Goal: Task Accomplishment & Management: Complete application form

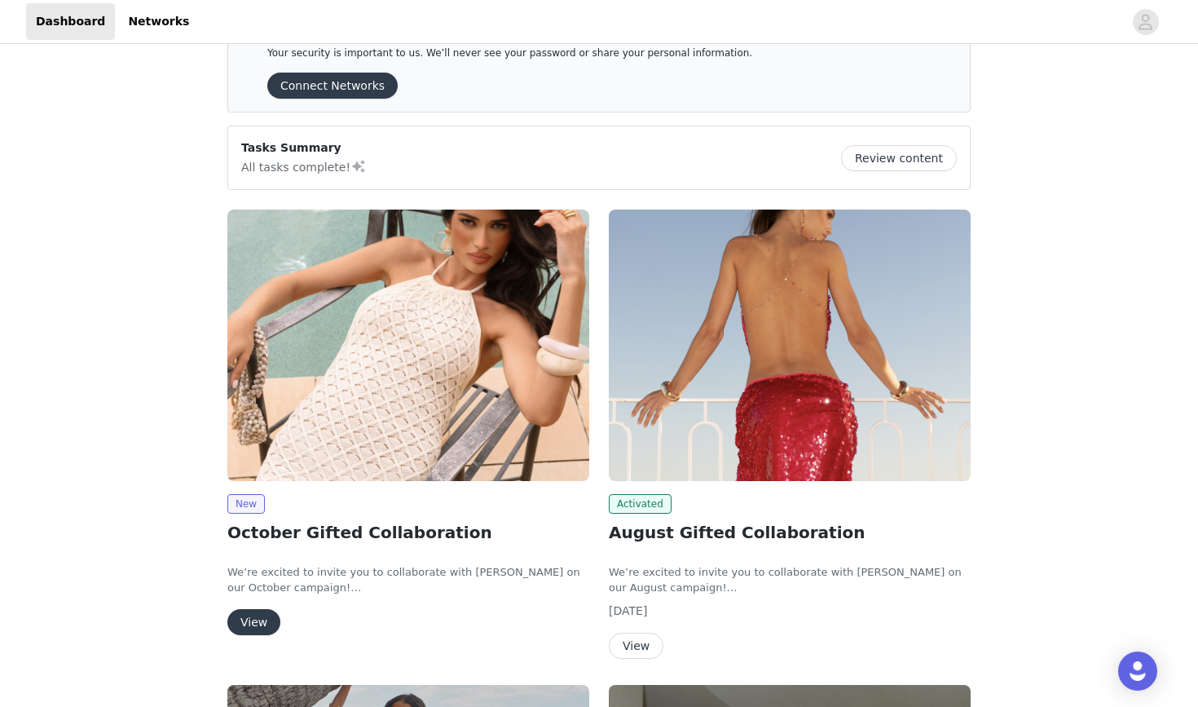
scroll to position [53, 0]
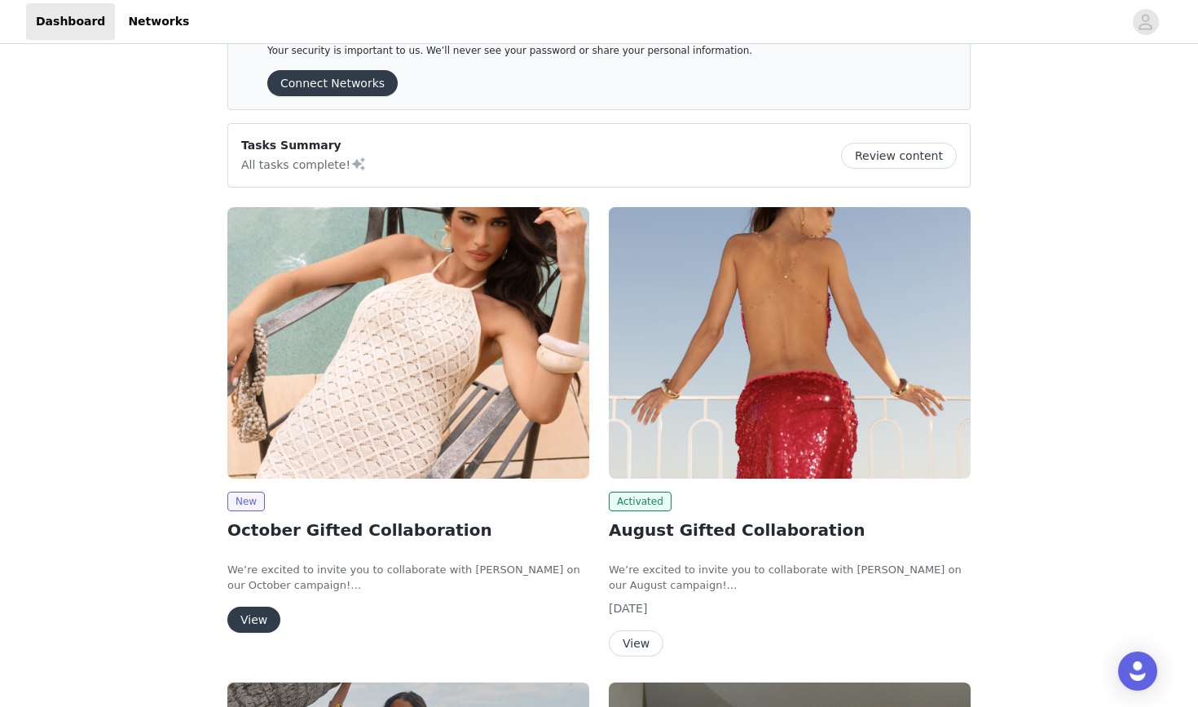
click at [260, 624] on button "View" at bounding box center [253, 619] width 53 height 26
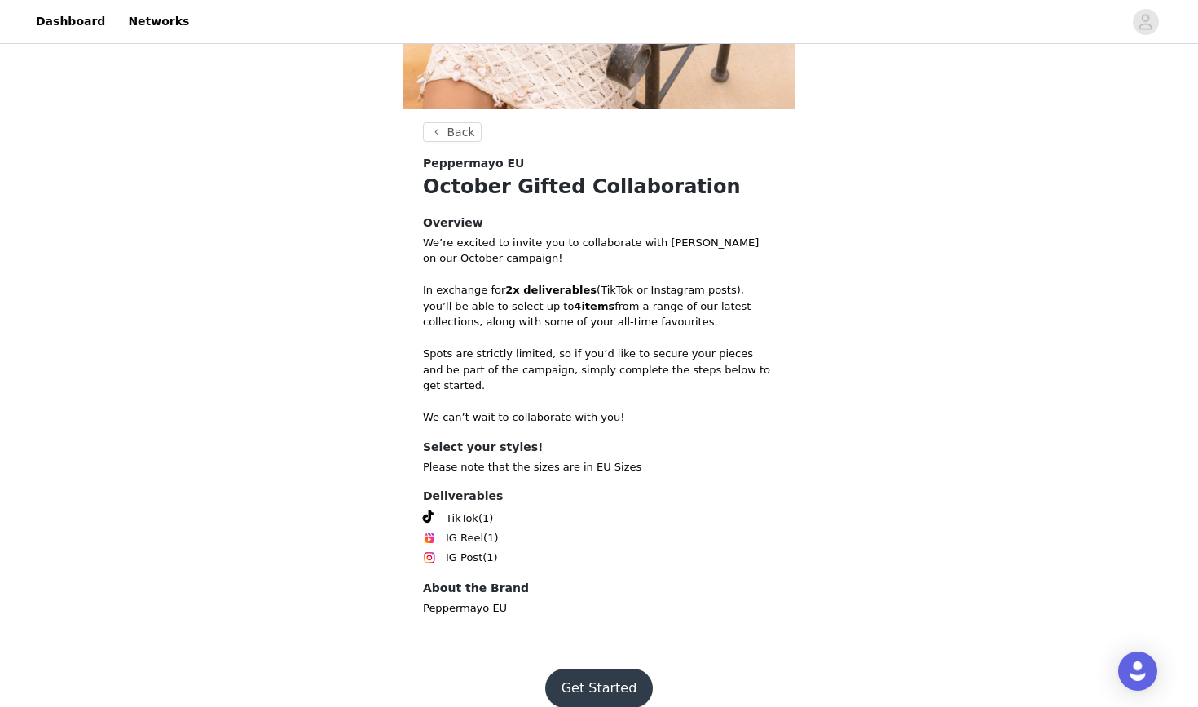
scroll to position [363, 0]
click at [566, 636] on button "Get Started" at bounding box center [599, 688] width 108 height 39
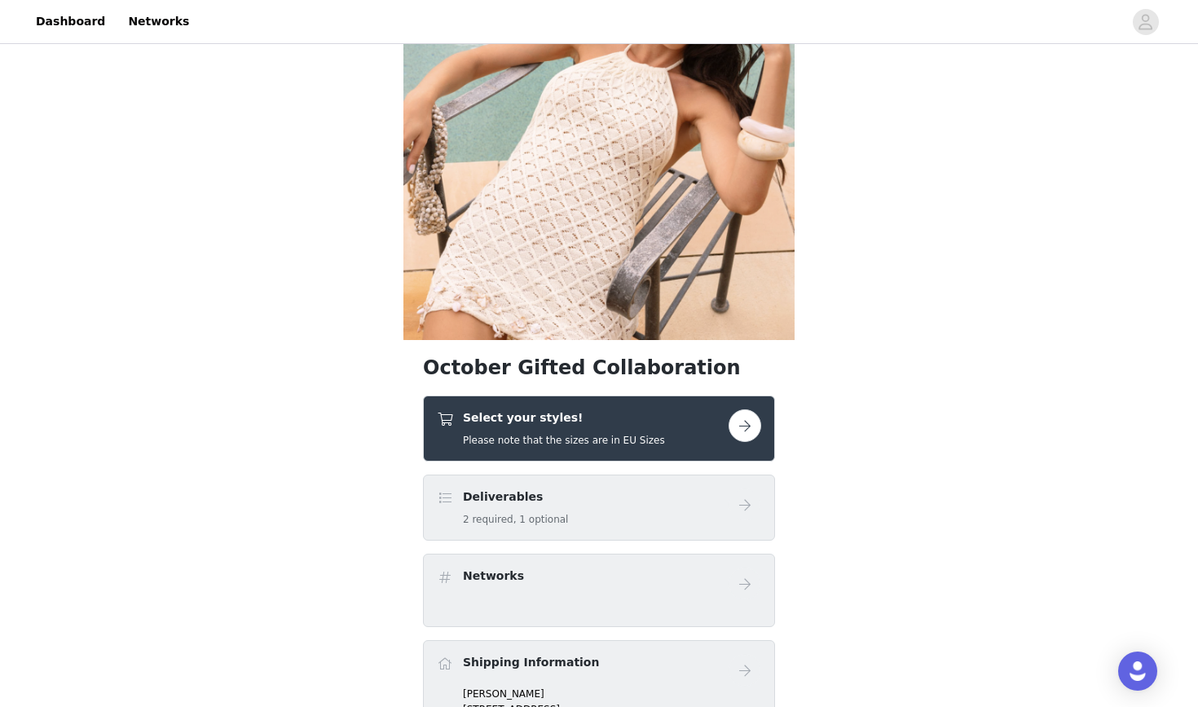
scroll to position [149, 0]
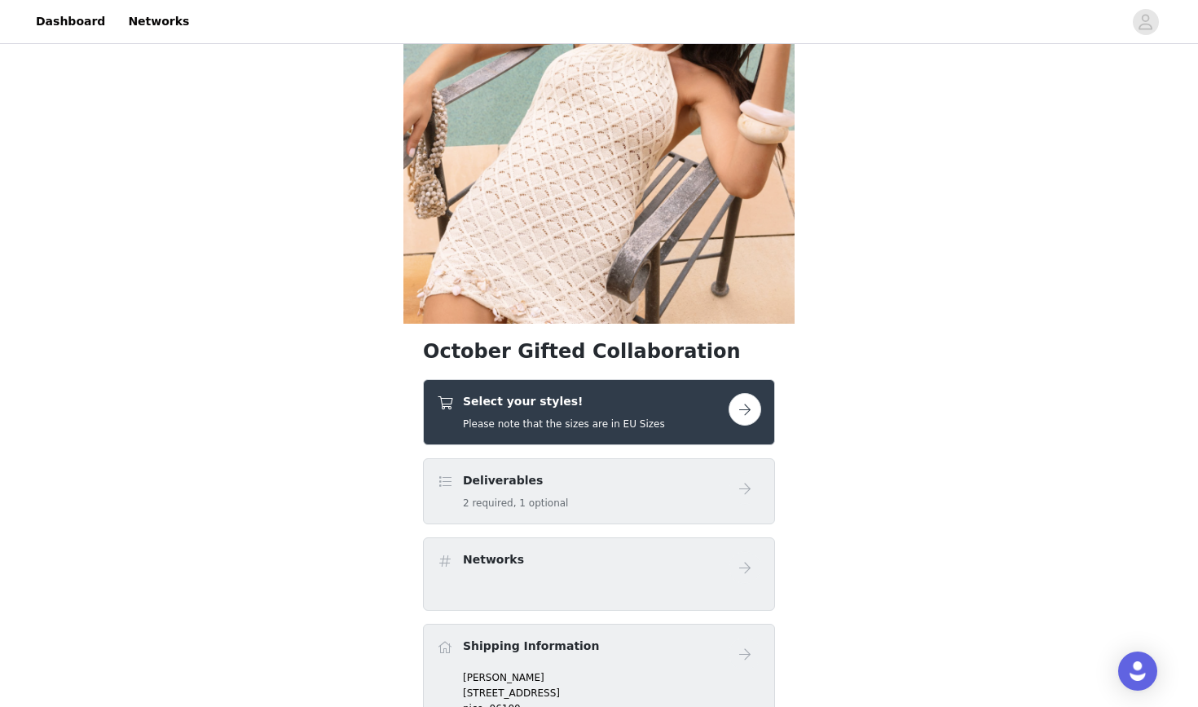
click at [748, 407] on button "button" at bounding box center [745, 409] width 33 height 33
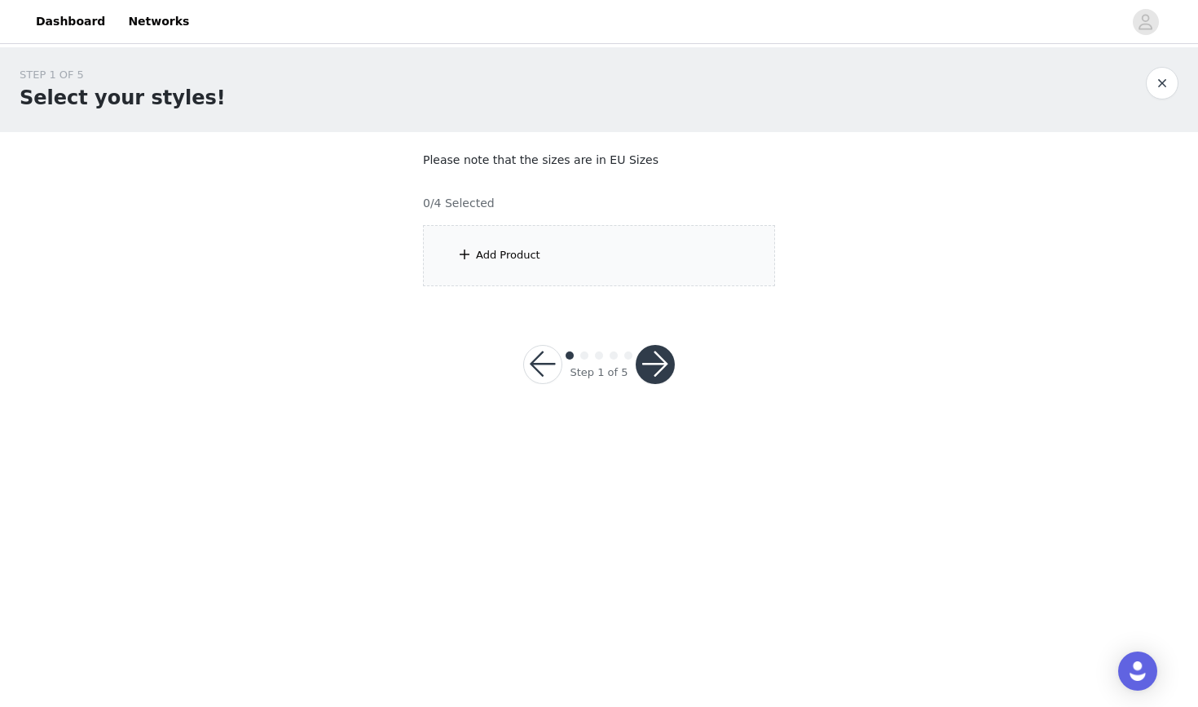
click at [584, 269] on div "Add Product" at bounding box center [599, 255] width 352 height 61
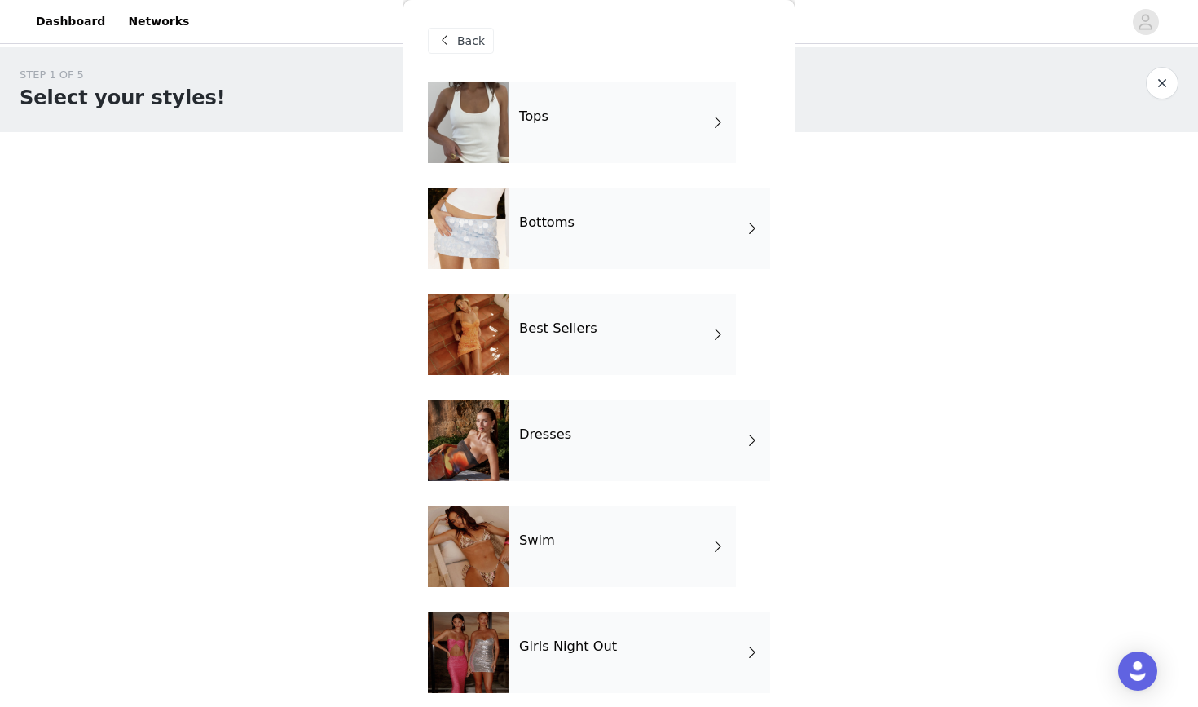
click at [574, 111] on div "Tops" at bounding box center [622, 123] width 227 height 82
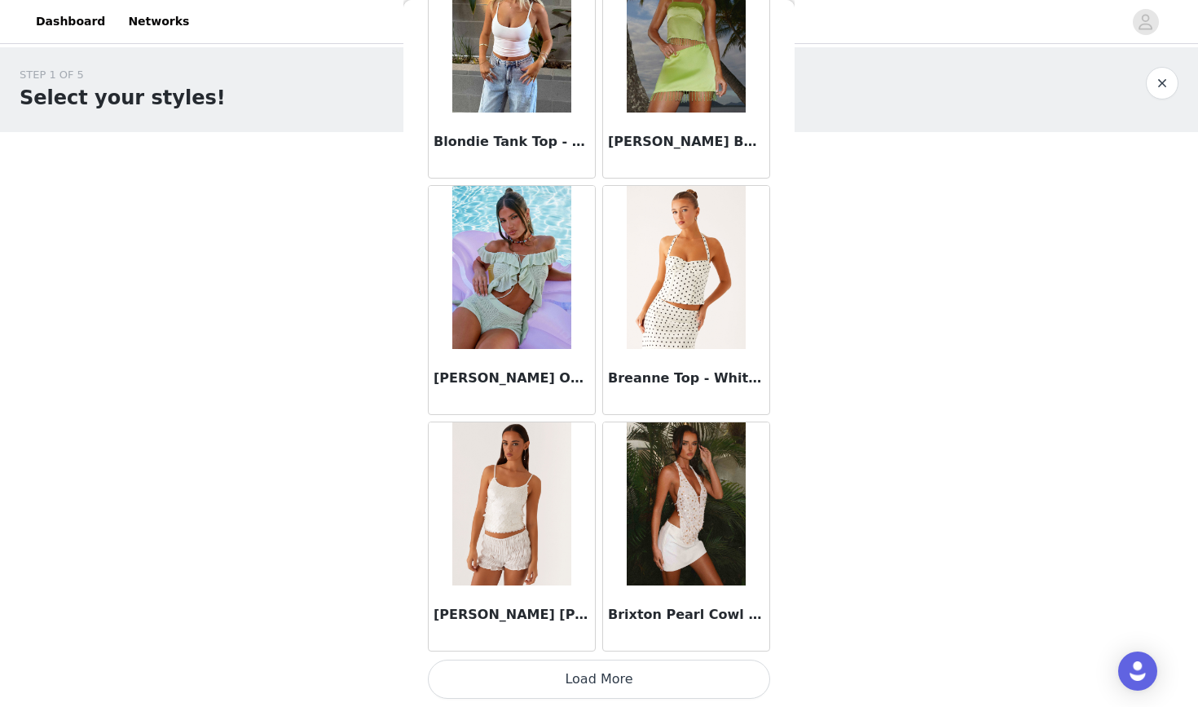
scroll to position [1787, 0]
click at [556, 636] on button "Load More" at bounding box center [599, 678] width 342 height 39
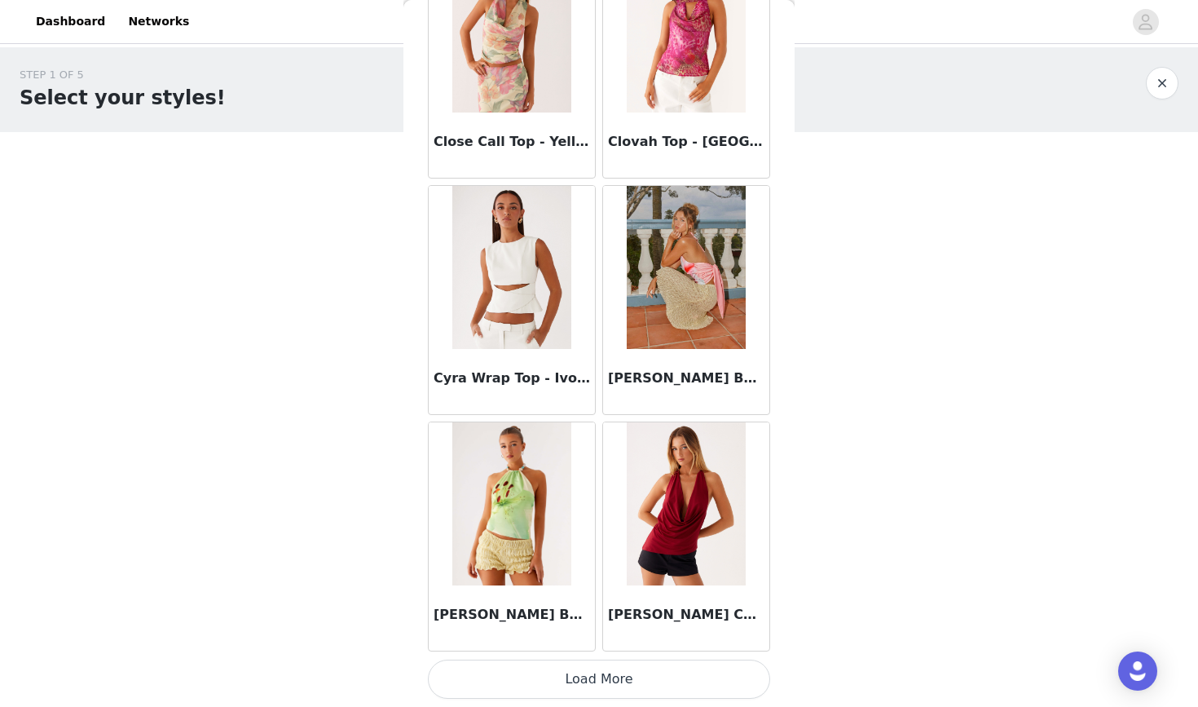
scroll to position [4151, 0]
click at [597, 636] on button "Load More" at bounding box center [599, 678] width 342 height 39
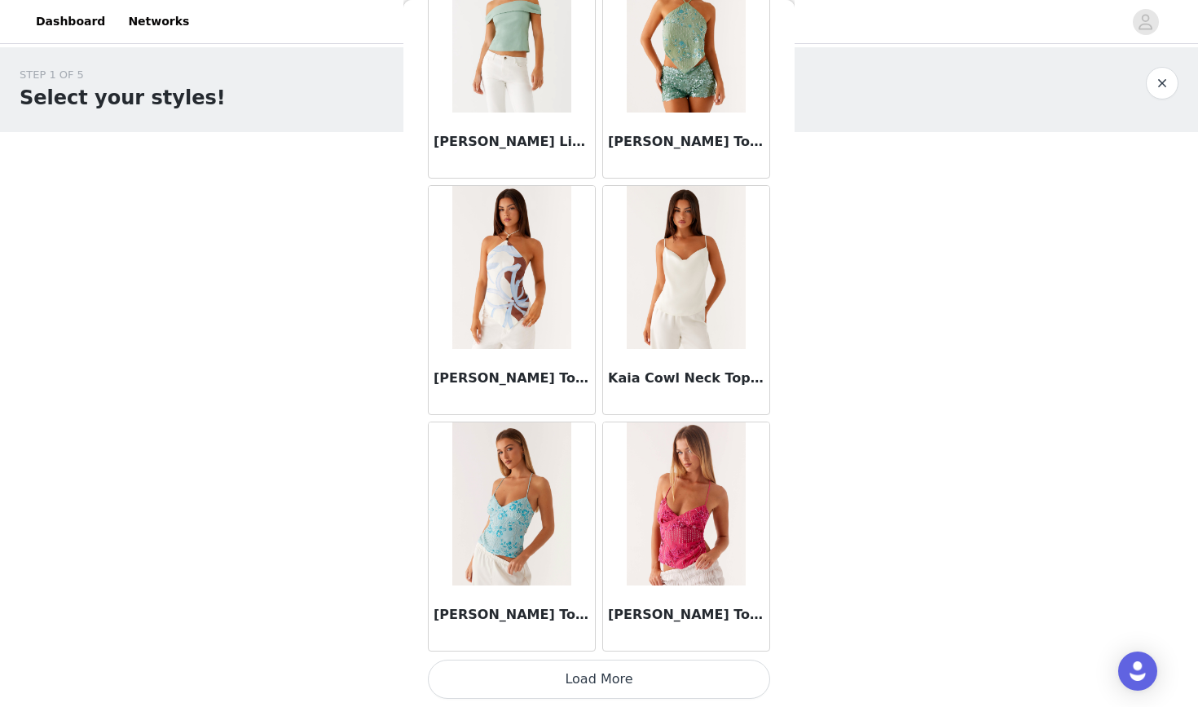
scroll to position [6515, 0]
click at [596, 636] on button "Load More" at bounding box center [599, 678] width 342 height 39
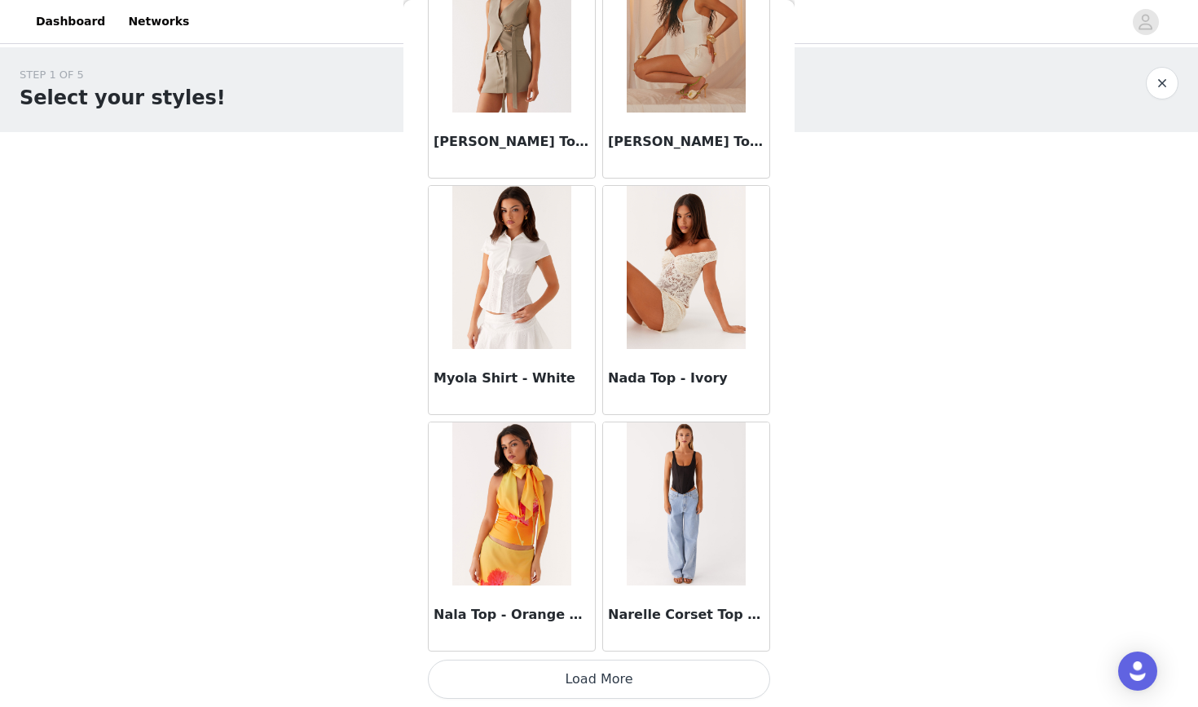
scroll to position [8879, 0]
click at [595, 636] on button "Load More" at bounding box center [599, 678] width 342 height 39
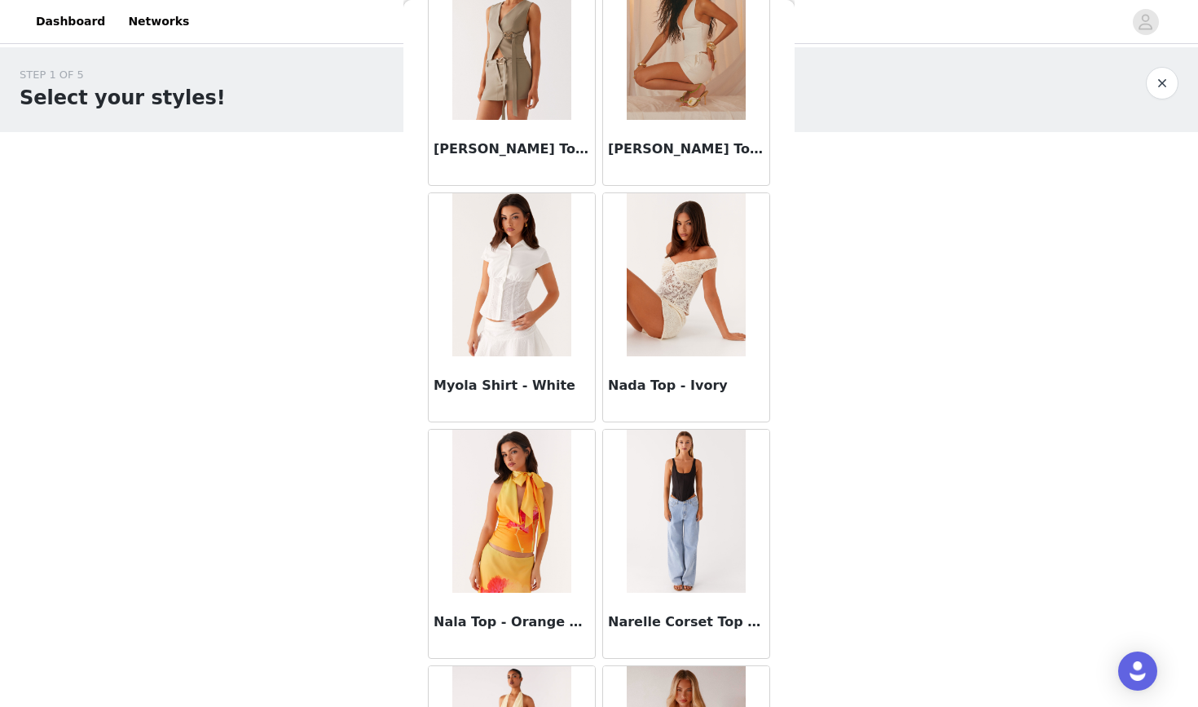
click at [646, 624] on h3 "Narelle Corset Top - Black" at bounding box center [686, 622] width 156 height 20
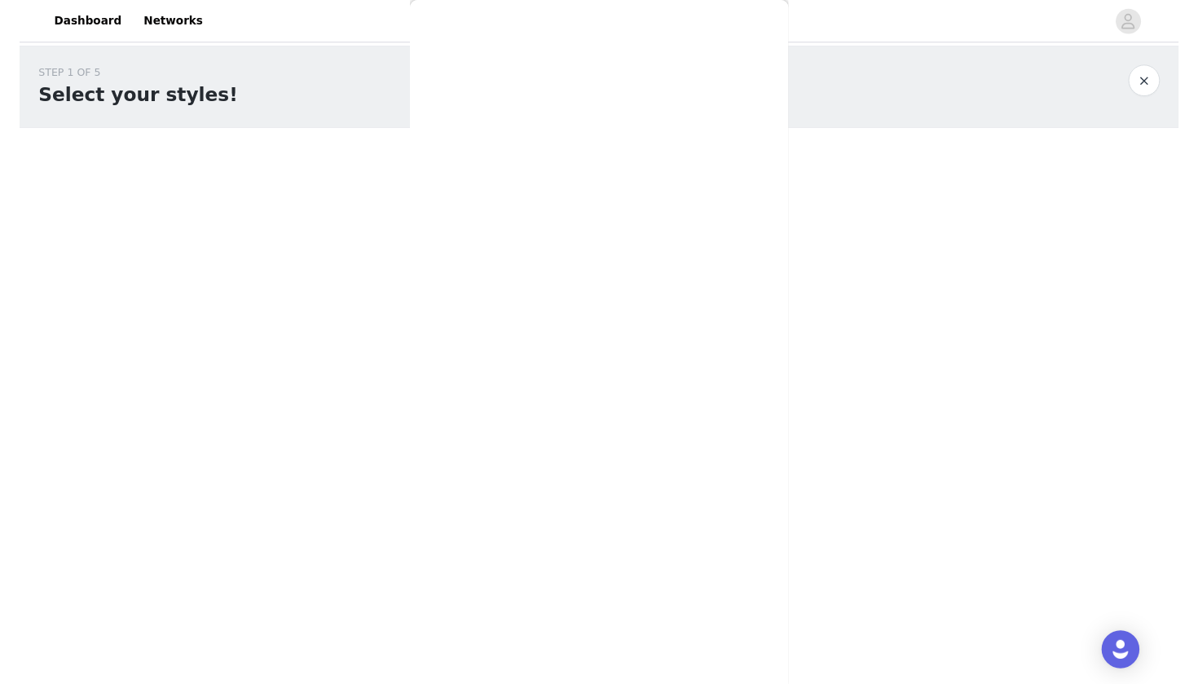
scroll to position [0, 0]
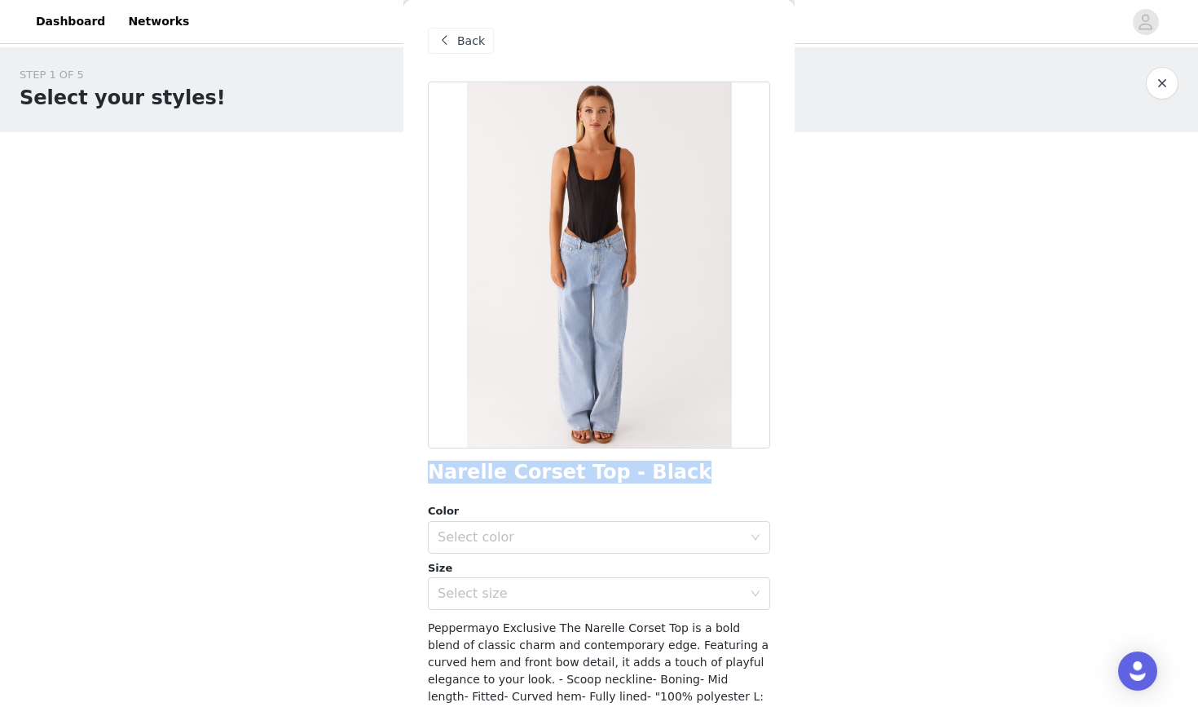
drag, startPoint x: 423, startPoint y: 469, endPoint x: 726, endPoint y: 476, distance: 303.3
click at [726, 477] on div "Back Narelle Corset Top - Black Color Select color Size Select size Peppermayo …" at bounding box center [598, 353] width 391 height 707
copy h1 "Narelle Corset Top - Black"
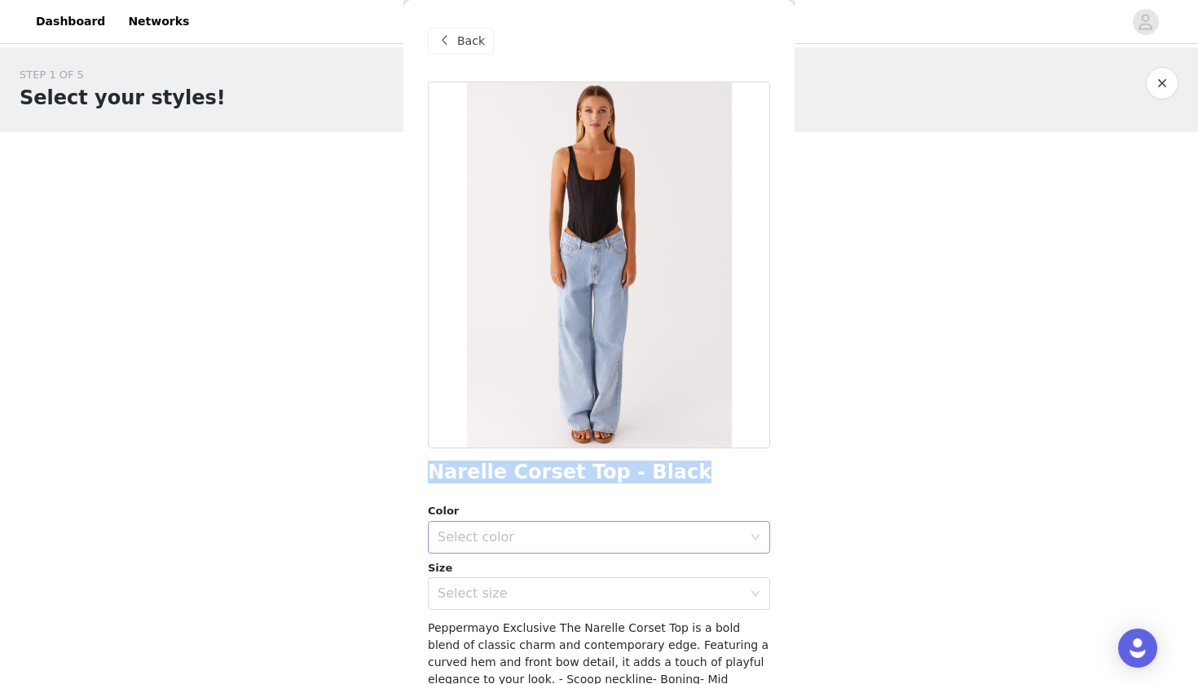
click at [500, 543] on div "Select color" at bounding box center [590, 537] width 305 height 16
click at [497, 569] on li "Black" at bounding box center [599, 572] width 342 height 26
click at [493, 594] on div "Select size" at bounding box center [590, 593] width 305 height 16
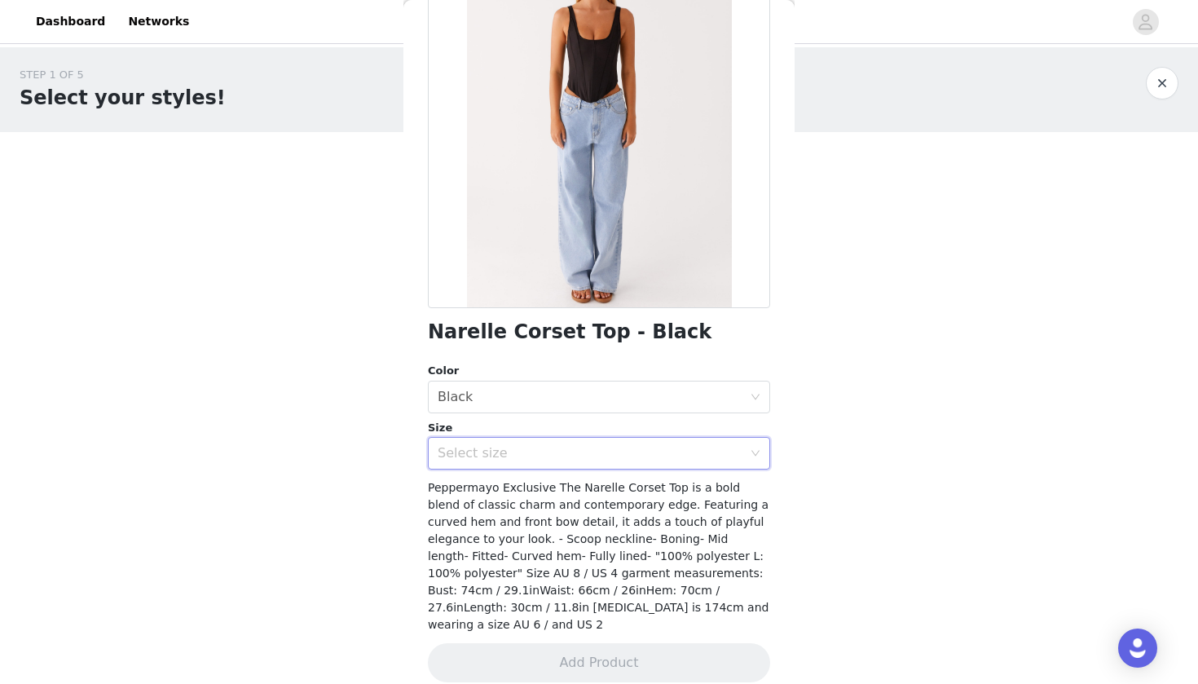
click at [448, 461] on div "Select size" at bounding box center [594, 453] width 312 height 31
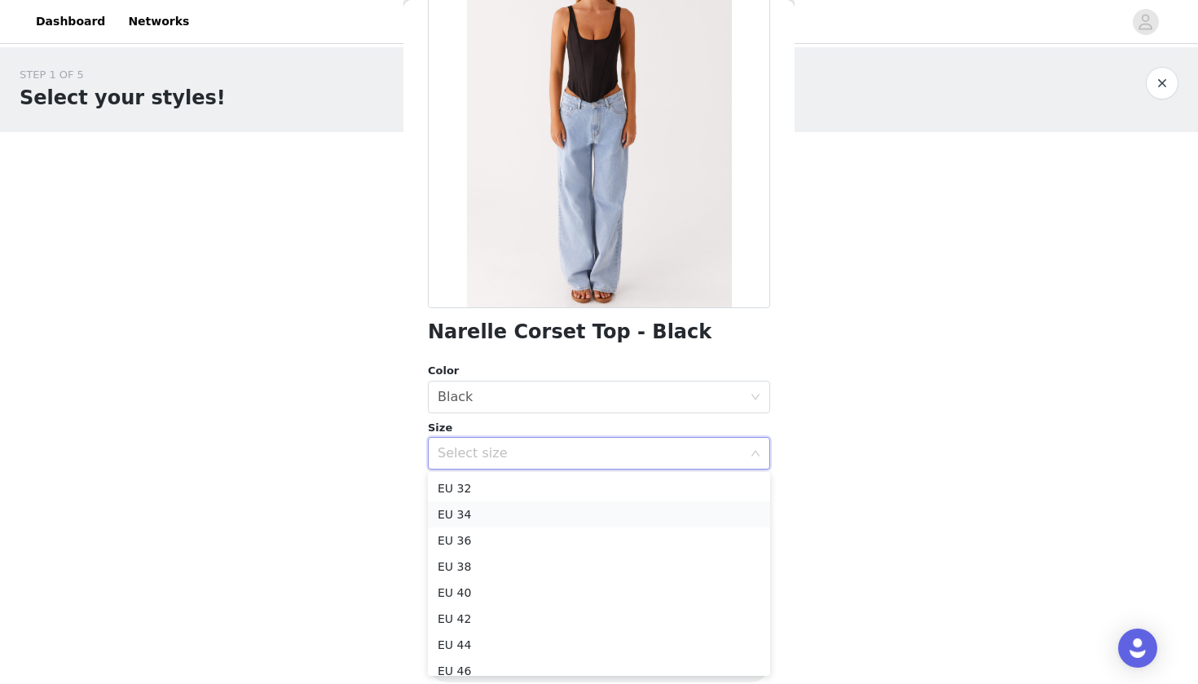
click at [452, 520] on li "EU 34" at bounding box center [599, 514] width 342 height 26
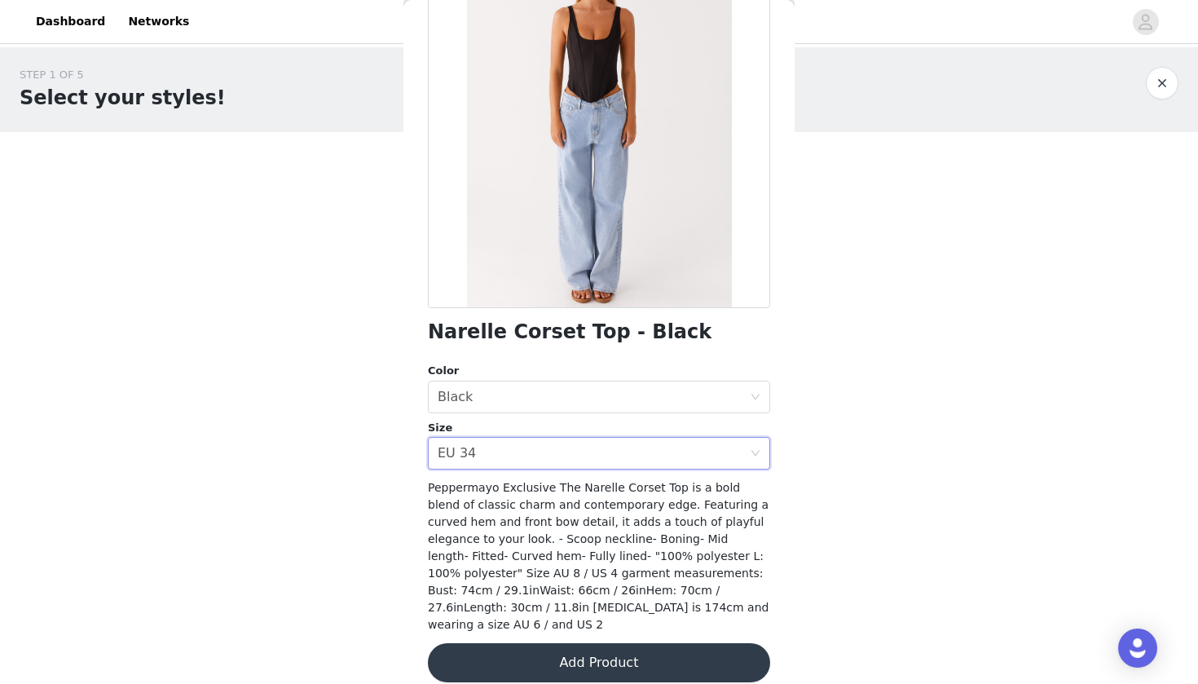
click at [522, 636] on button "Add Product" at bounding box center [599, 662] width 342 height 39
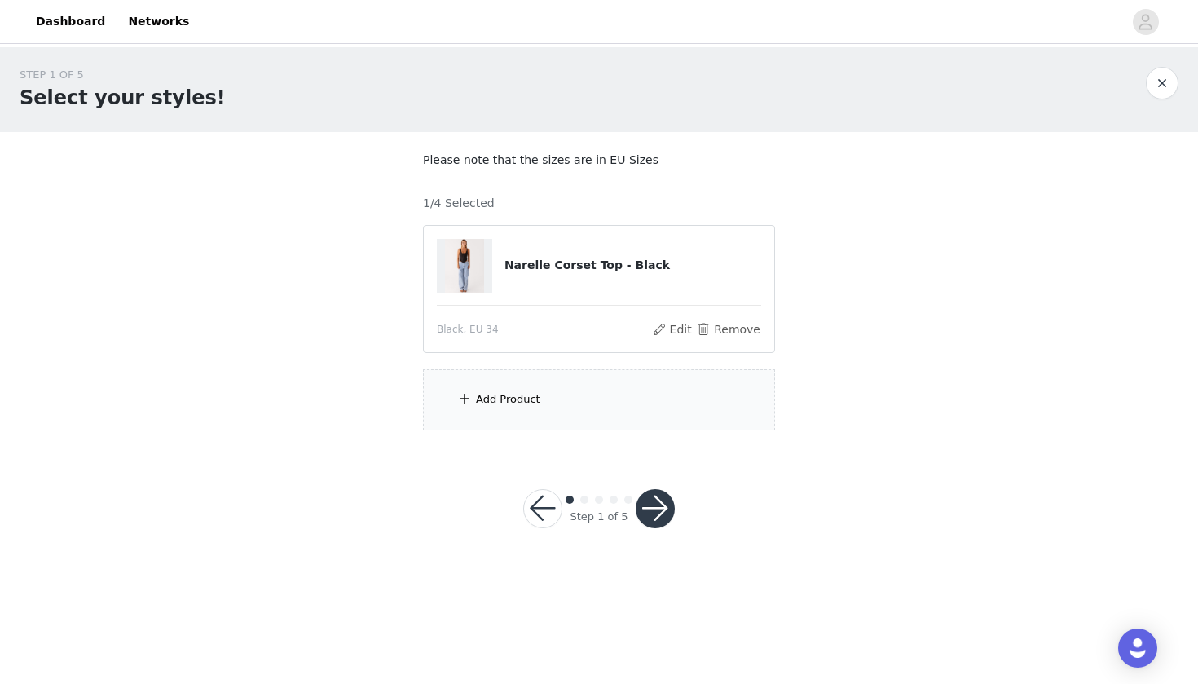
click at [497, 397] on div "Add Product" at bounding box center [508, 399] width 64 height 16
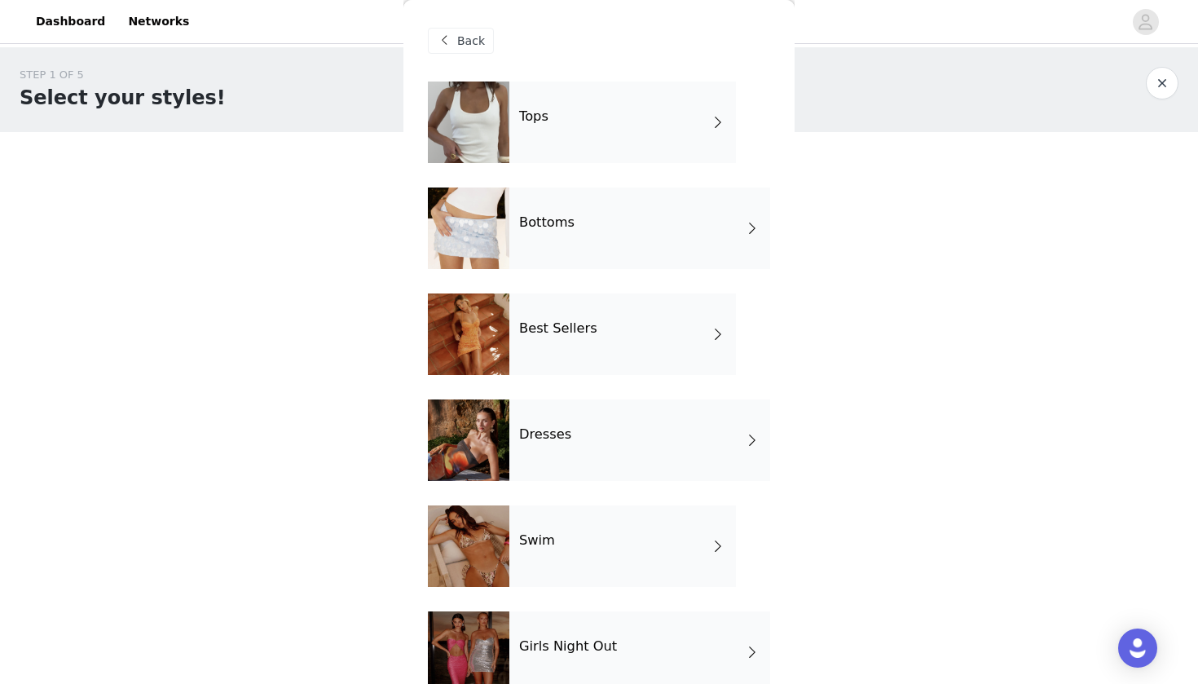
click at [532, 144] on div "Tops" at bounding box center [622, 123] width 227 height 82
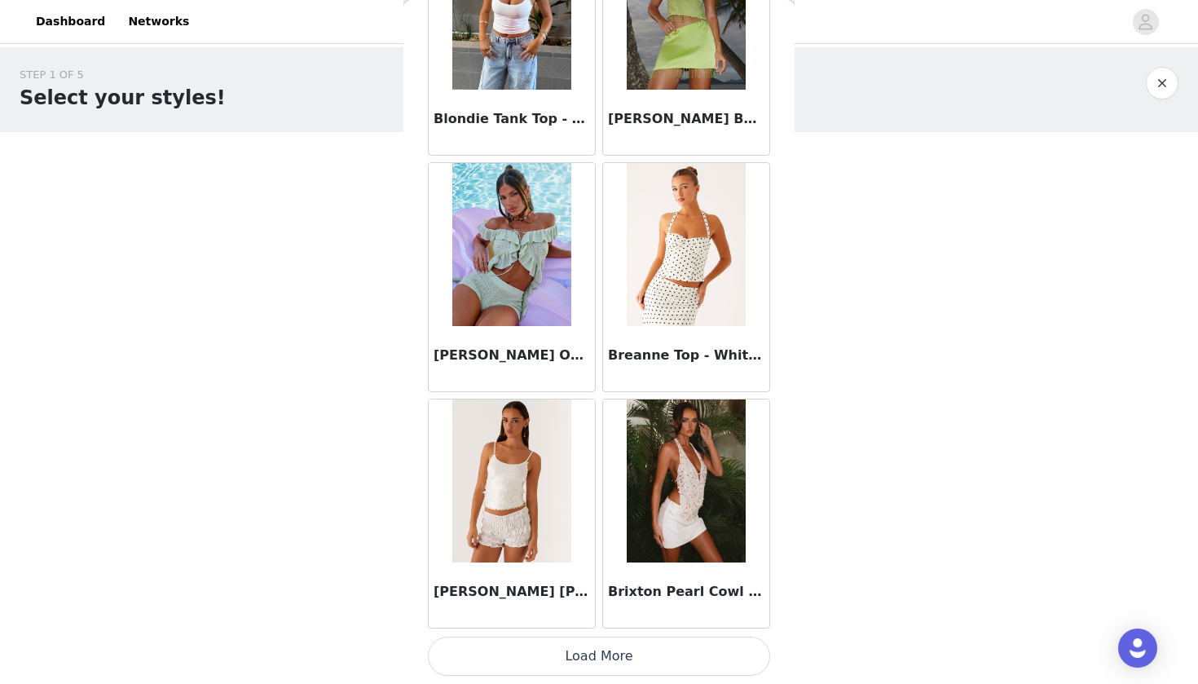
click at [526, 636] on button "Load More" at bounding box center [599, 656] width 342 height 39
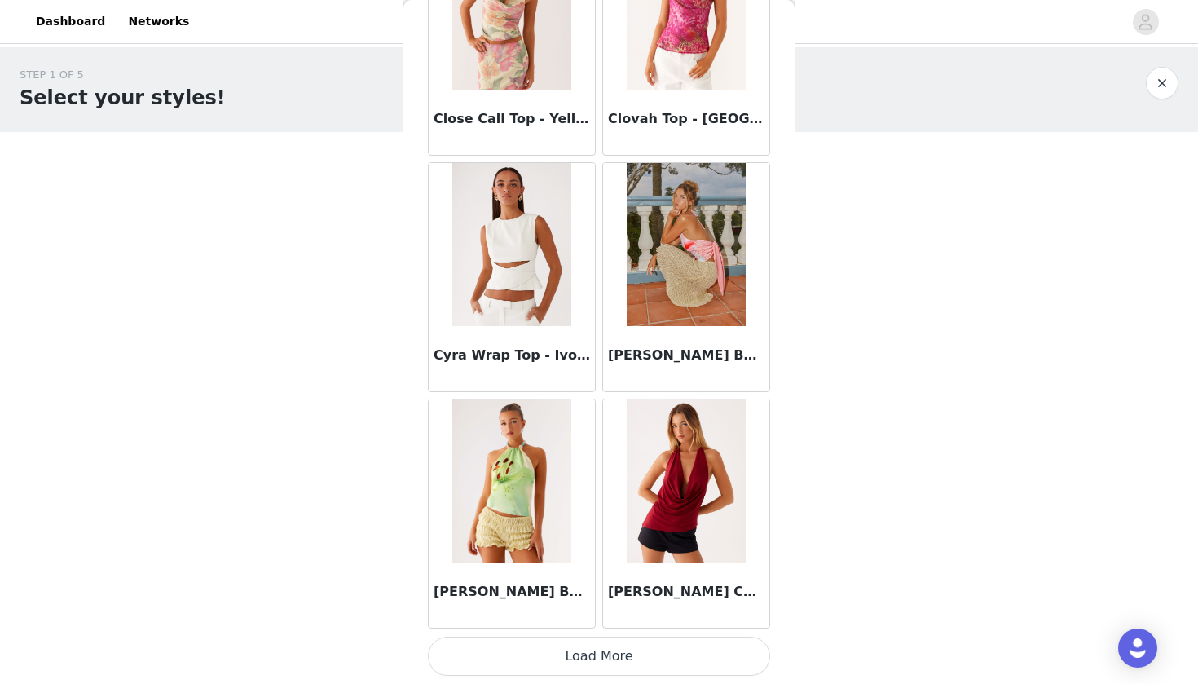
click at [513, 636] on button "Load More" at bounding box center [599, 656] width 342 height 39
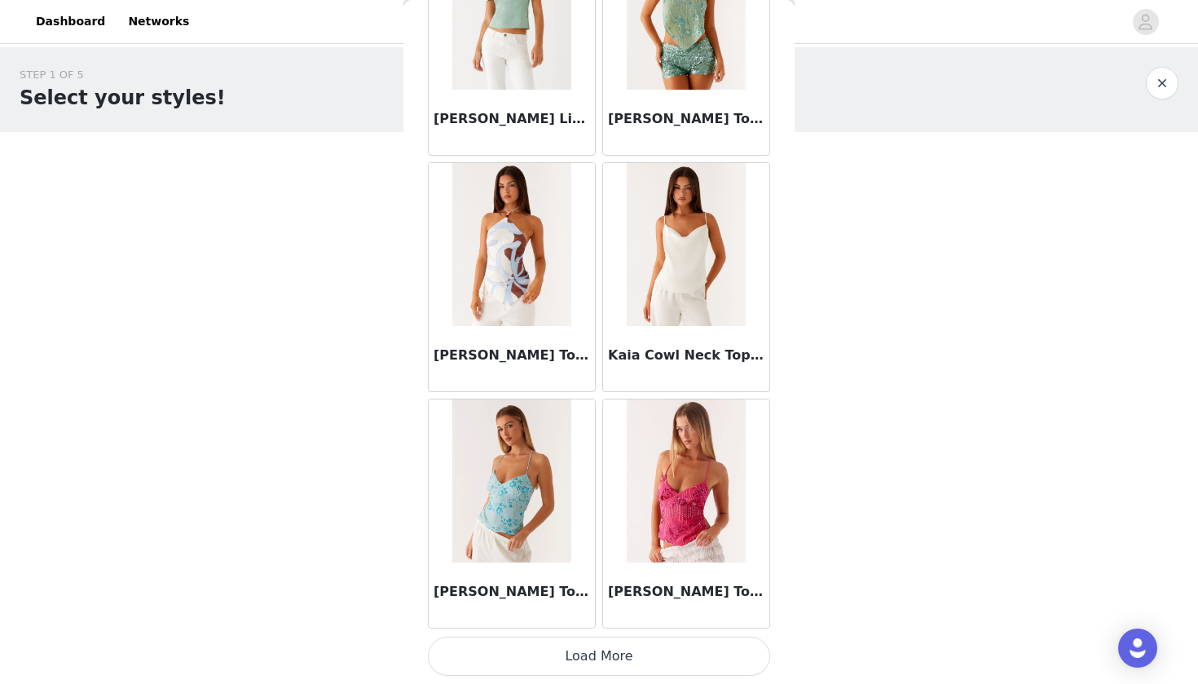
click at [515, 636] on button "Load More" at bounding box center [599, 656] width 342 height 39
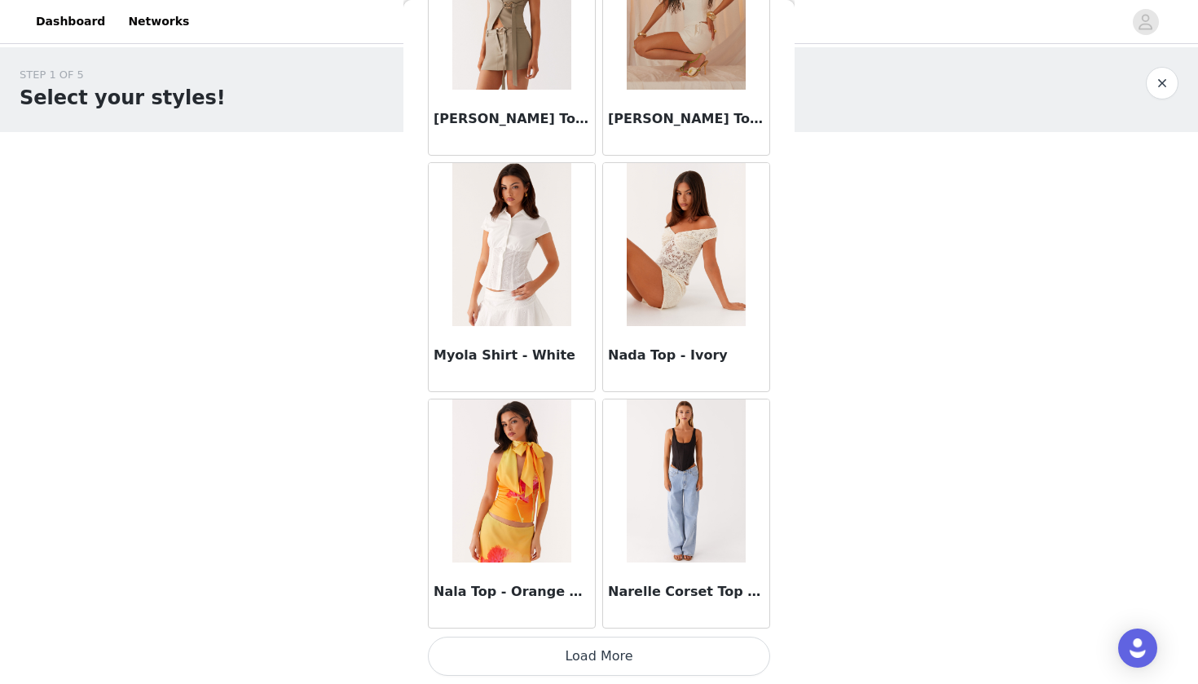
click at [561, 636] on button "Load More" at bounding box center [599, 656] width 342 height 39
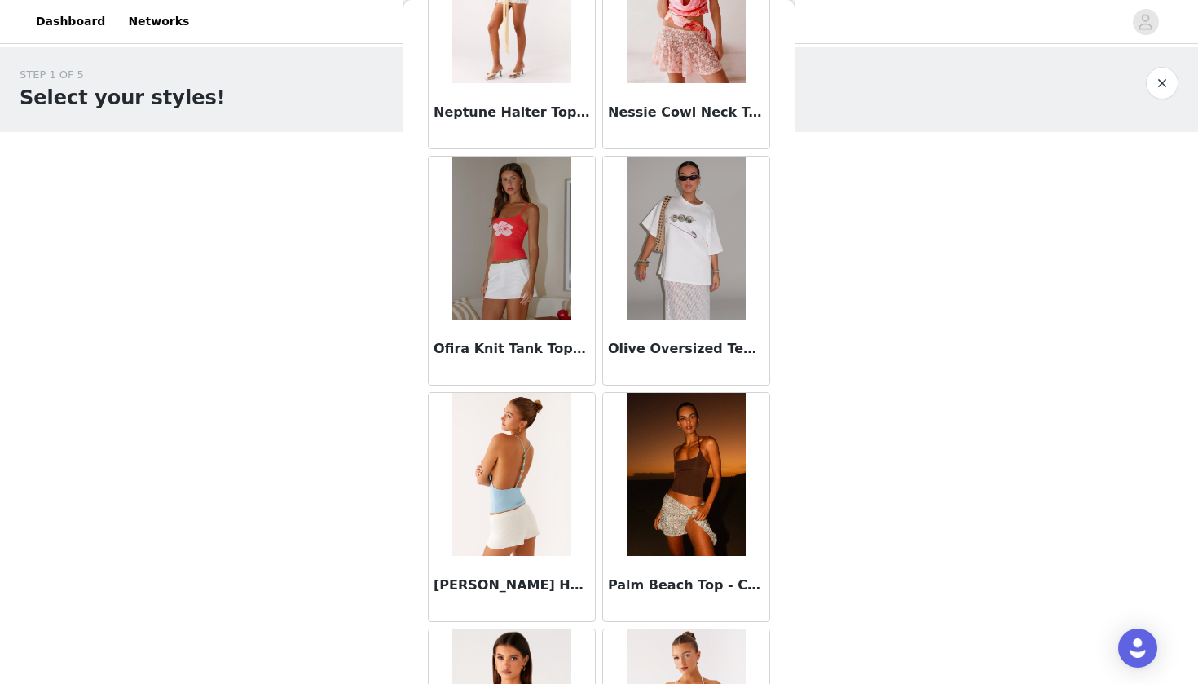
scroll to position [9735, 0]
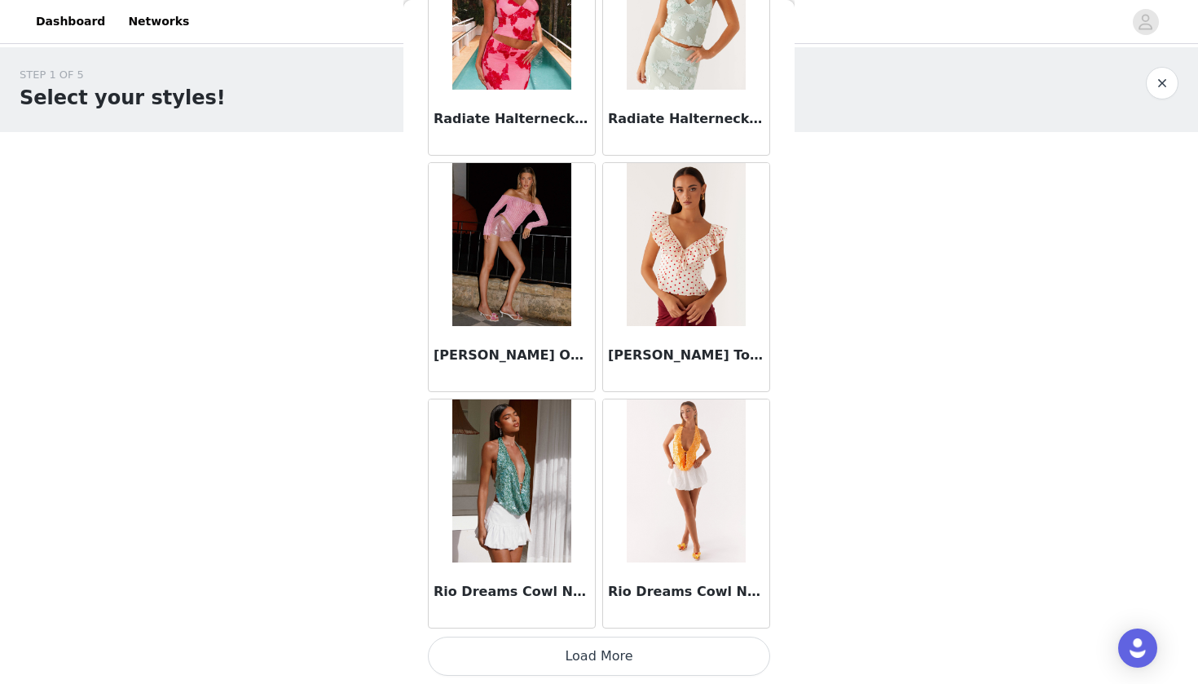
click at [589, 636] on button "Load More" at bounding box center [599, 656] width 342 height 39
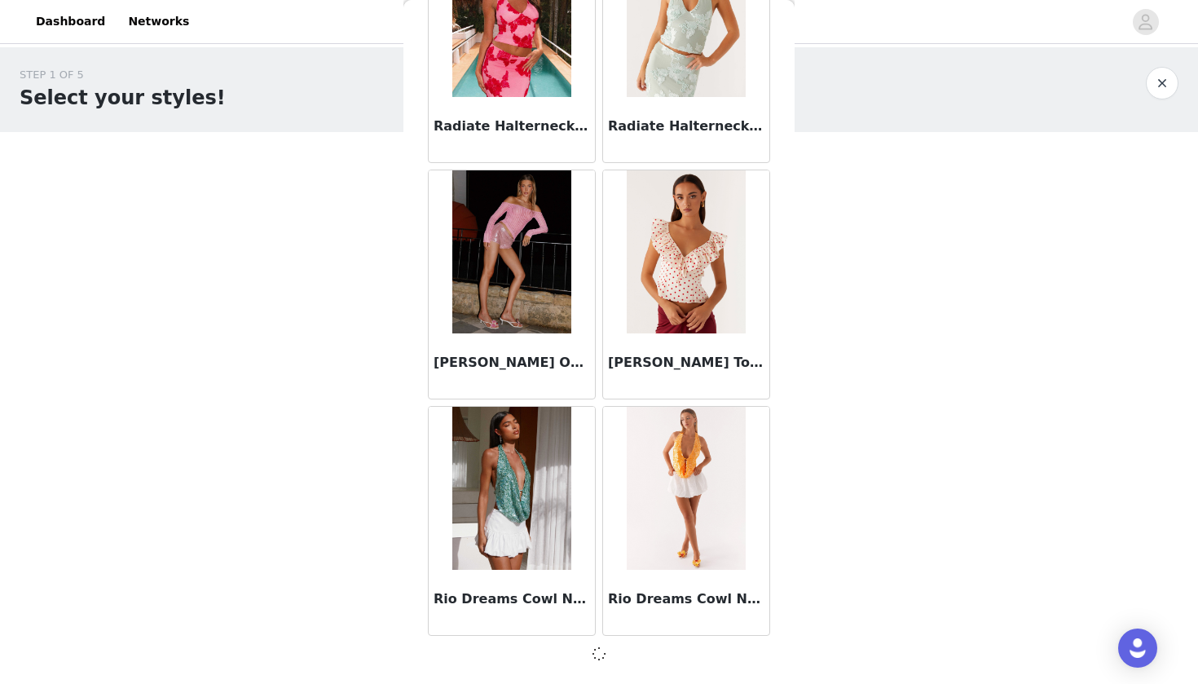
scroll to position [11258, 0]
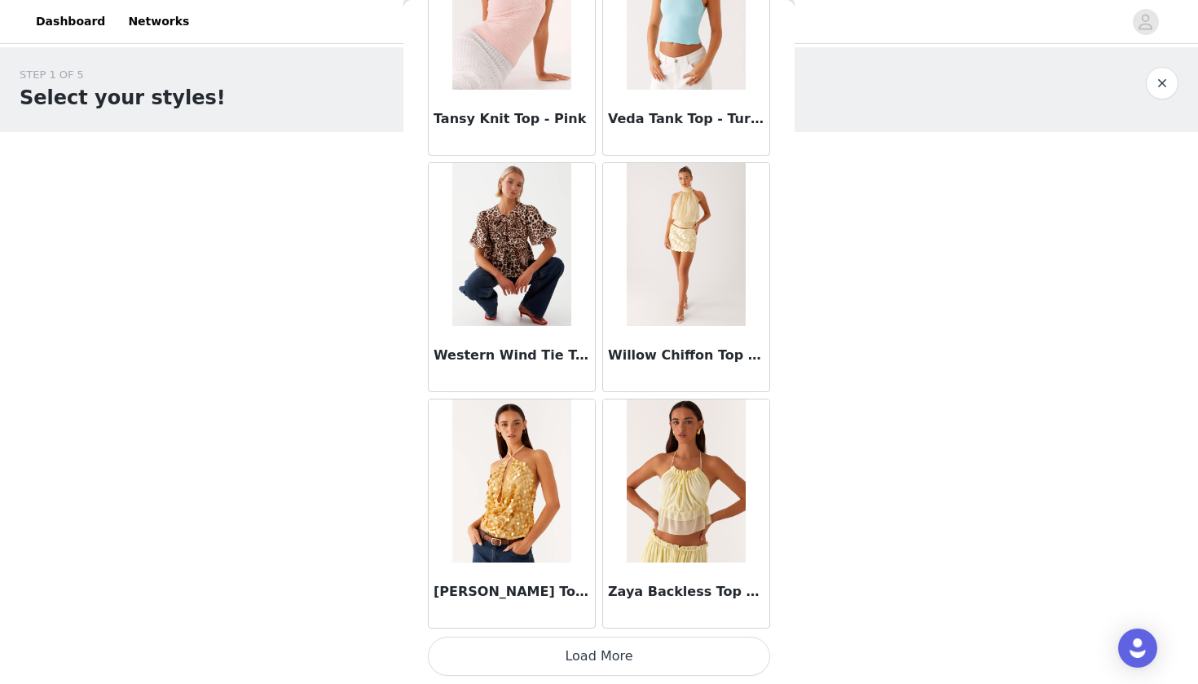
click at [580, 636] on button "Load More" at bounding box center [599, 656] width 342 height 39
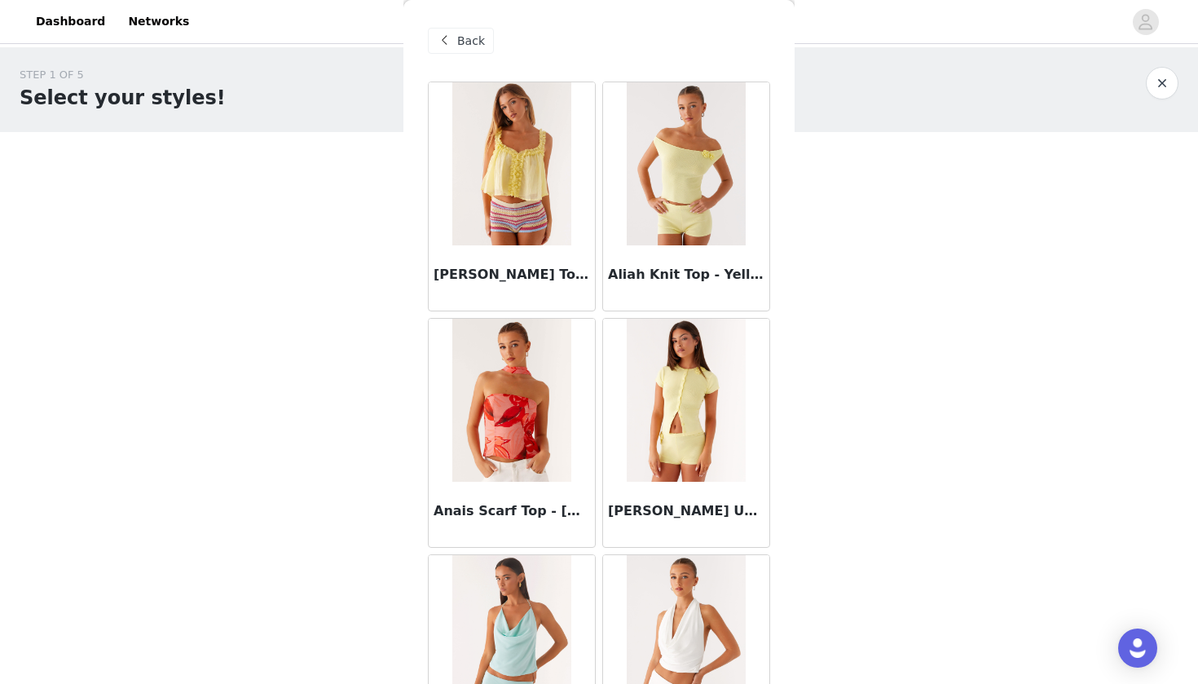
scroll to position [0, 0]
click at [472, 42] on span "Back" at bounding box center [471, 41] width 28 height 17
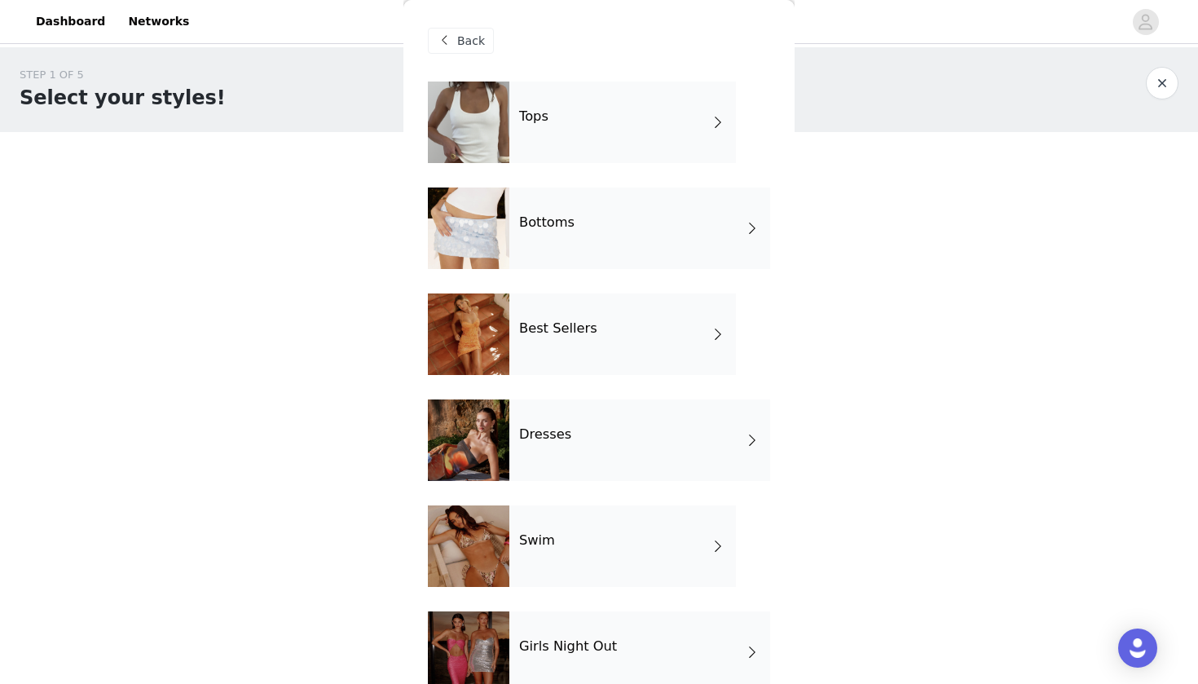
click at [516, 245] on div "Bottoms" at bounding box center [639, 228] width 261 height 82
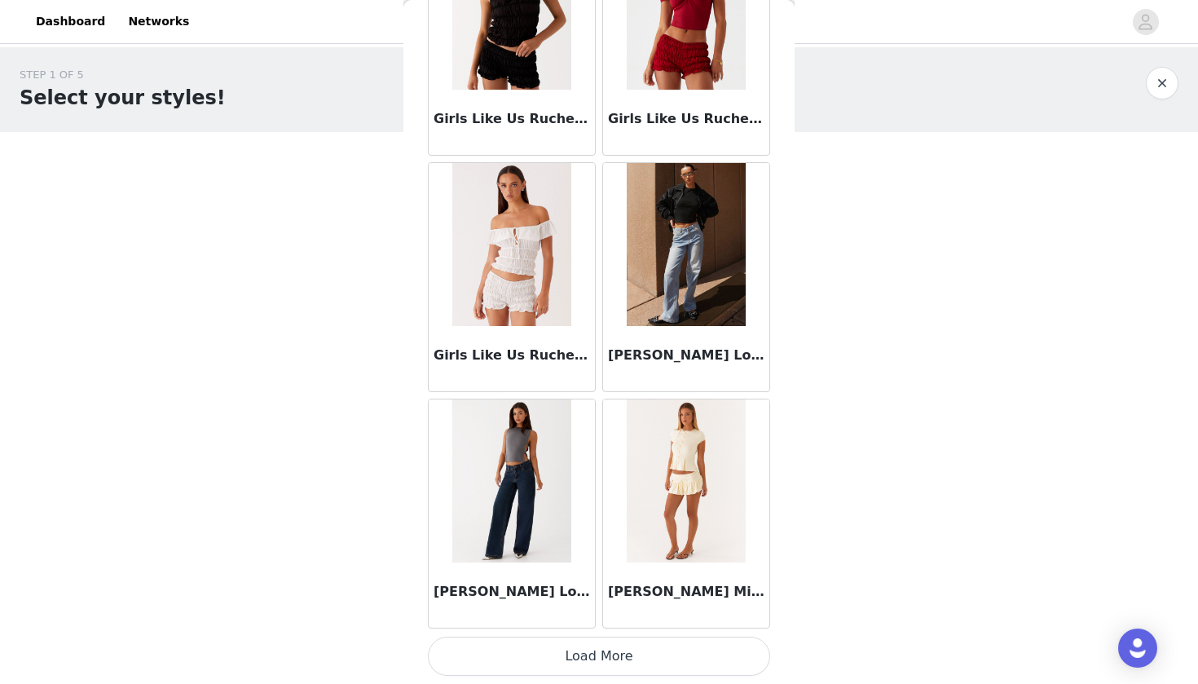
scroll to position [1810, 0]
click at [549, 636] on button "Load More" at bounding box center [599, 656] width 342 height 39
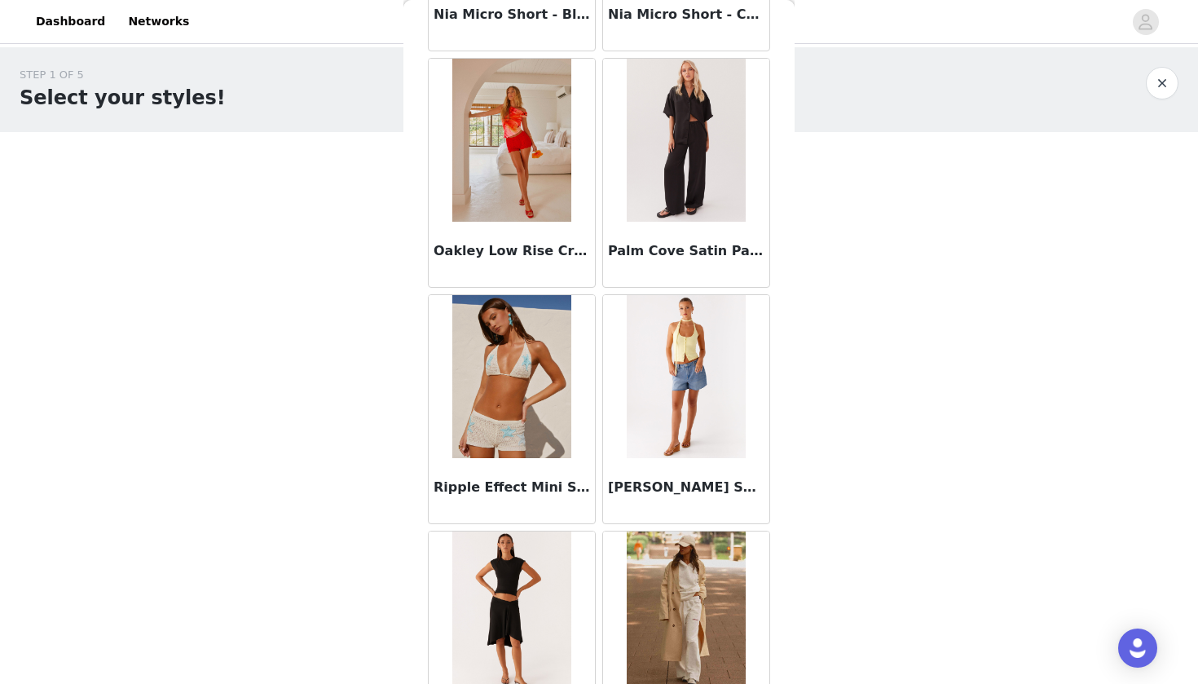
scroll to position [3804, 0]
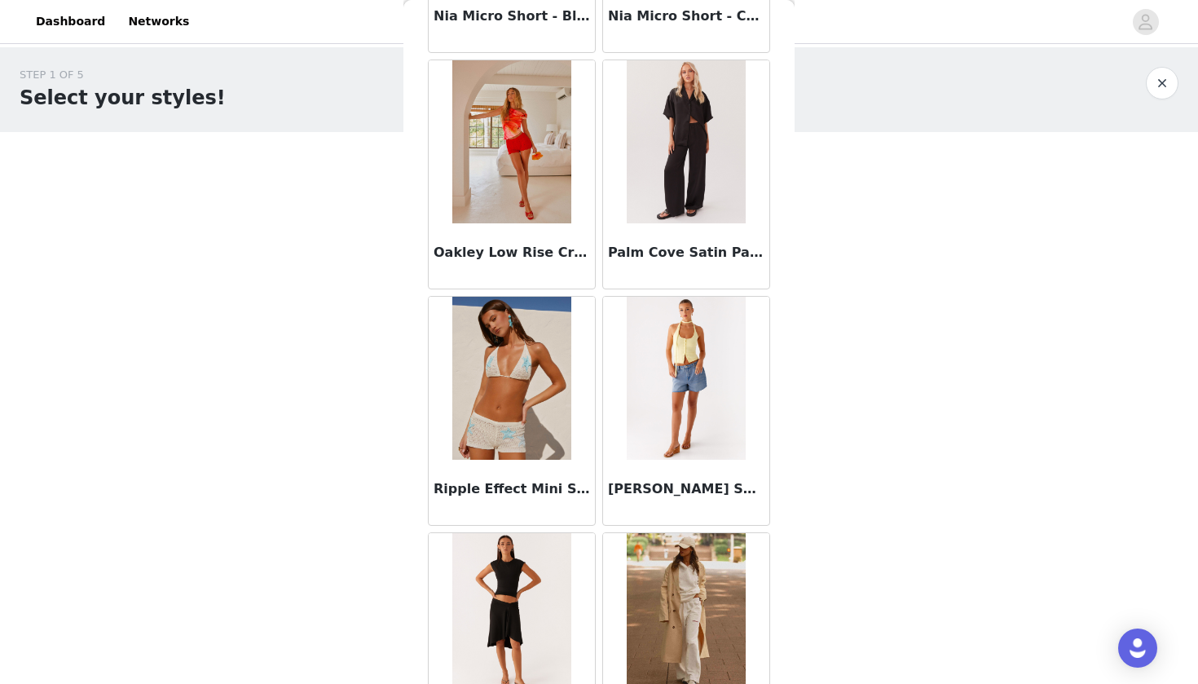
click at [657, 253] on h3 "Palm Cove Satin Pants - Black" at bounding box center [686, 253] width 156 height 20
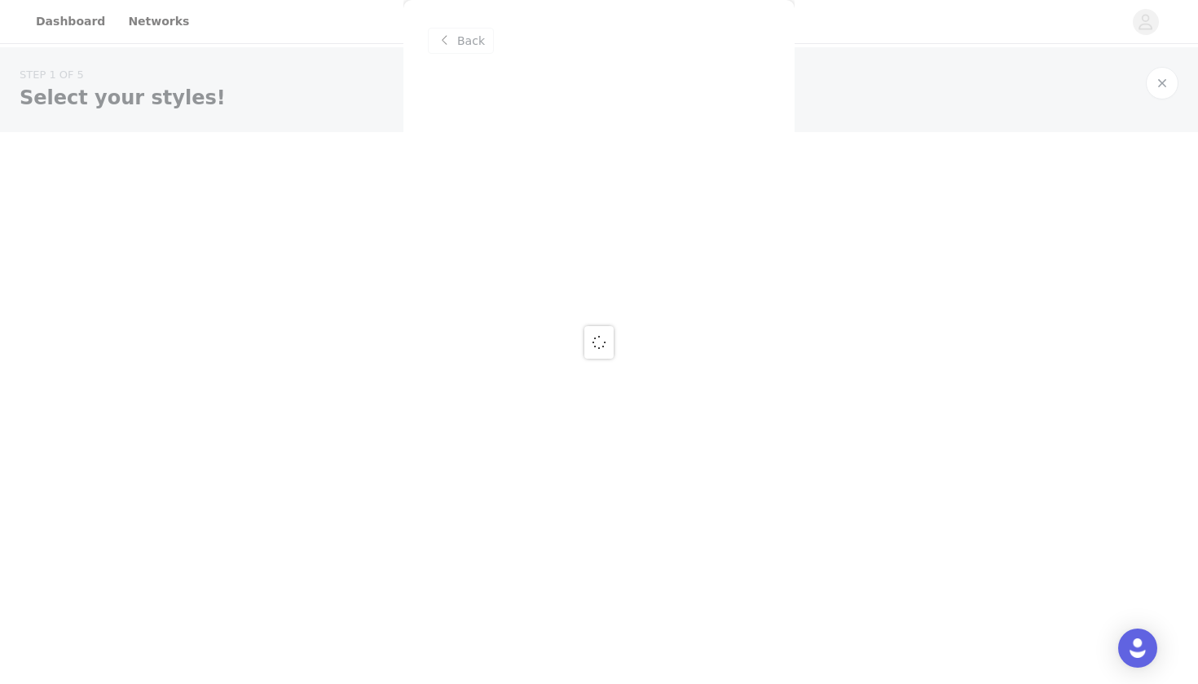
scroll to position [0, 0]
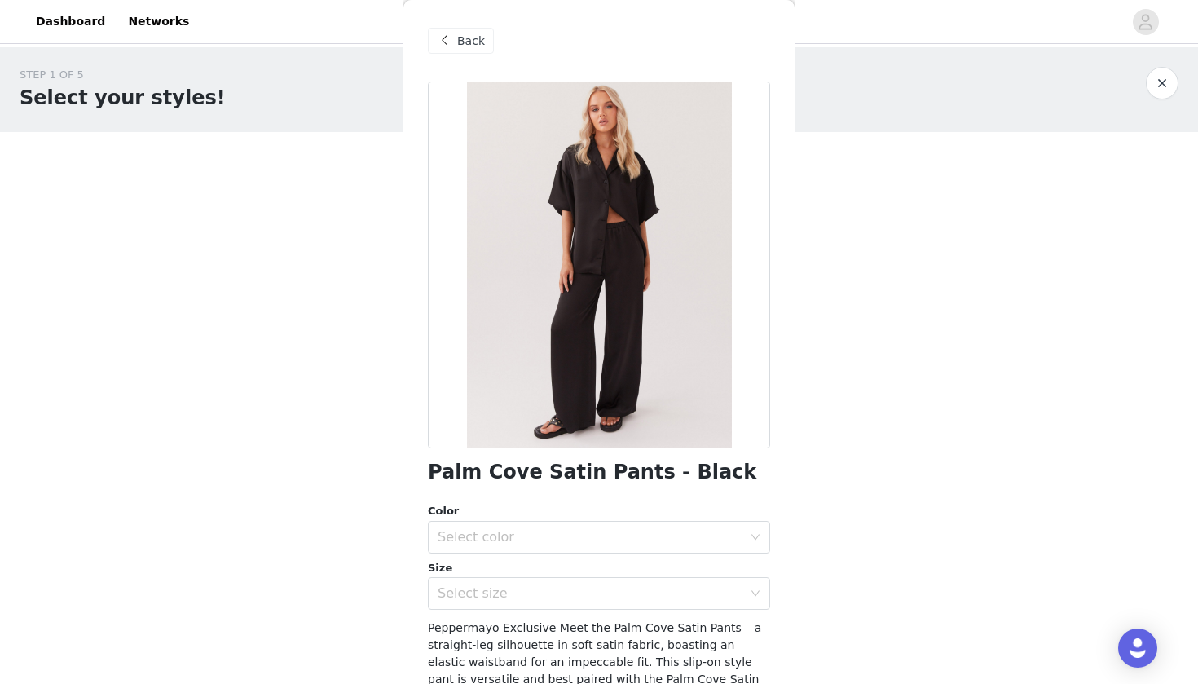
click at [464, 40] on span "Back" at bounding box center [471, 41] width 28 height 17
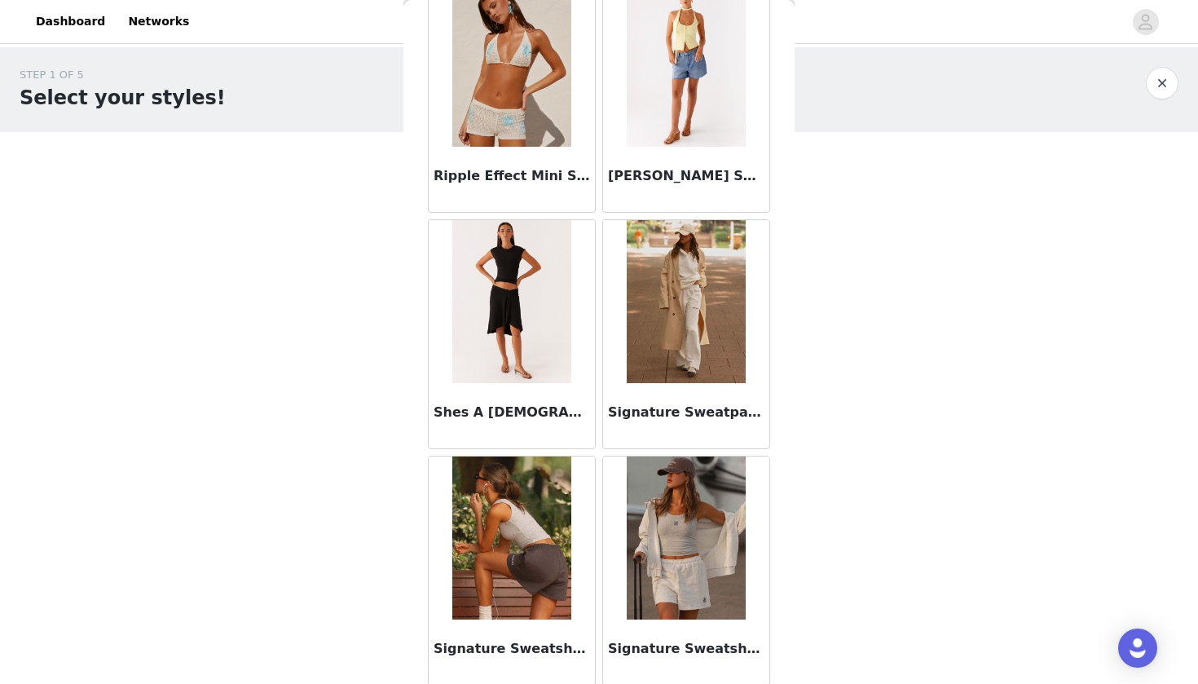
scroll to position [4125, 0]
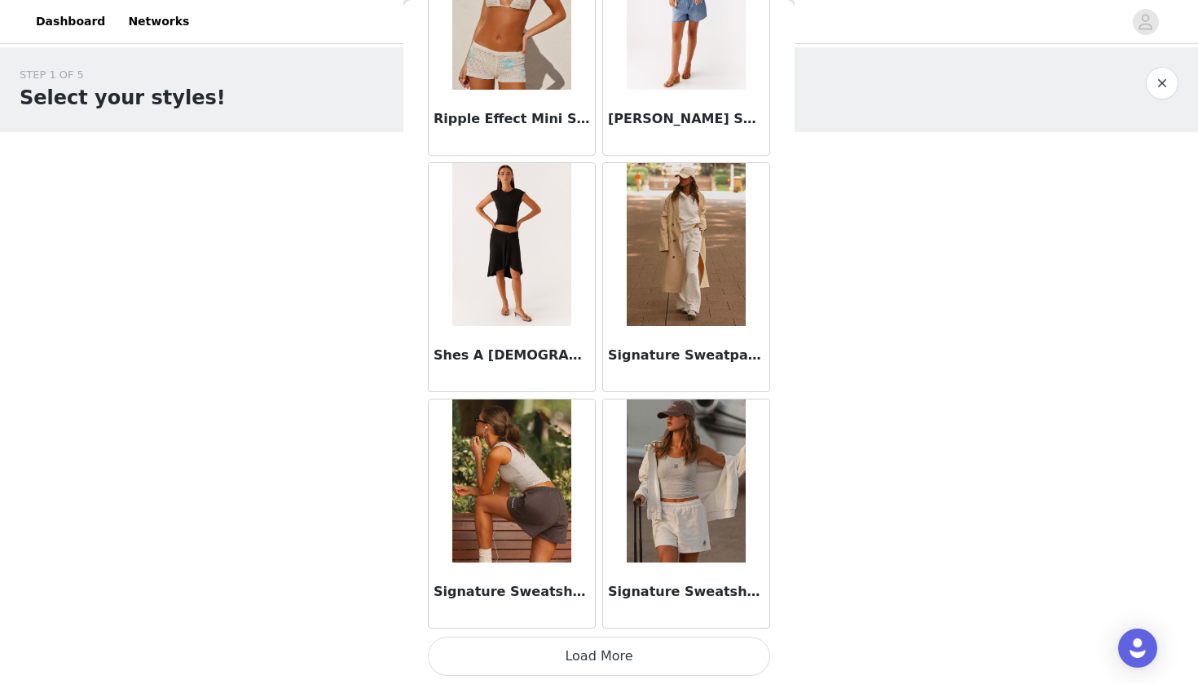
click at [631, 636] on button "Load More" at bounding box center [599, 656] width 342 height 39
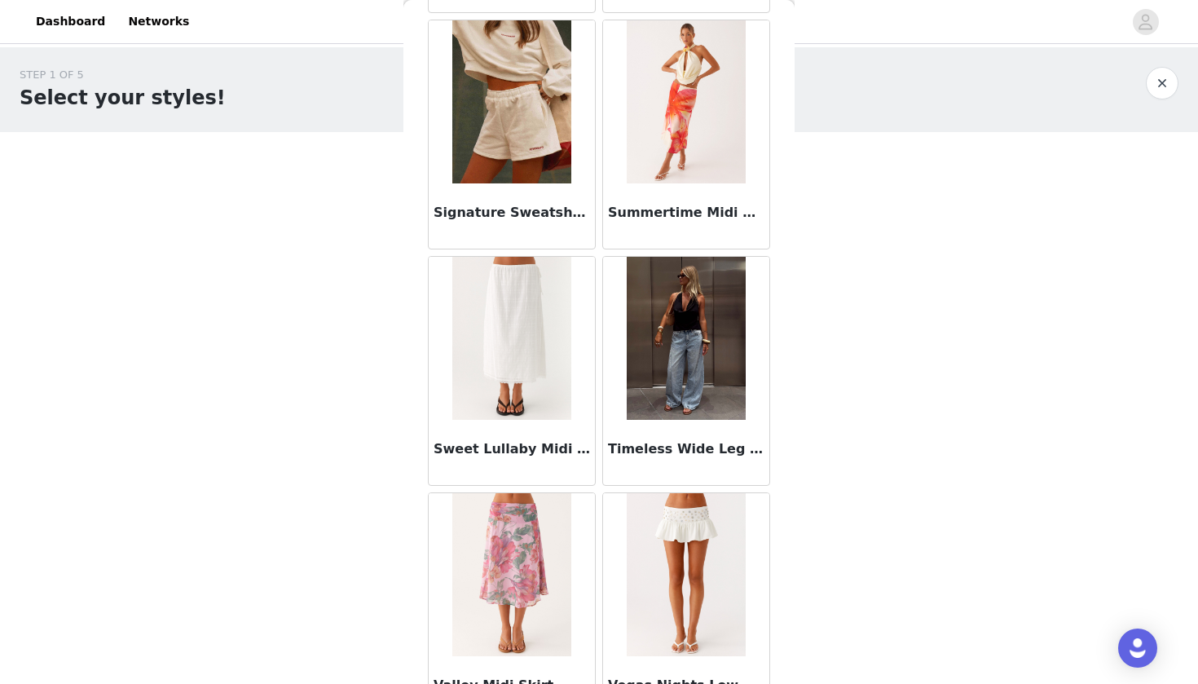
scroll to position [4761, 0]
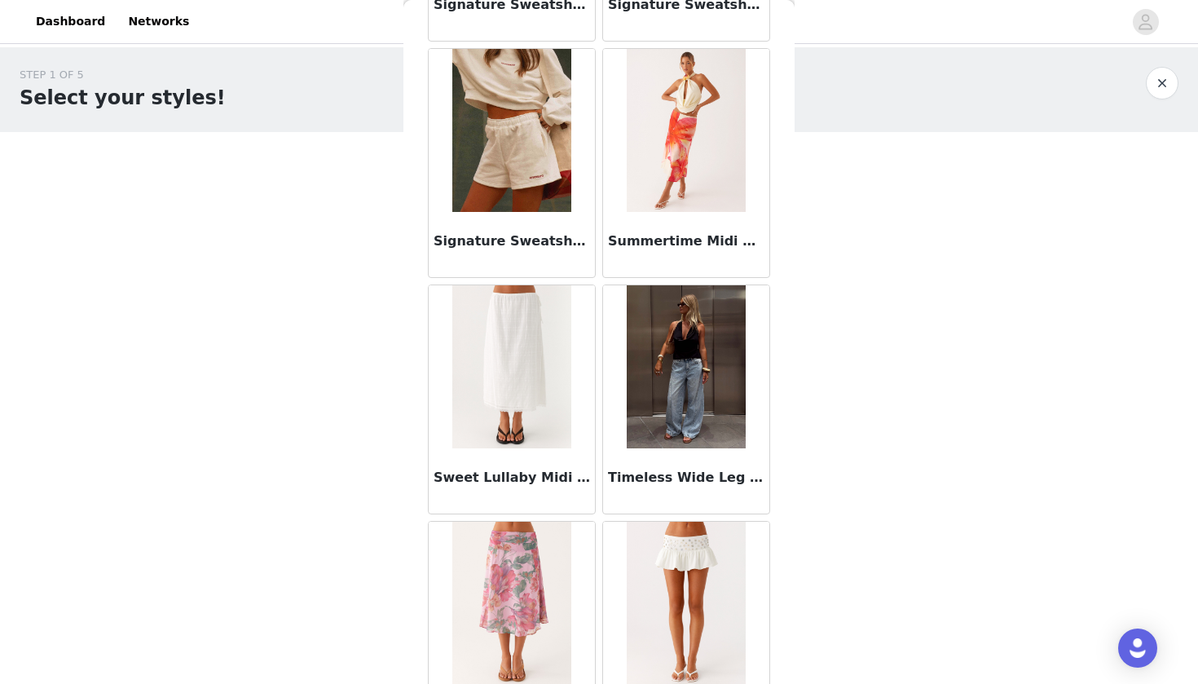
click at [646, 479] on h3 "Timeless Wide Leg Jeans - Bleached Blue" at bounding box center [686, 478] width 156 height 20
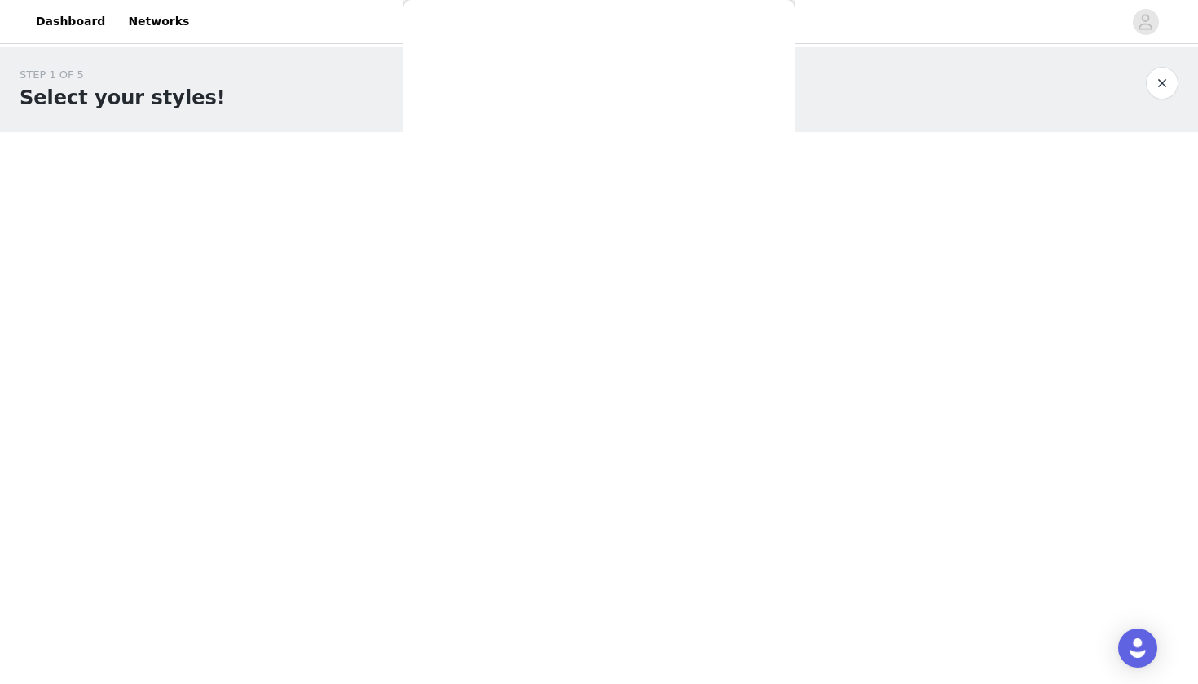
scroll to position [0, 0]
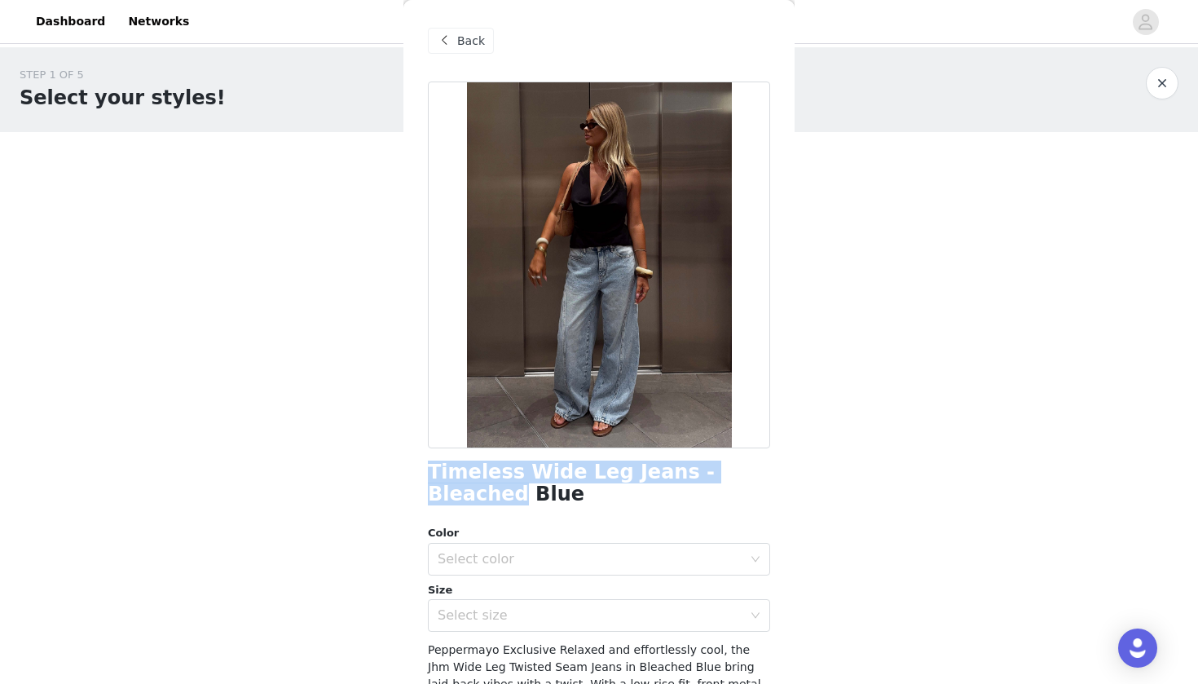
drag, startPoint x: 433, startPoint y: 468, endPoint x: 756, endPoint y: 475, distance: 323.7
click at [756, 475] on h1 "Timeless Wide Leg Jeans - Bleached Blue" at bounding box center [599, 483] width 342 height 44
copy h1 "Timeless Wide Leg Jeans - Bleached"
click at [460, 40] on span "Back" at bounding box center [471, 41] width 28 height 17
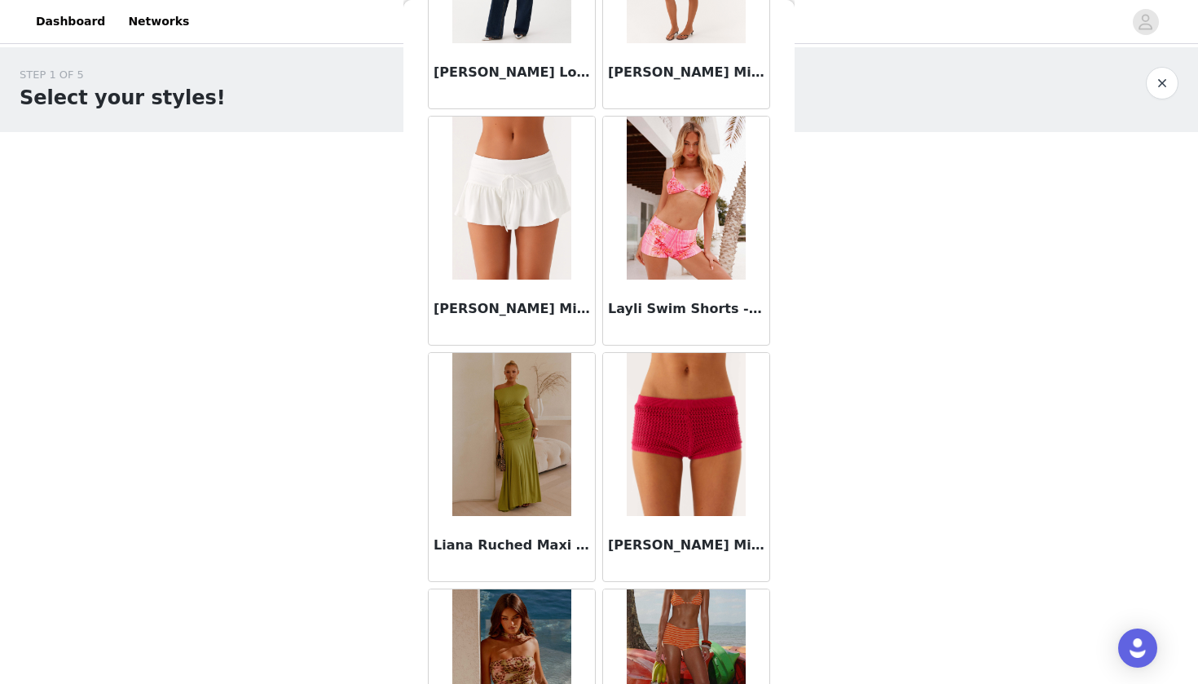
scroll to position [1945, 0]
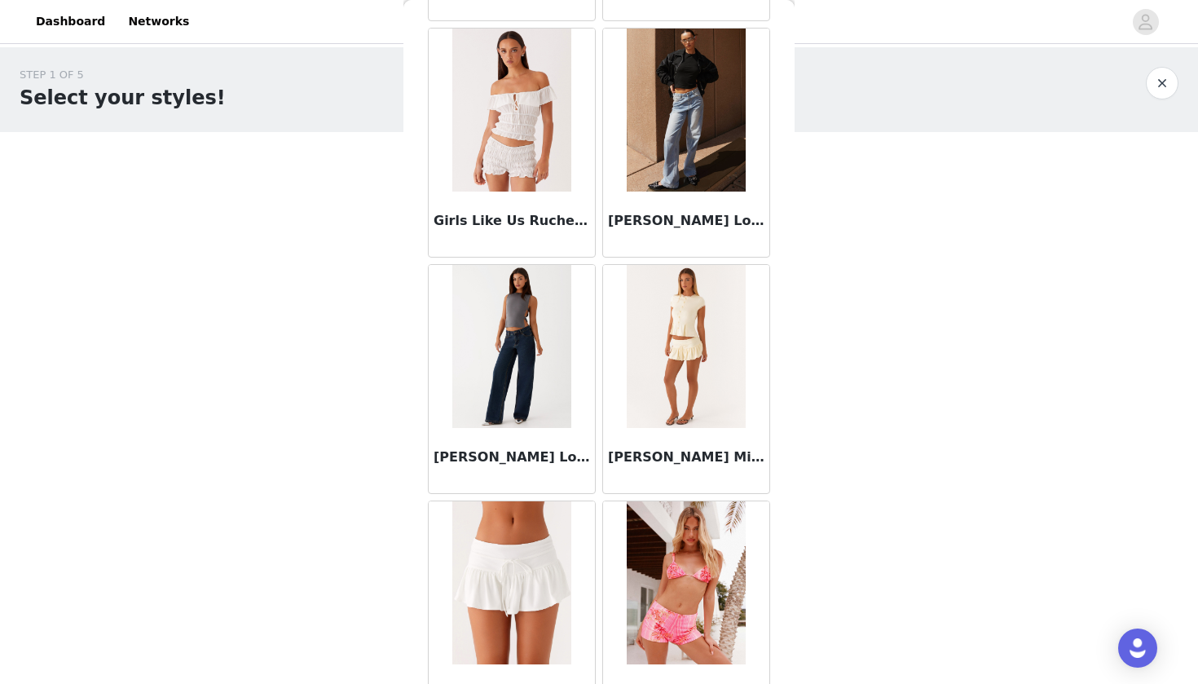
click at [507, 456] on h3 "[PERSON_NAME] Low Rise Denim Jeans - Washed Denim" at bounding box center [512, 457] width 156 height 20
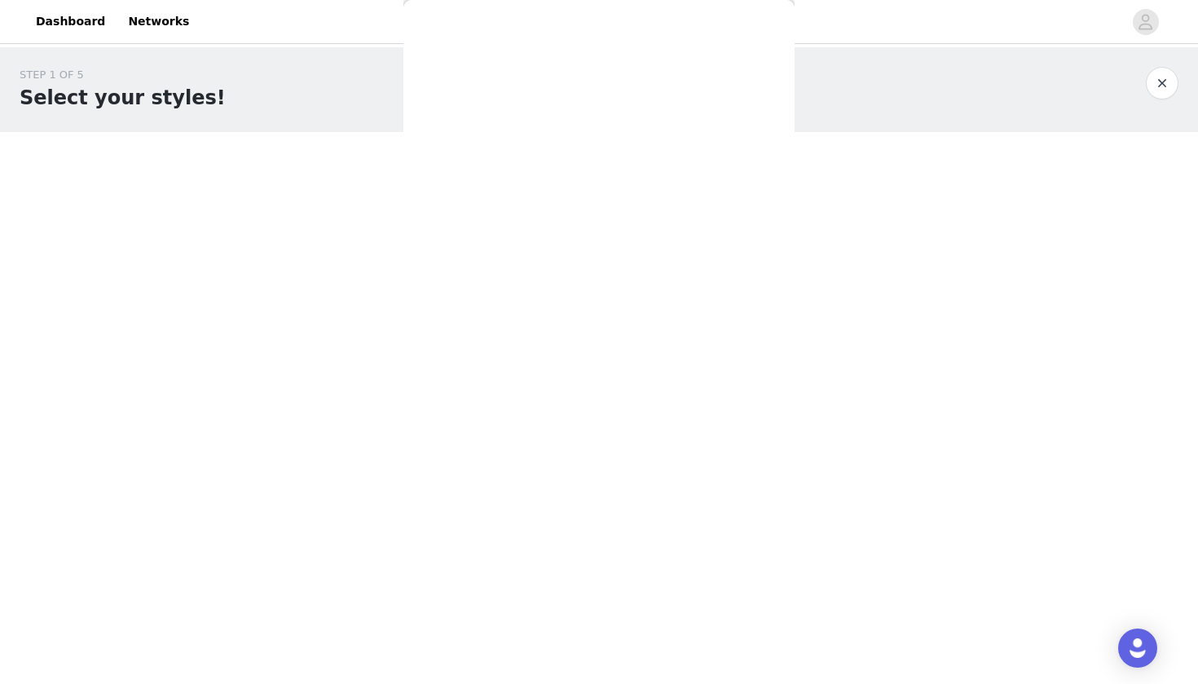
scroll to position [0, 0]
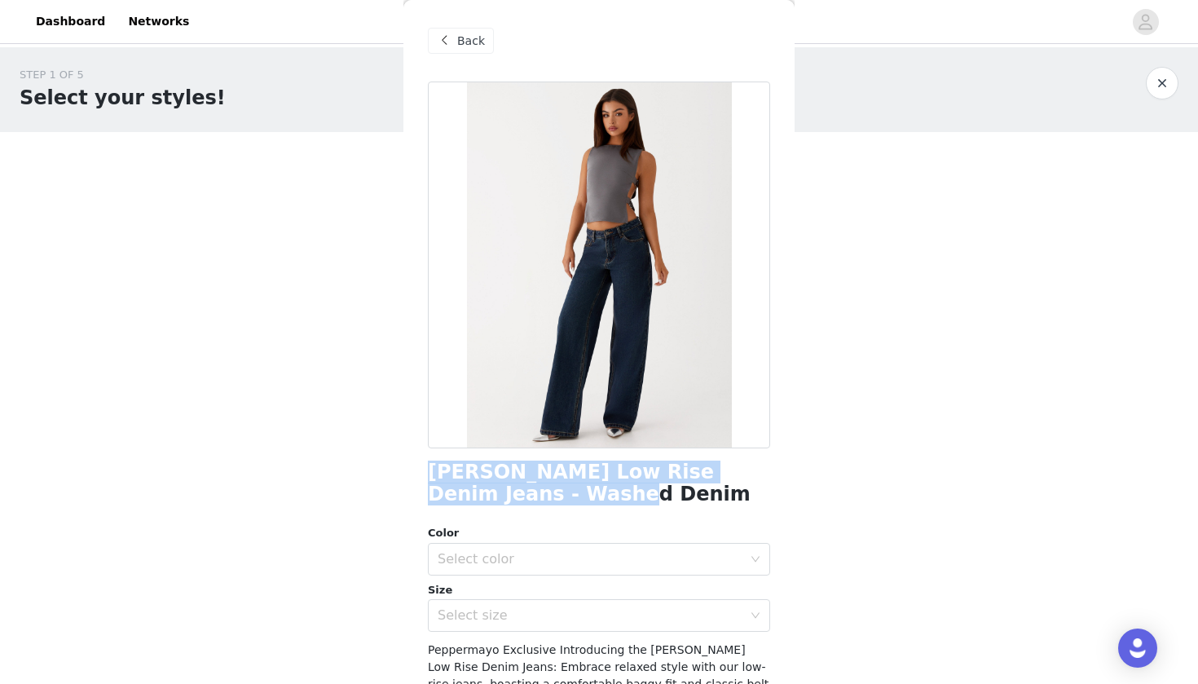
drag, startPoint x: 421, startPoint y: 475, endPoint x: 607, endPoint y: 490, distance: 187.2
click at [609, 491] on div "Back [PERSON_NAME] Low Rise Denim Jeans - Washed Denim Color Select color Size …" at bounding box center [598, 342] width 391 height 684
copy h1 "[PERSON_NAME] Low Rise Denim Jeans - Washed Denim"
click at [502, 562] on div "Select color" at bounding box center [590, 559] width 305 height 16
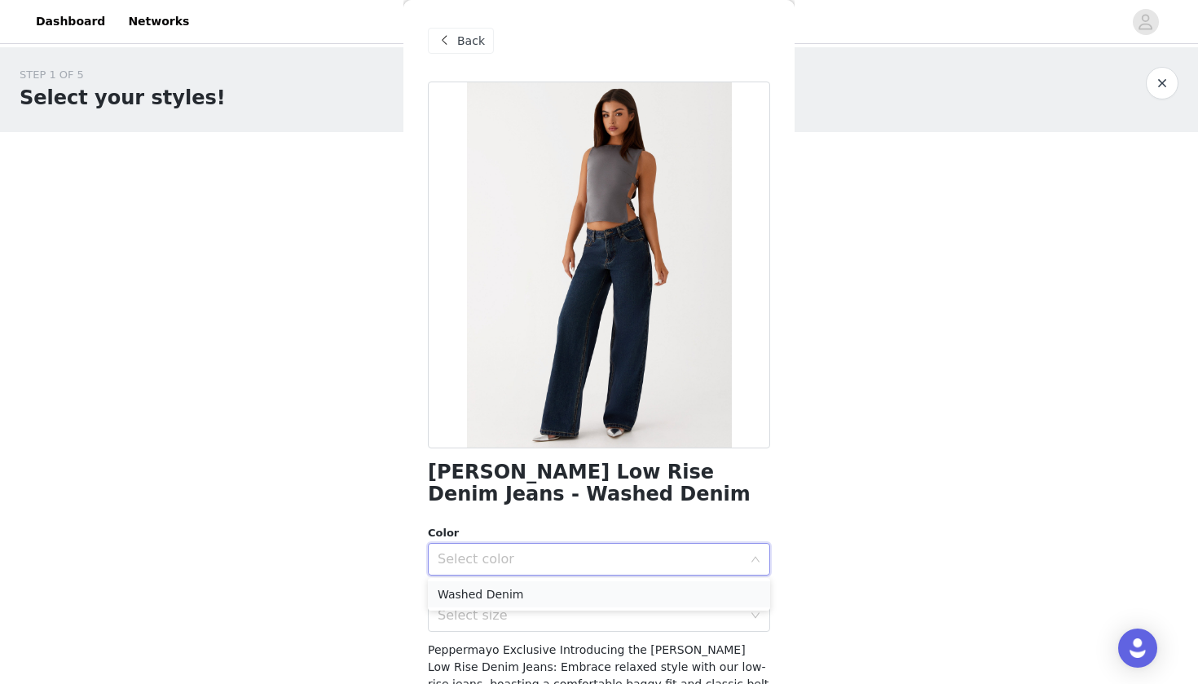
click at [500, 589] on li "Washed Denim" at bounding box center [599, 594] width 342 height 26
click at [496, 615] on div "Select size" at bounding box center [590, 615] width 305 height 16
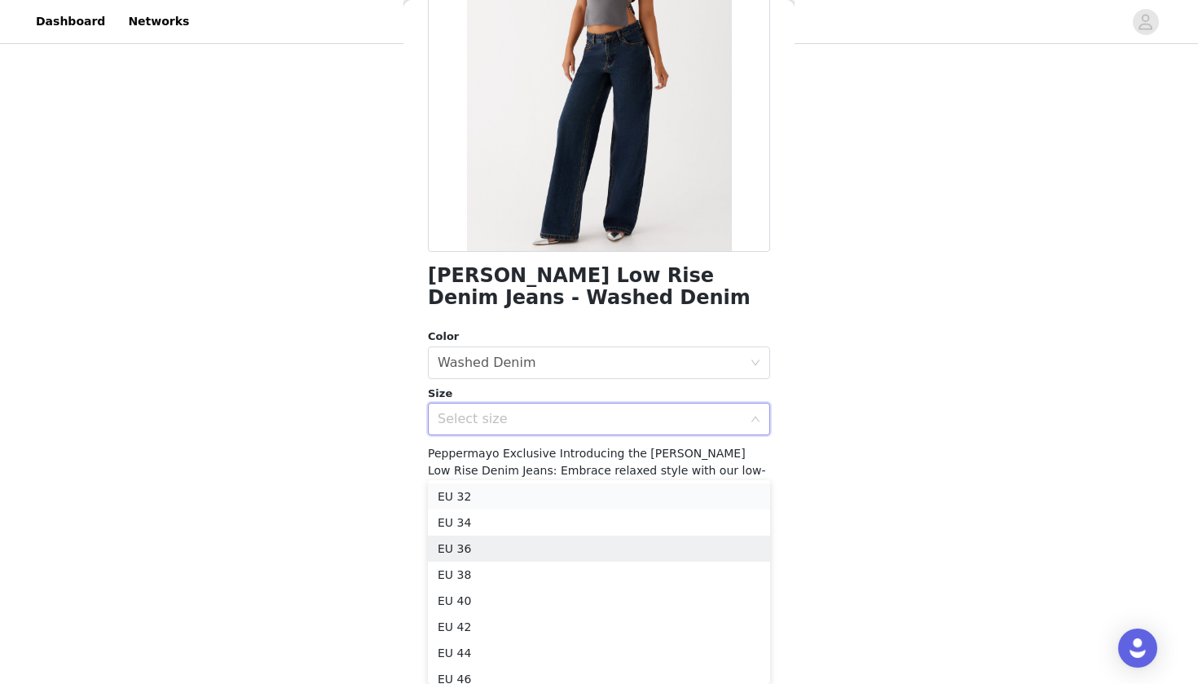
scroll to position [154, 0]
click at [471, 549] on li "EU 36" at bounding box center [599, 549] width 342 height 26
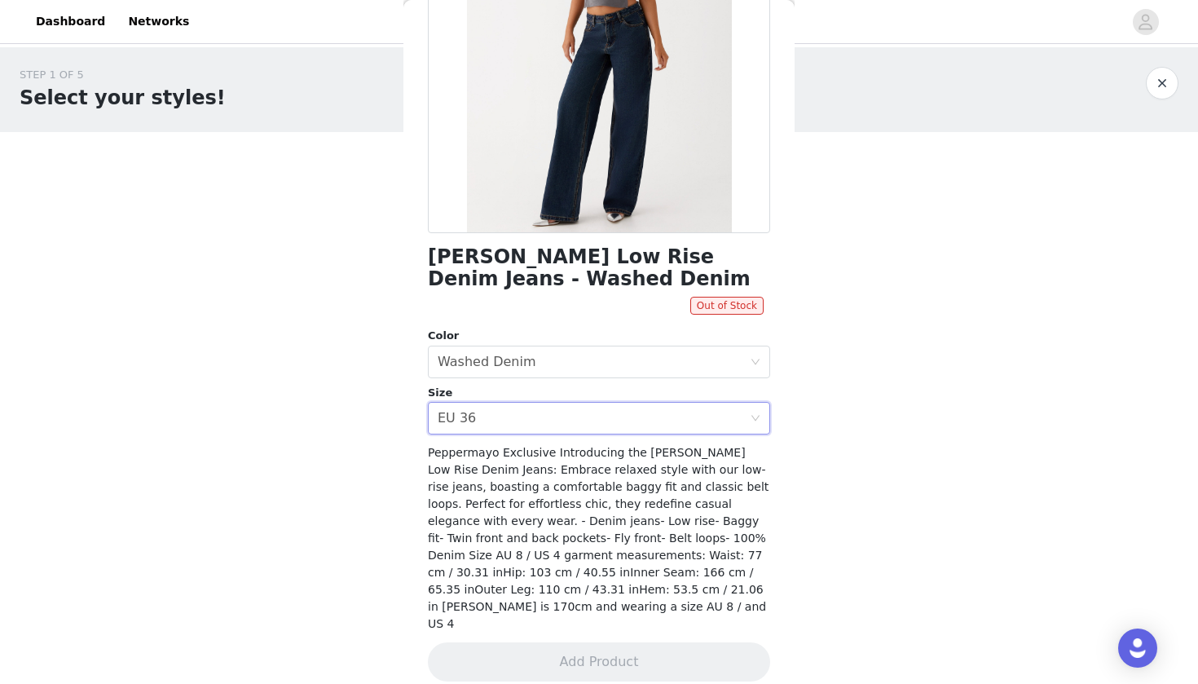
scroll to position [214, 0]
click at [632, 409] on div "Select size EU 36" at bounding box center [594, 418] width 312 height 31
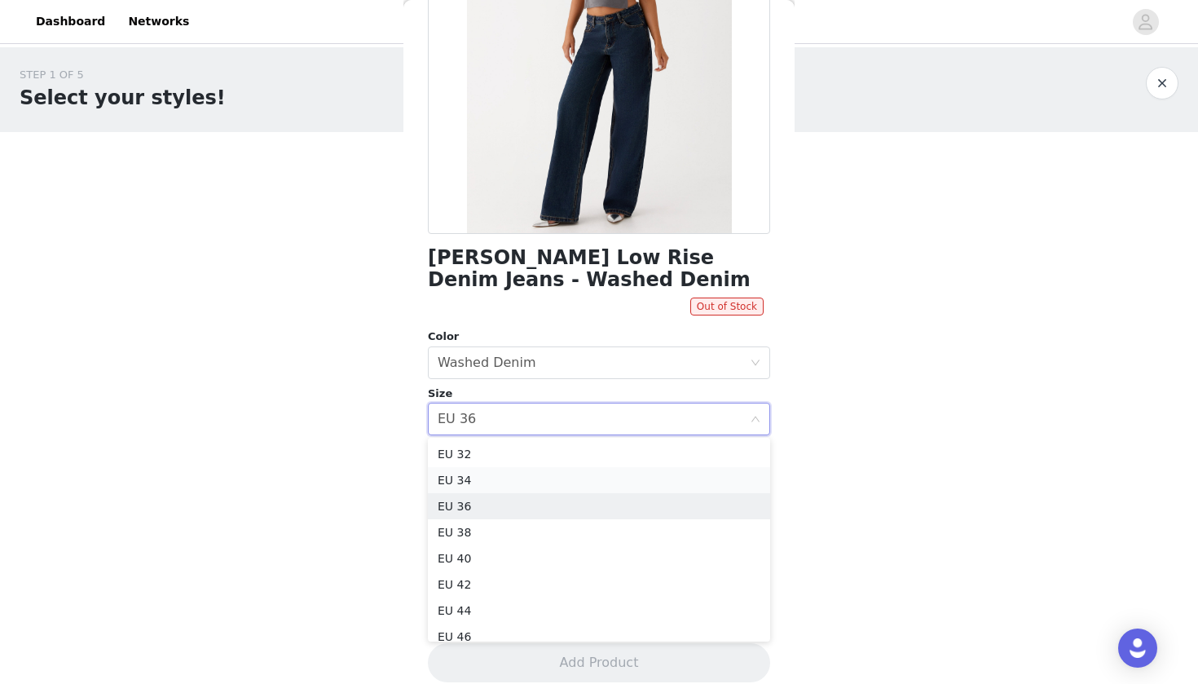
click at [584, 485] on li "EU 34" at bounding box center [599, 480] width 342 height 26
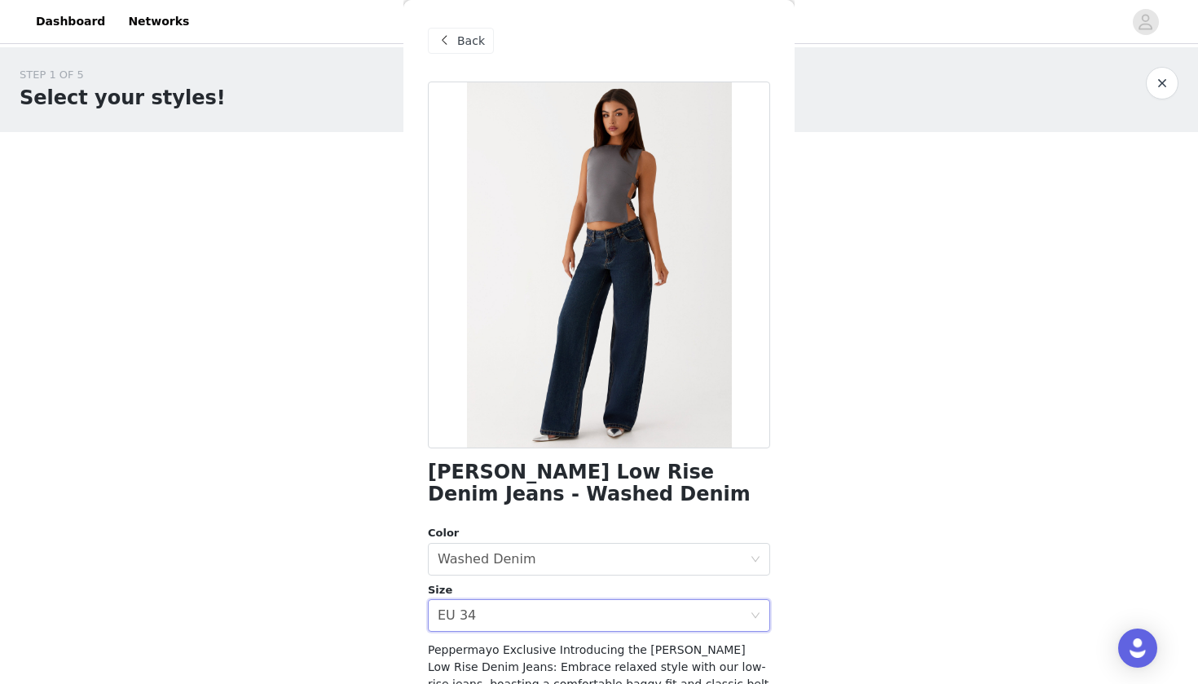
scroll to position [0, 0]
click at [475, 44] on span "Back" at bounding box center [471, 41] width 28 height 17
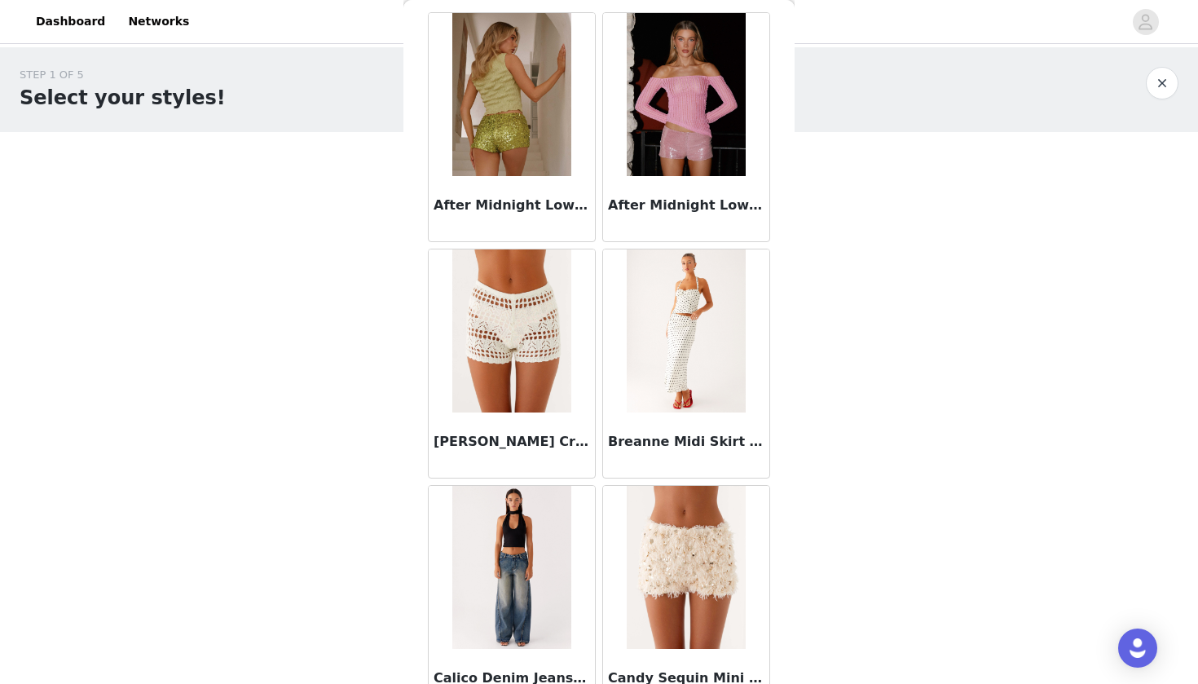
scroll to position [75, 0]
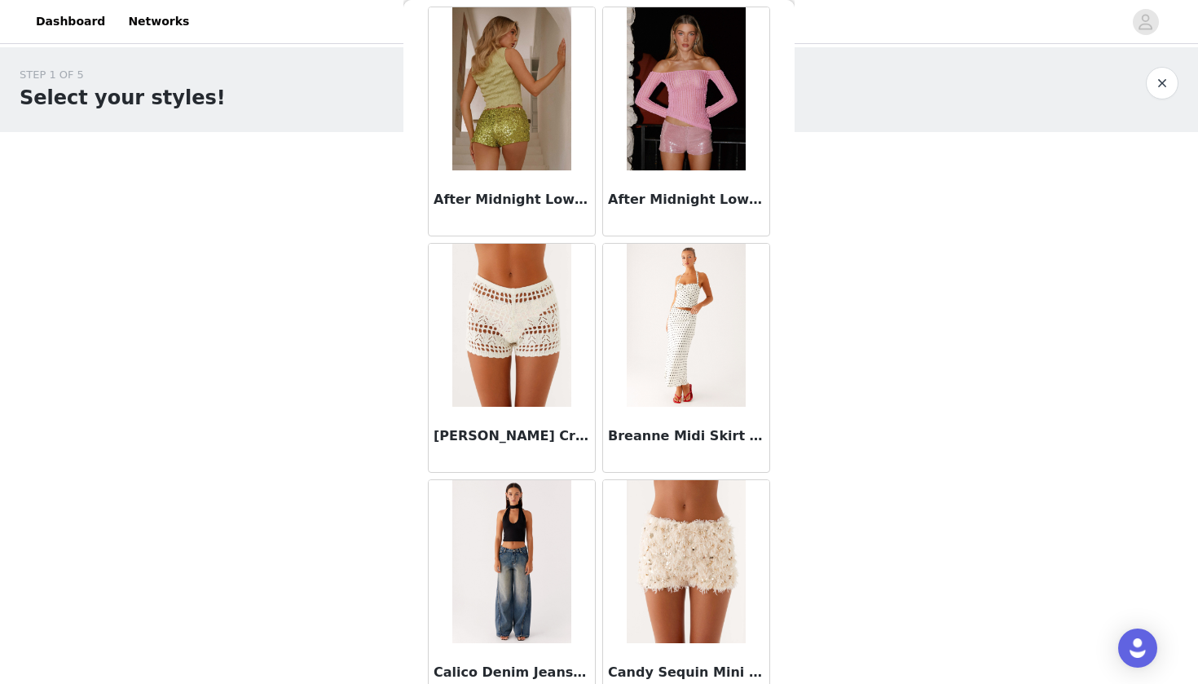
click at [650, 153] on img at bounding box center [686, 88] width 118 height 163
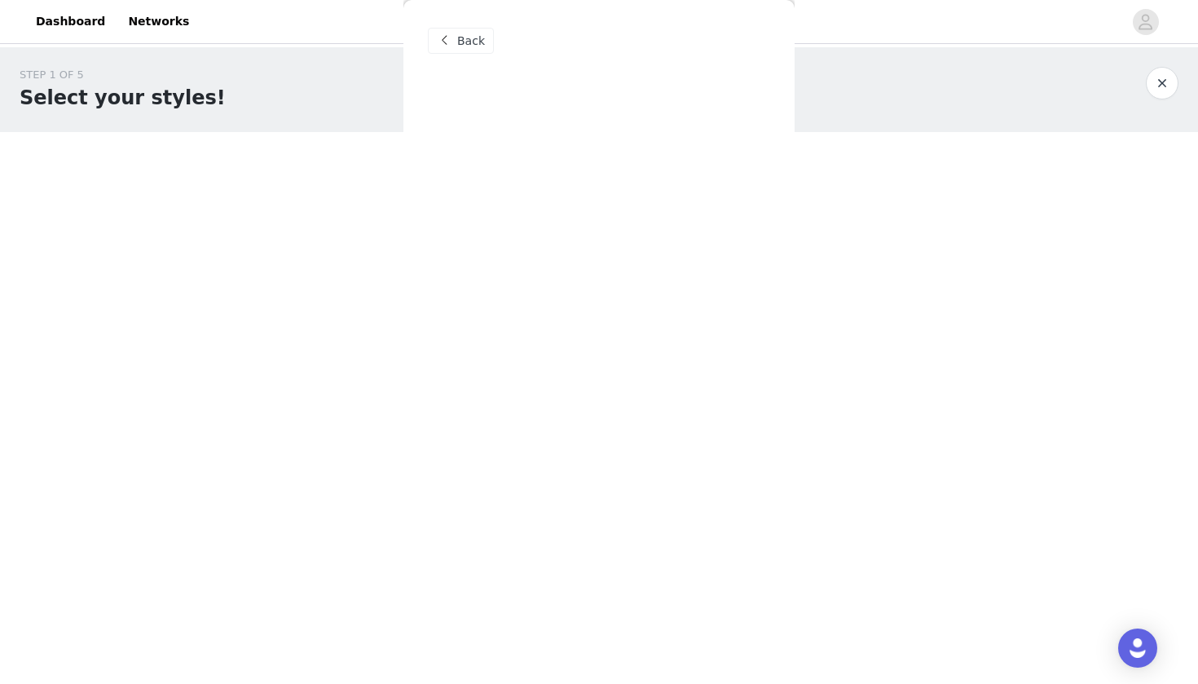
scroll to position [0, 0]
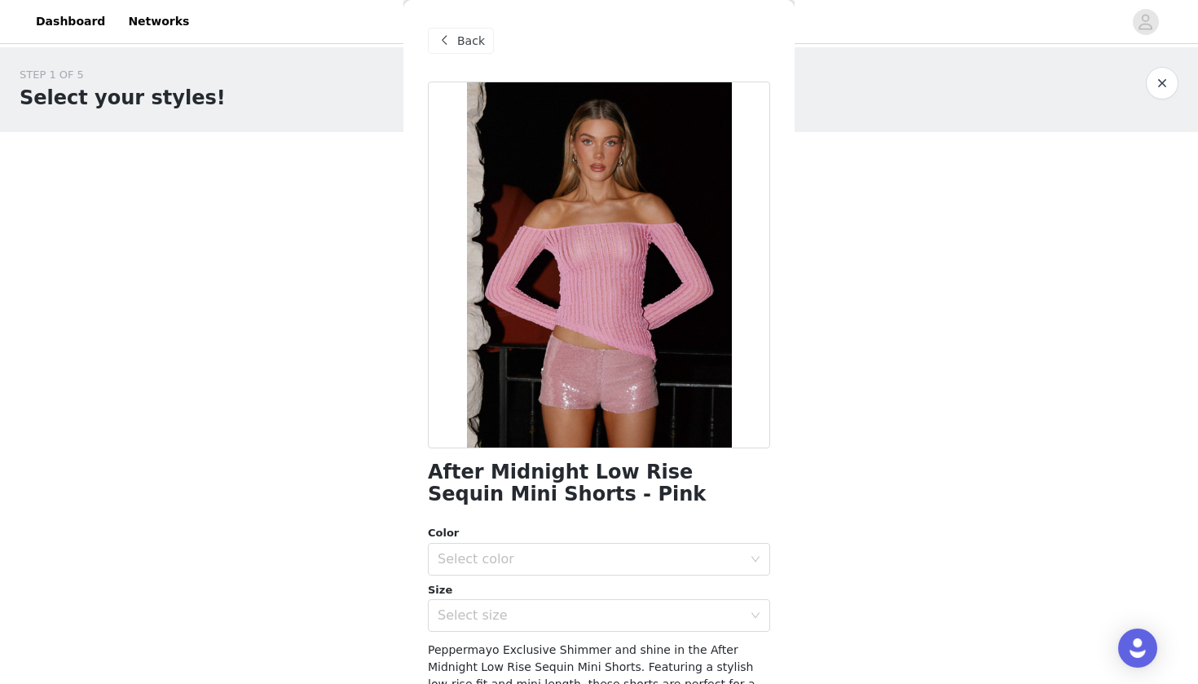
click at [467, 42] on span "Back" at bounding box center [471, 41] width 28 height 17
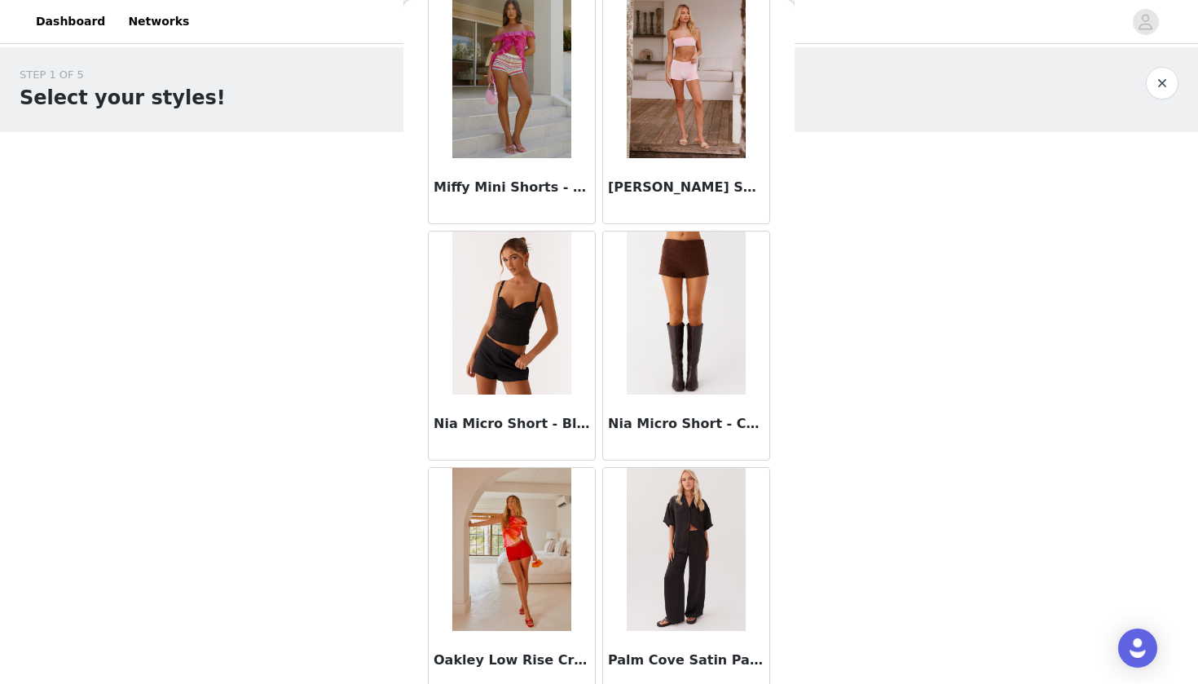
scroll to position [3399, 0]
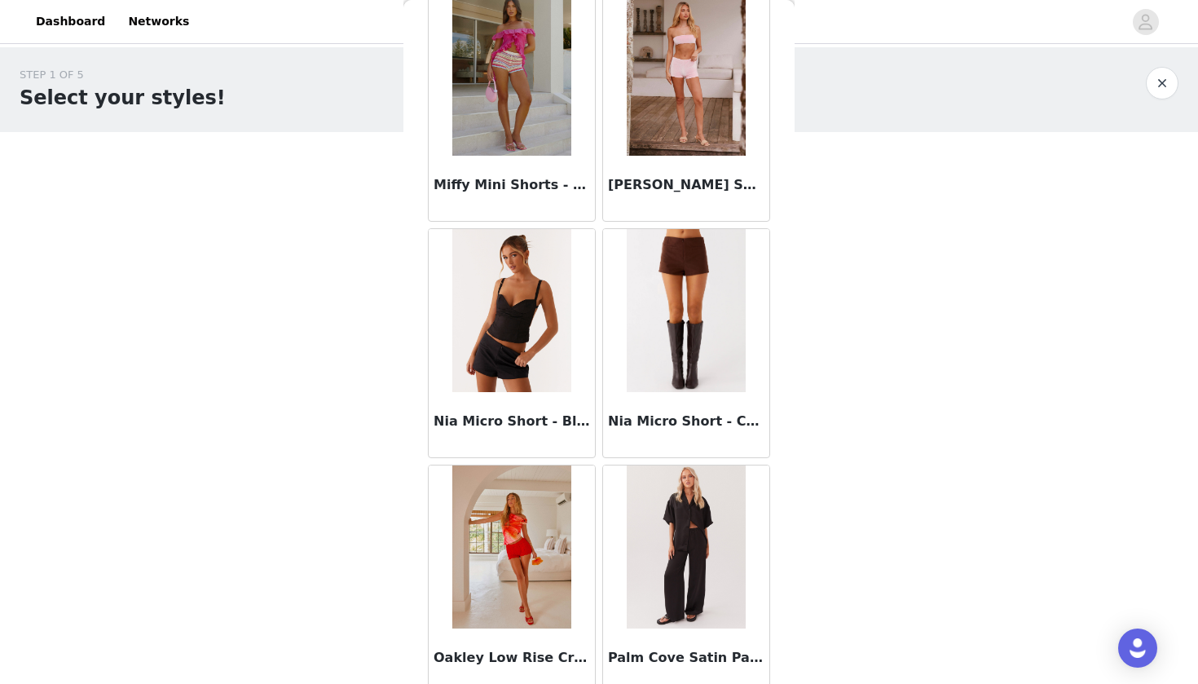
click at [506, 421] on h3 "Nia Micro Short - Black" at bounding box center [512, 422] width 156 height 20
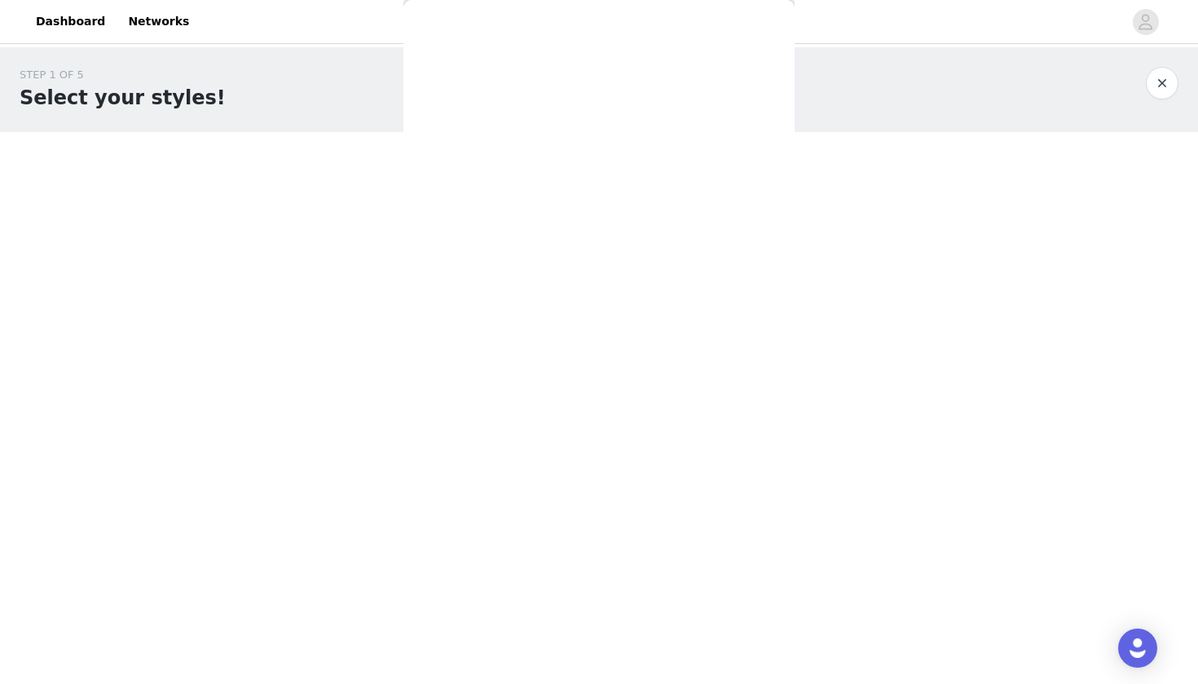
scroll to position [0, 0]
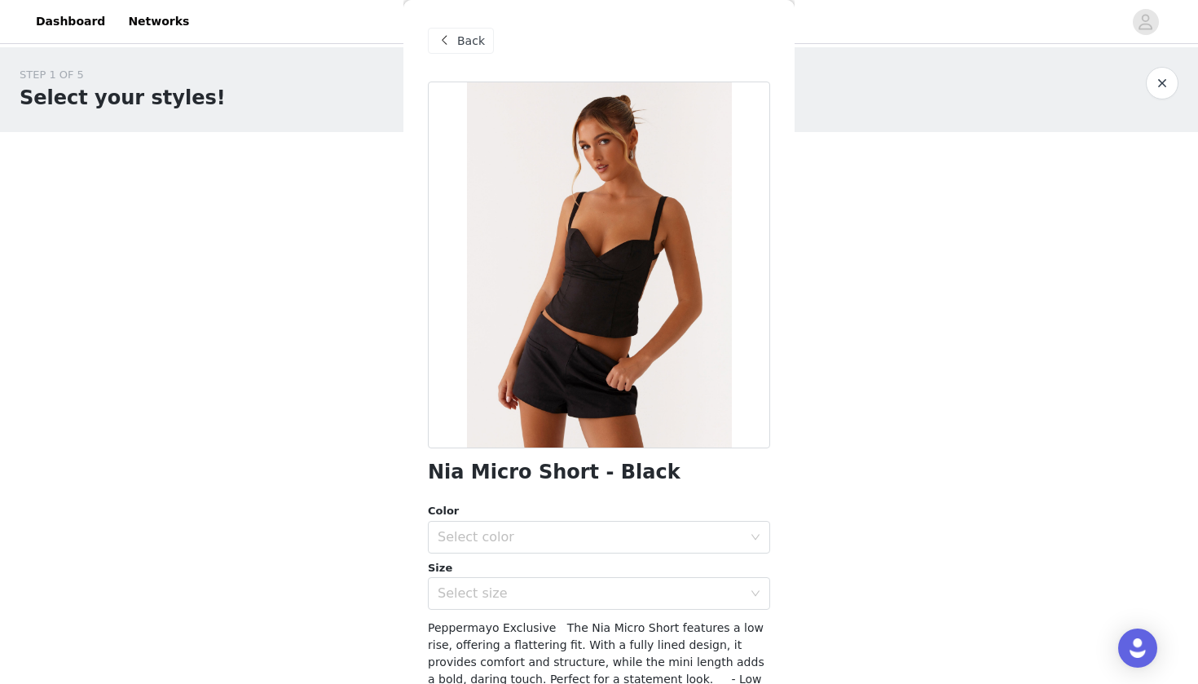
click at [471, 42] on span "Back" at bounding box center [471, 41] width 28 height 17
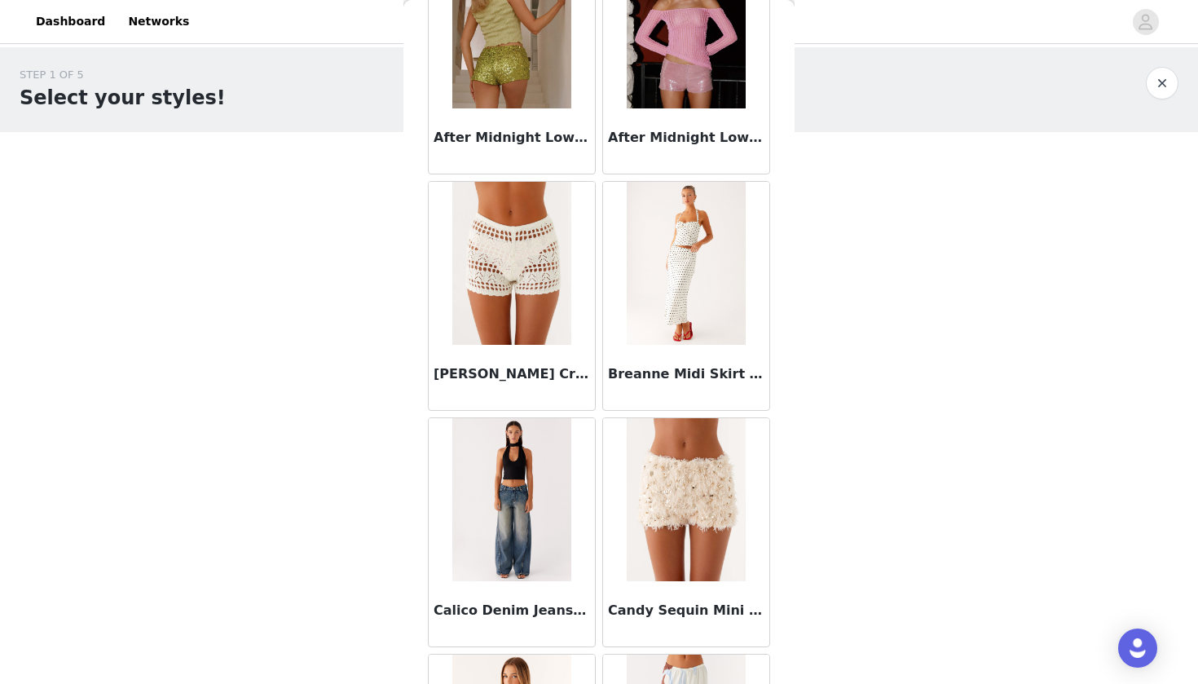
scroll to position [42, 0]
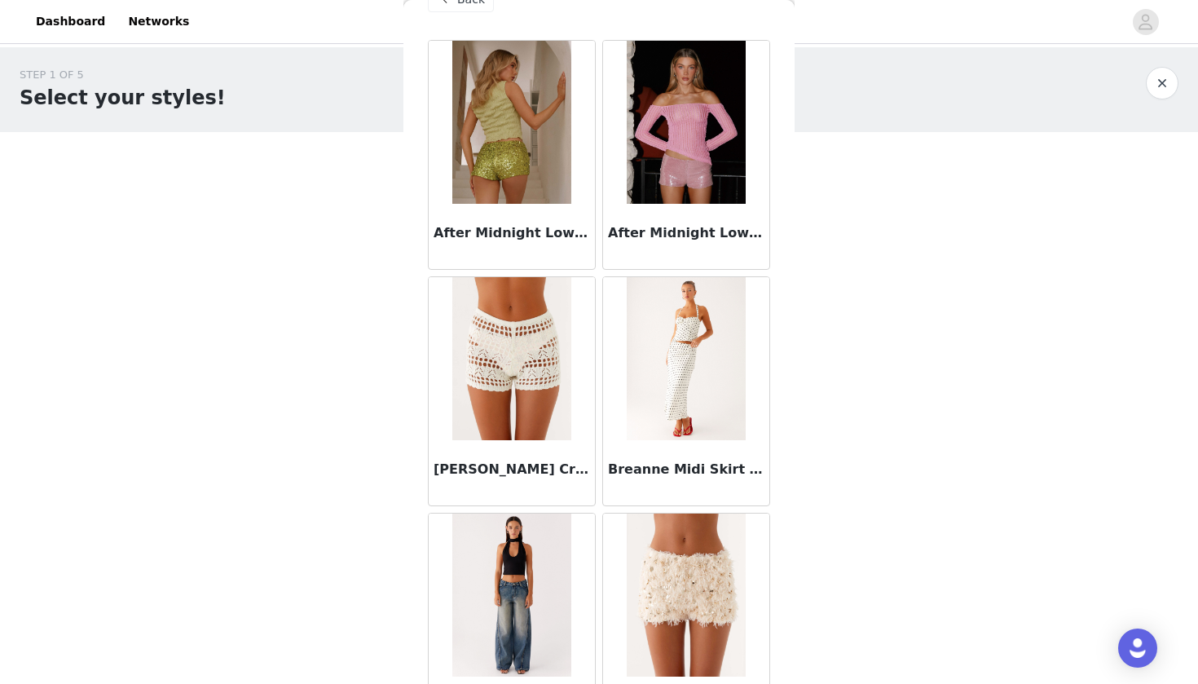
click at [668, 177] on img at bounding box center [686, 122] width 118 height 163
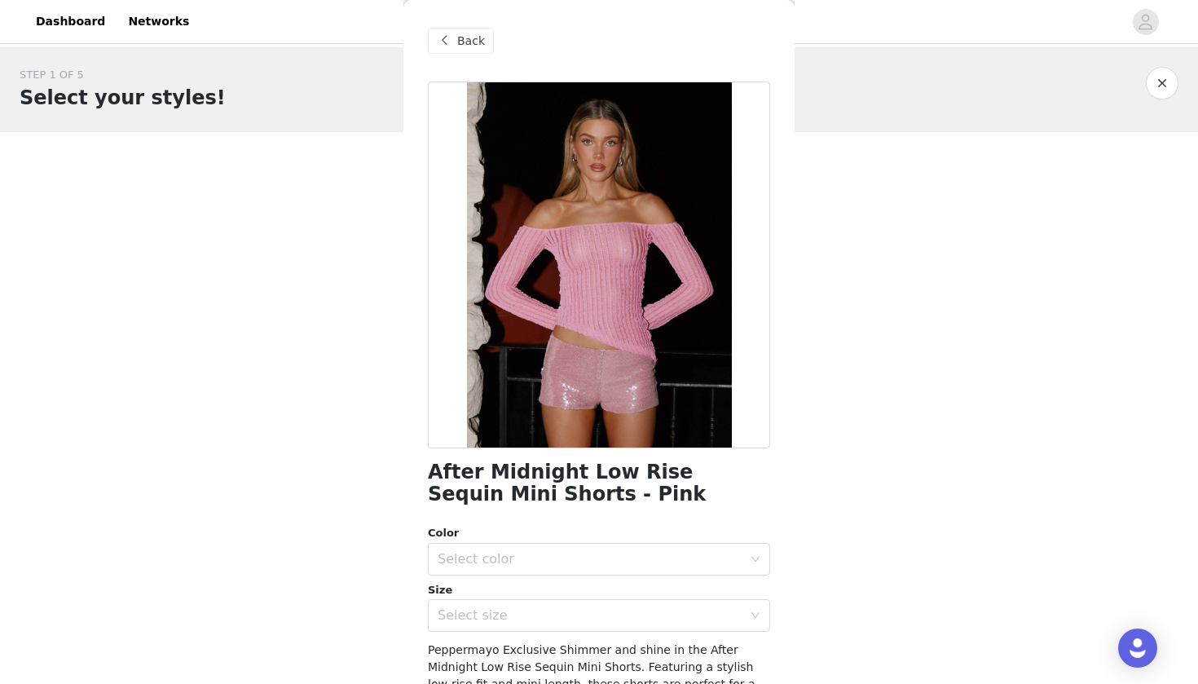
scroll to position [0, 0]
click at [467, 42] on span "Back" at bounding box center [471, 41] width 28 height 17
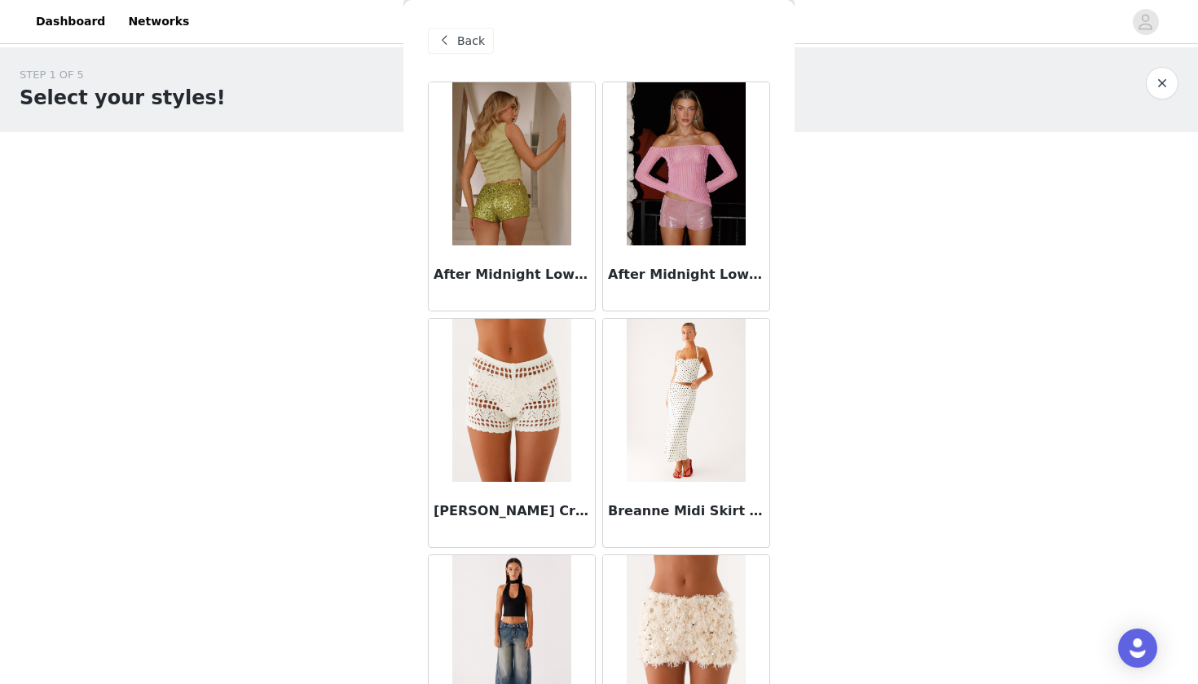
click at [453, 42] on span at bounding box center [444, 41] width 20 height 20
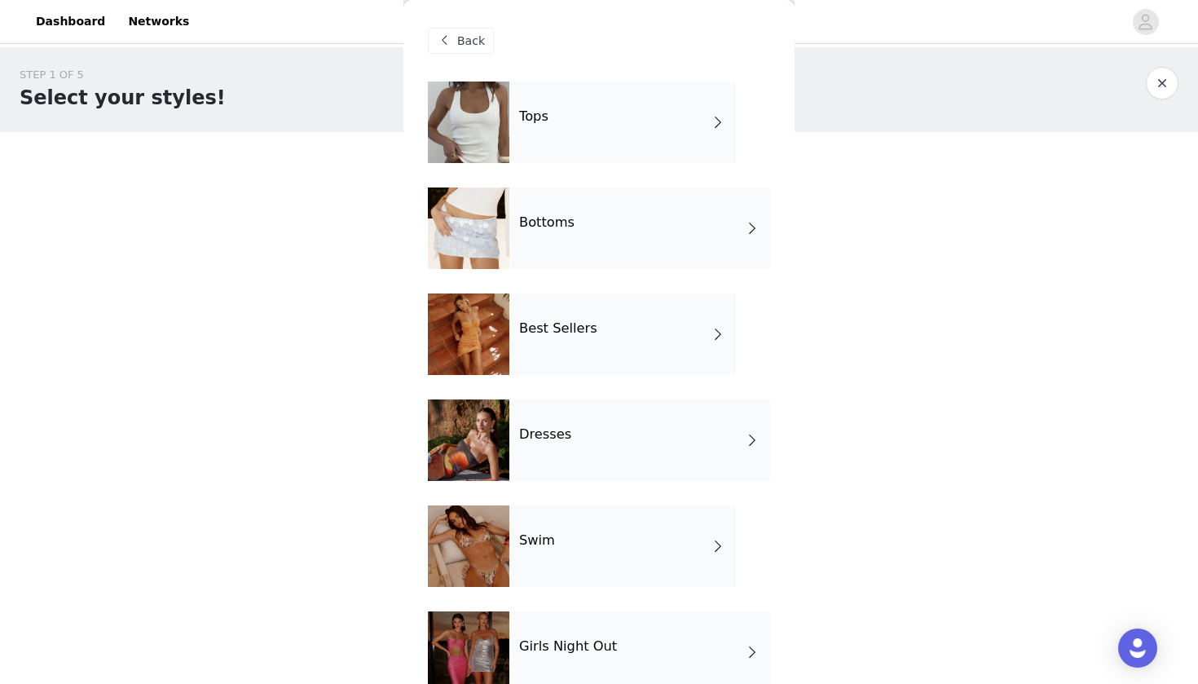
click at [530, 321] on h4 "Best Sellers" at bounding box center [558, 328] width 78 height 15
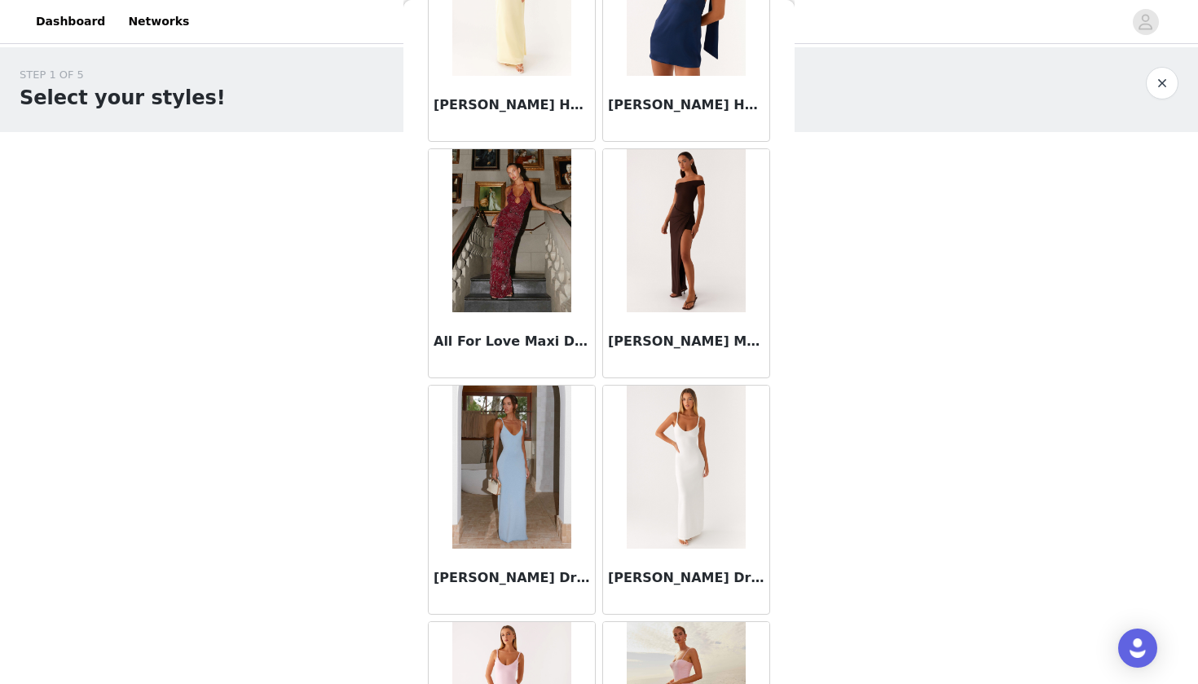
scroll to position [1167, 0]
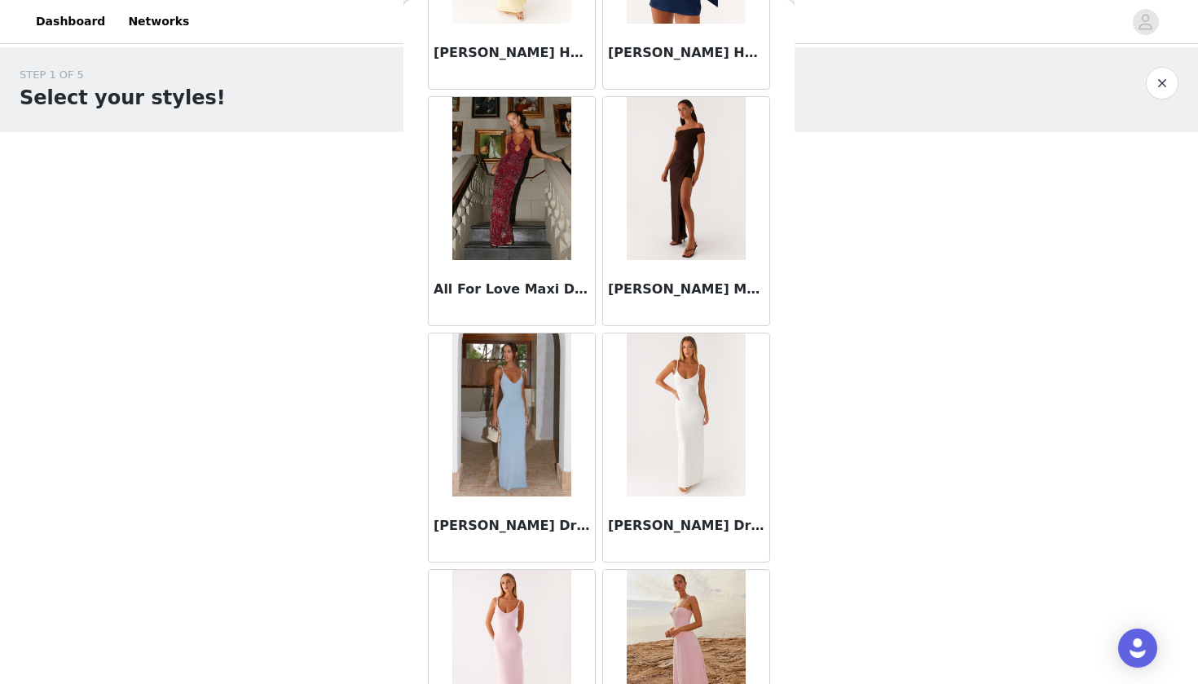
click at [519, 289] on h3 "All For Love Maxi Dress - Burgundy" at bounding box center [512, 290] width 156 height 20
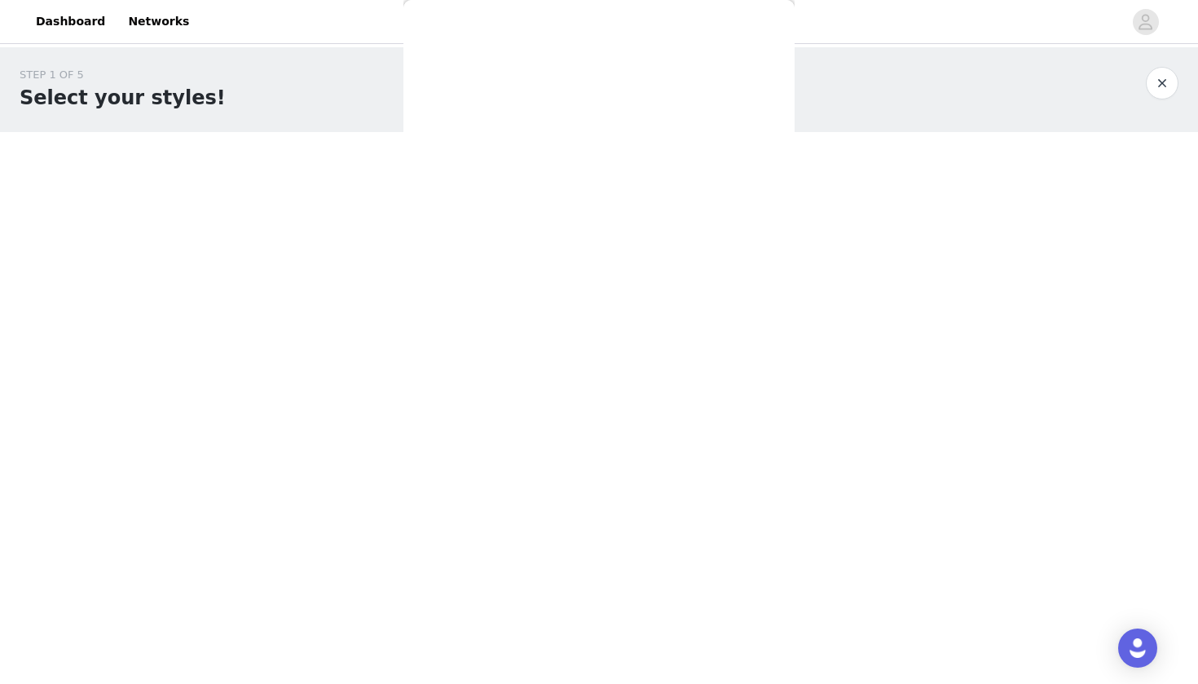
scroll to position [0, 0]
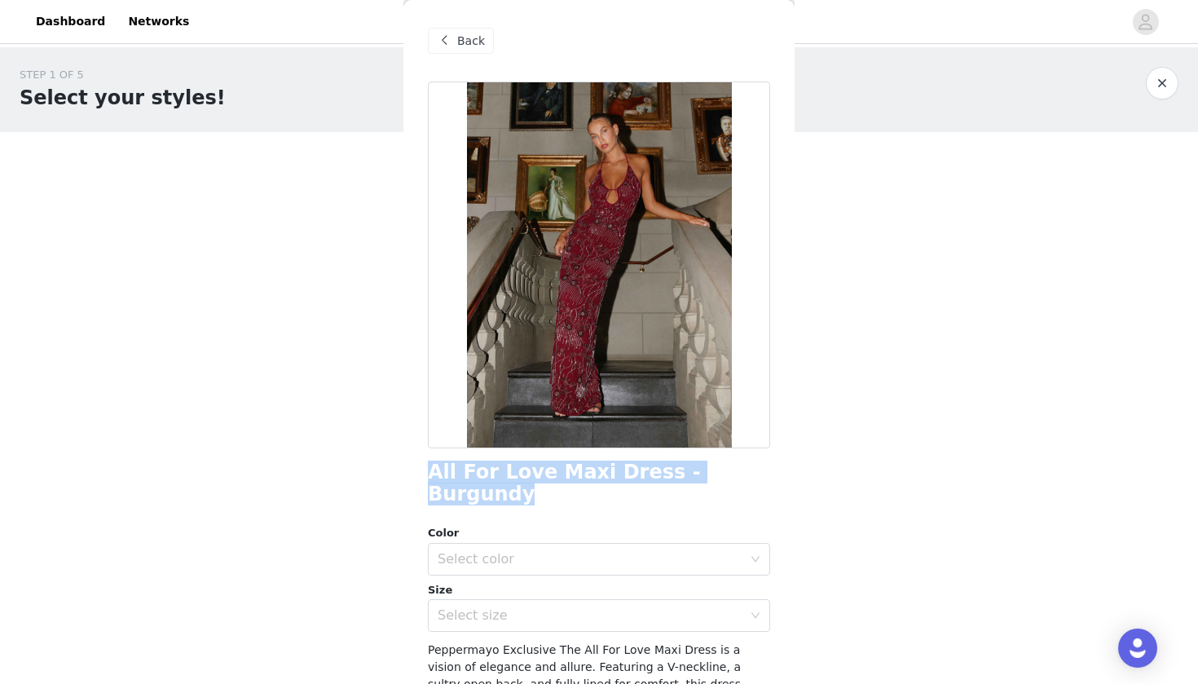
drag, startPoint x: 429, startPoint y: 465, endPoint x: 743, endPoint y: 475, distance: 314.0
click at [743, 475] on div "All For Love Maxi Dress - Burgundy" at bounding box center [599, 483] width 342 height 44
copy h1 "All For Love Maxi Dress - Burgundy"
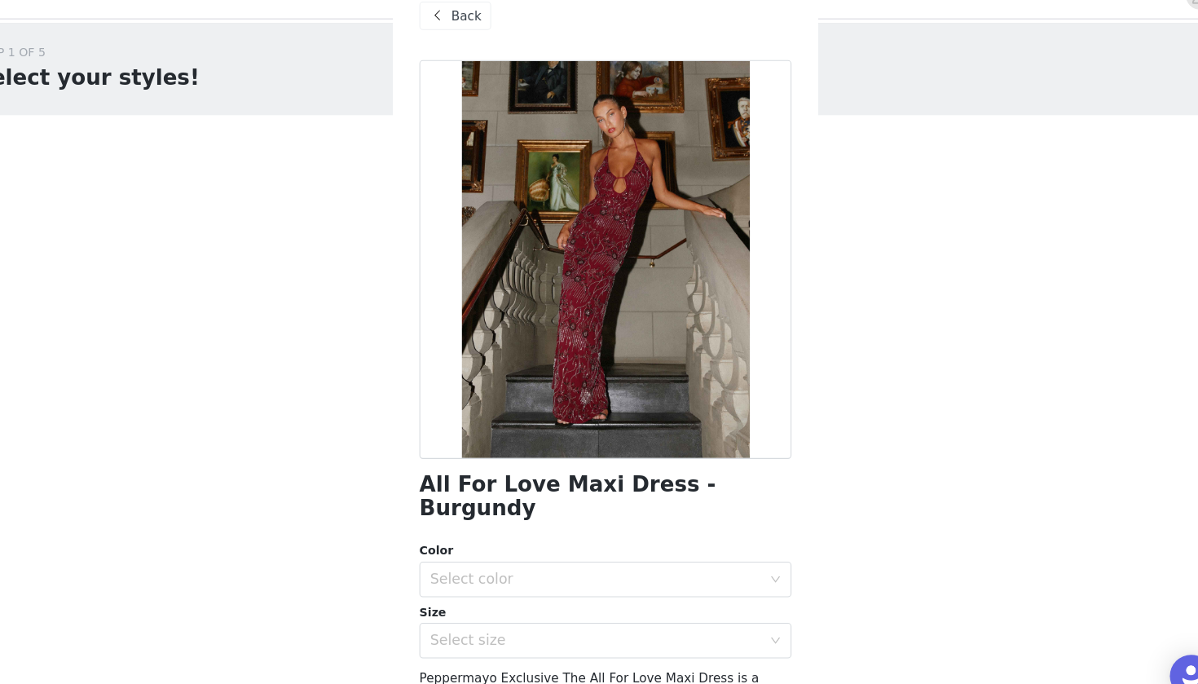
click at [457, 33] on span "Back" at bounding box center [471, 41] width 28 height 17
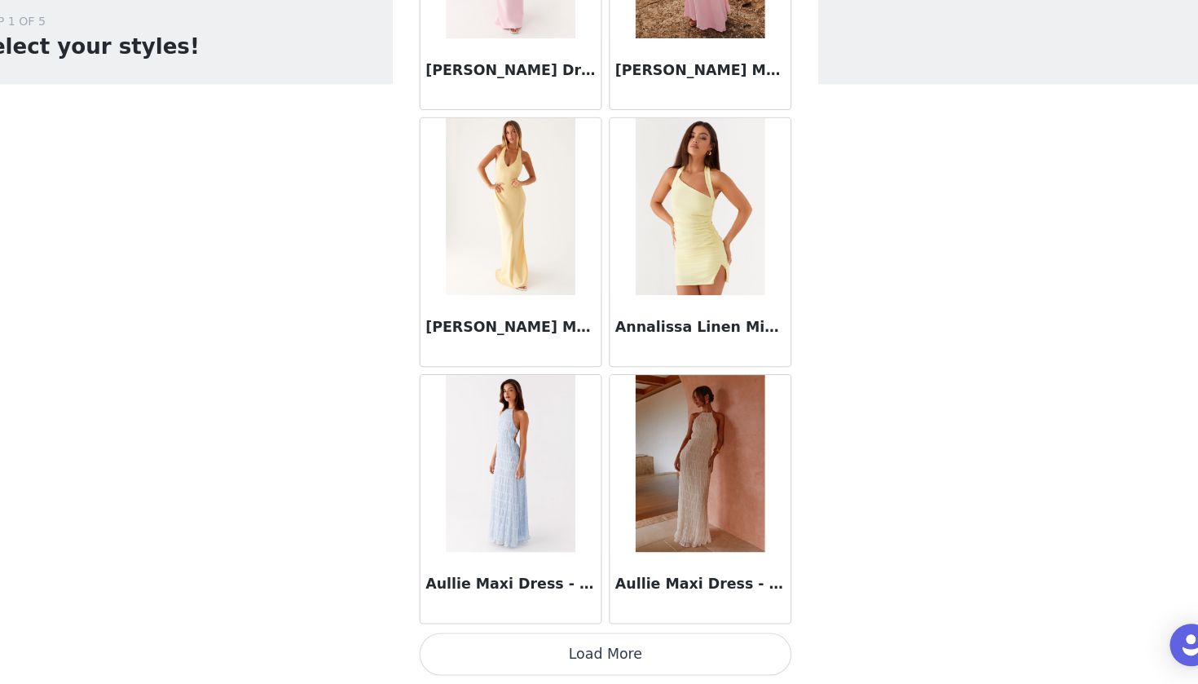
click at [475, 636] on button "Load More" at bounding box center [599, 656] width 342 height 39
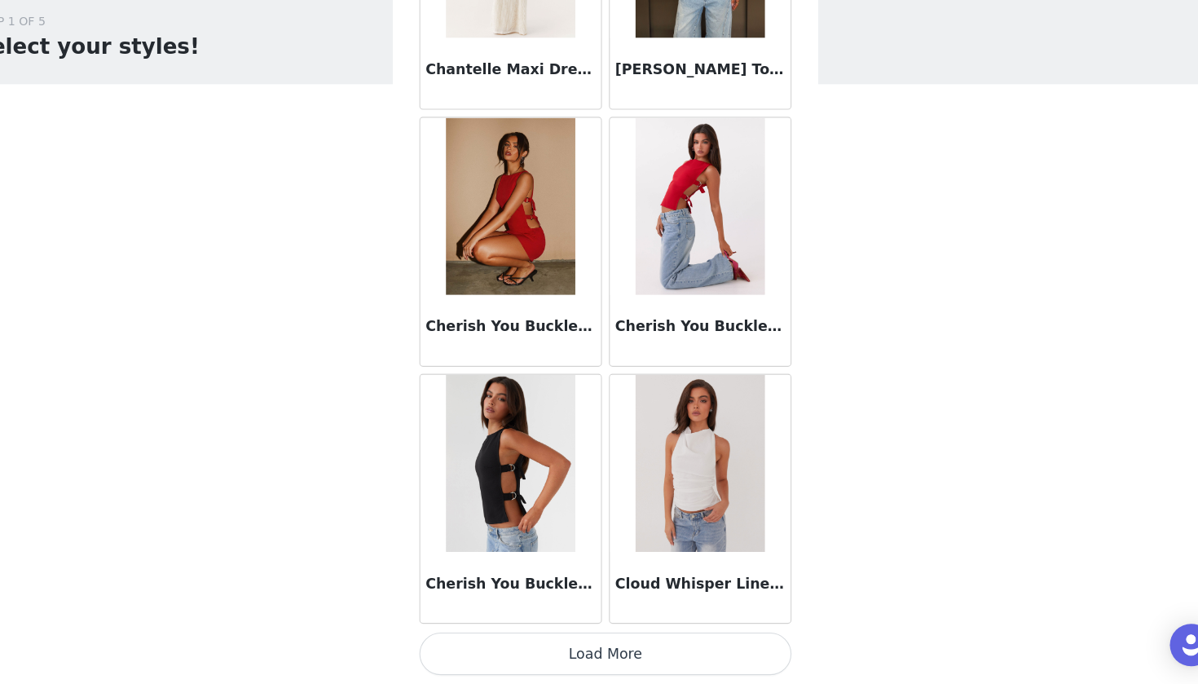
scroll to position [4174, 0]
click at [491, 636] on button "Load More" at bounding box center [599, 656] width 342 height 39
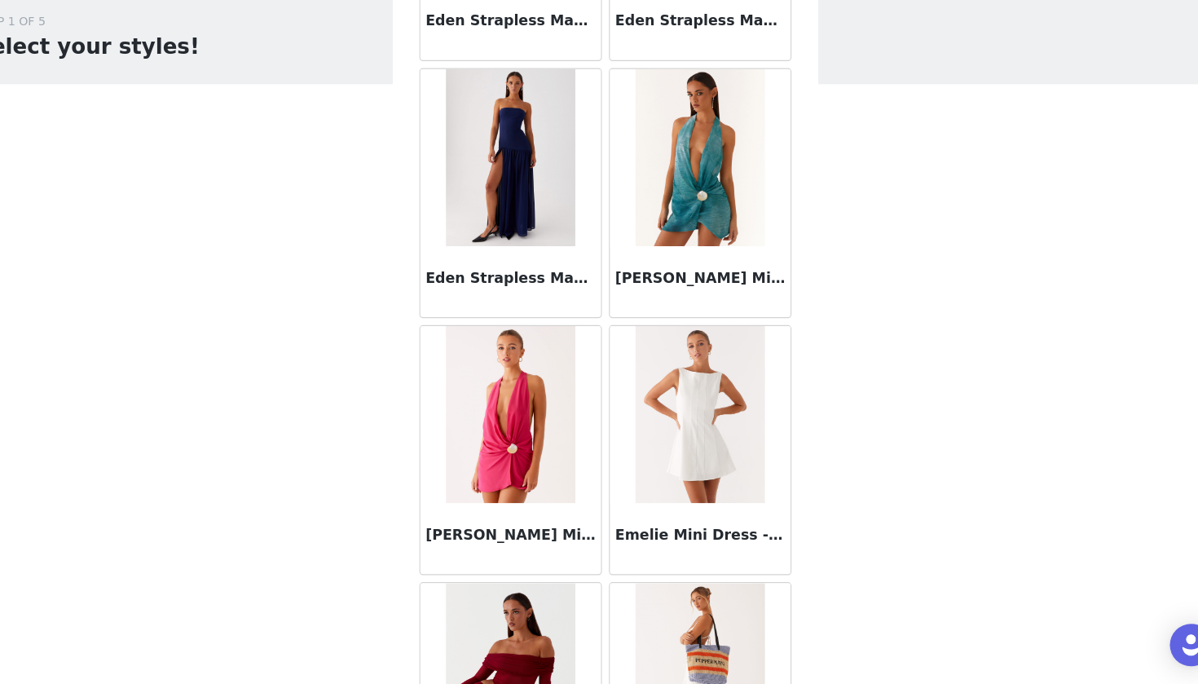
scroll to position [5439, 0]
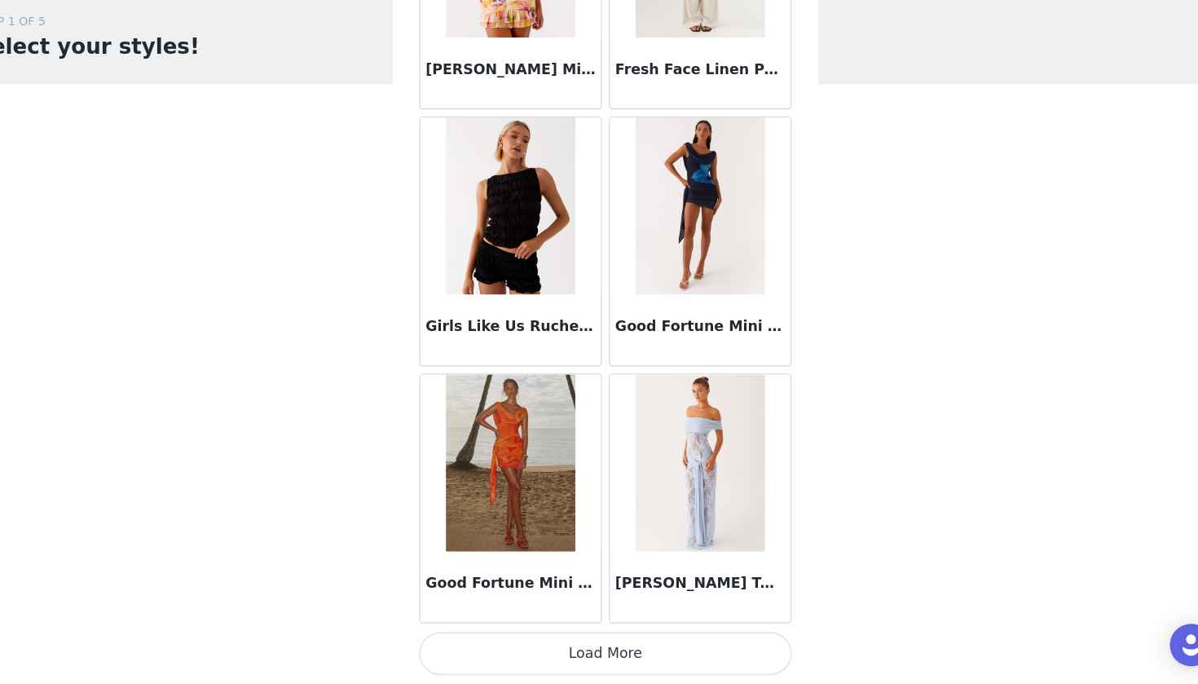
click at [505, 636] on button "Load More" at bounding box center [599, 656] width 342 height 39
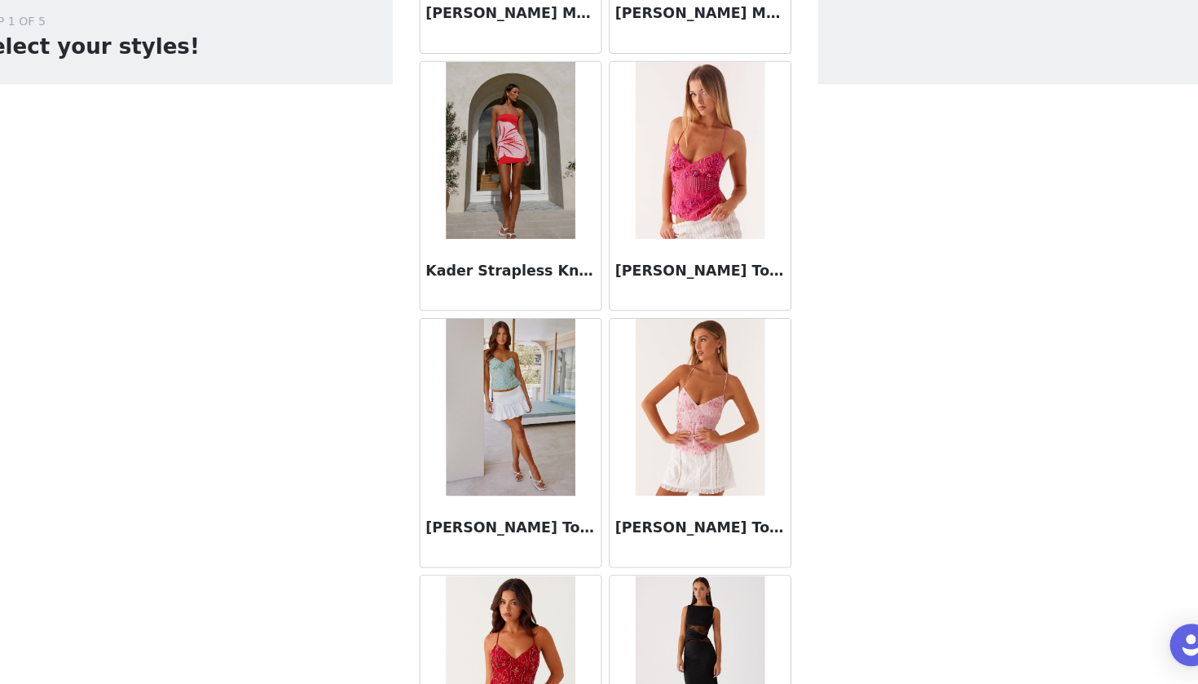
scroll to position [8319, 0]
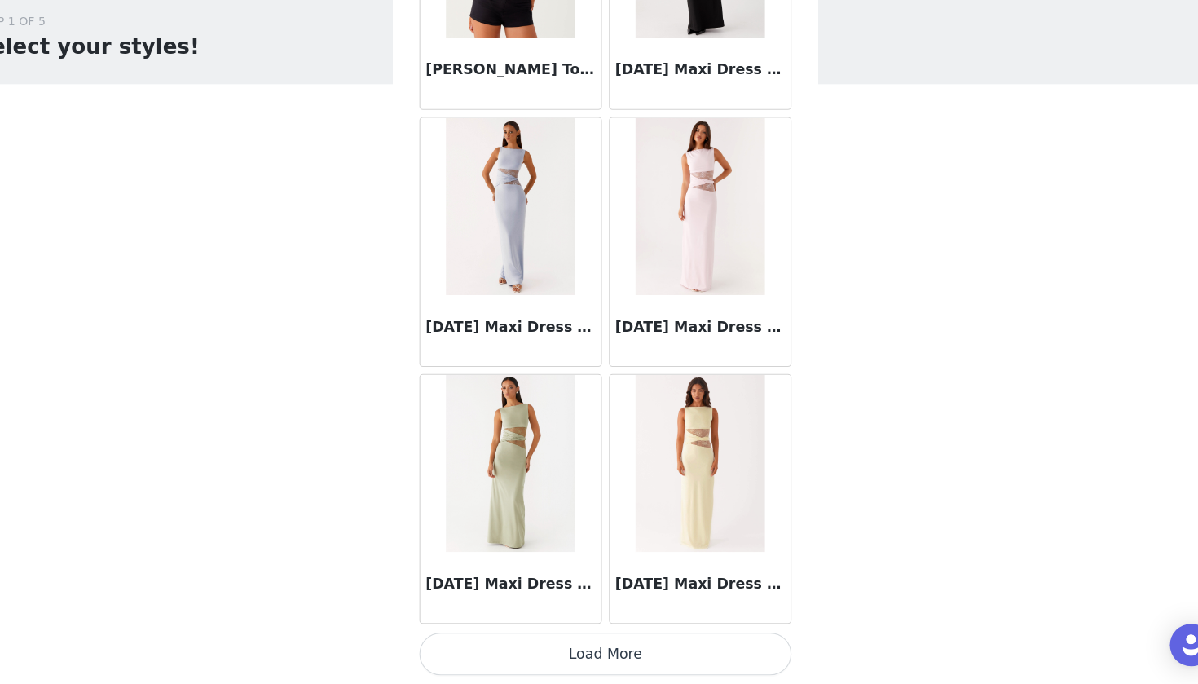
click at [495, 636] on button "Load More" at bounding box center [599, 656] width 342 height 39
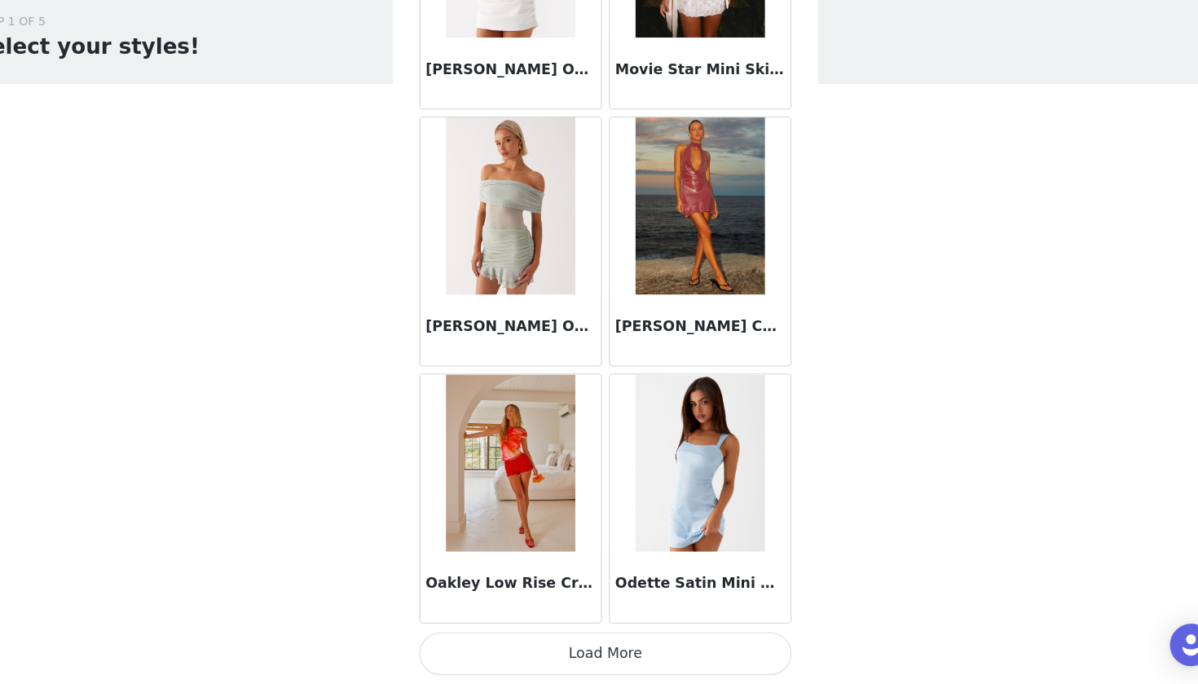
scroll to position [0, 0]
click at [497, 636] on button "Load More" at bounding box center [599, 656] width 342 height 39
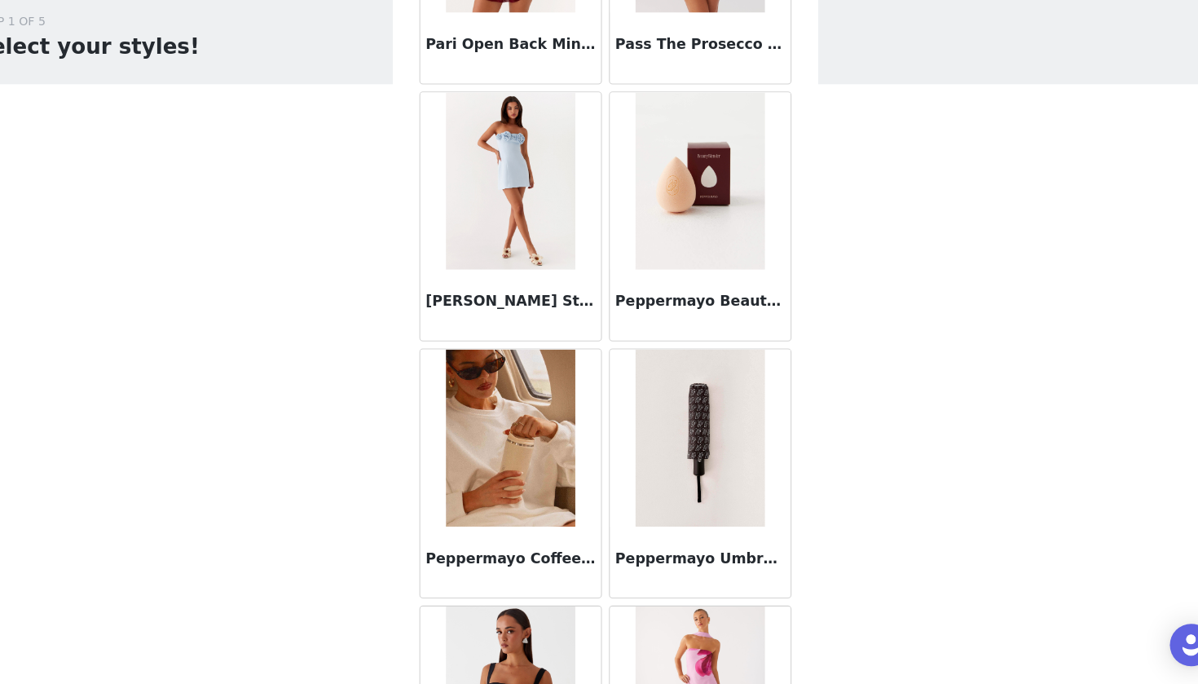
scroll to position [12471, 0]
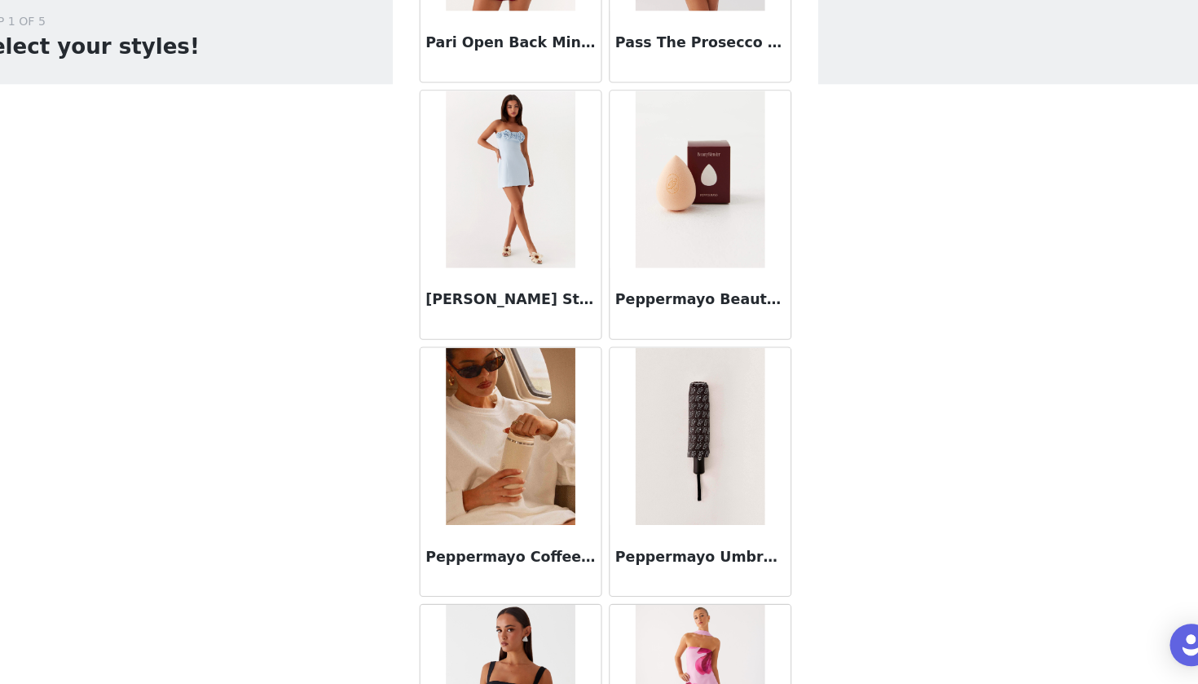
click at [503, 558] on h3 "Peppermayo Coffee Cup - Ivory" at bounding box center [512, 568] width 156 height 20
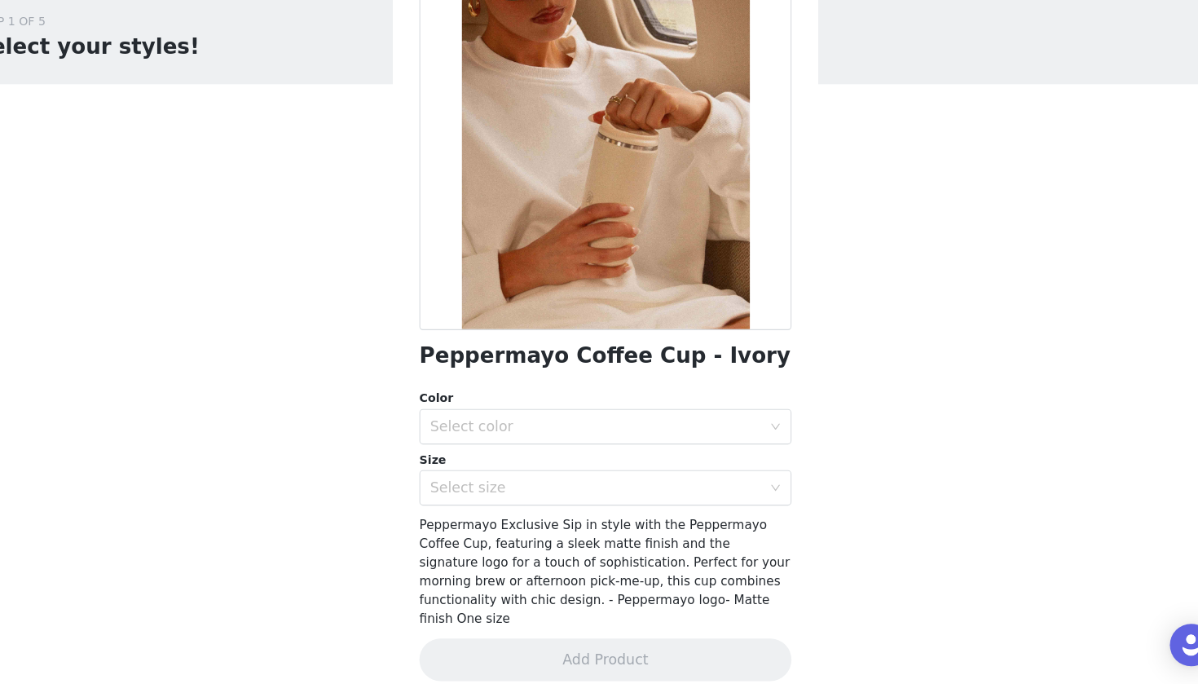
scroll to position [89, 0]
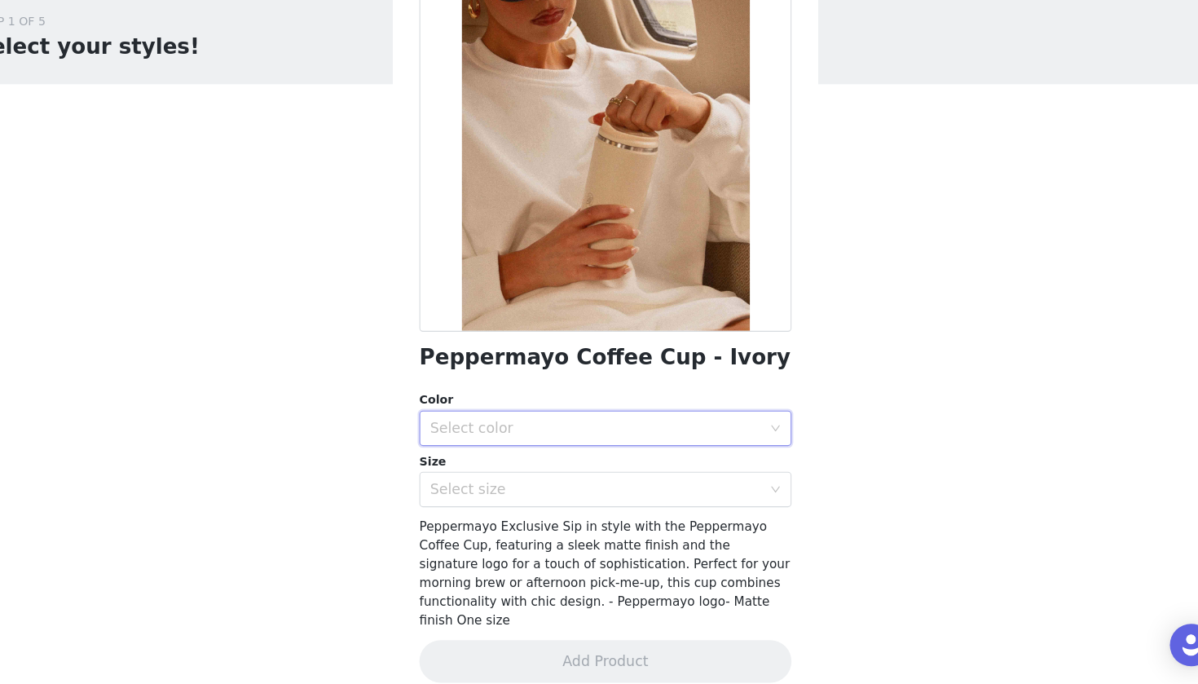
click at [503, 433] on div "Select color" at bounding box center [594, 448] width 312 height 31
click at [492, 470] on li "Ivory" at bounding box center [599, 483] width 342 height 26
click at [491, 496] on div "Select size" at bounding box center [590, 504] width 305 height 16
click at [483, 527] on li "One Size" at bounding box center [599, 540] width 342 height 26
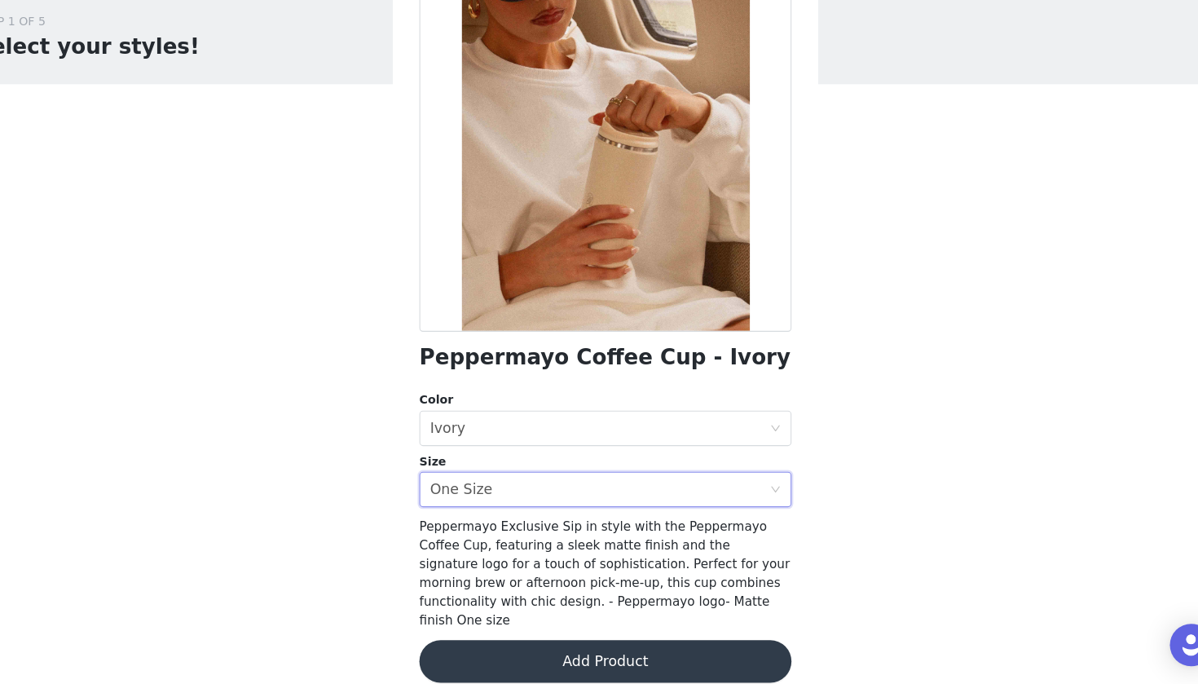
click at [479, 636] on button "Add Product" at bounding box center [599, 662] width 342 height 39
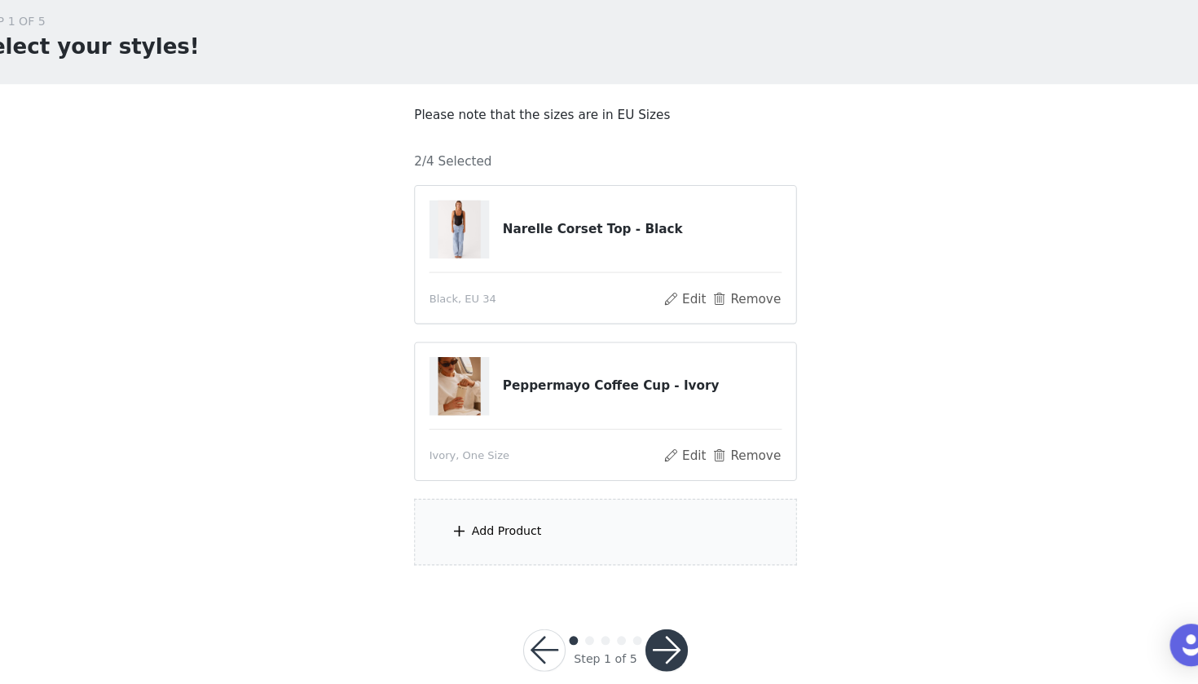
click at [506, 513] on div "Add Product" at bounding box center [599, 543] width 352 height 61
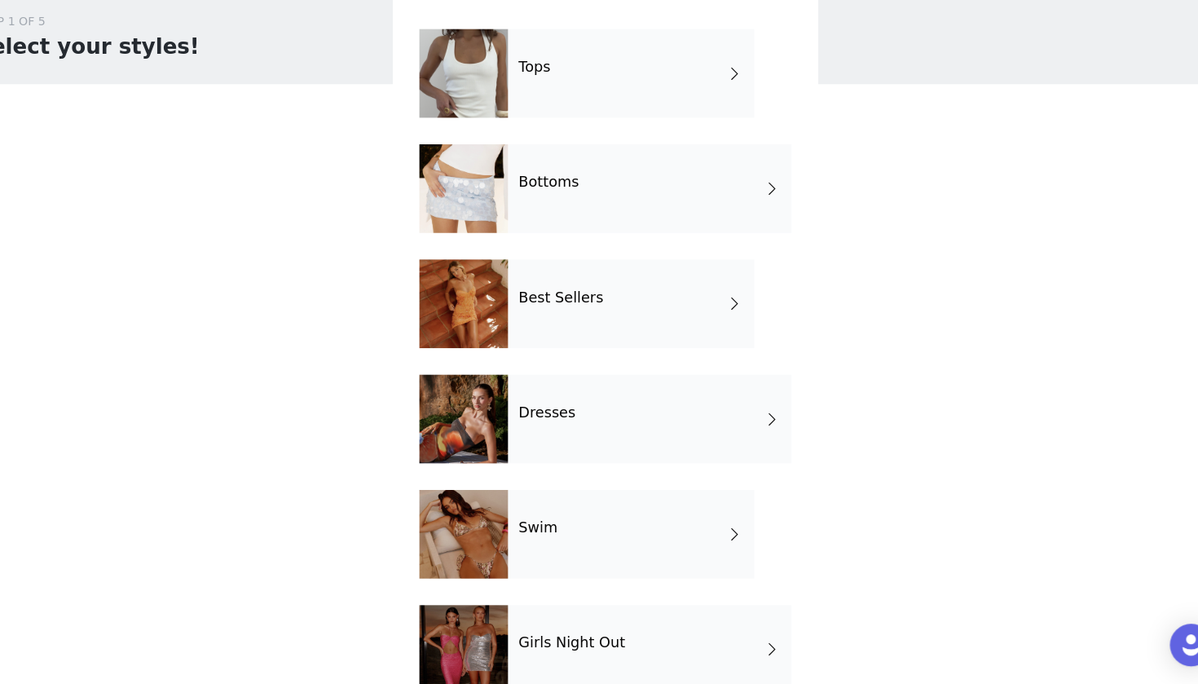
click at [544, 293] on div "Best Sellers" at bounding box center [622, 334] width 227 height 82
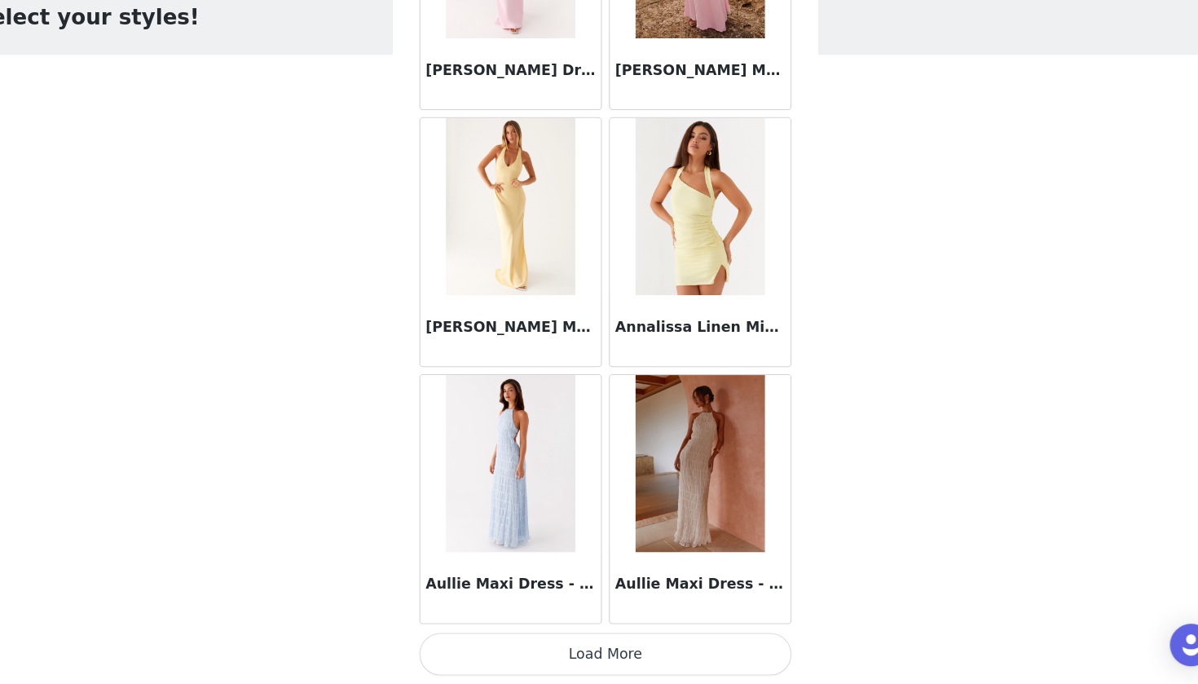
scroll to position [27, 0]
click at [491, 636] on button "Load More" at bounding box center [599, 656] width 342 height 39
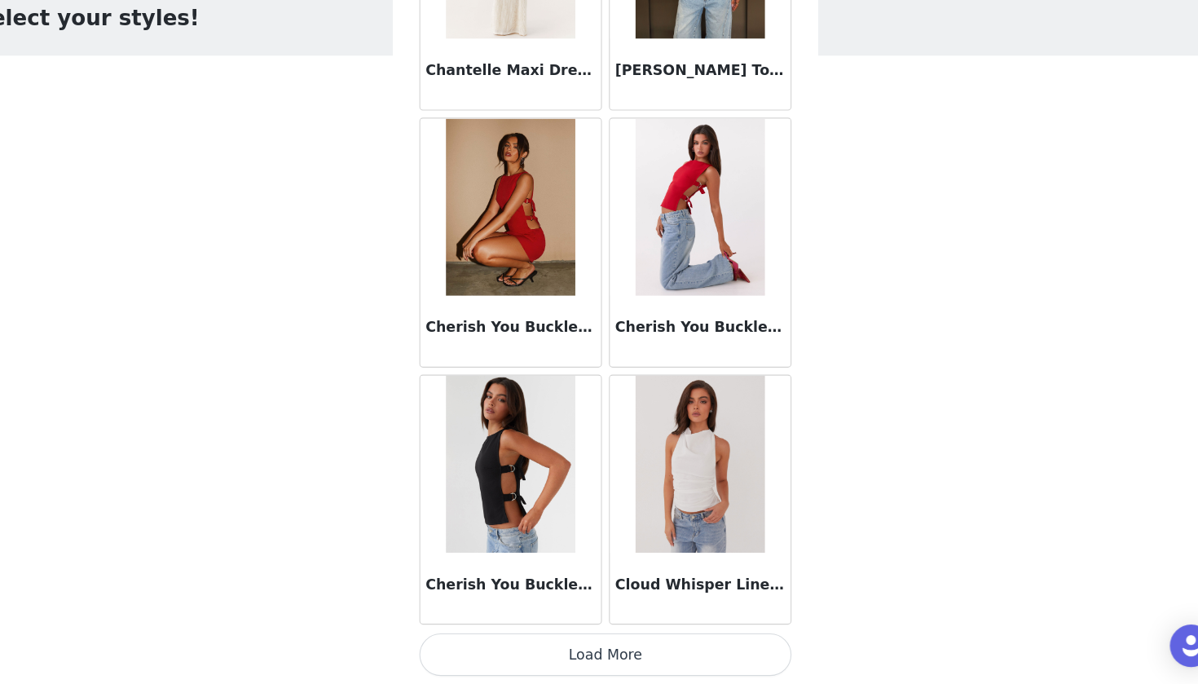
click at [517, 636] on button "Load More" at bounding box center [599, 656] width 342 height 39
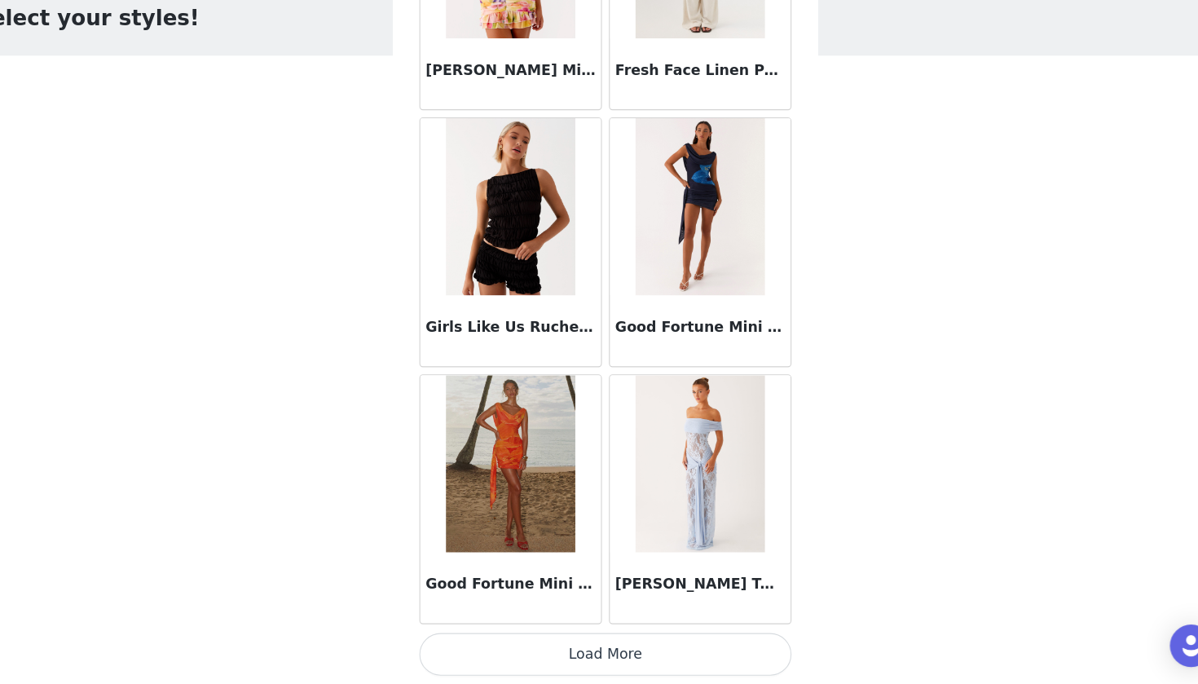
scroll to position [6538, 0]
click at [510, 636] on button "Load More" at bounding box center [599, 656] width 342 height 39
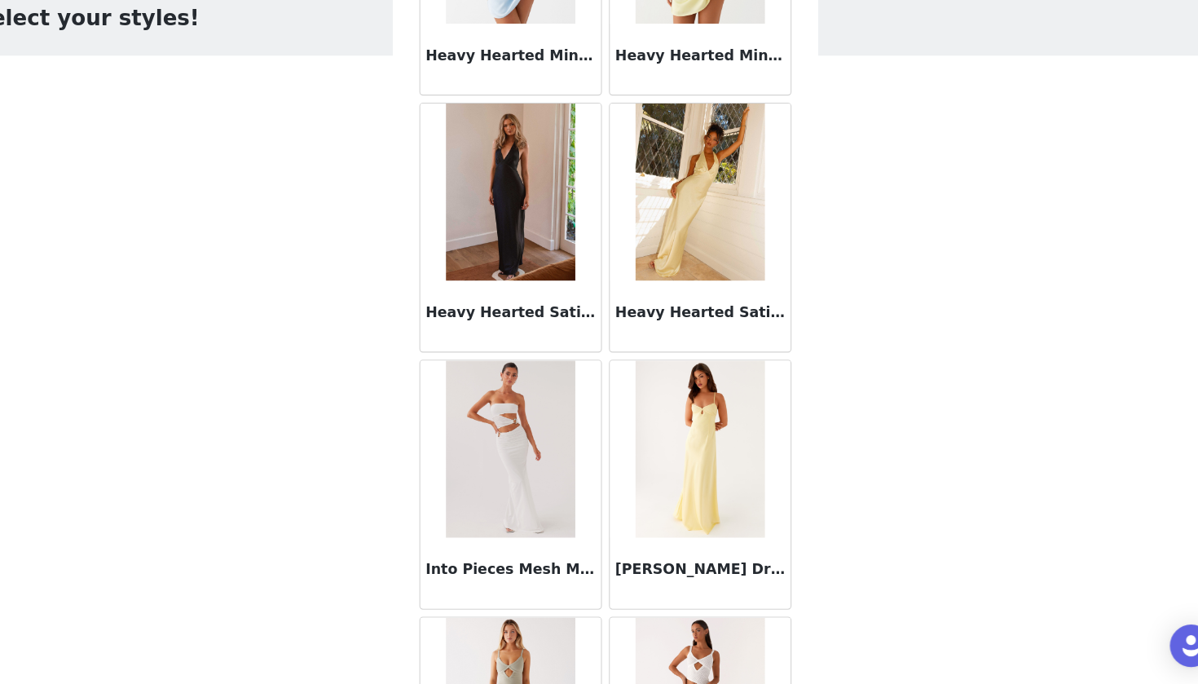
scroll to position [7499, 0]
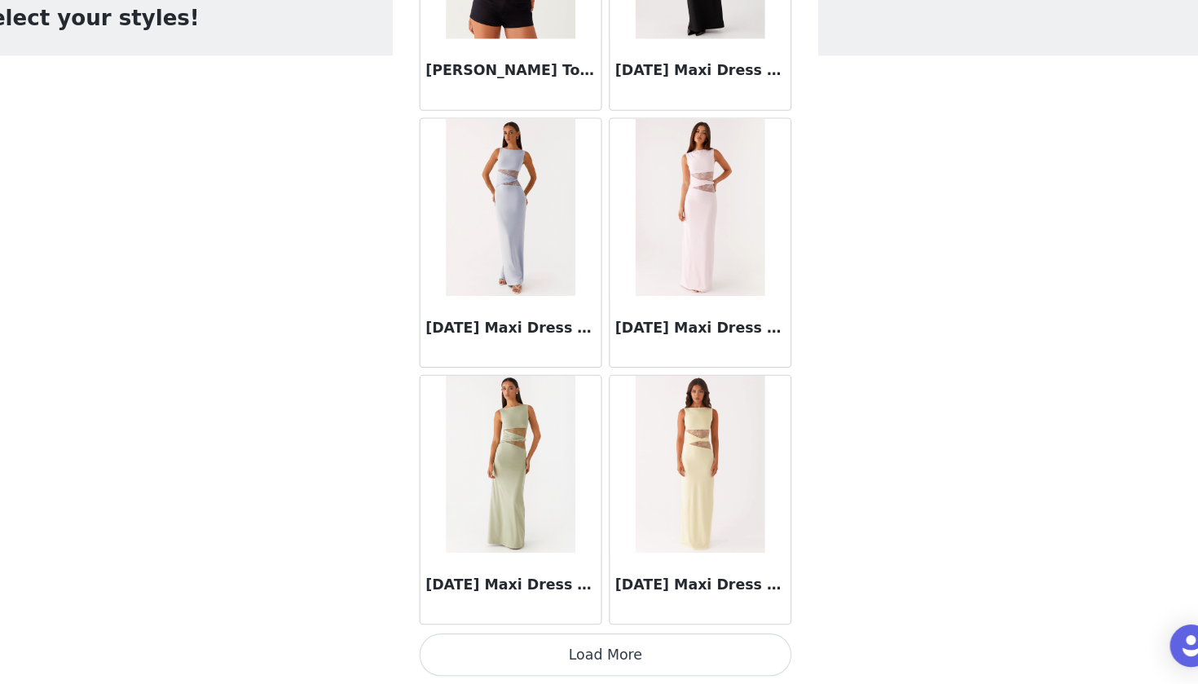
click at [522, 636] on button "Load More" at bounding box center [599, 656] width 342 height 39
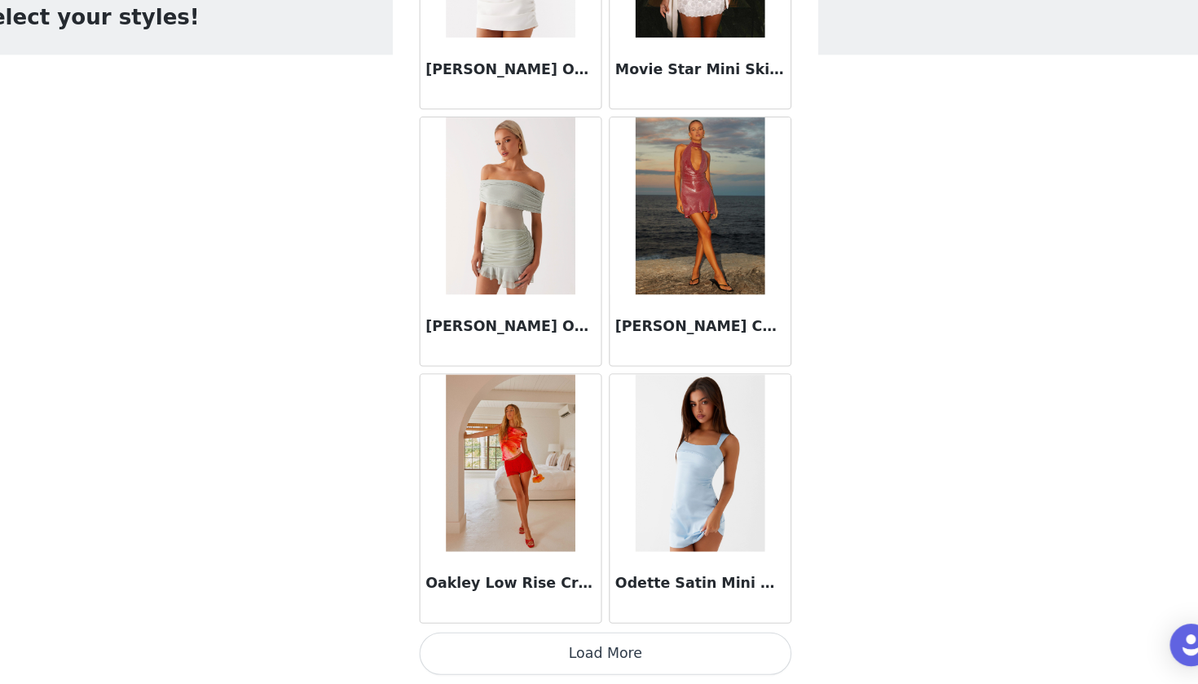
scroll to position [27, 0]
click at [517, 636] on button "Load More" at bounding box center [599, 656] width 342 height 39
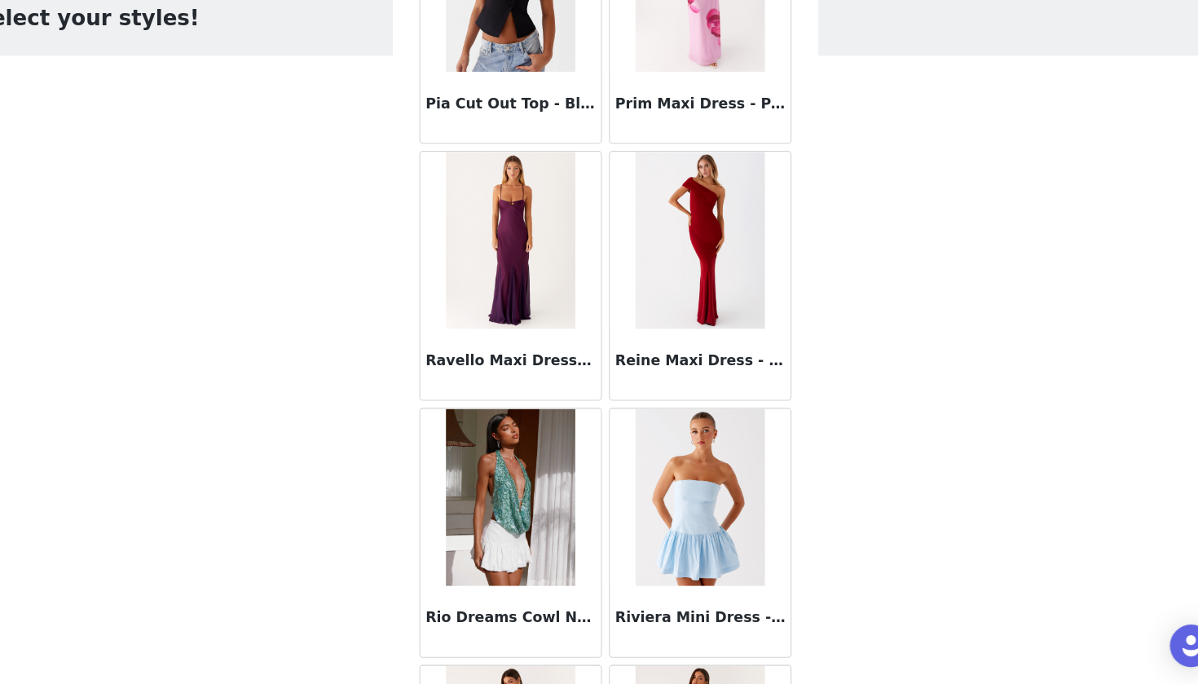
scroll to position [13172, 0]
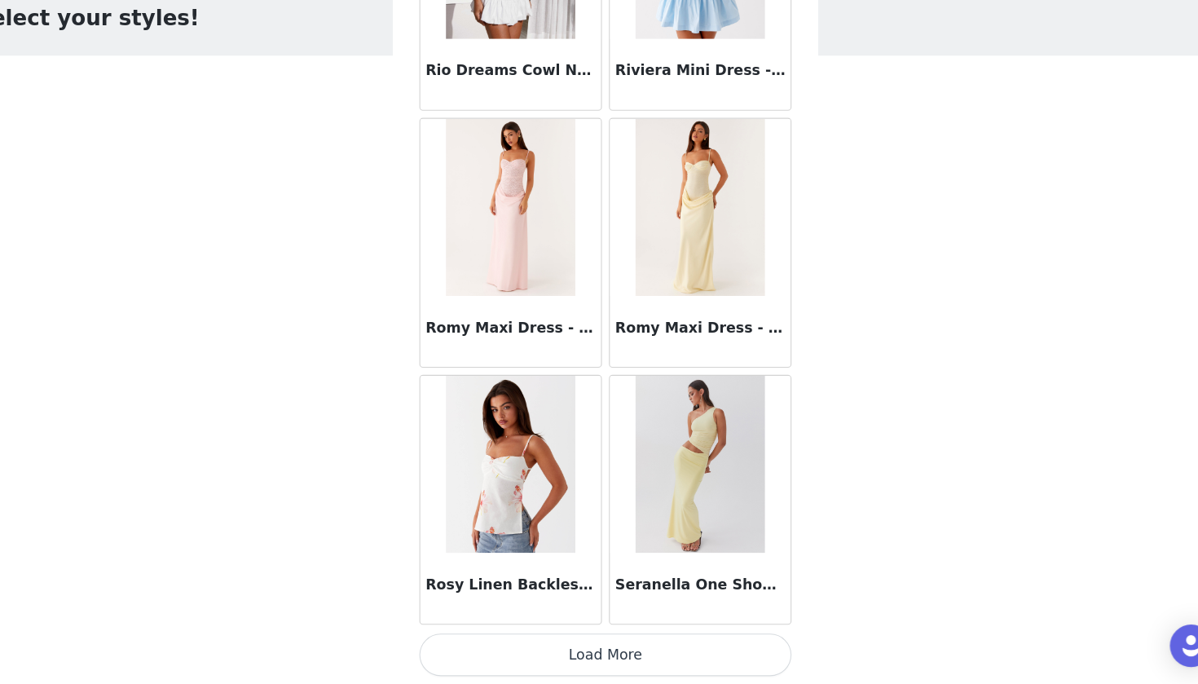
click at [521, 636] on button "Load More" at bounding box center [599, 656] width 342 height 39
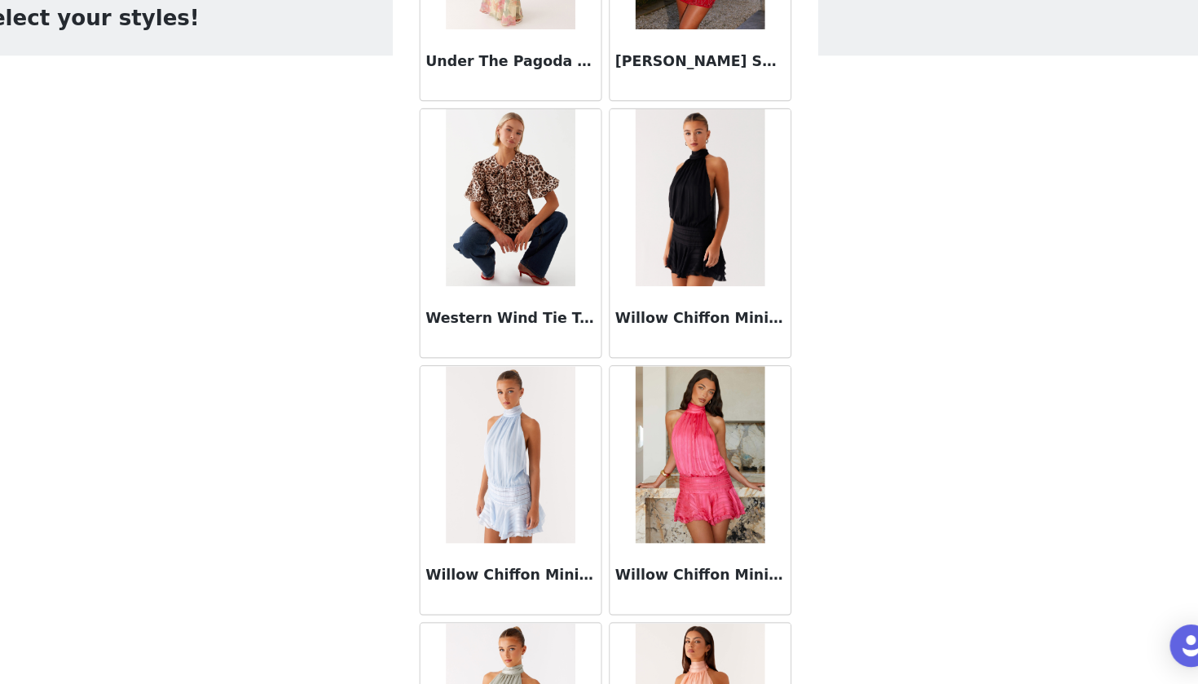
scroll to position [15768, 0]
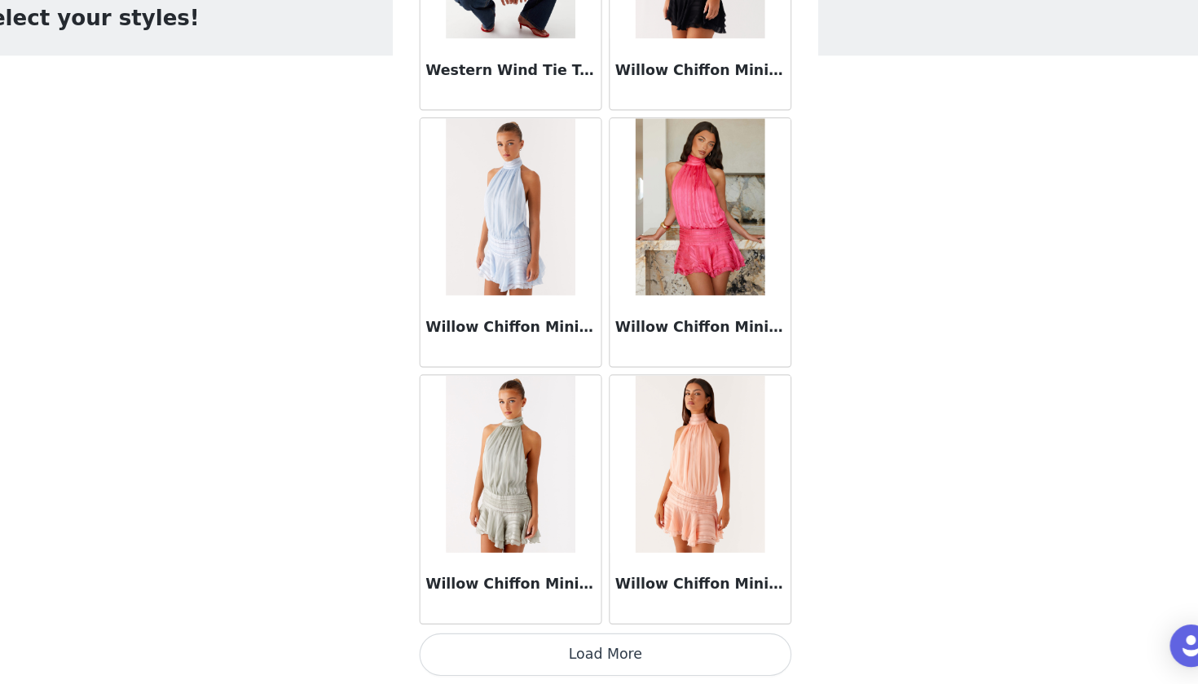
click at [521, 636] on button "Load More" at bounding box center [599, 656] width 342 height 39
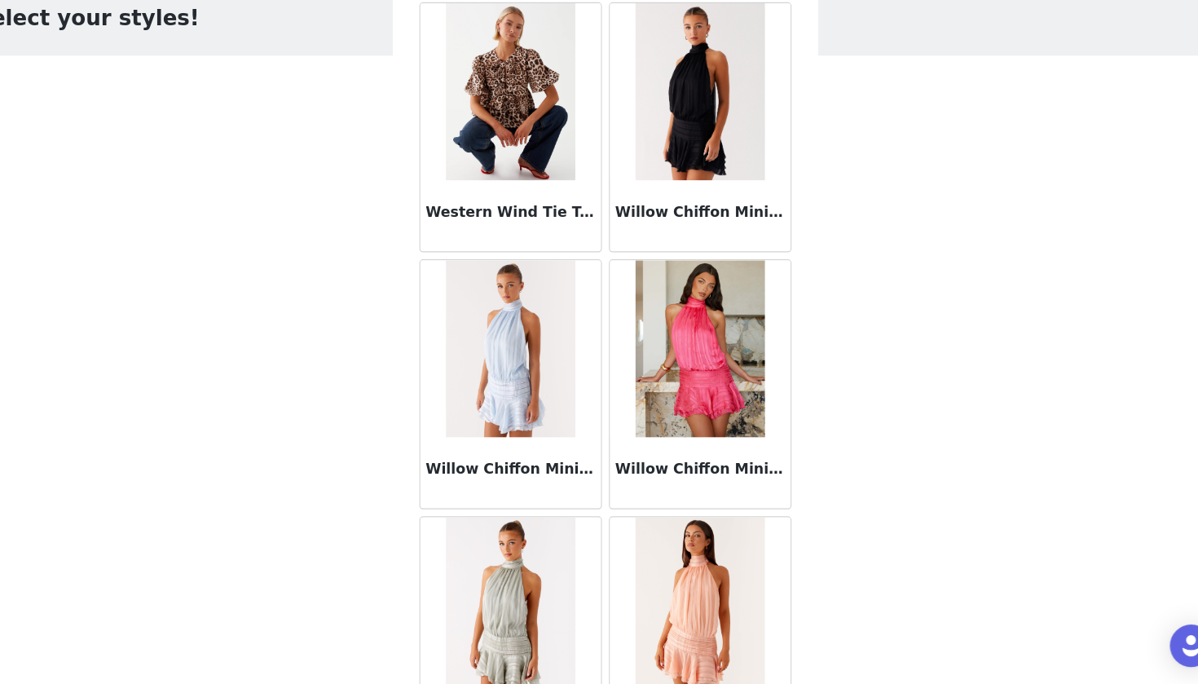
scroll to position [15428, 0]
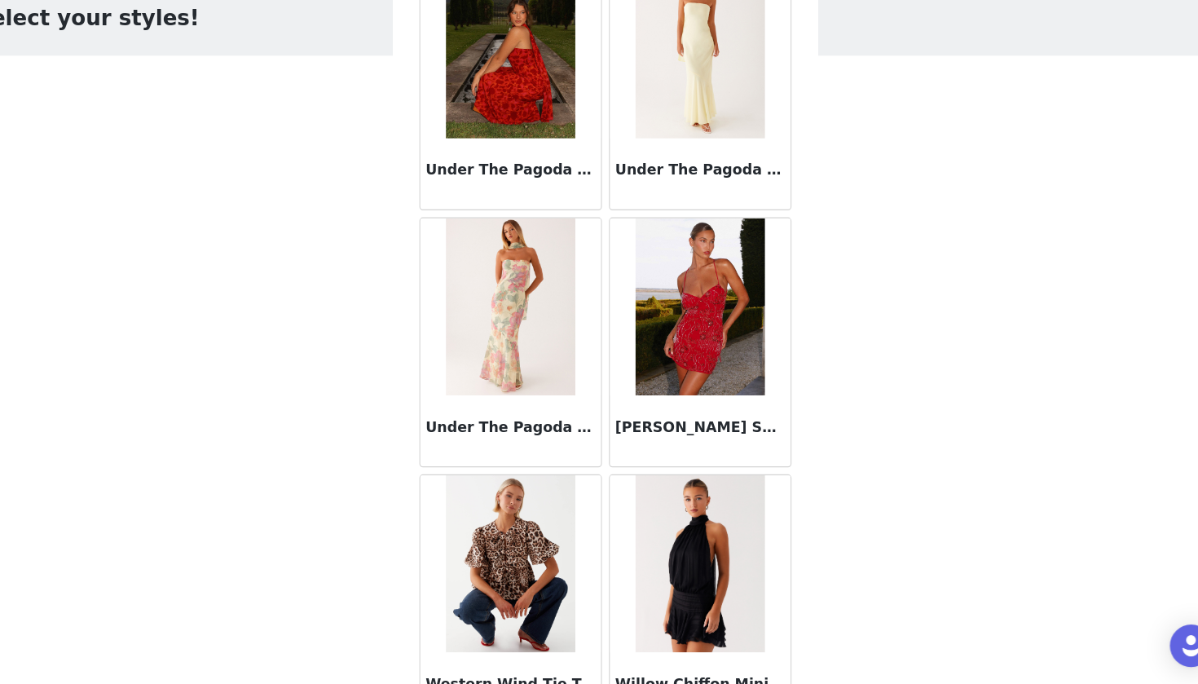
click at [627, 575] on img at bounding box center [686, 572] width 118 height 163
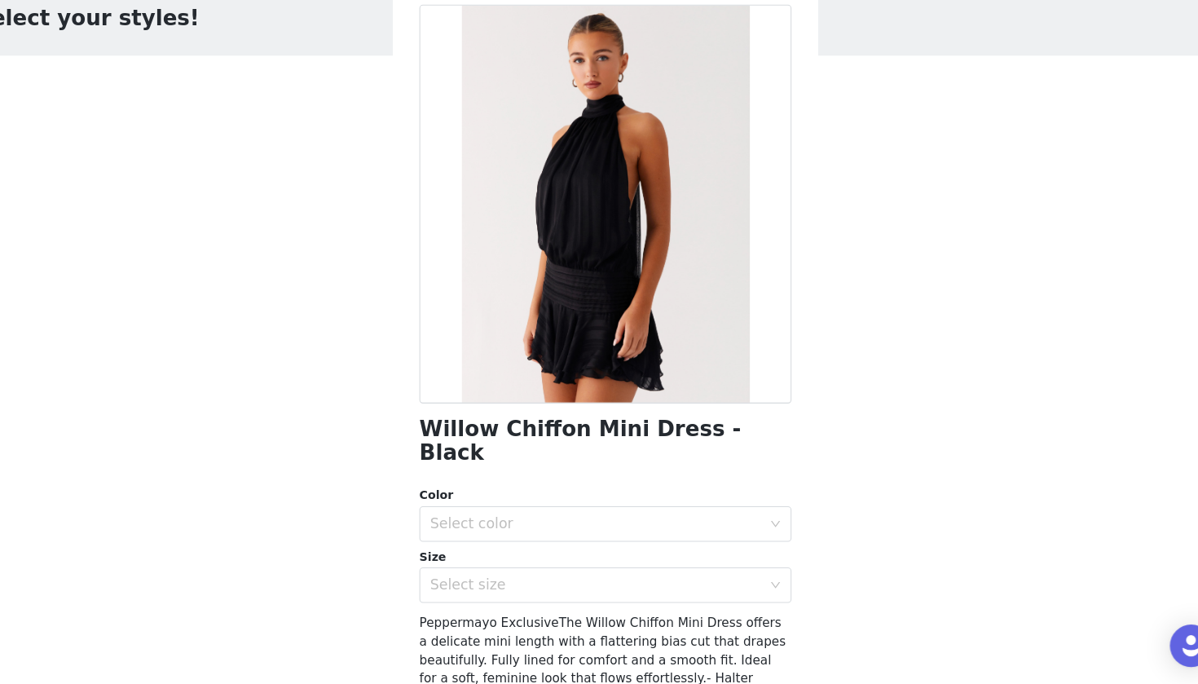
scroll to position [18, 0]
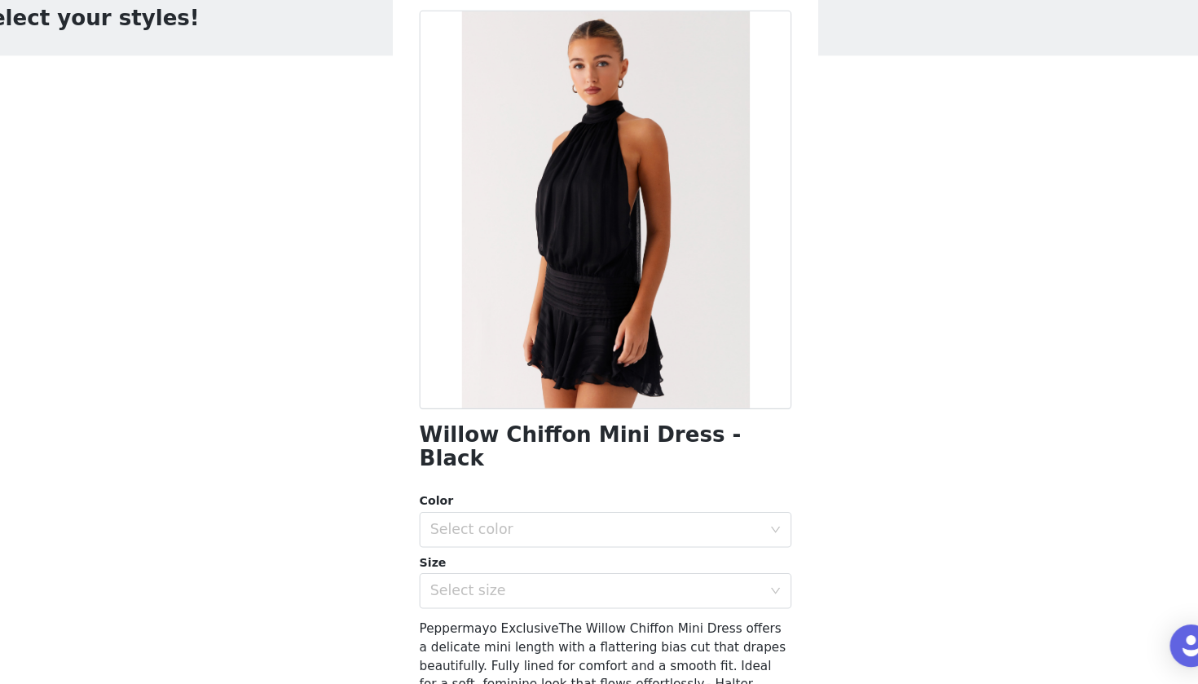
click at [605, 564] on div "Size" at bounding box center [599, 572] width 342 height 16
click at [593, 526] on div "Select color" at bounding box center [594, 541] width 312 height 31
click at [588, 541] on li "Black" at bounding box center [599, 554] width 342 height 26
click at [579, 589] on div "Select size" at bounding box center [590, 597] width 305 height 16
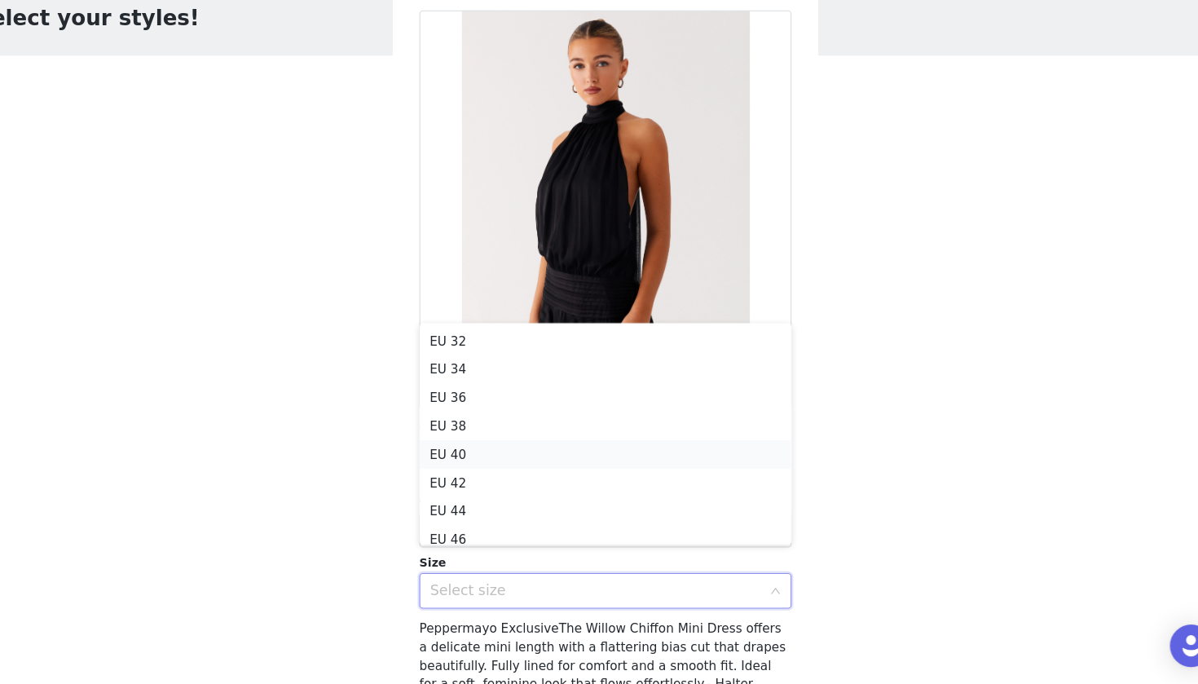
scroll to position [8, 0]
click at [513, 372] on li "EU 34" at bounding box center [599, 385] width 342 height 26
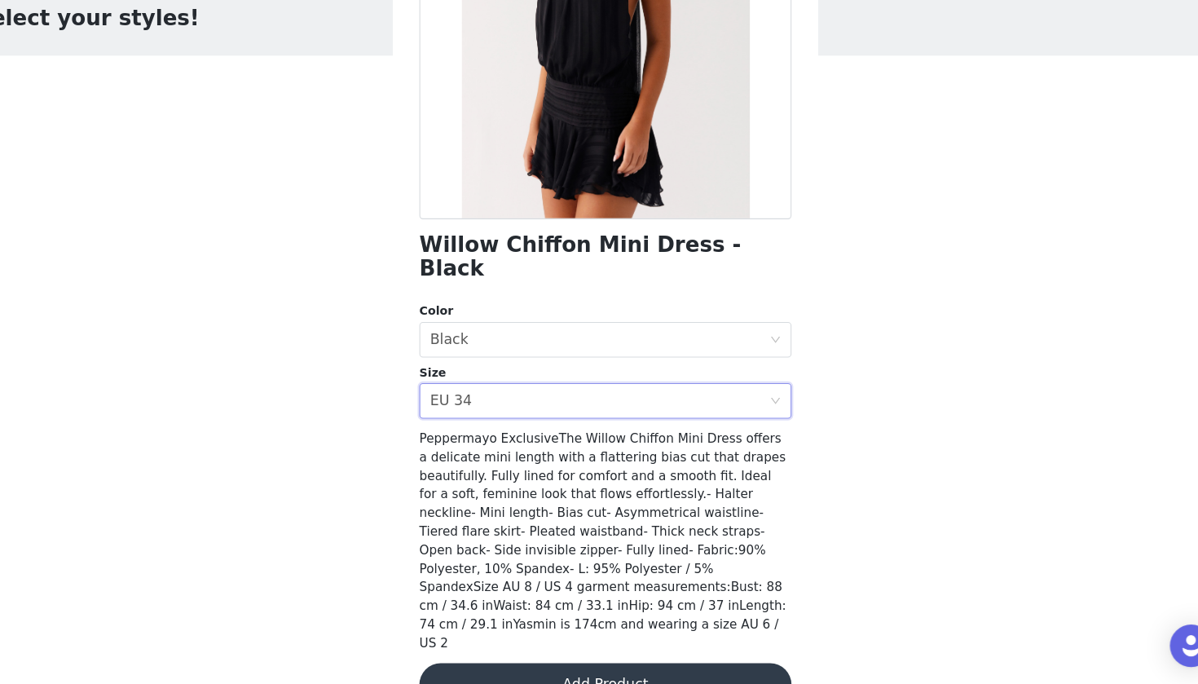
scroll to position [192, 0]
click at [515, 636] on button "Add Product" at bounding box center [599, 684] width 342 height 39
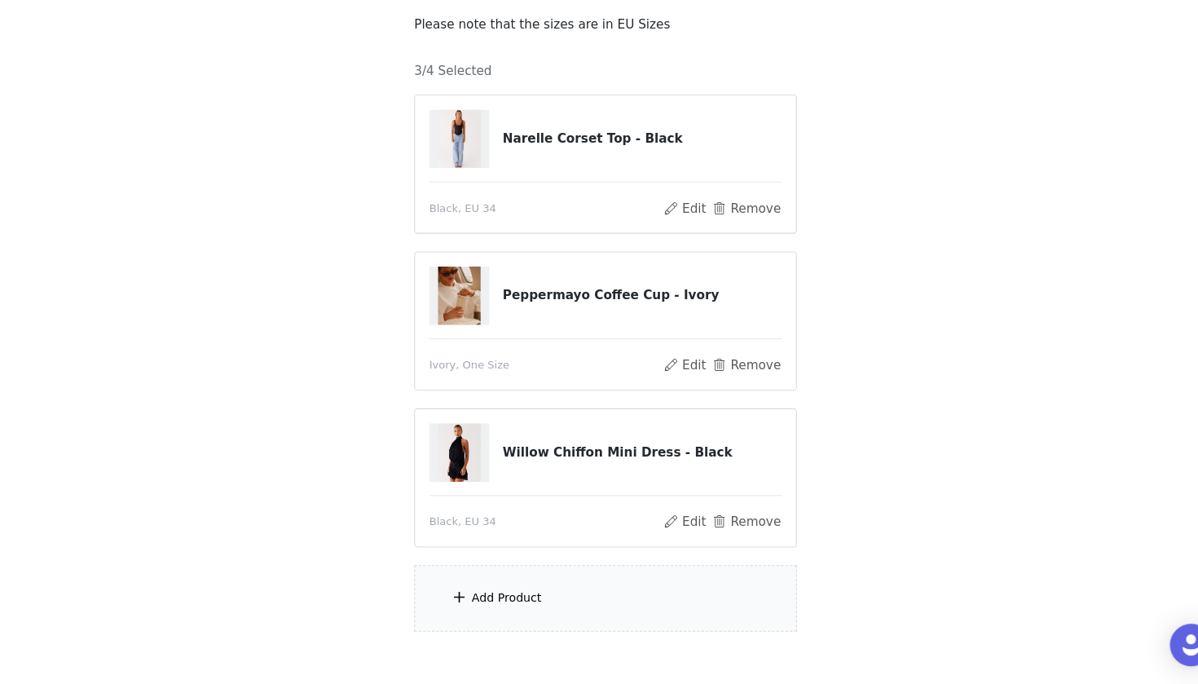
scroll to position [95, 0]
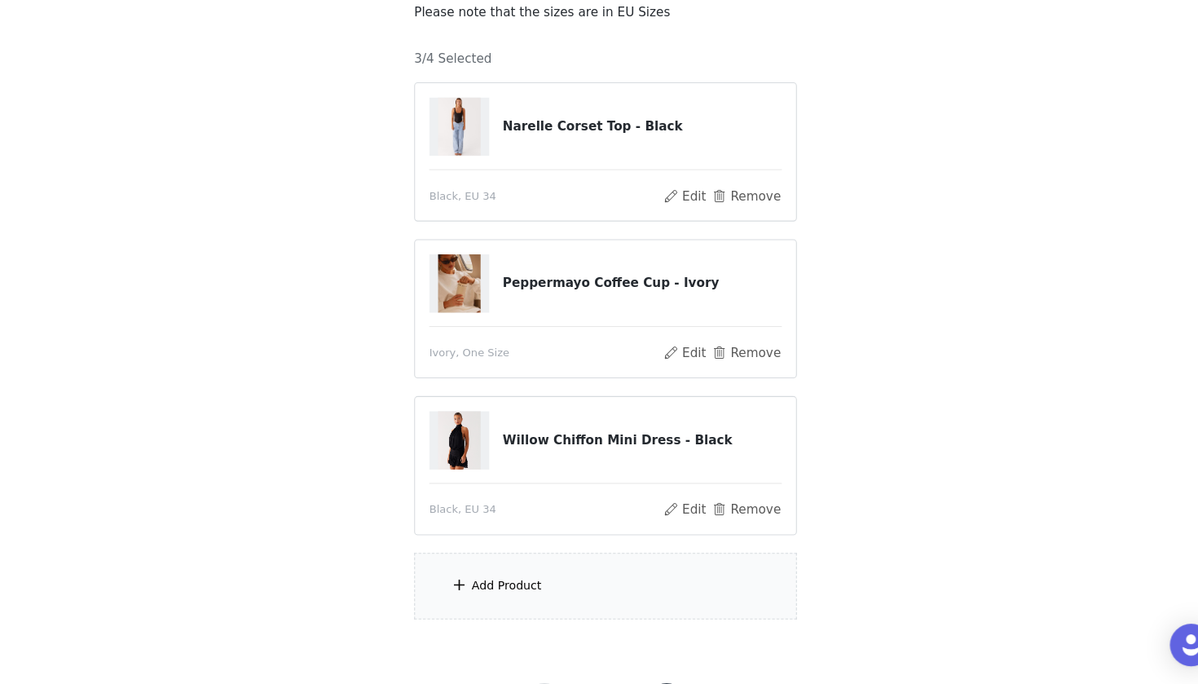
click at [509, 563] on div "Add Product" at bounding box center [599, 593] width 352 height 61
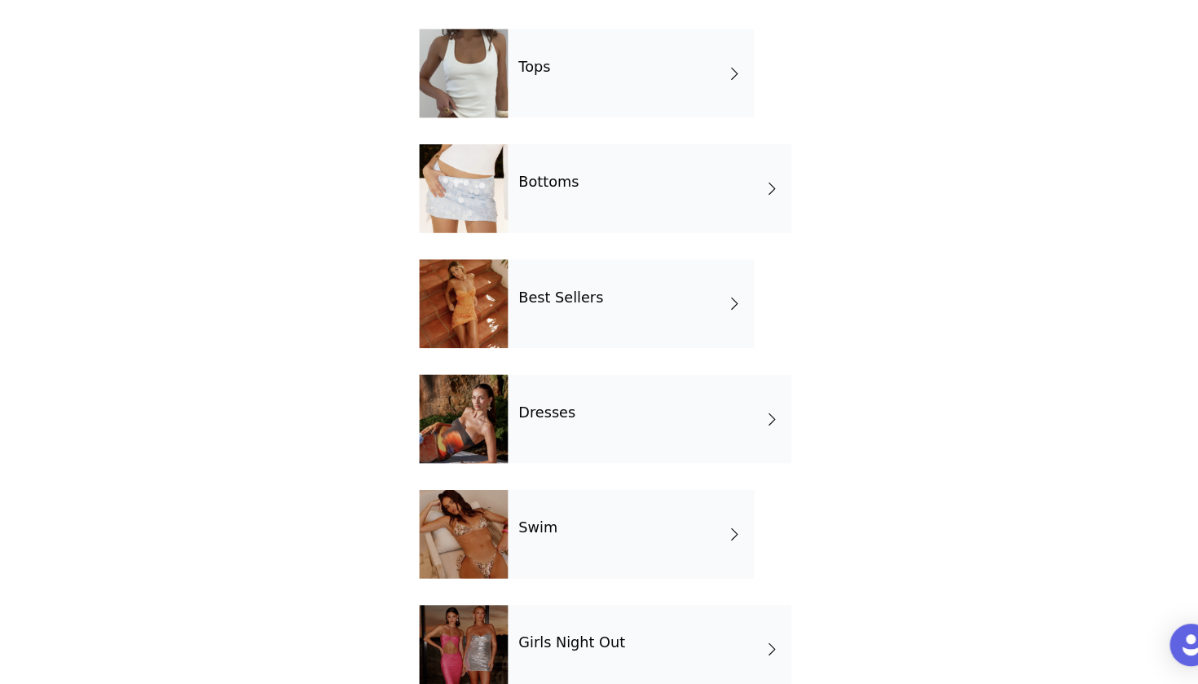
click at [552, 293] on div "Best Sellers" at bounding box center [622, 334] width 227 height 82
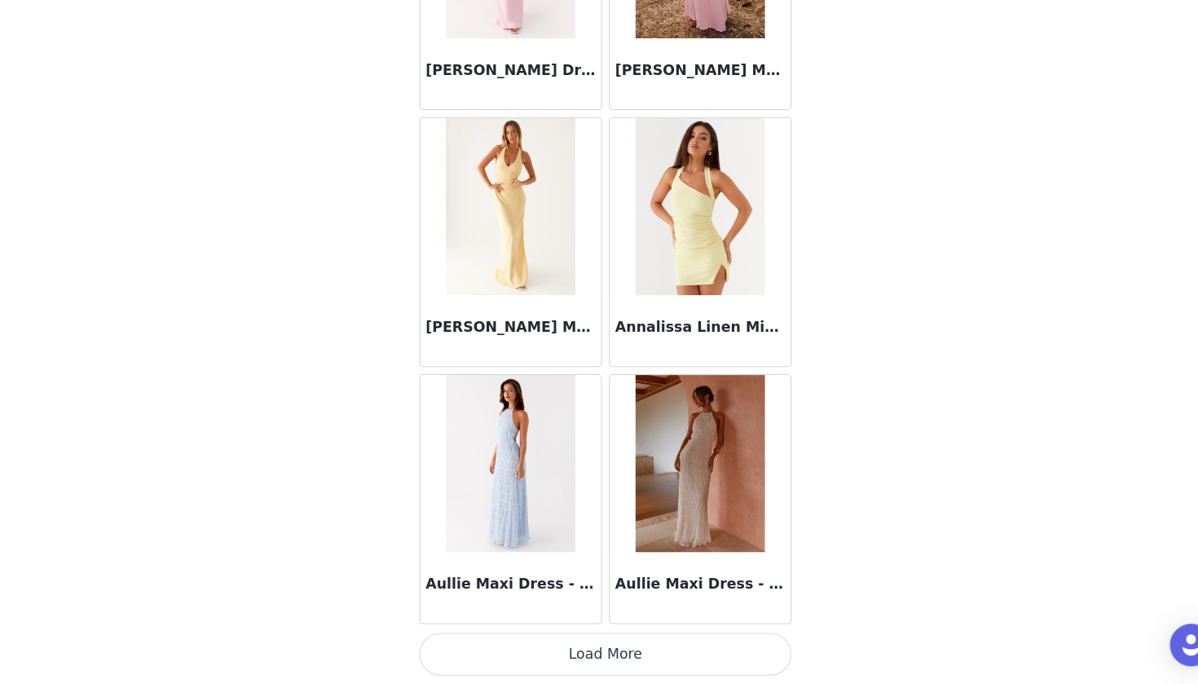
scroll to position [171, 0]
click at [515, 636] on button "Load More" at bounding box center [599, 656] width 342 height 39
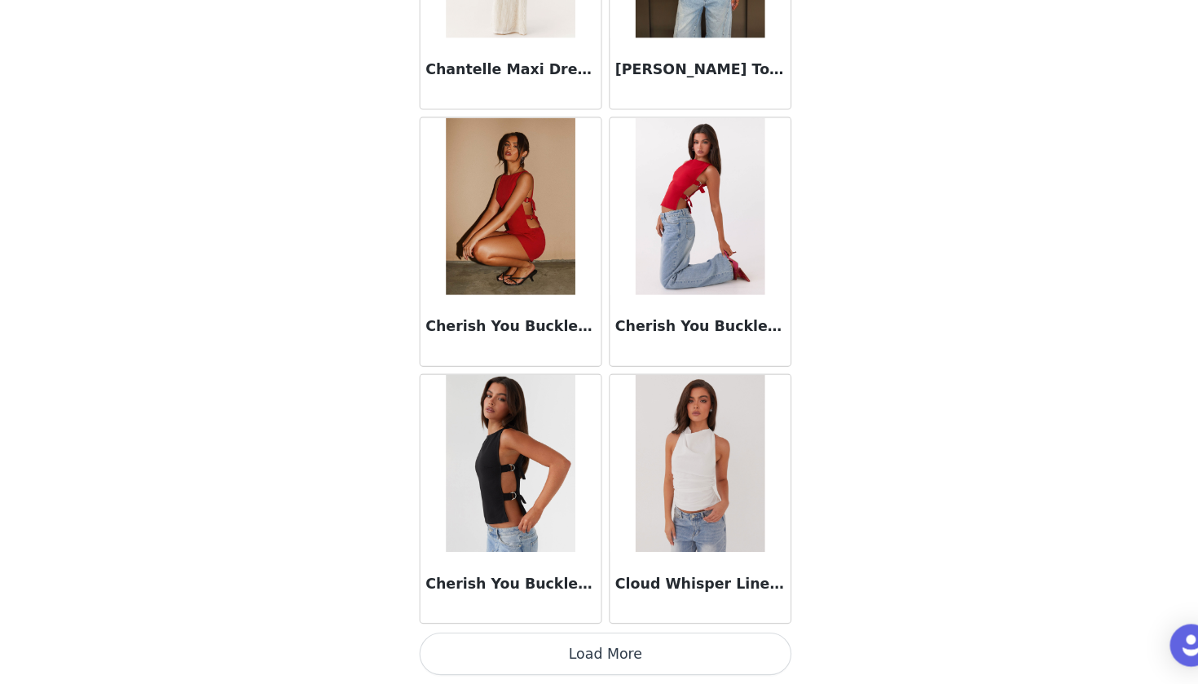
click at [542, 636] on button "Load More" at bounding box center [599, 656] width 342 height 39
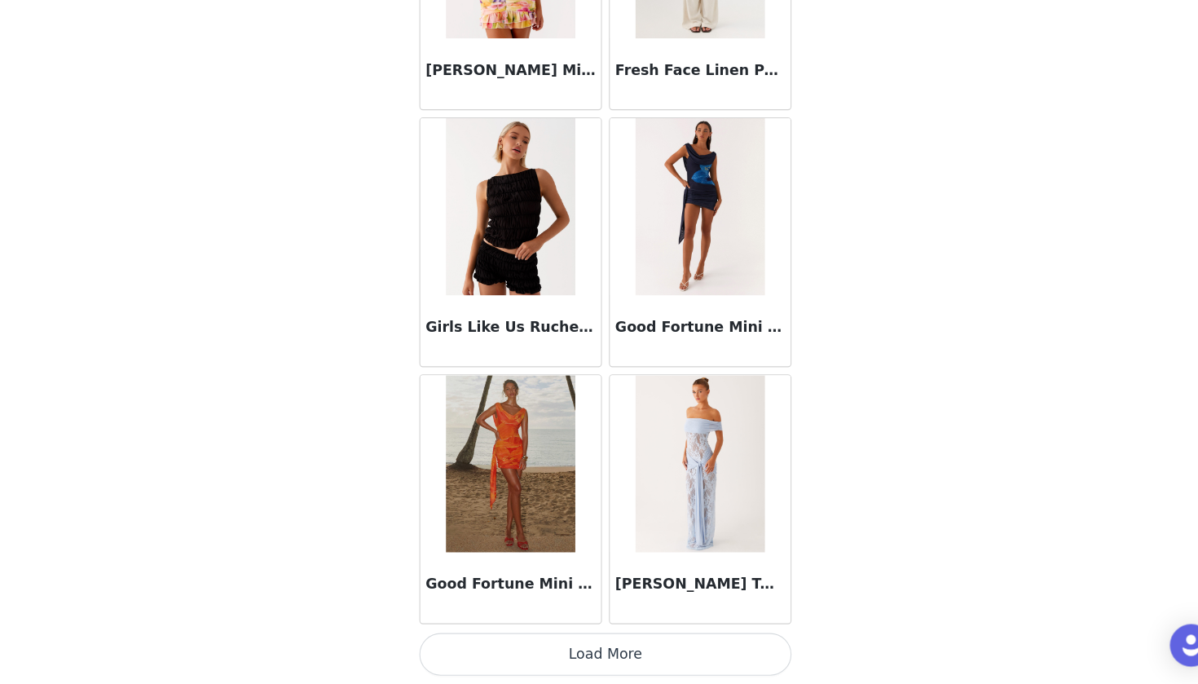
click at [541, 636] on button "Load More" at bounding box center [599, 656] width 342 height 39
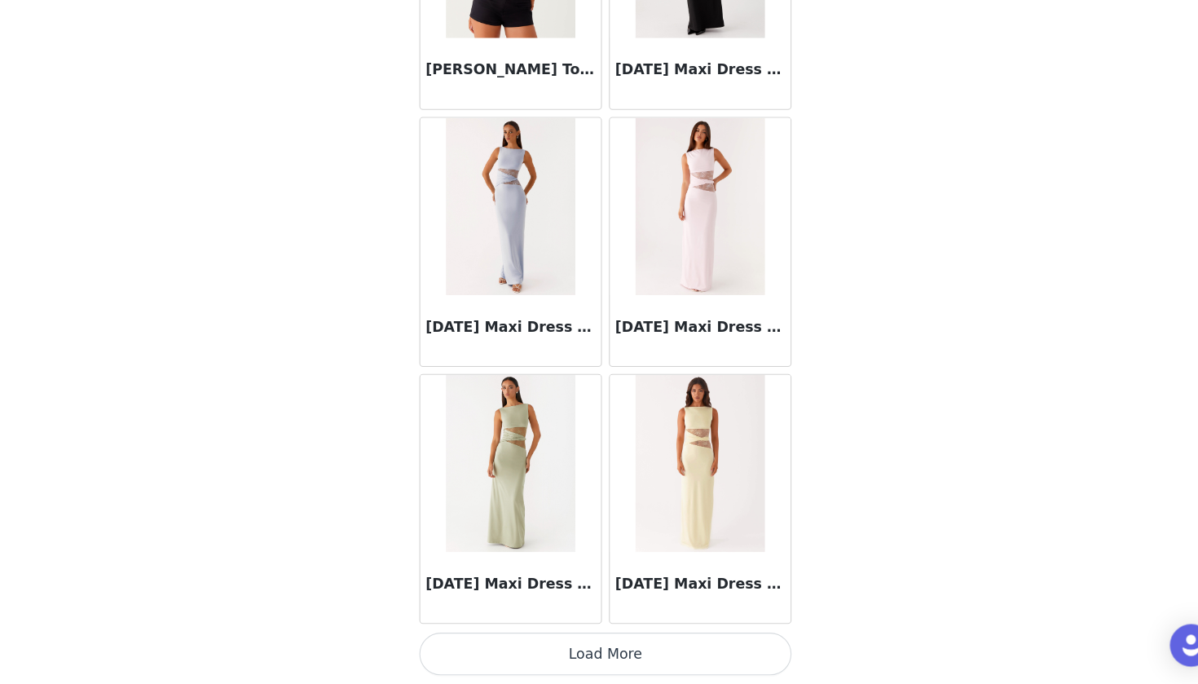
click at [543, 636] on button "Load More" at bounding box center [599, 656] width 342 height 39
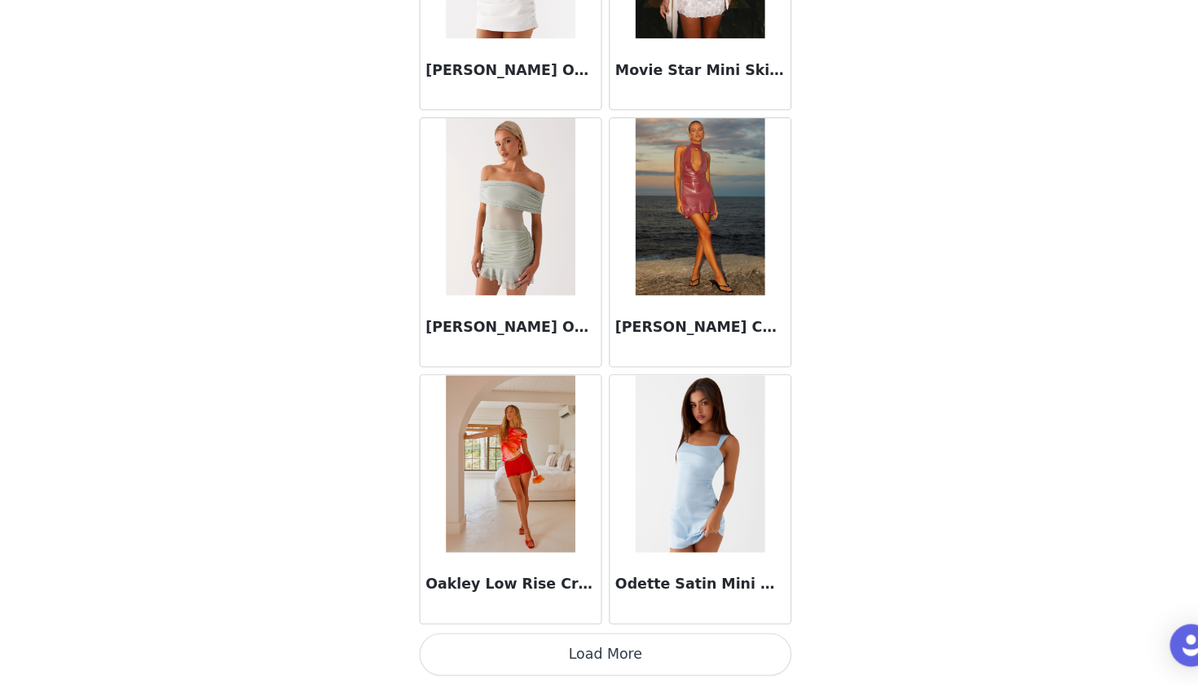
click at [543, 636] on button "Load More" at bounding box center [599, 656] width 342 height 39
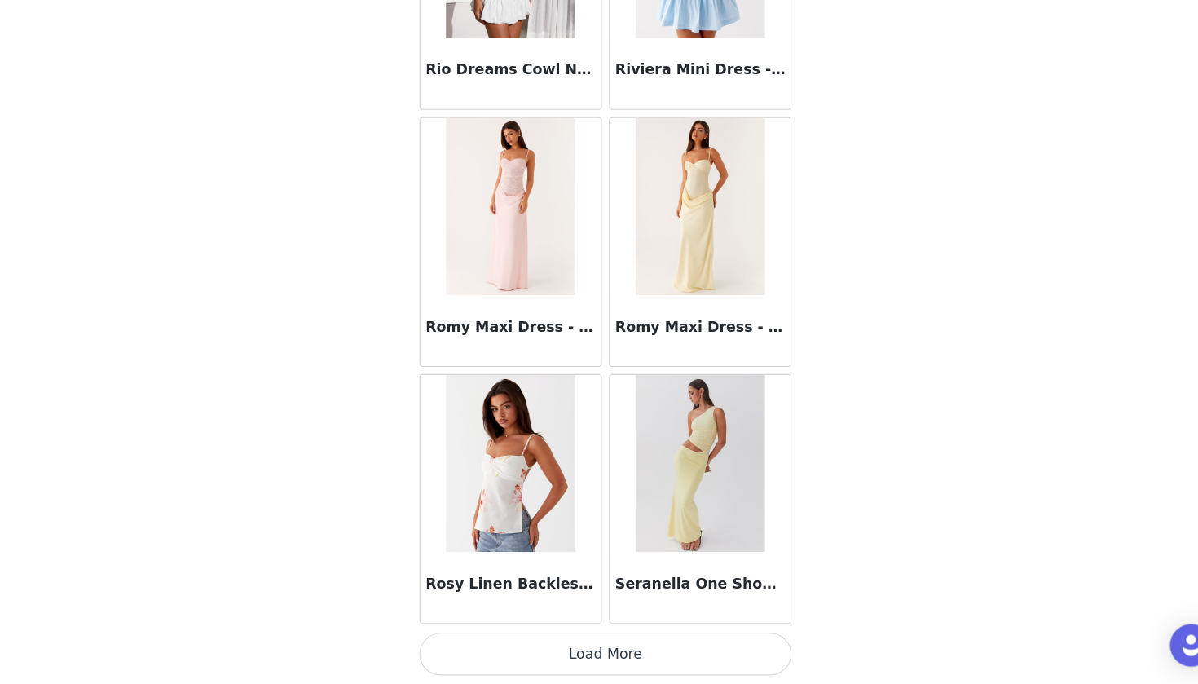
click at [543, 636] on button "Load More" at bounding box center [599, 656] width 342 height 39
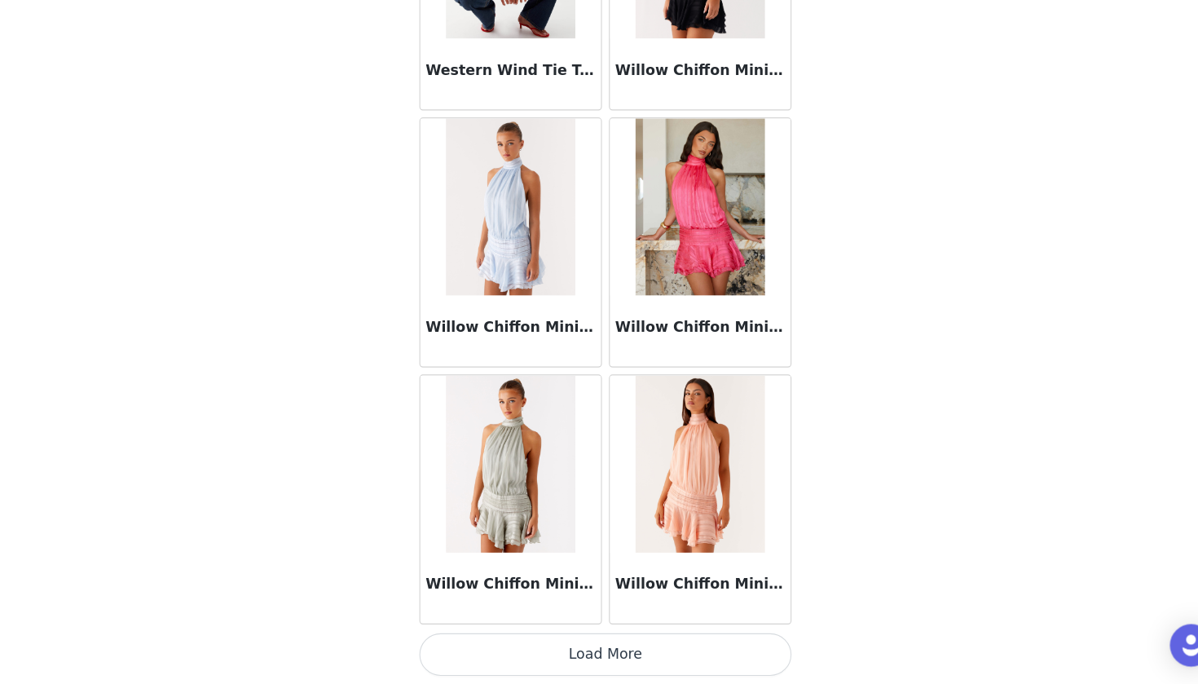
scroll to position [15993, 0]
click at [550, 636] on button "Load More" at bounding box center [599, 656] width 342 height 39
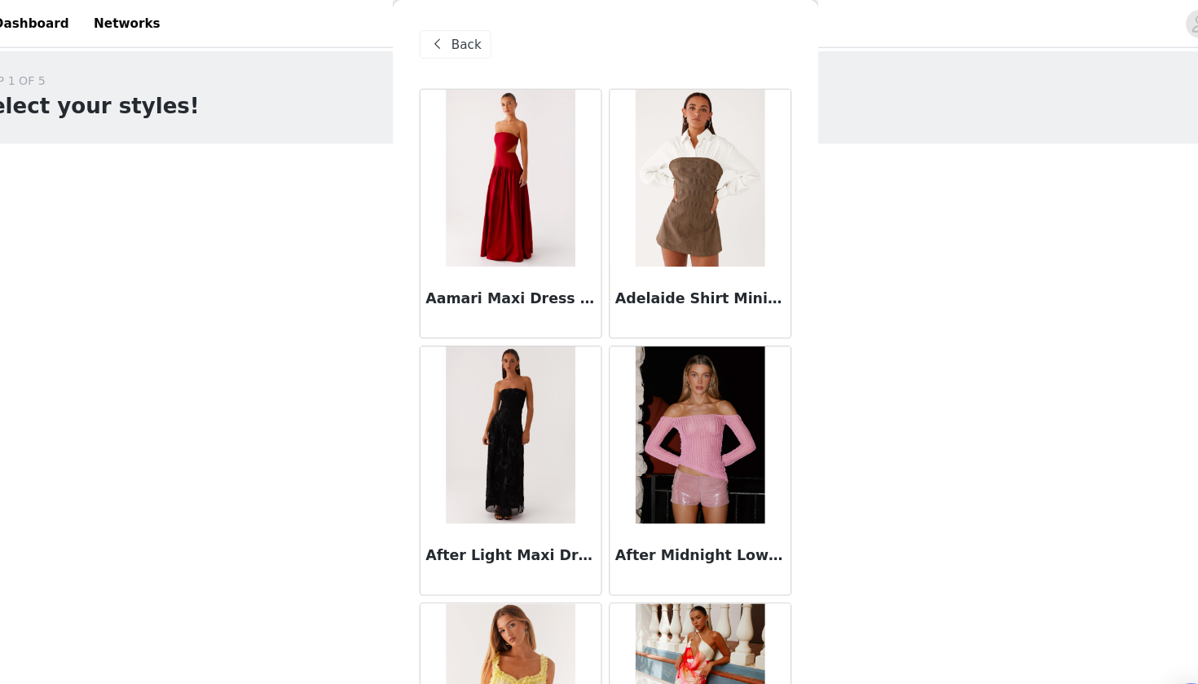
scroll to position [0, 0]
click at [434, 42] on span at bounding box center [444, 41] width 20 height 20
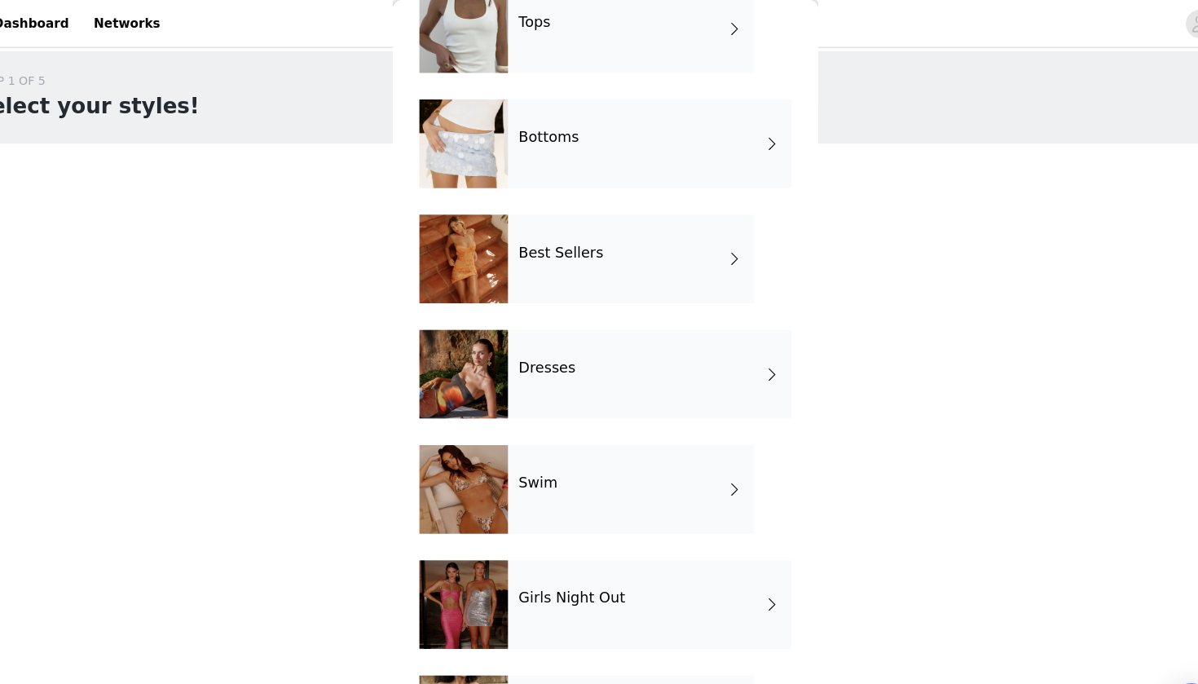
scroll to position [95, 0]
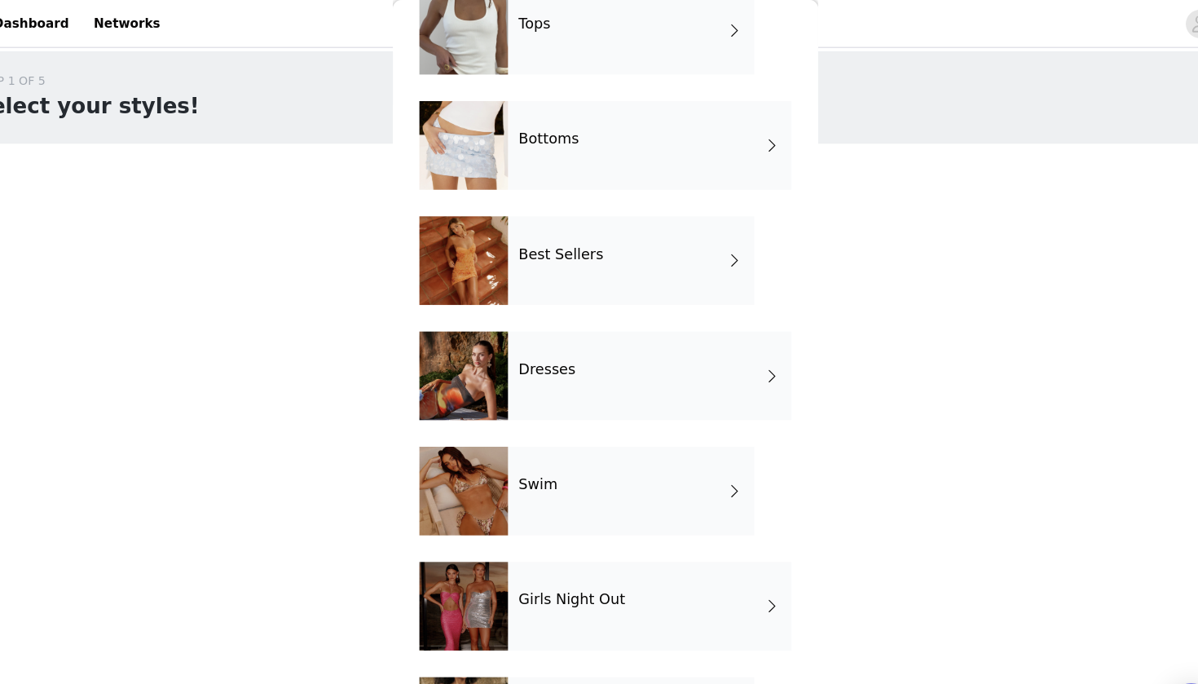
click at [509, 365] on div "Dresses" at bounding box center [639, 346] width 261 height 82
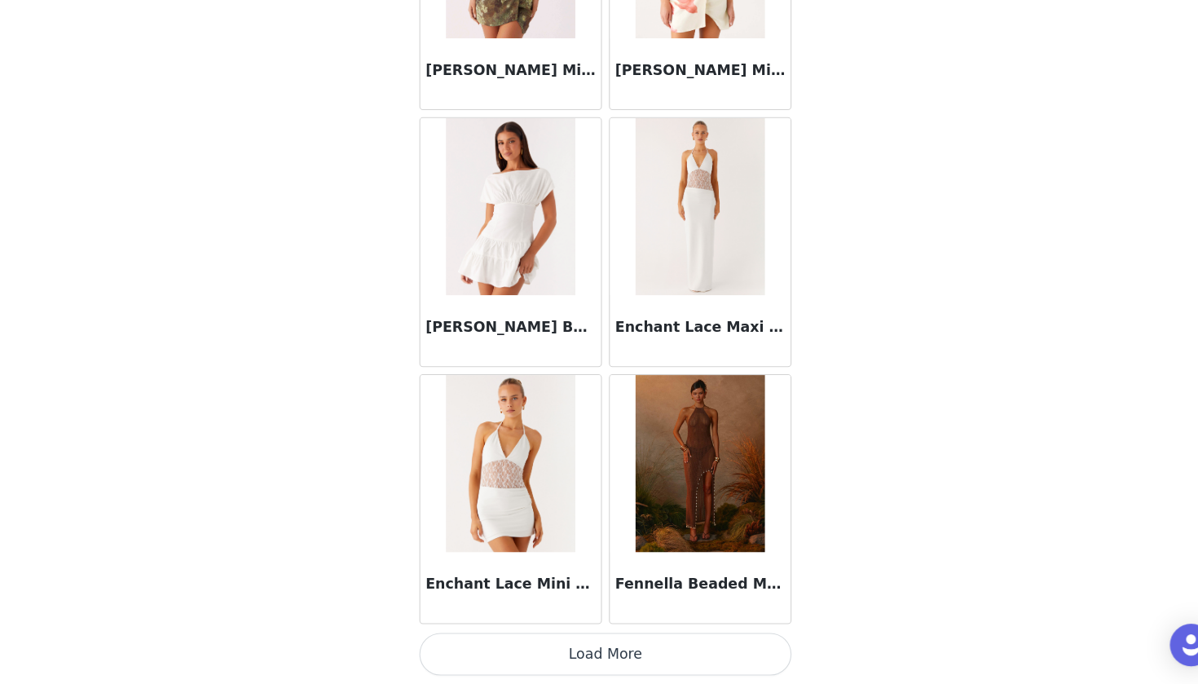
scroll to position [171, 0]
click at [511, 636] on button "Load More" at bounding box center [599, 656] width 342 height 39
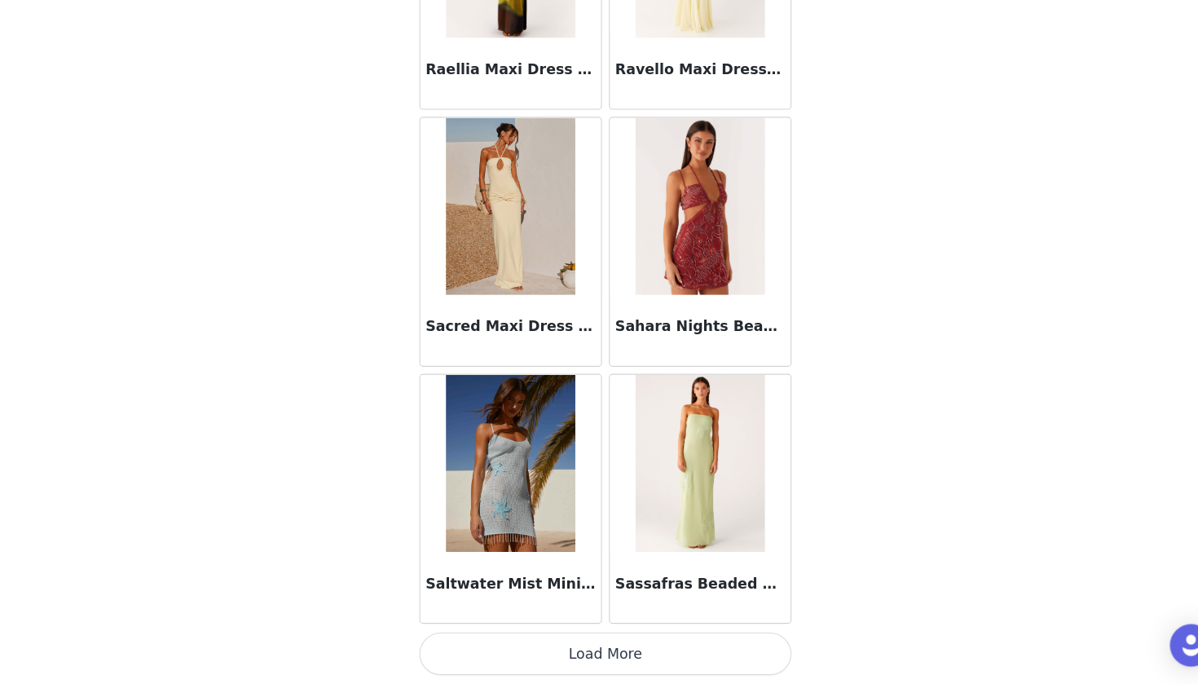
scroll to position [4174, 0]
click at [508, 636] on button "Load More" at bounding box center [599, 656] width 342 height 39
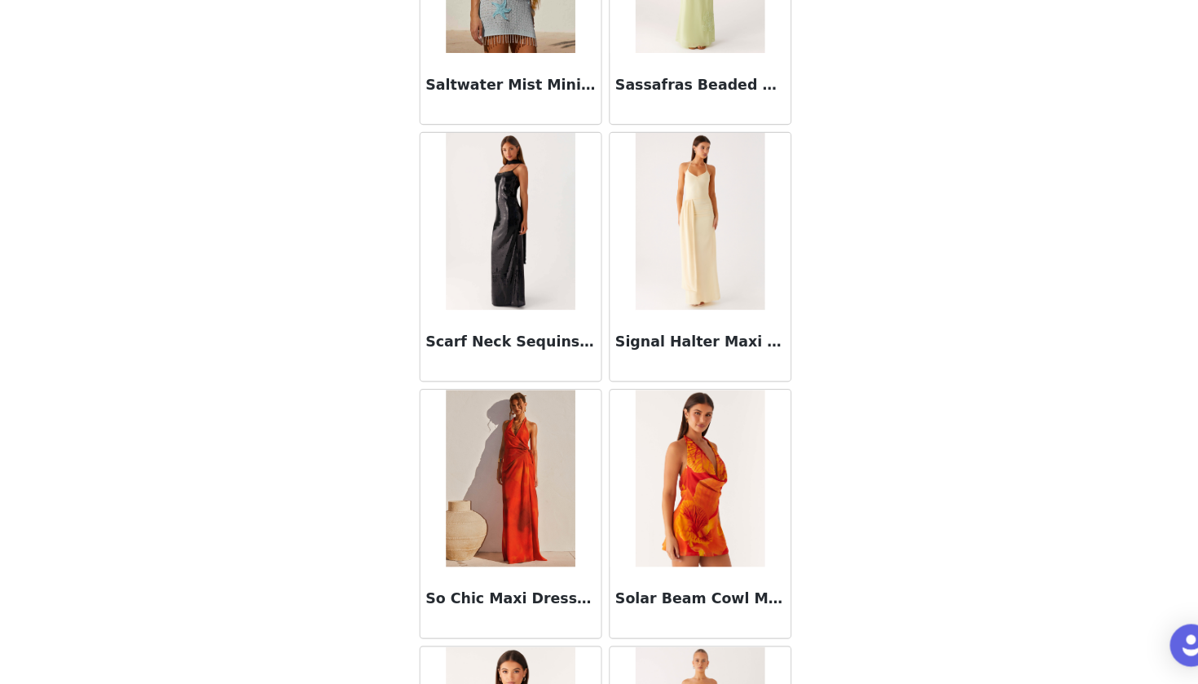
scroll to position [4730, 0]
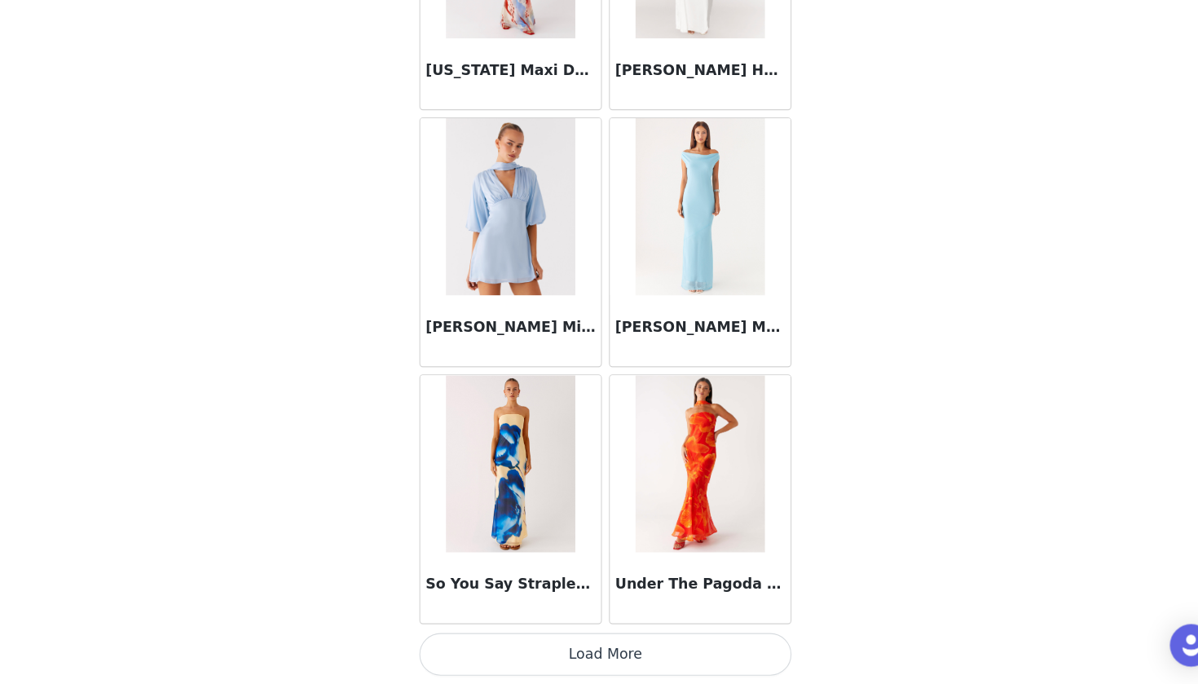
click at [513, 636] on button "Load More" at bounding box center [599, 656] width 342 height 39
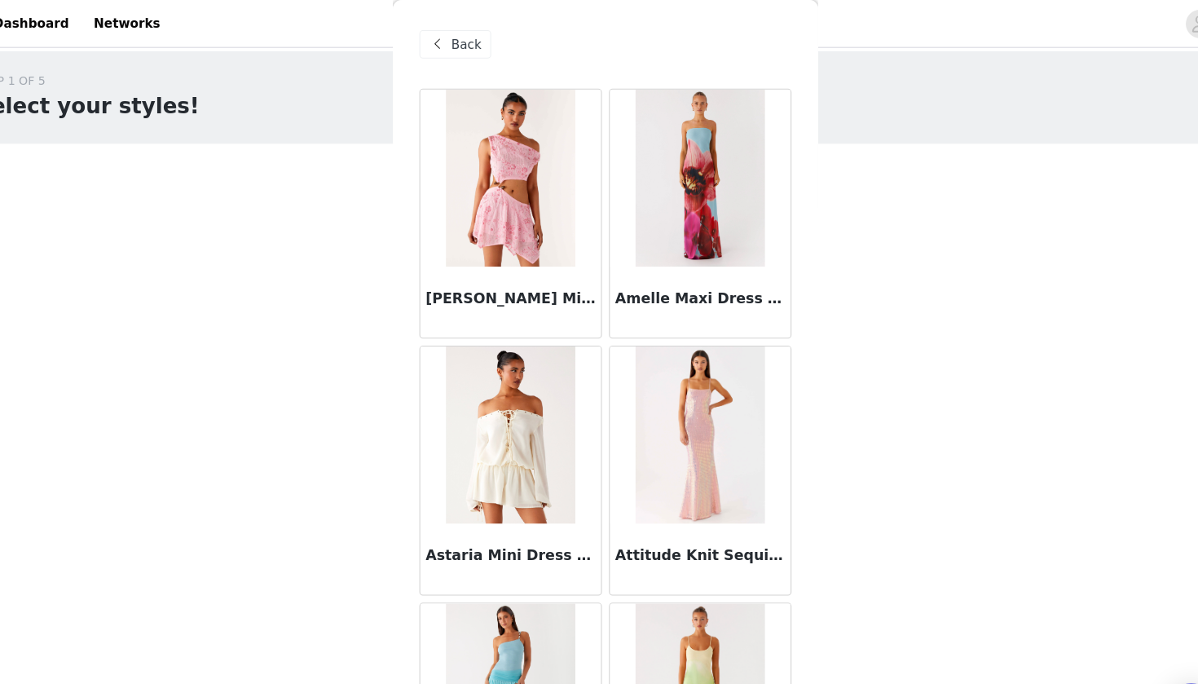
scroll to position [0, 0]
click at [457, 46] on span "Back" at bounding box center [471, 41] width 28 height 17
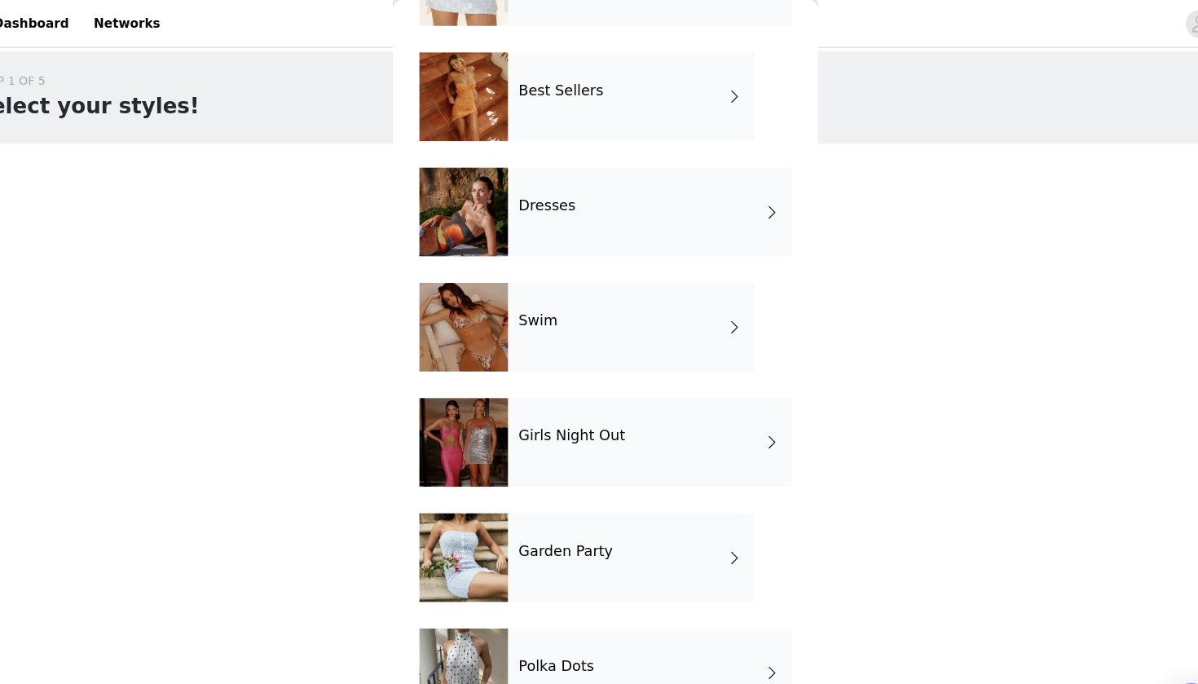
scroll to position [245, 0]
click at [509, 315] on div "Swim" at bounding box center [622, 301] width 227 height 82
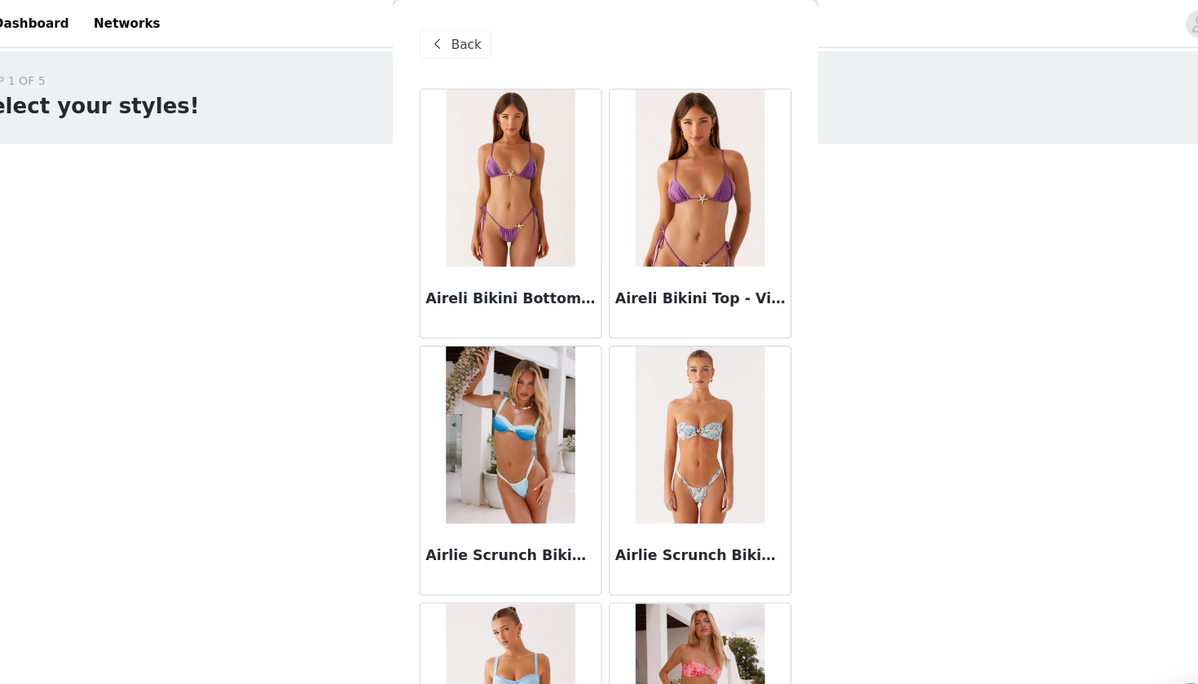
scroll to position [0, 0]
click at [457, 37] on span "Back" at bounding box center [471, 41] width 28 height 17
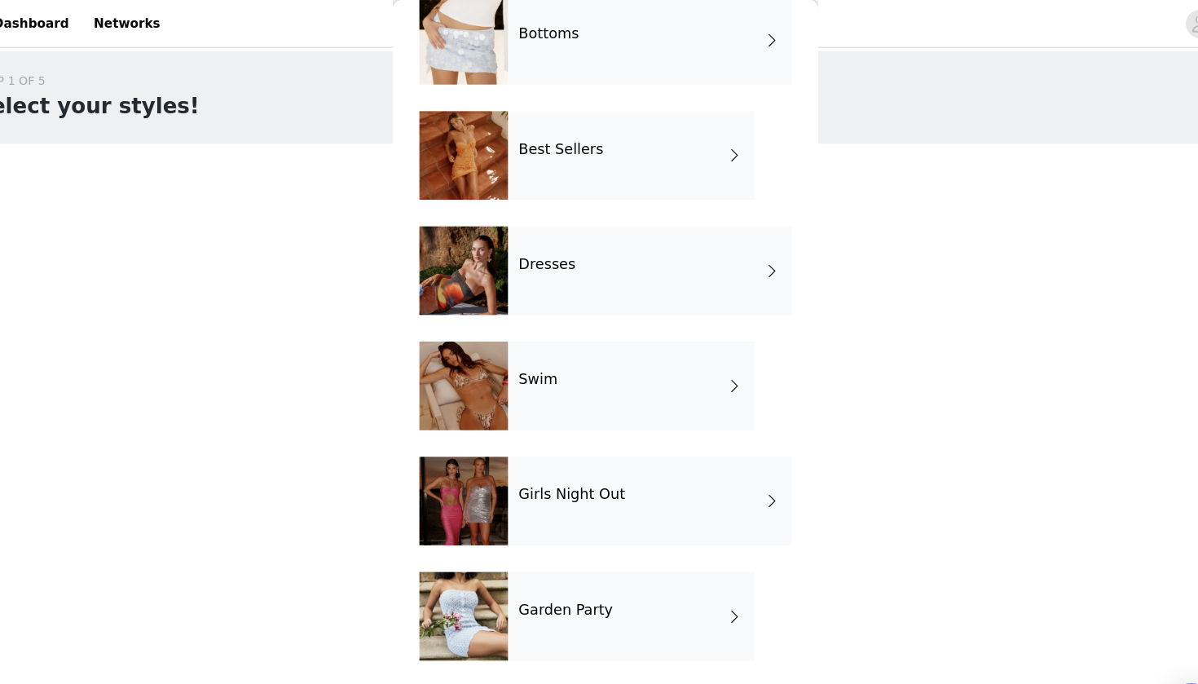
scroll to position [245, 0]
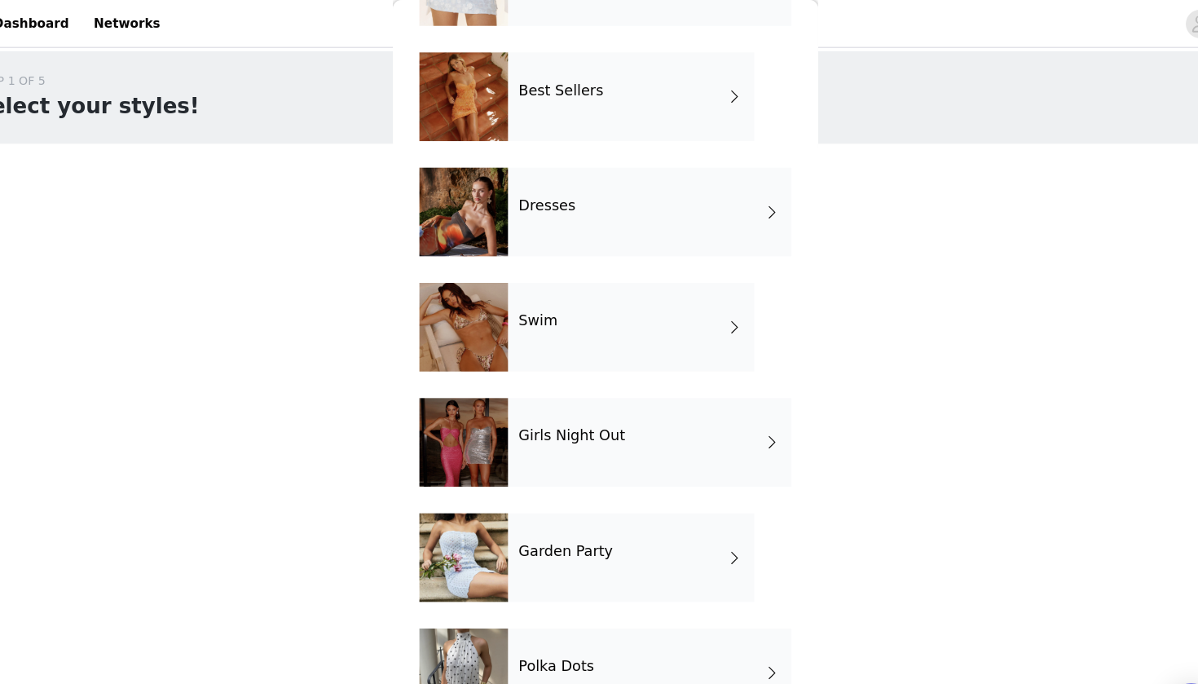
click at [509, 410] on div "Girls Night Out" at bounding box center [639, 407] width 261 height 82
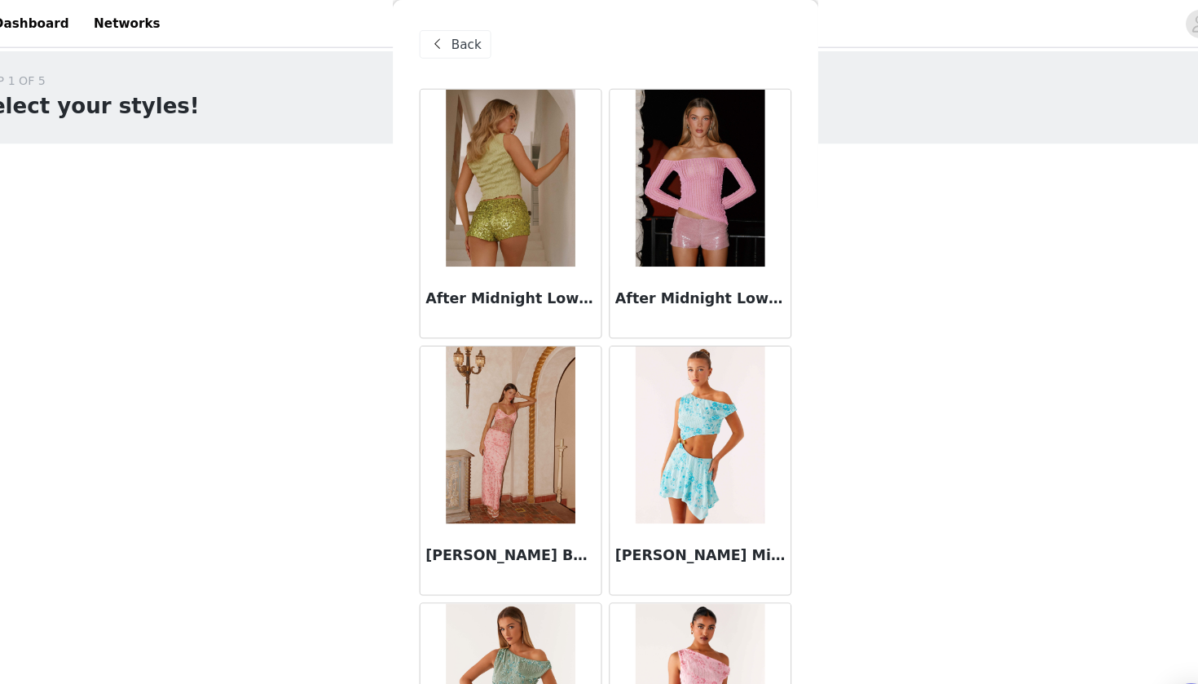
scroll to position [0, 0]
click at [457, 45] on span "Back" at bounding box center [471, 41] width 28 height 17
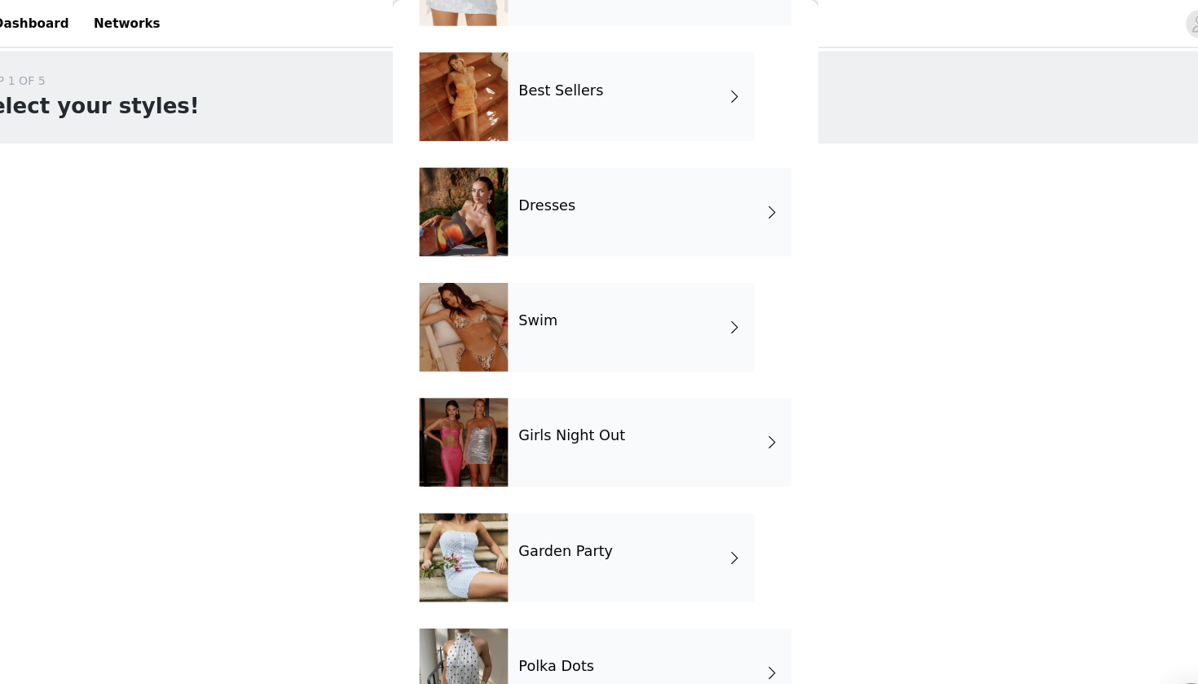
scroll to position [245, 0]
click at [527, 527] on div "Garden Party" at bounding box center [622, 513] width 227 height 82
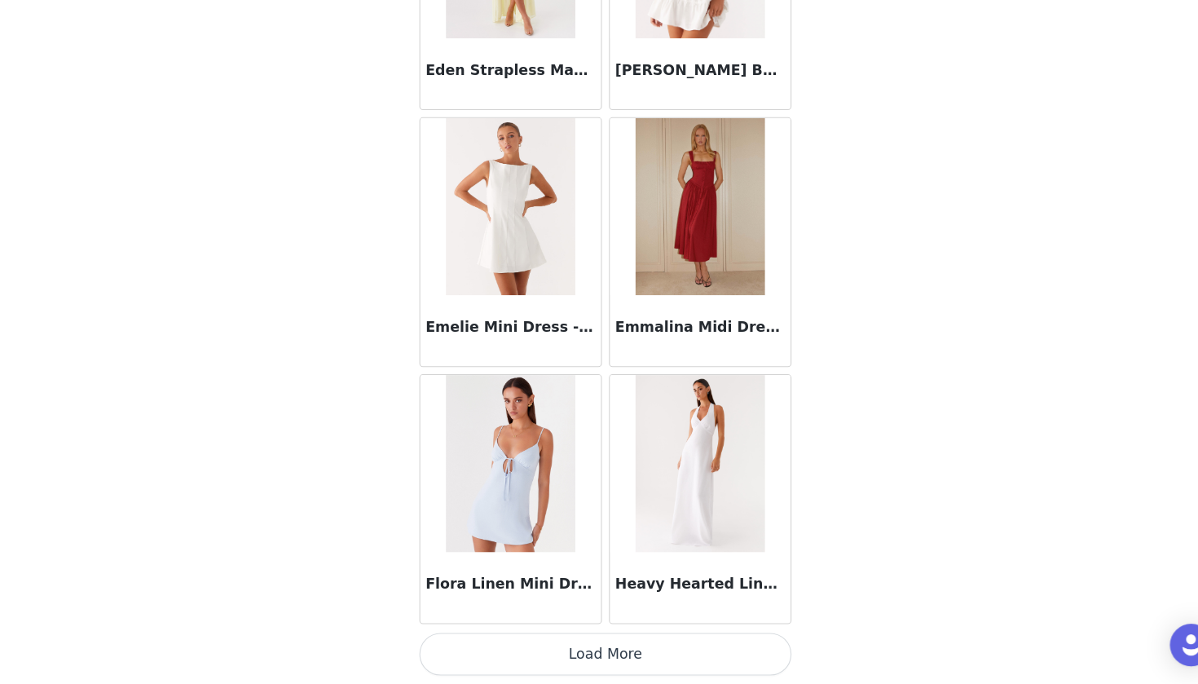
scroll to position [171, 0]
click at [502, 636] on button "Load More" at bounding box center [599, 656] width 342 height 39
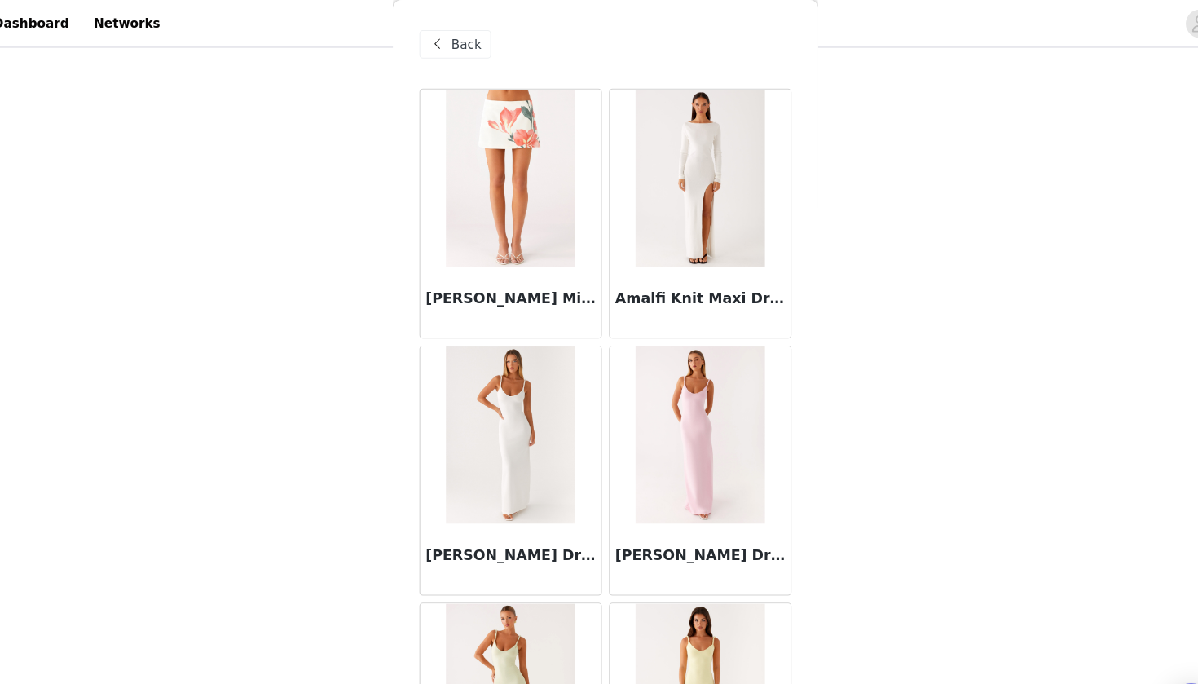
scroll to position [51, 0]
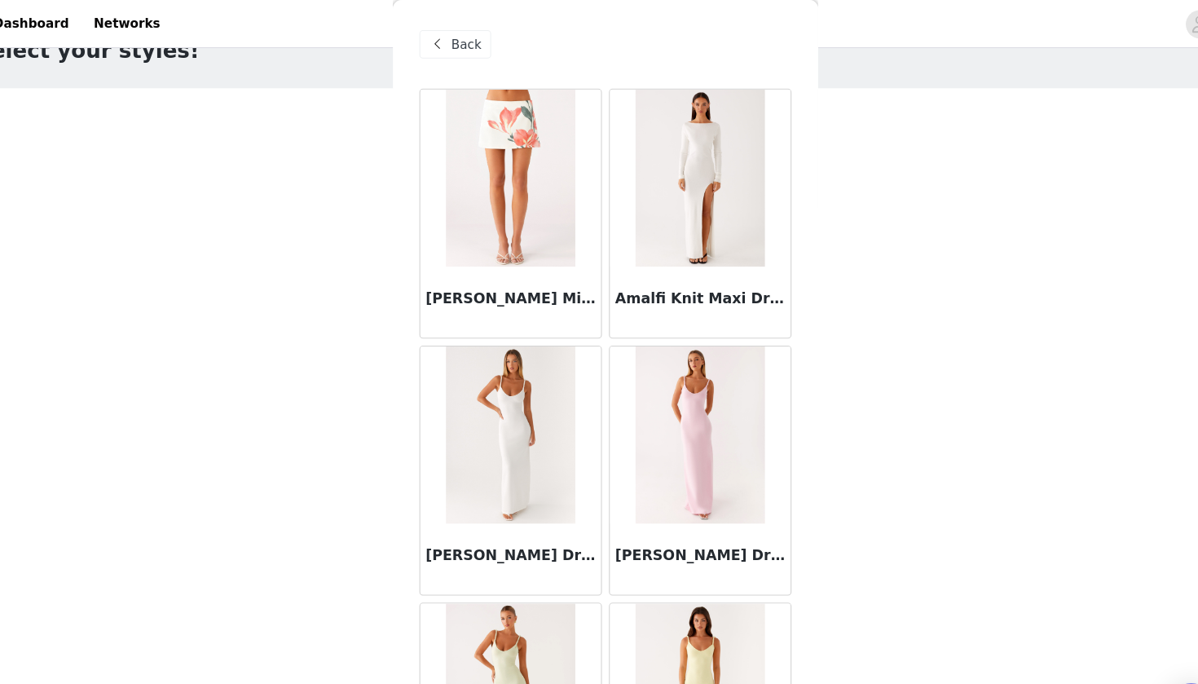
click at [428, 49] on div "Back" at bounding box center [461, 41] width 66 height 26
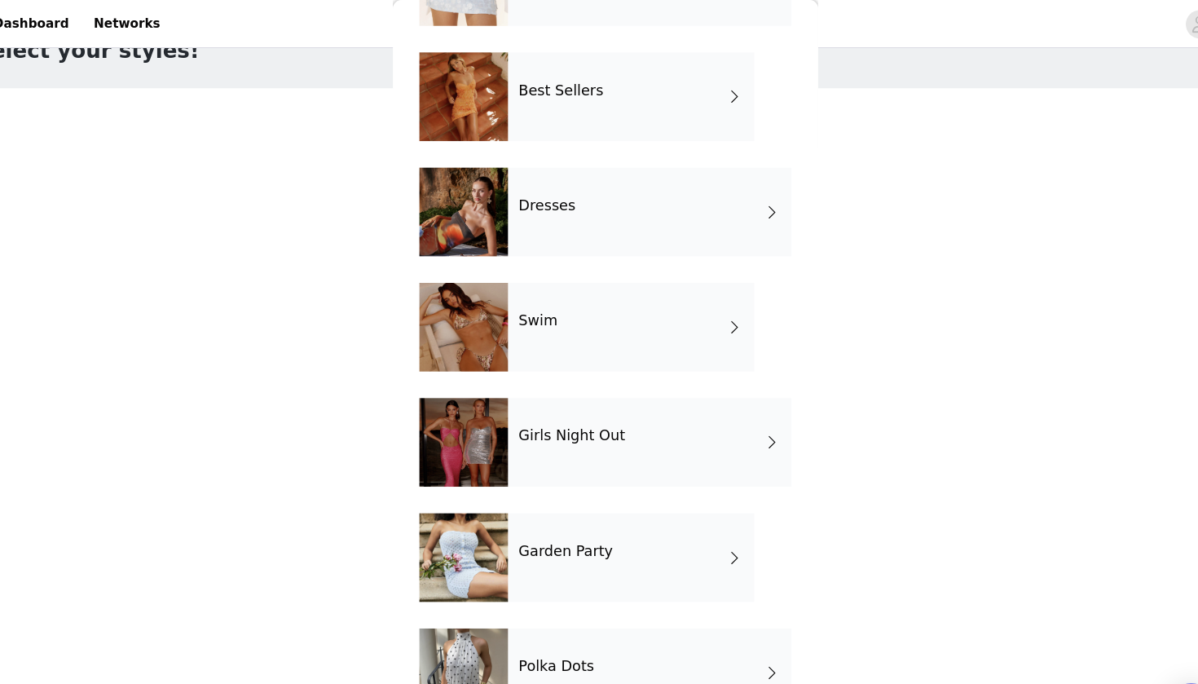
scroll to position [245, 0]
click at [519, 615] on h4 "Polka Dots" at bounding box center [553, 613] width 69 height 15
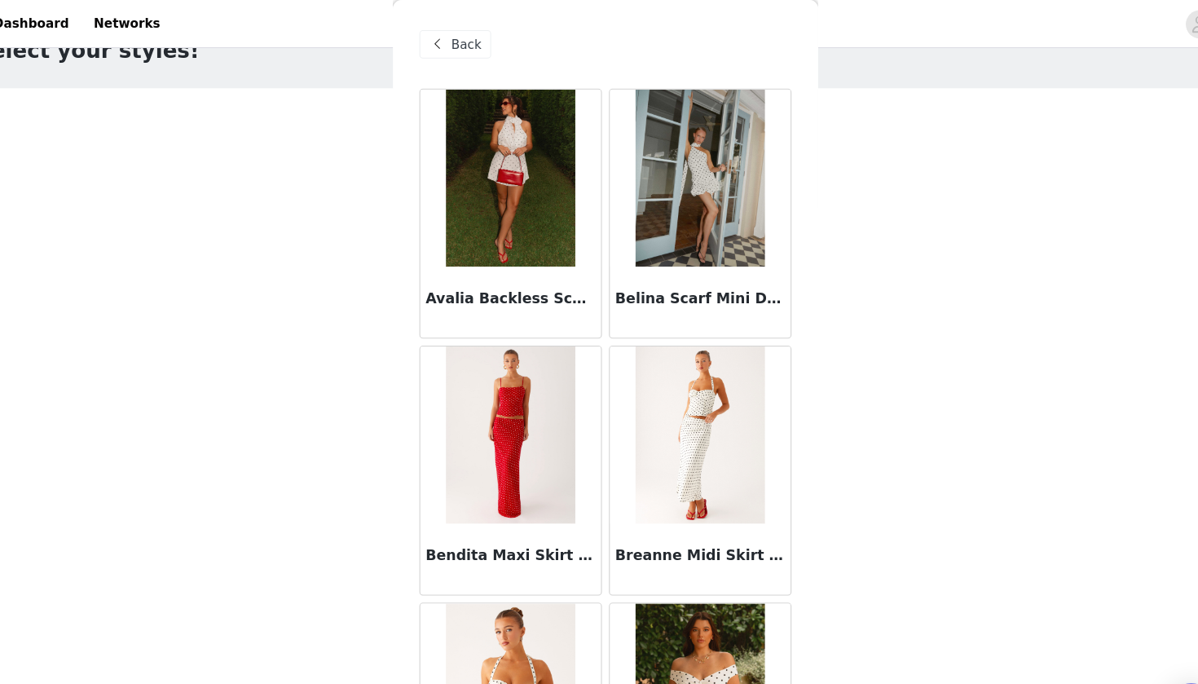
scroll to position [0, 0]
click at [457, 38] on span "Back" at bounding box center [471, 41] width 28 height 17
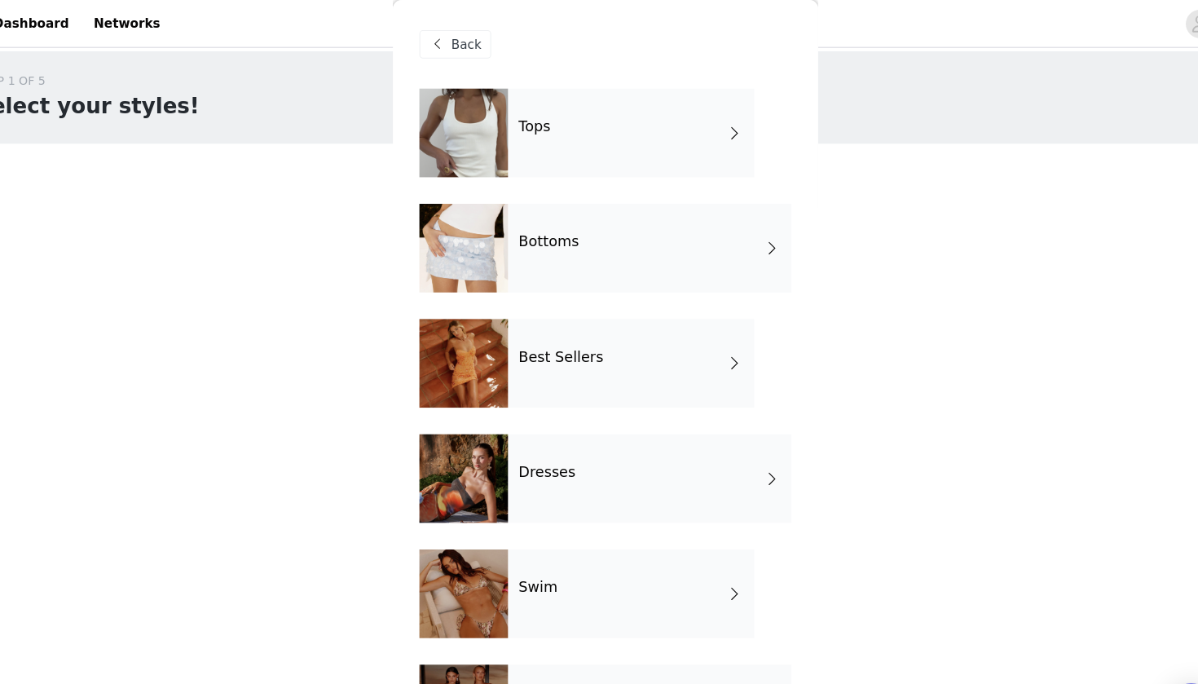
click at [509, 141] on div "Tops" at bounding box center [622, 123] width 227 height 82
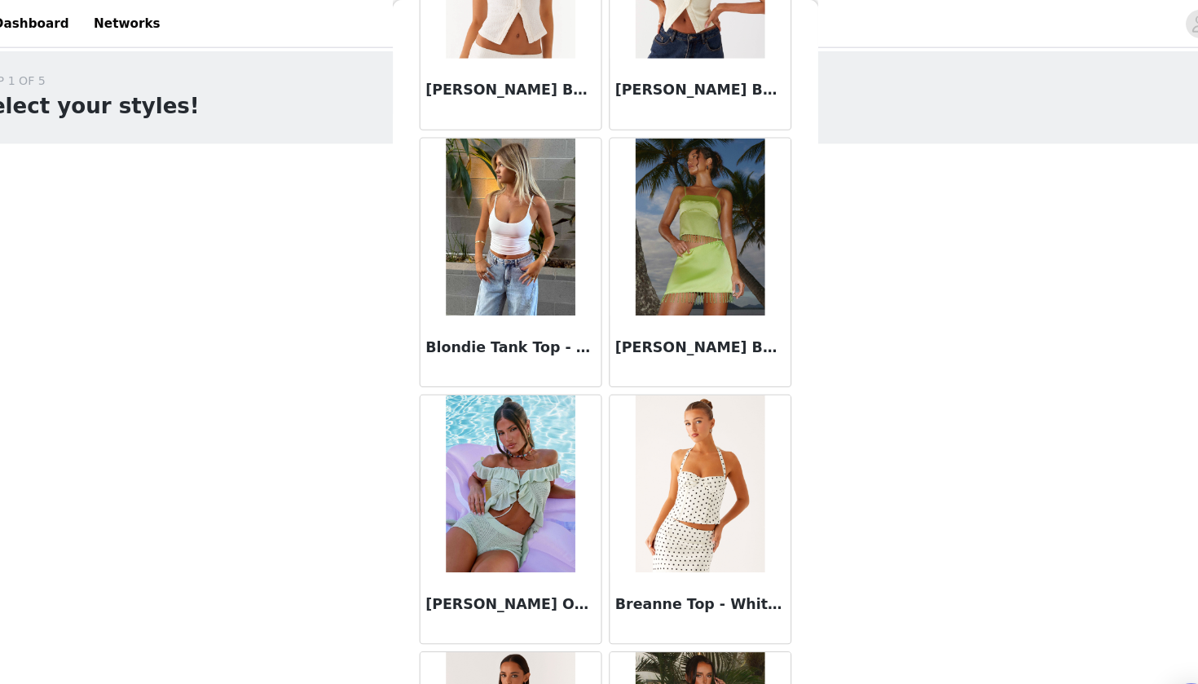
scroll to position [1587, 0]
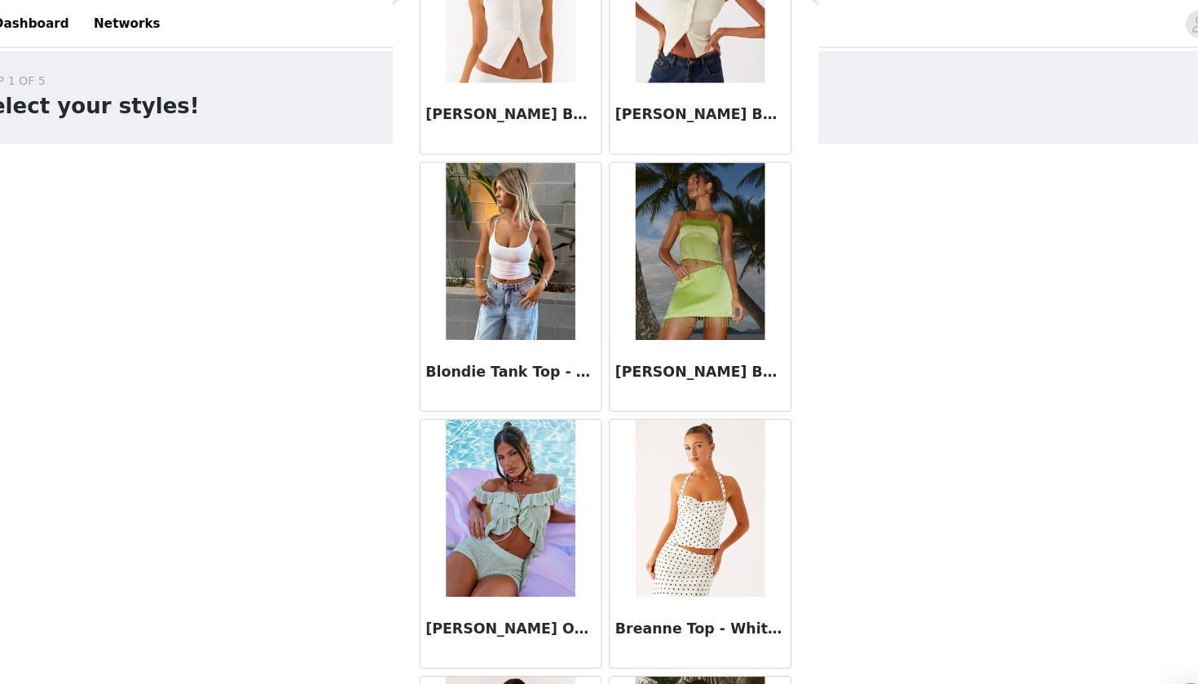
click at [487, 293] on img at bounding box center [511, 231] width 118 height 163
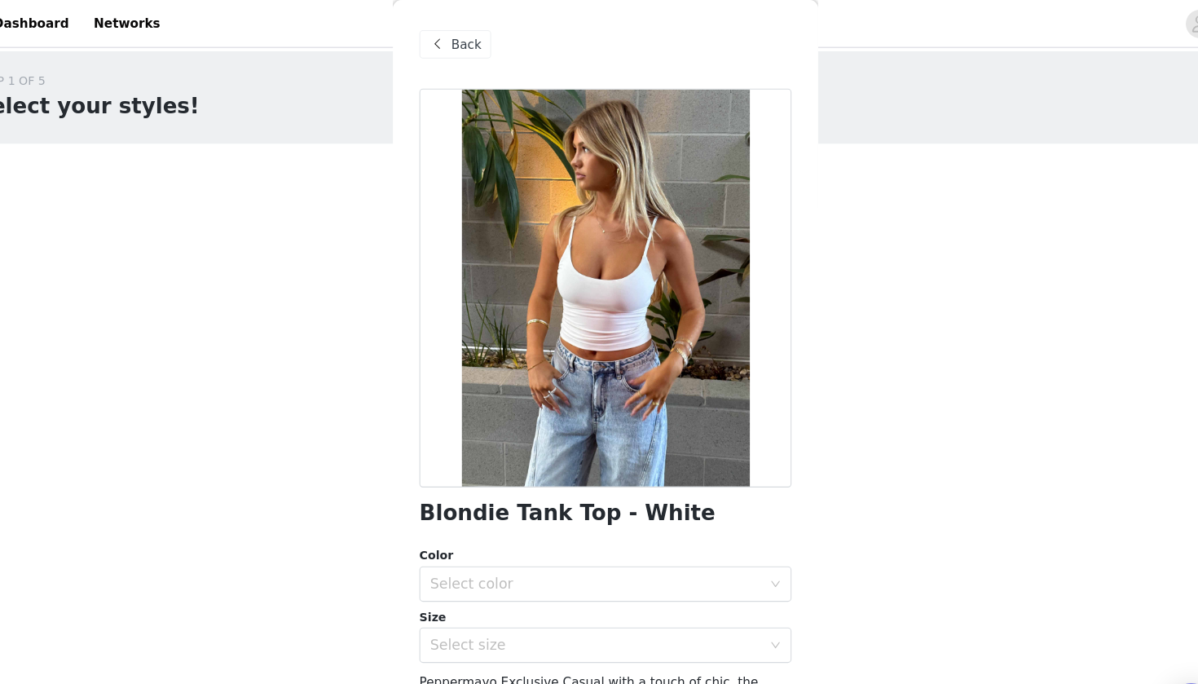
scroll to position [0, 0]
click at [452, 522] on div "Select color" at bounding box center [594, 537] width 312 height 31
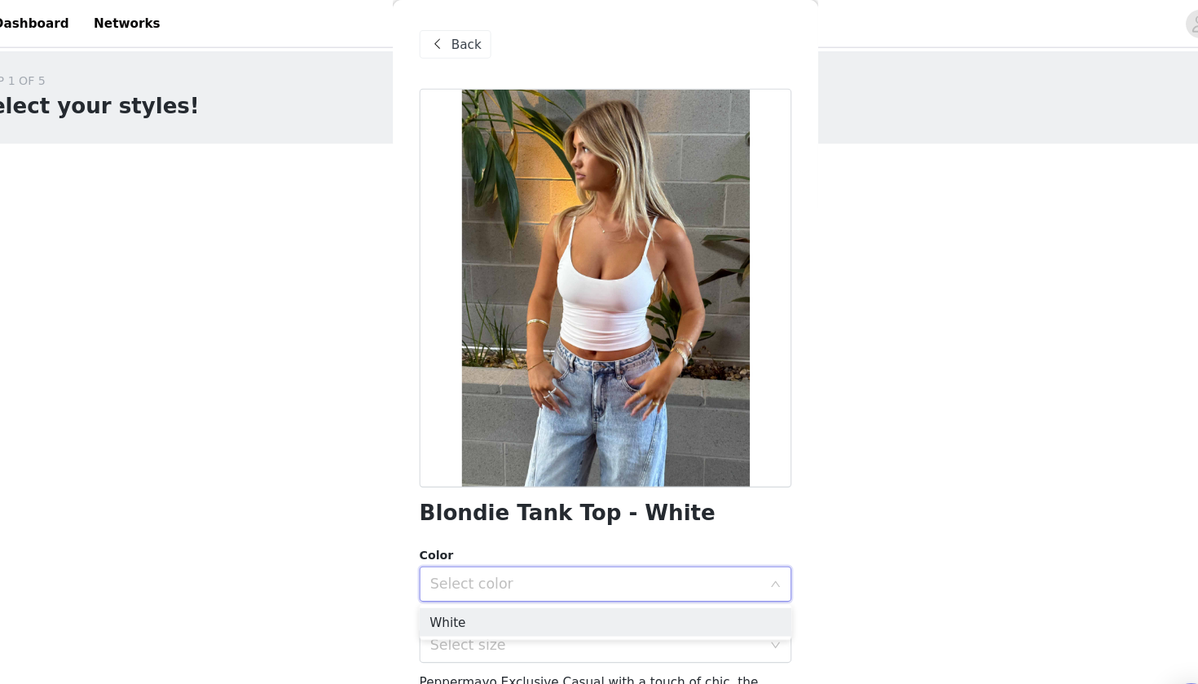
click at [446, 540] on div "Select color" at bounding box center [590, 537] width 305 height 16
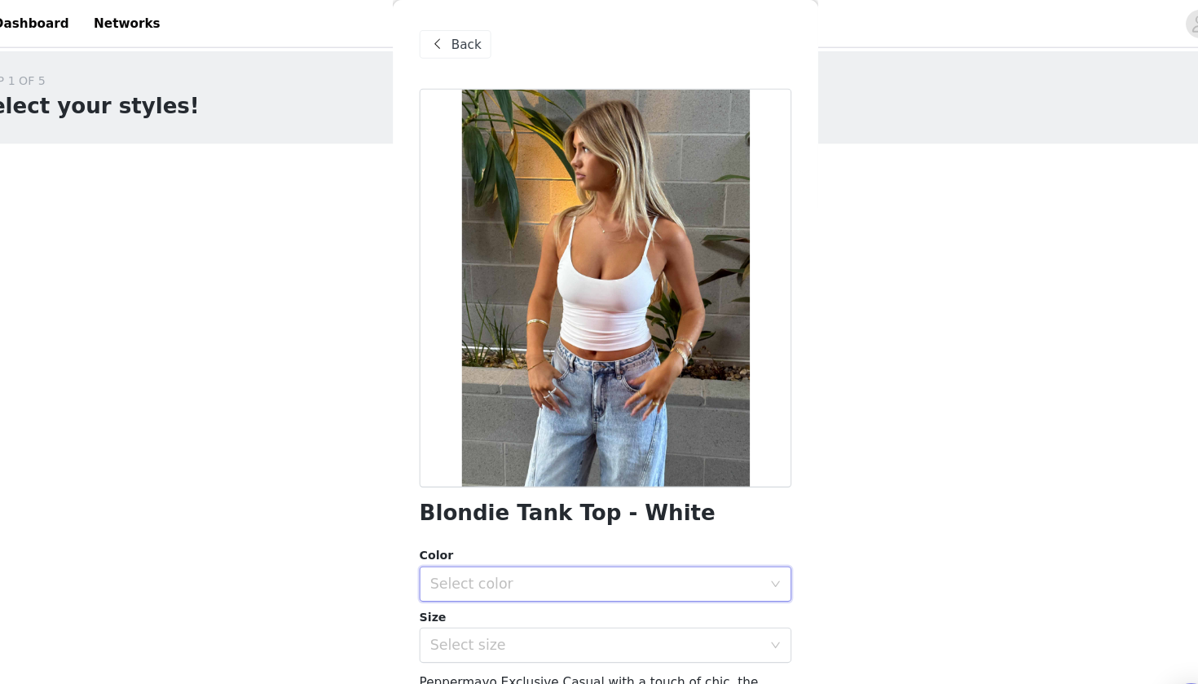
click at [446, 540] on div "Select color" at bounding box center [590, 537] width 305 height 16
click at [439, 571] on li "White" at bounding box center [599, 572] width 342 height 26
click at [438, 597] on div "Select size" at bounding box center [590, 593] width 305 height 16
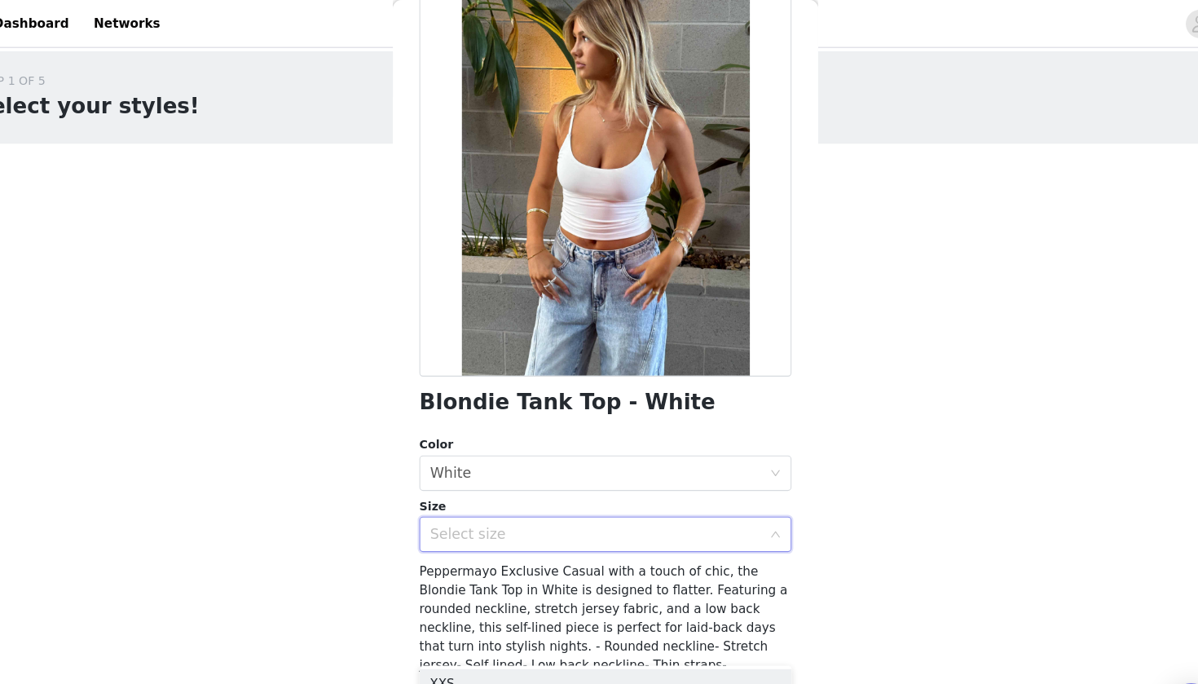
scroll to position [112, 0]
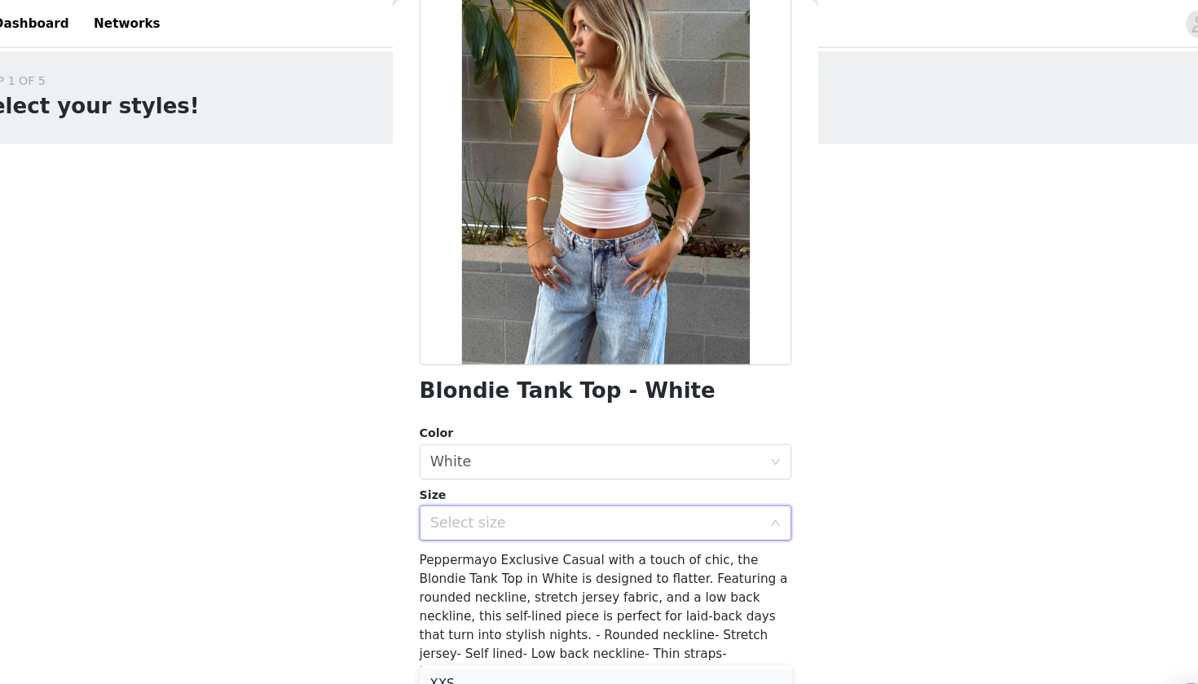
click at [428, 626] on li "XXS" at bounding box center [599, 628] width 342 height 26
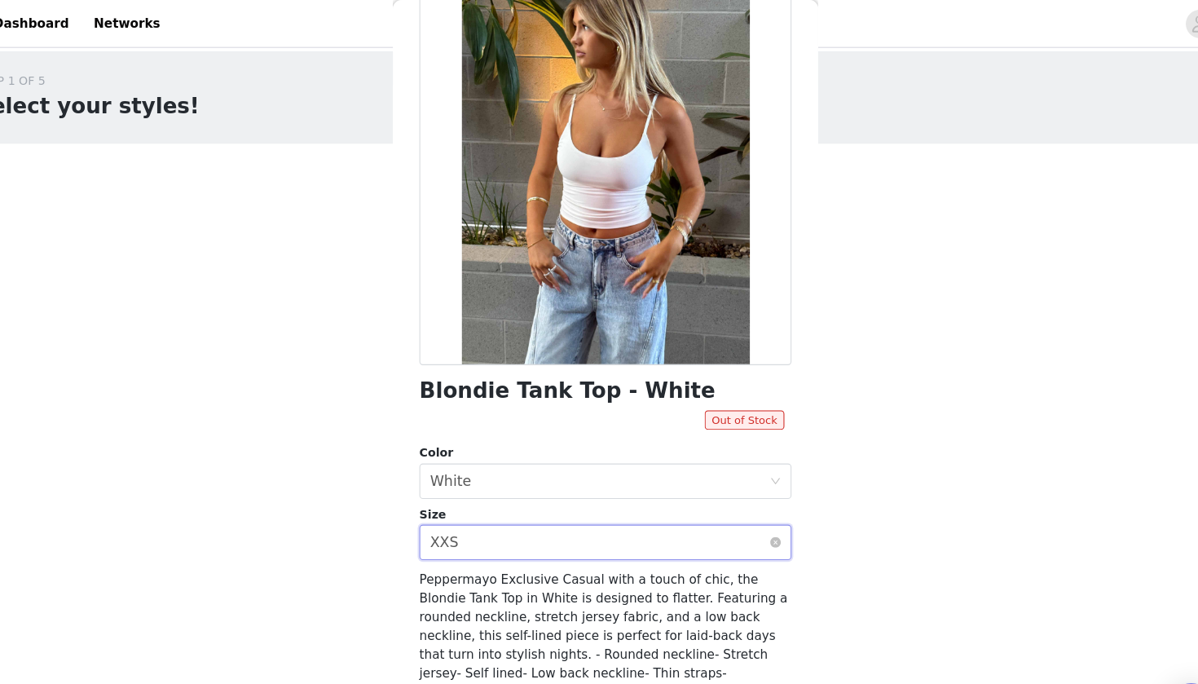
click at [461, 499] on div "Select size XXS" at bounding box center [594, 498] width 312 height 31
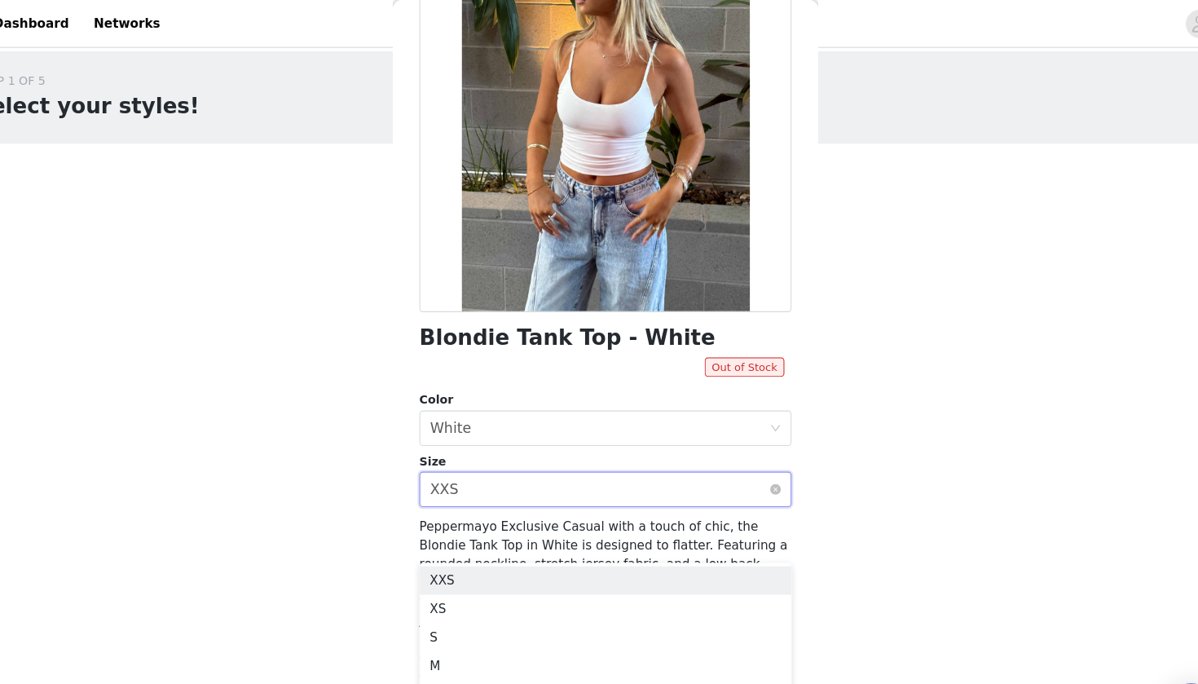
scroll to position [169, 0]
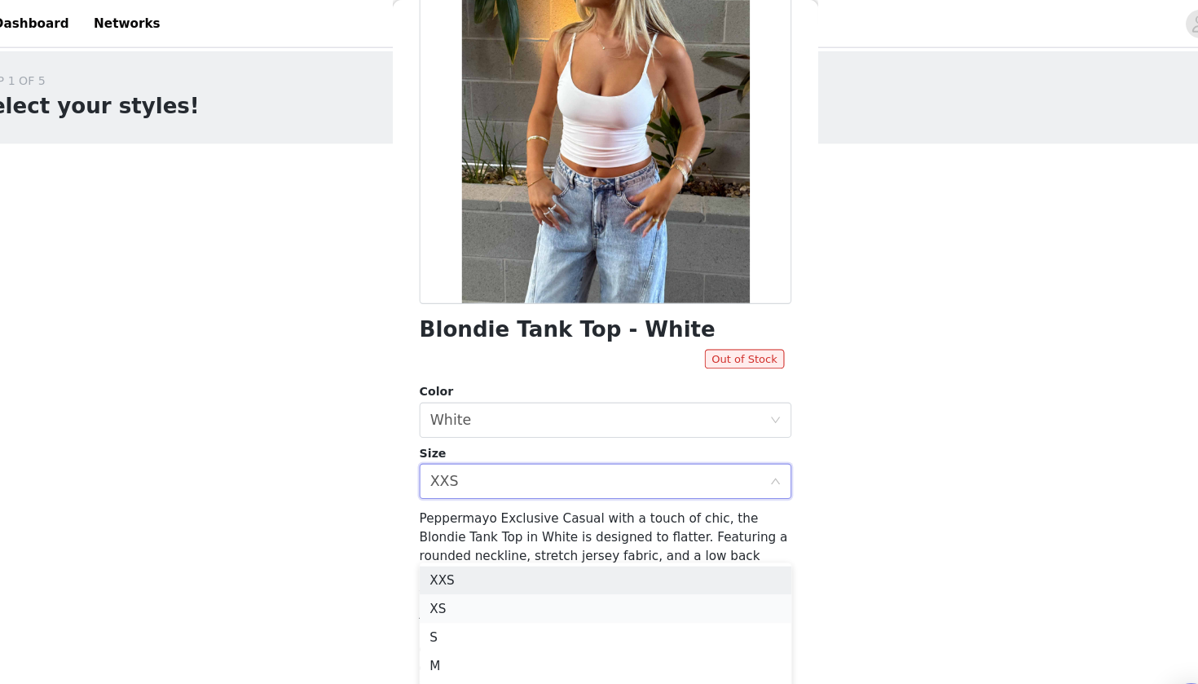
click at [435, 562] on li "XS" at bounding box center [599, 560] width 342 height 26
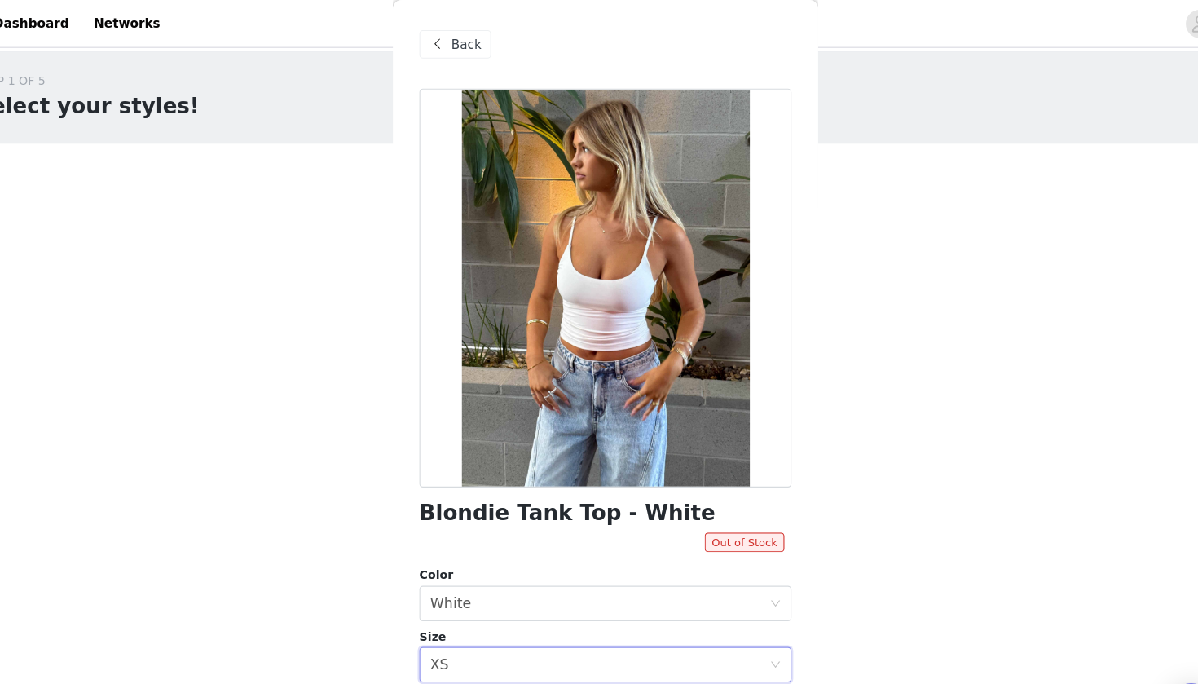
scroll to position [0, 0]
click at [457, 36] on span "Back" at bounding box center [471, 41] width 28 height 17
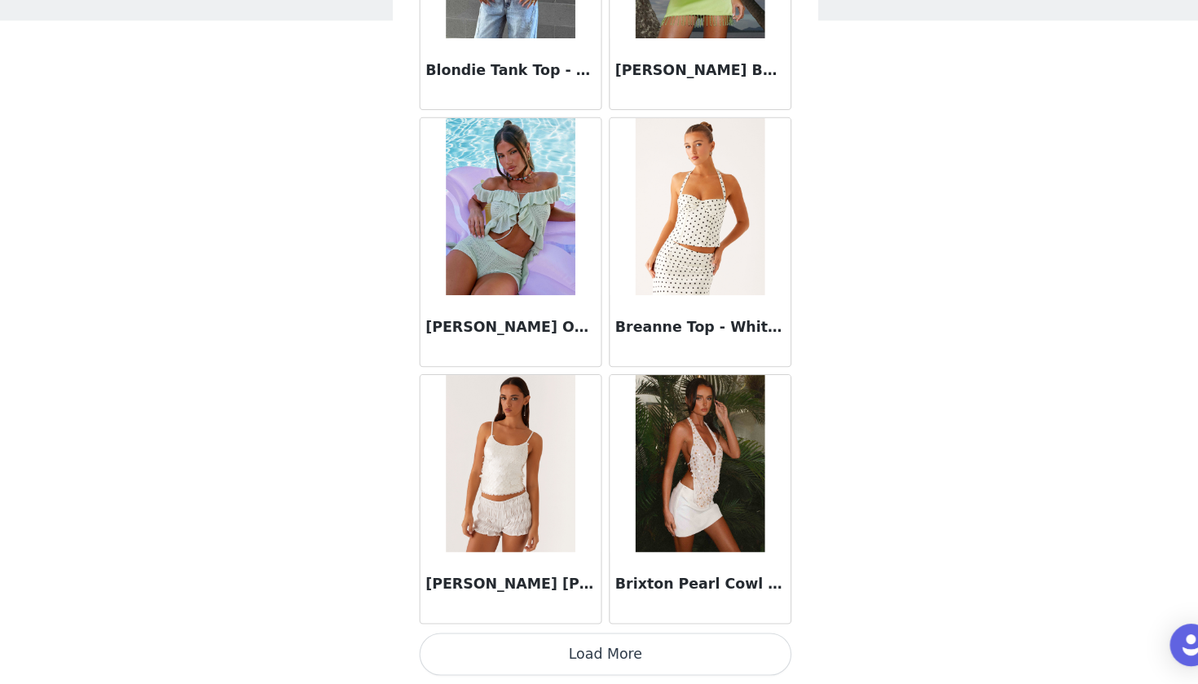
scroll to position [60, 0]
click at [483, 636] on button "Load More" at bounding box center [599, 656] width 342 height 39
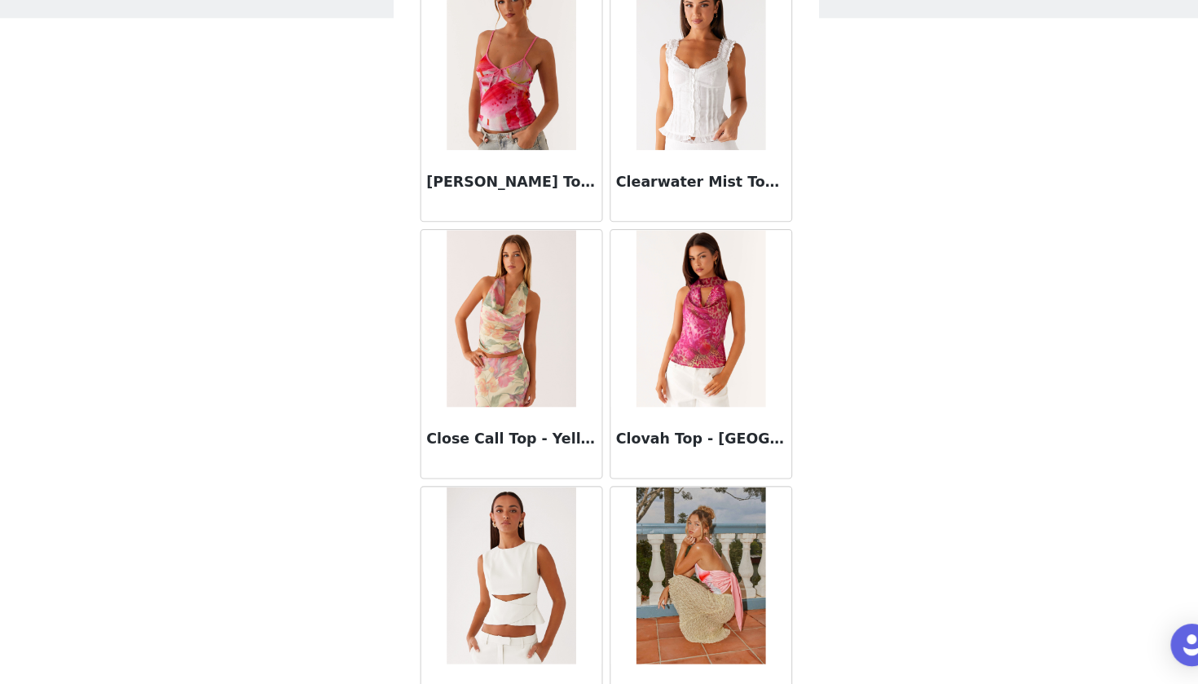
scroll to position [3842, 0]
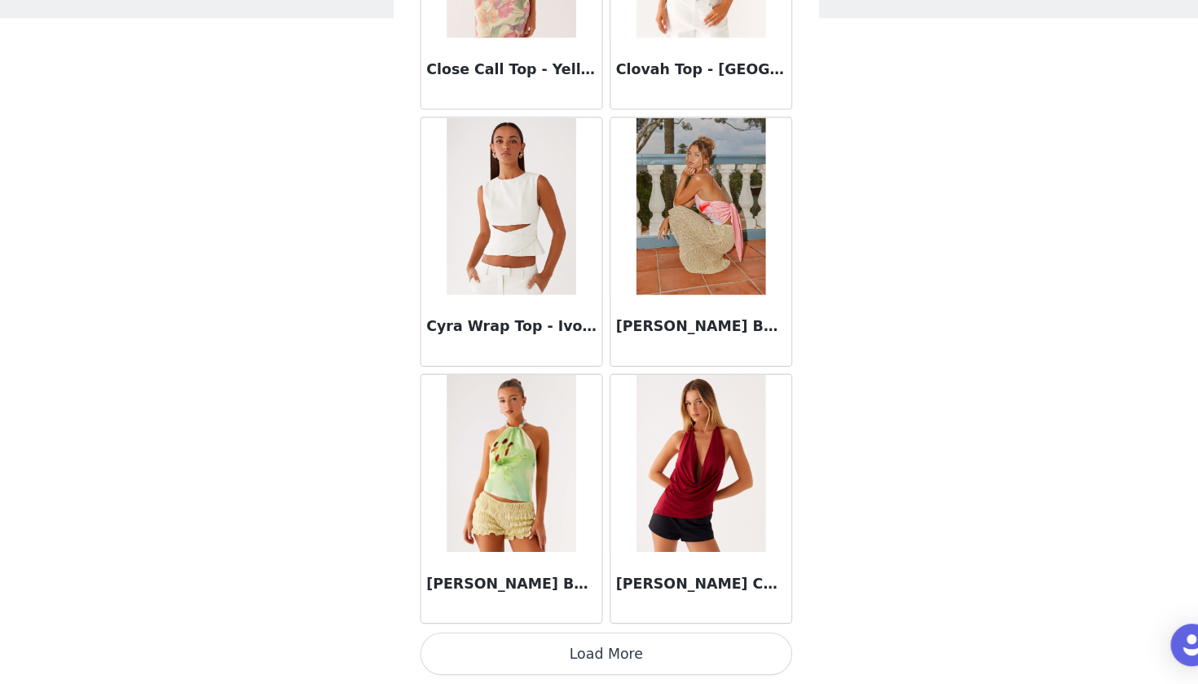
click at [482, 636] on button "Load More" at bounding box center [599, 656] width 342 height 39
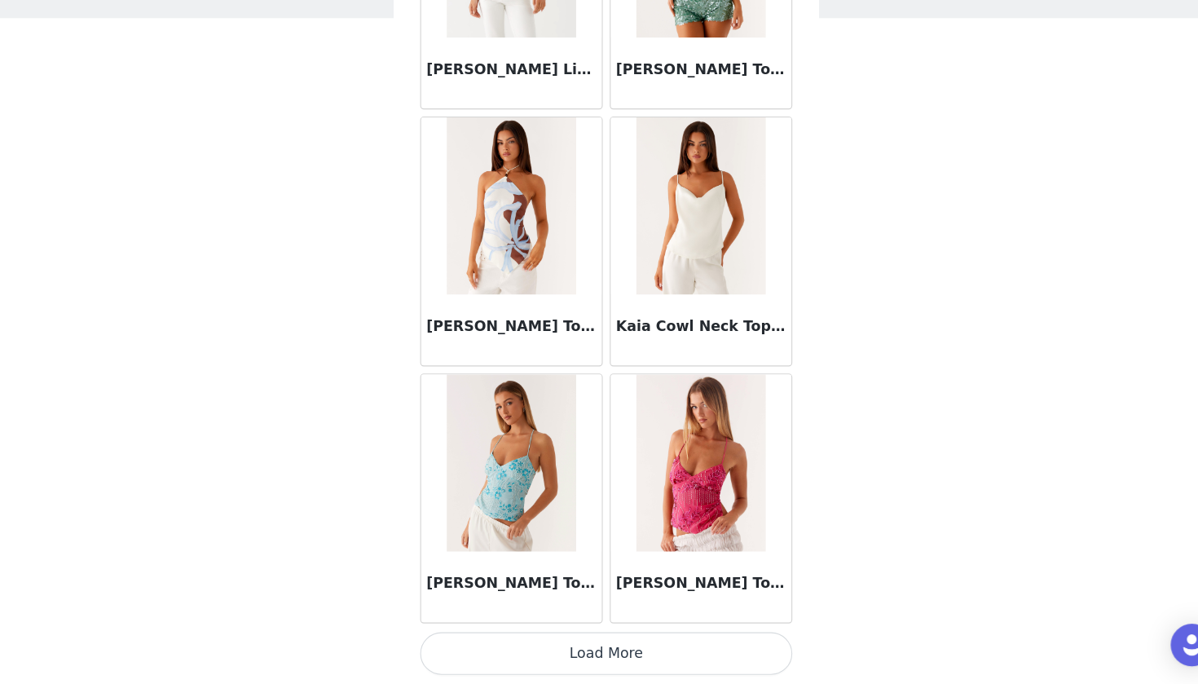
scroll to position [6538, 0]
click at [549, 636] on button "Load More" at bounding box center [599, 656] width 342 height 39
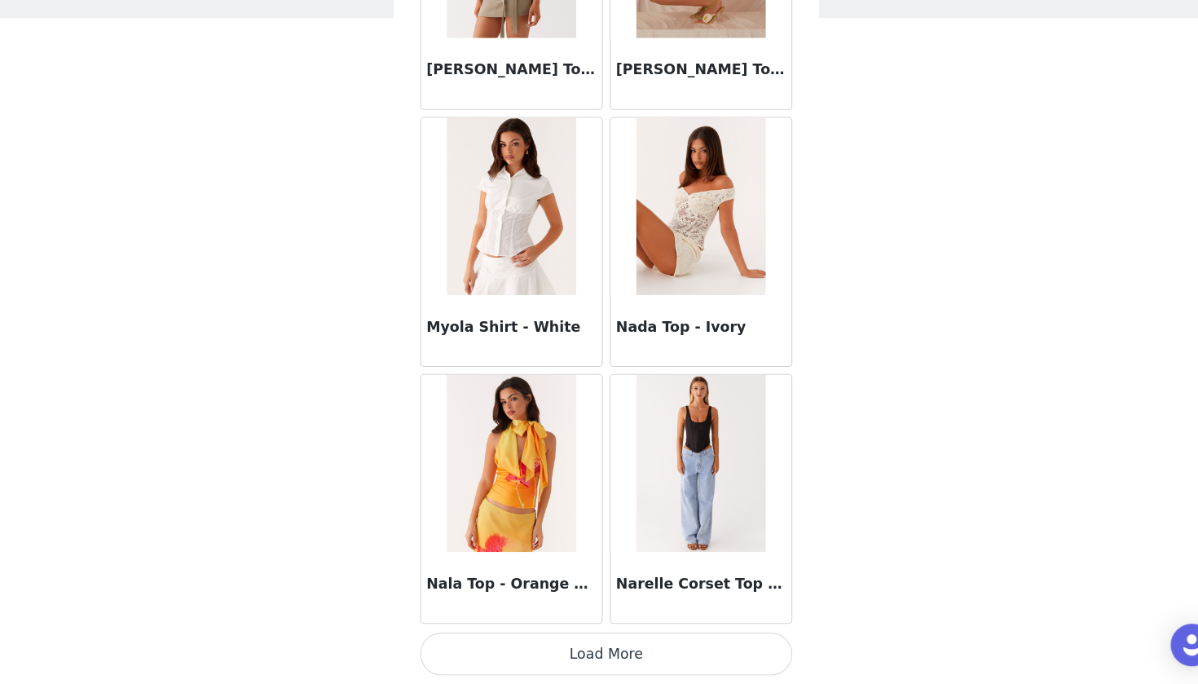
scroll to position [61, 0]
click at [553, 636] on button "Load More" at bounding box center [599, 656] width 342 height 39
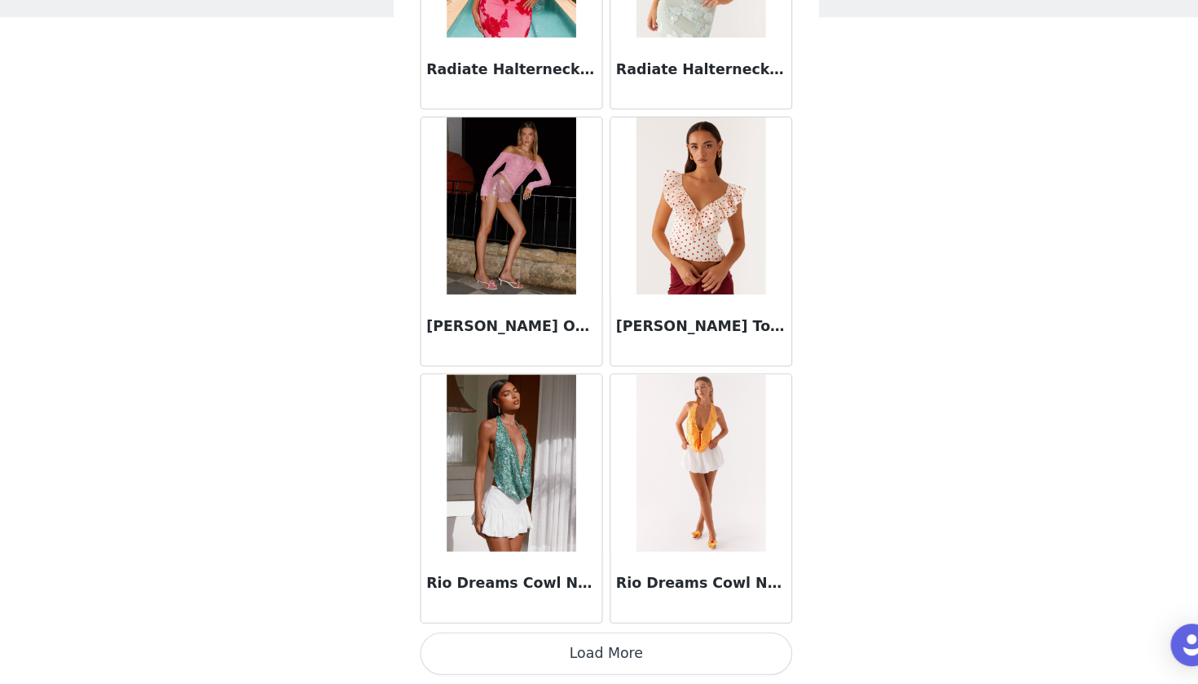
scroll to position [11265, 0]
click at [548, 636] on button "Load More" at bounding box center [599, 656] width 342 height 39
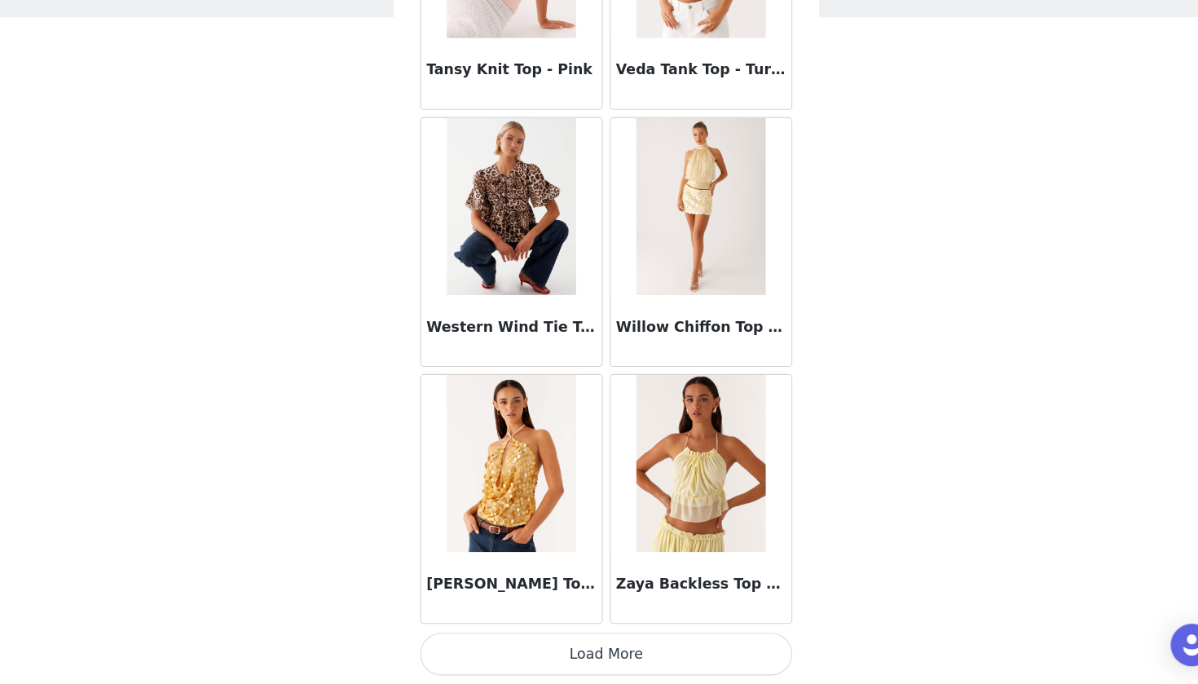
scroll to position [13629, 0]
click at [530, 636] on button "Load More" at bounding box center [599, 656] width 342 height 39
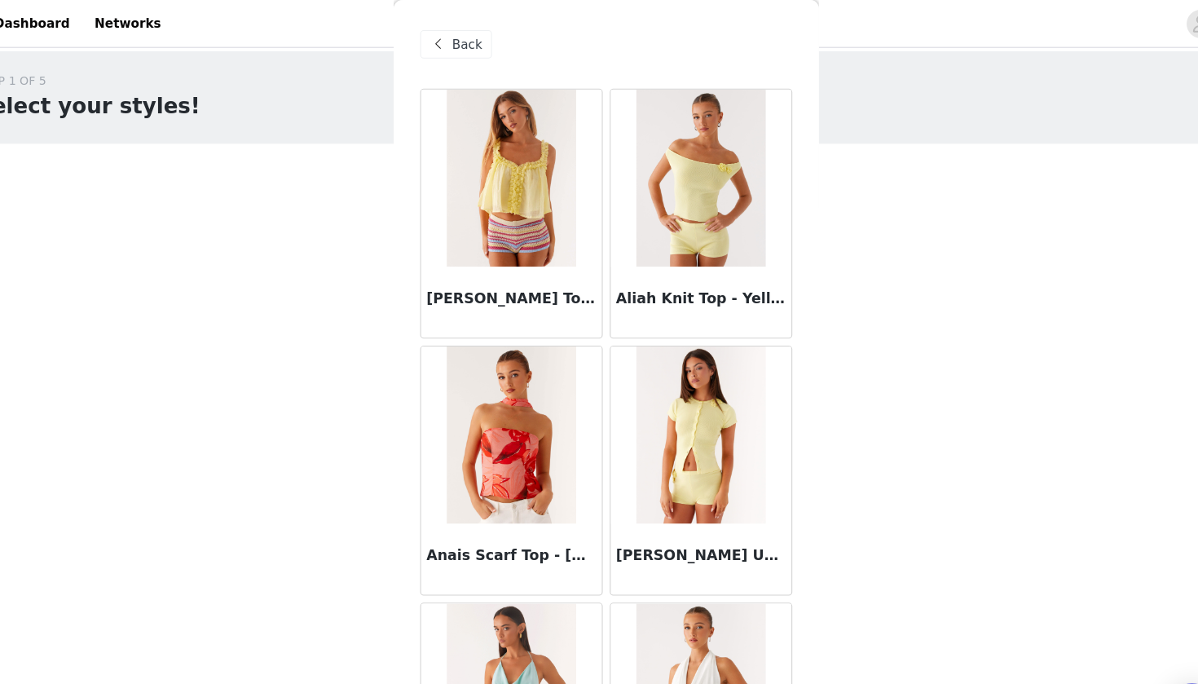
scroll to position [0, 0]
click at [457, 33] on span "Back" at bounding box center [471, 41] width 28 height 17
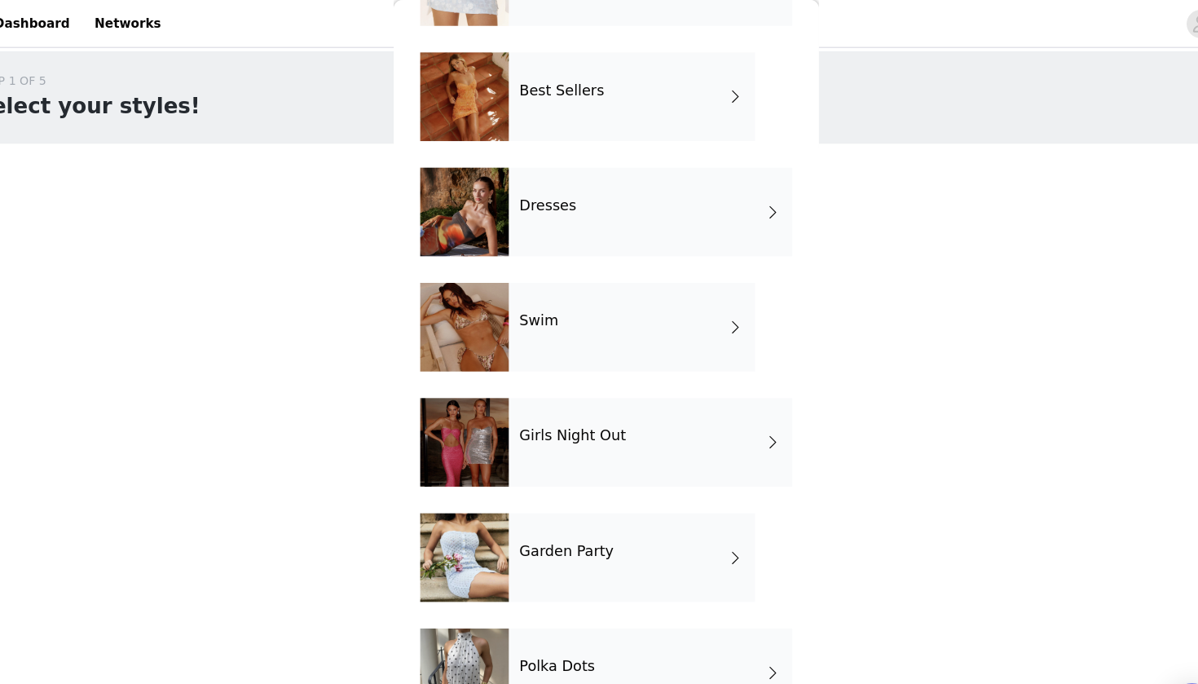
scroll to position [245, 0]
click at [509, 95] on div "Best Sellers" at bounding box center [622, 89] width 227 height 82
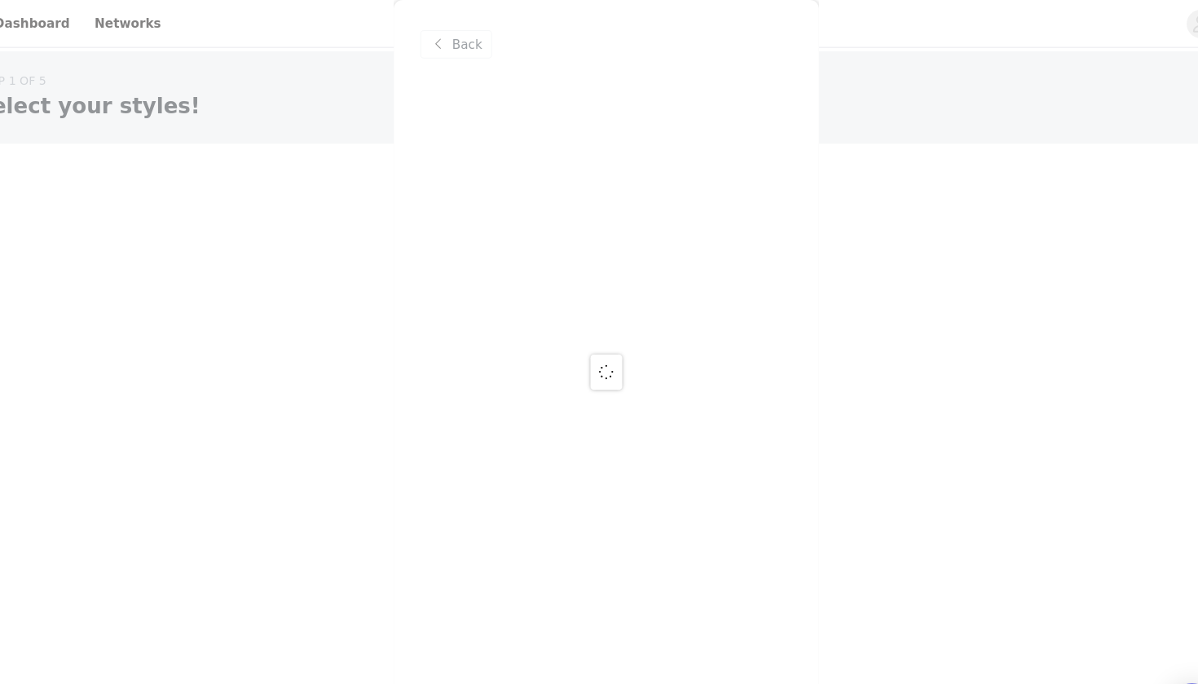
scroll to position [0, 0]
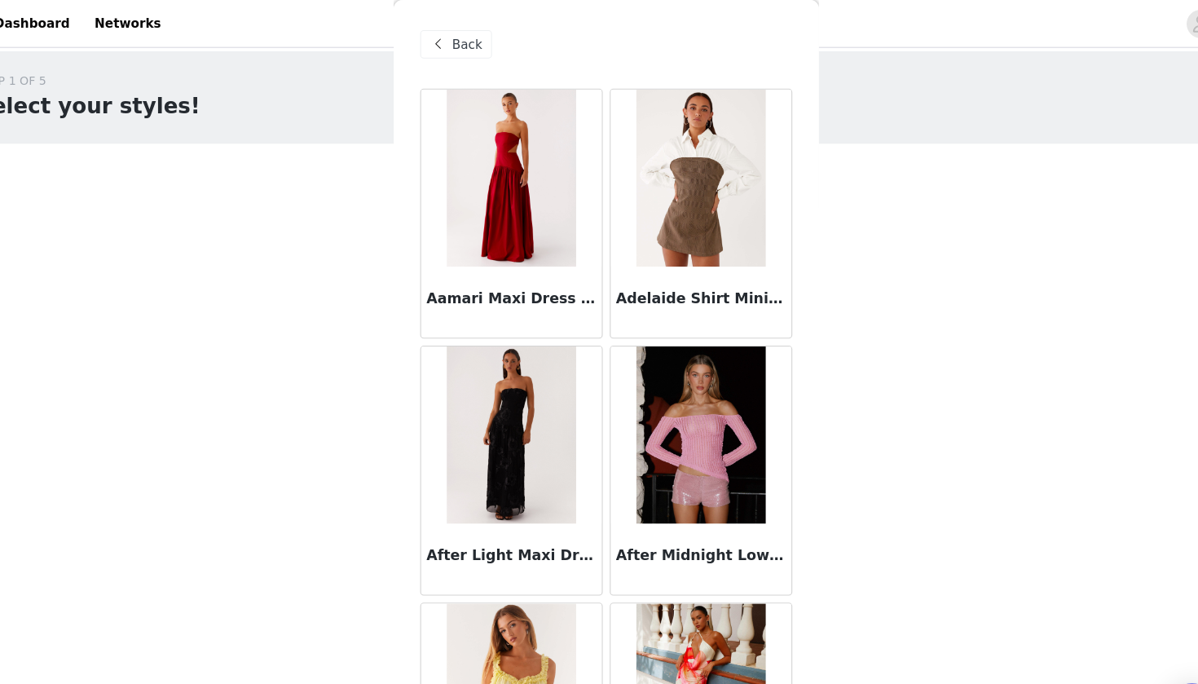
click at [612, 275] on h3 "Adelaide Shirt Mini Dress - Brown" at bounding box center [686, 275] width 156 height 20
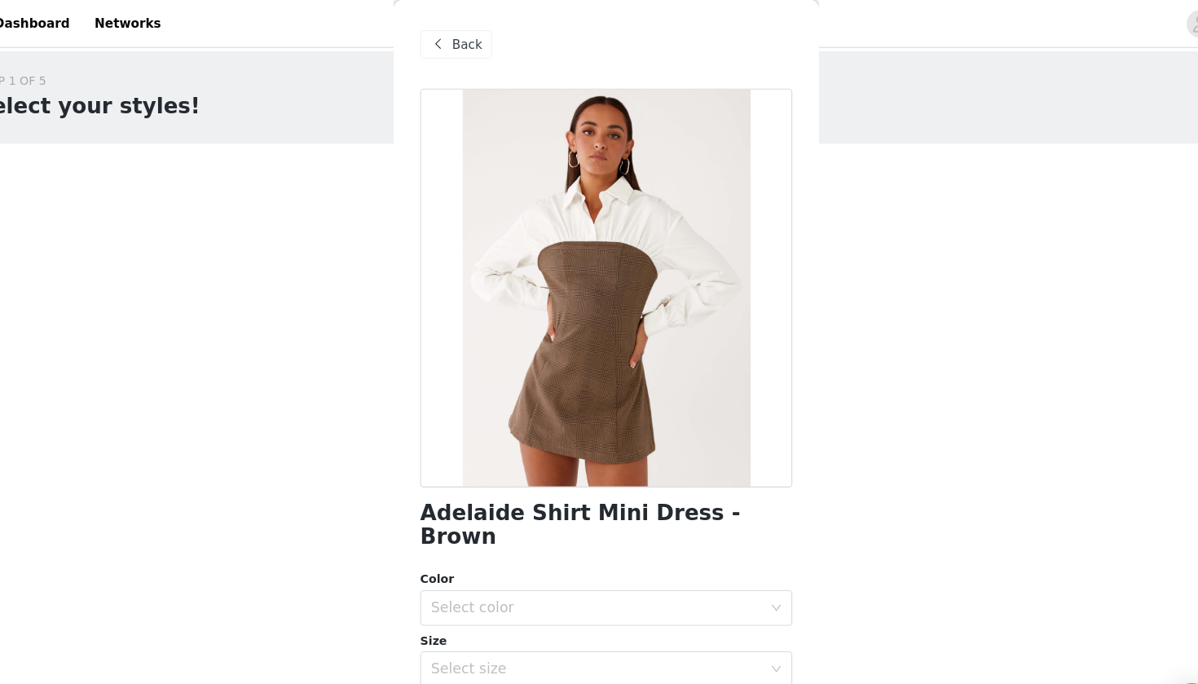
click at [457, 46] on span "Back" at bounding box center [471, 41] width 28 height 17
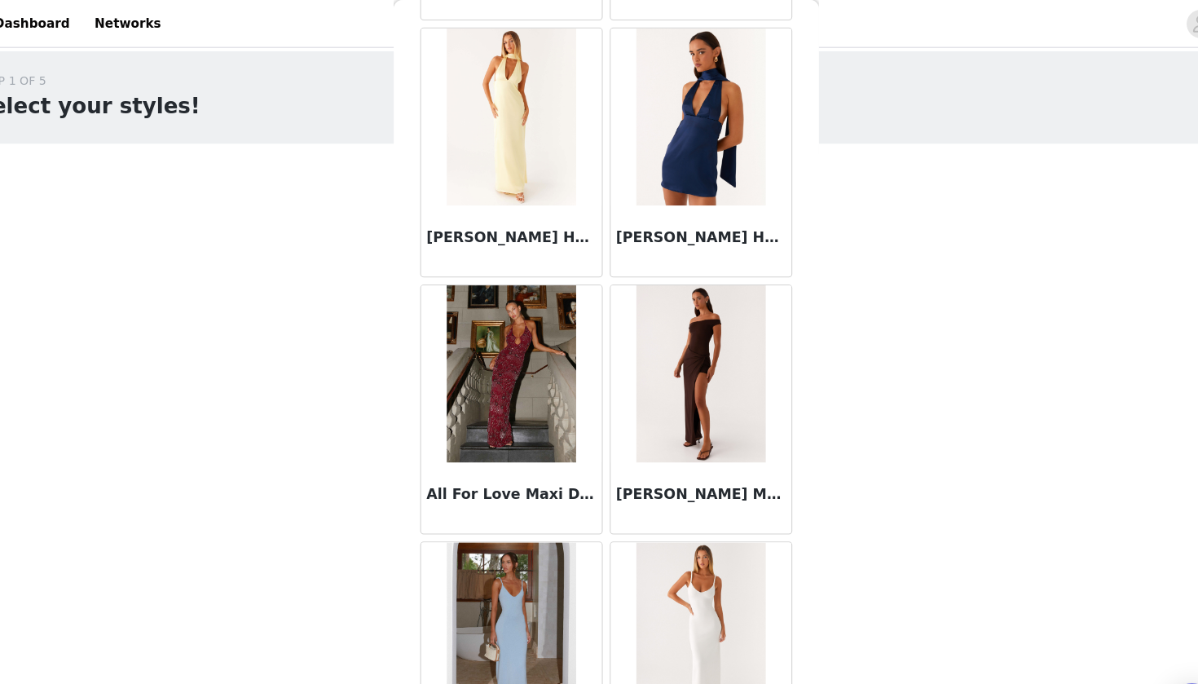
scroll to position [1003, 0]
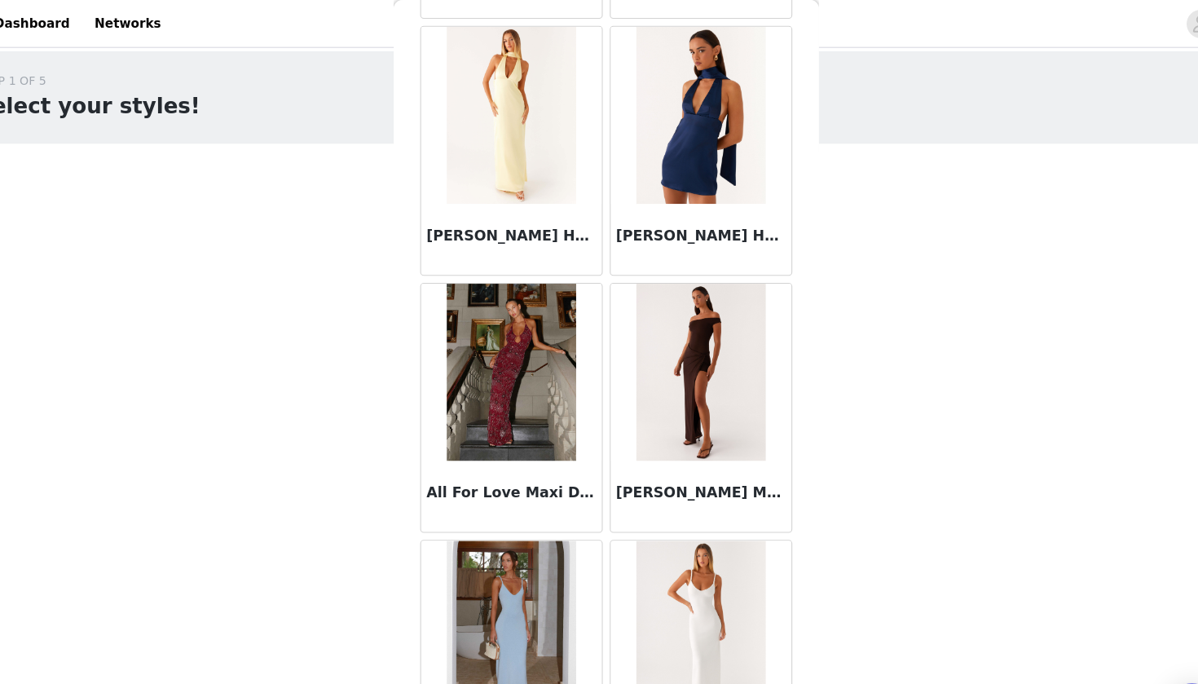
click at [644, 377] on img at bounding box center [686, 342] width 118 height 163
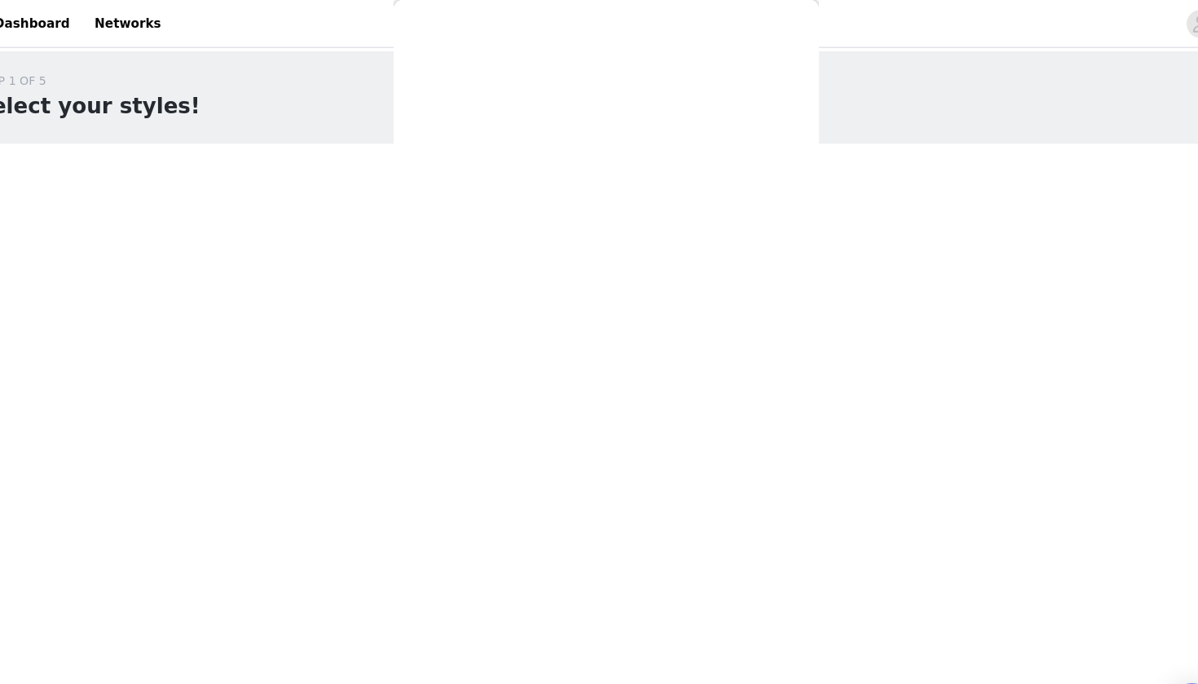
scroll to position [0, 0]
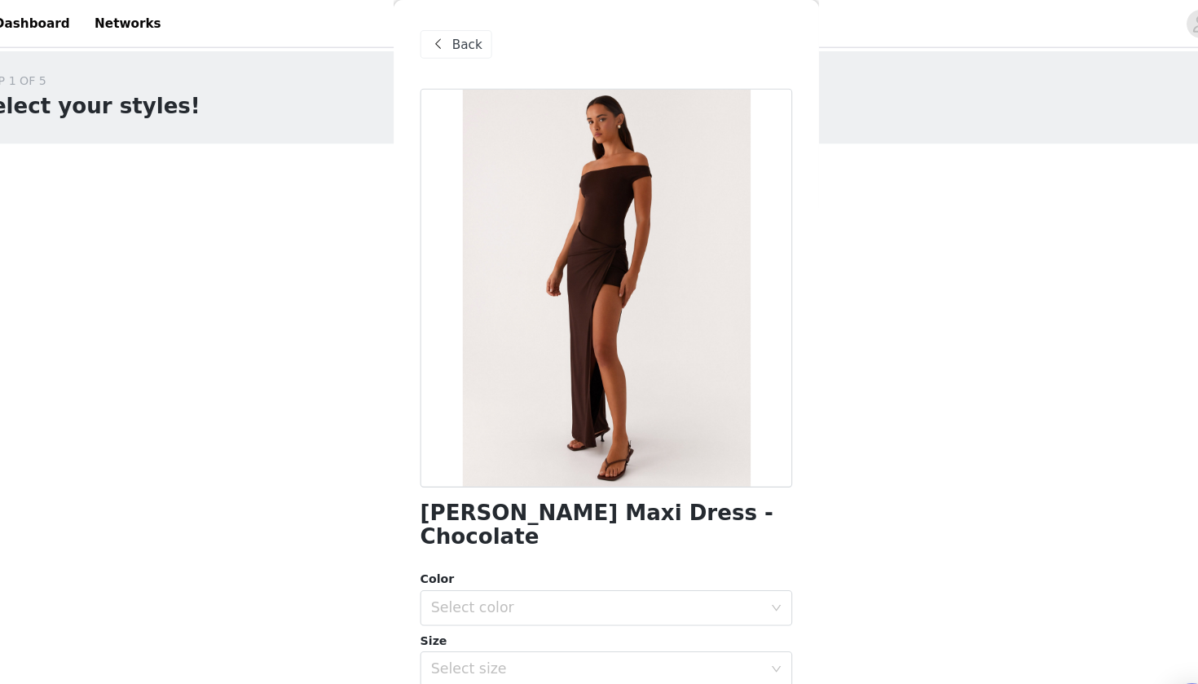
click at [434, 42] on span at bounding box center [444, 41] width 20 height 20
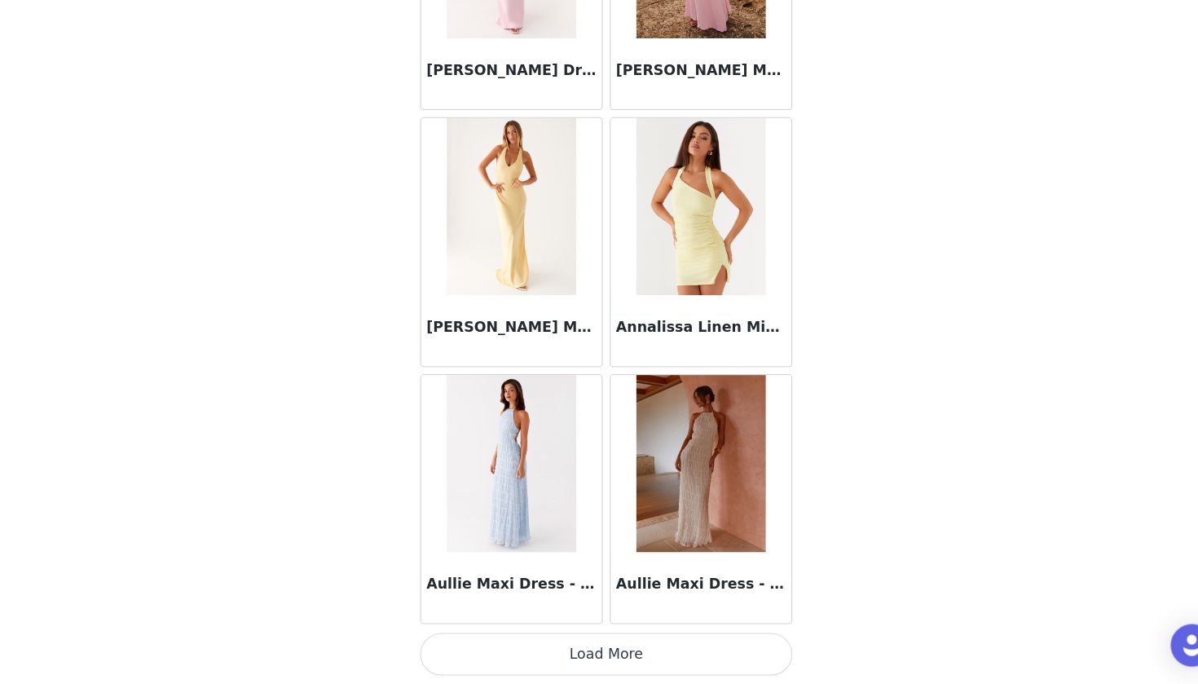
click at [512, 636] on button "Load More" at bounding box center [599, 656] width 342 height 39
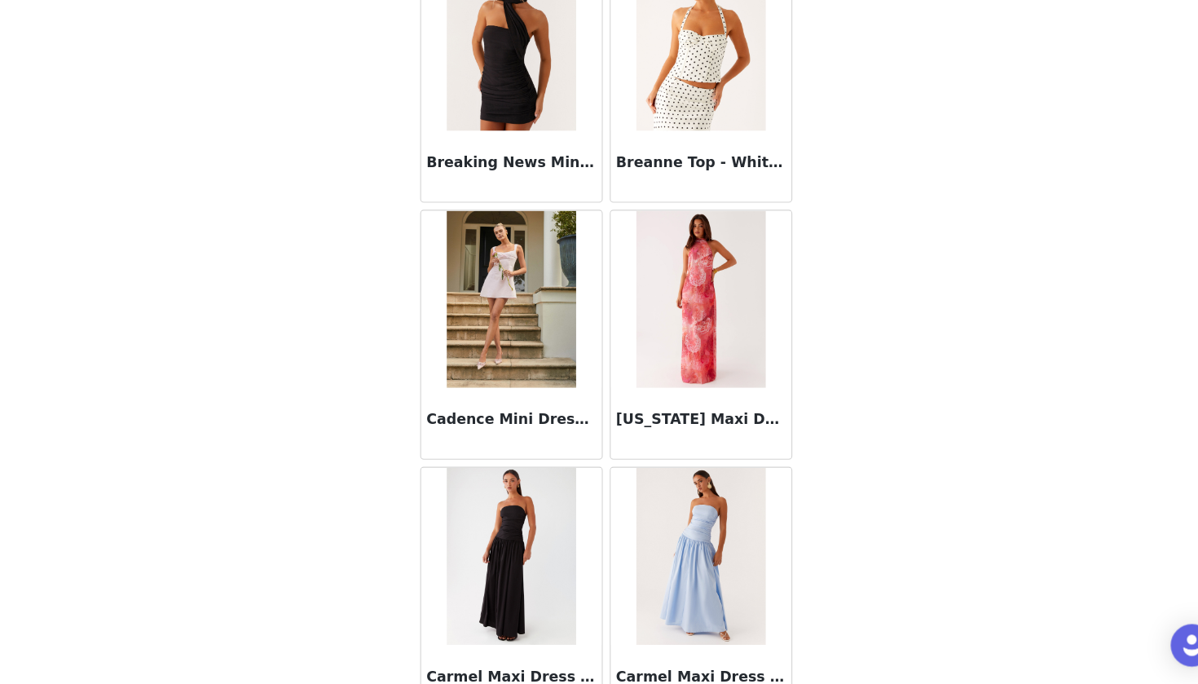
scroll to position [3092, 0]
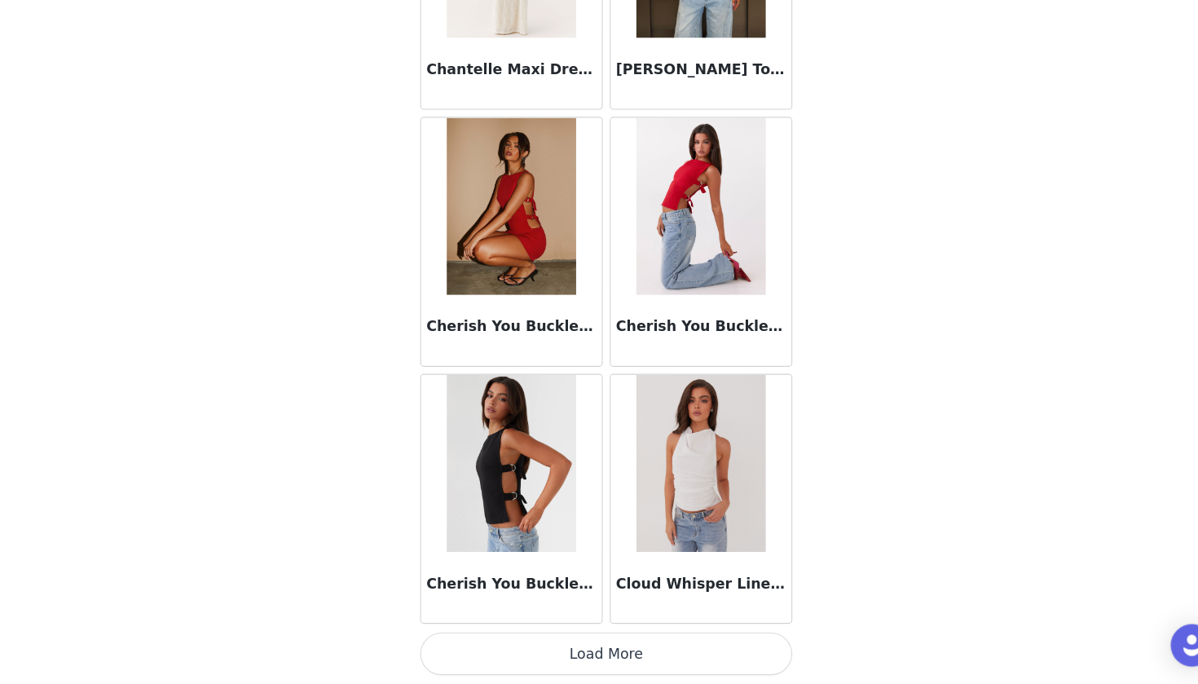
click at [543, 636] on button "Load More" at bounding box center [599, 656] width 342 height 39
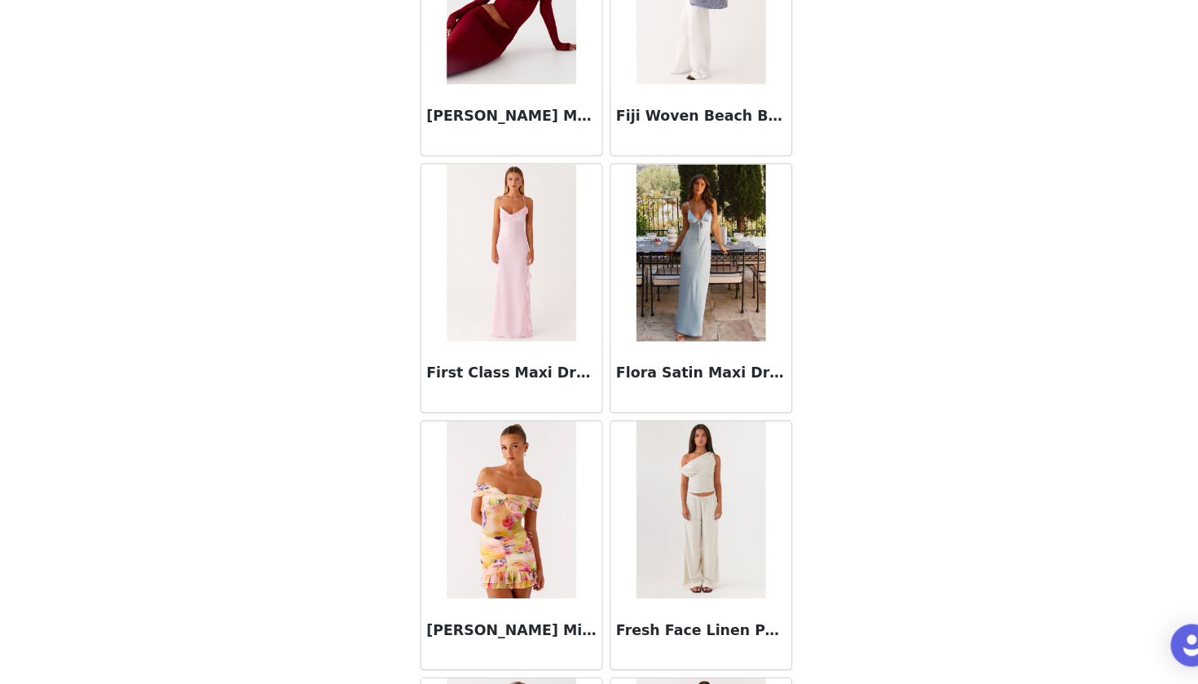
scroll to position [6326, 0]
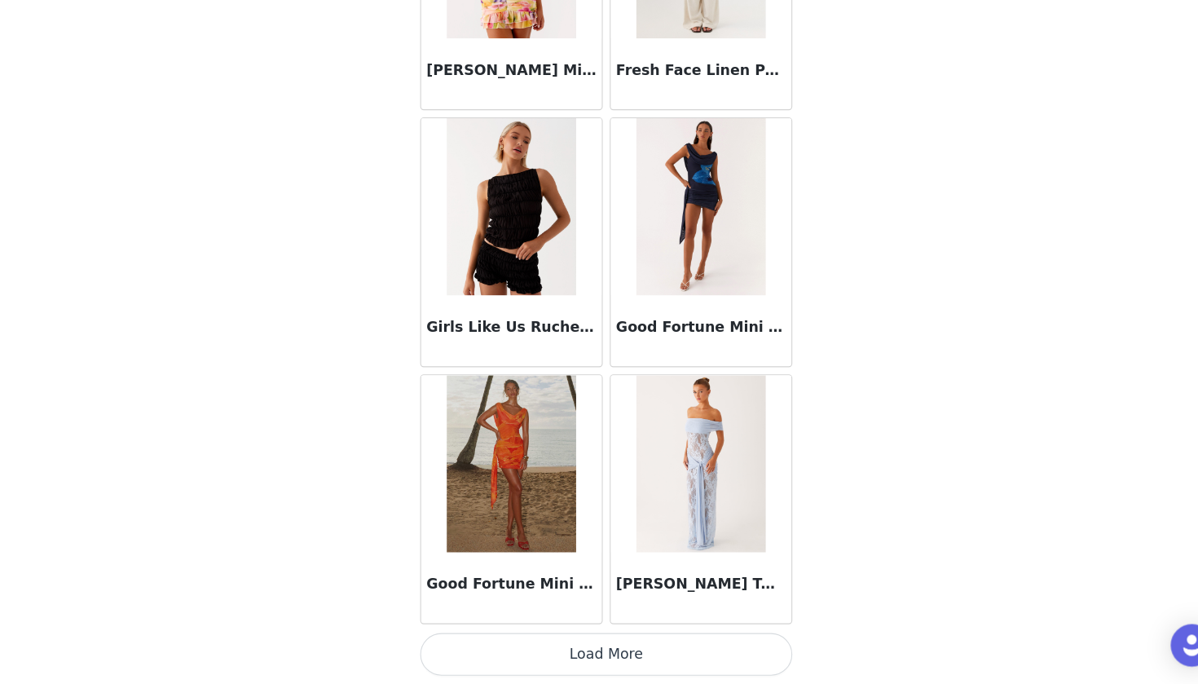
click at [549, 636] on button "Load More" at bounding box center [599, 656] width 342 height 39
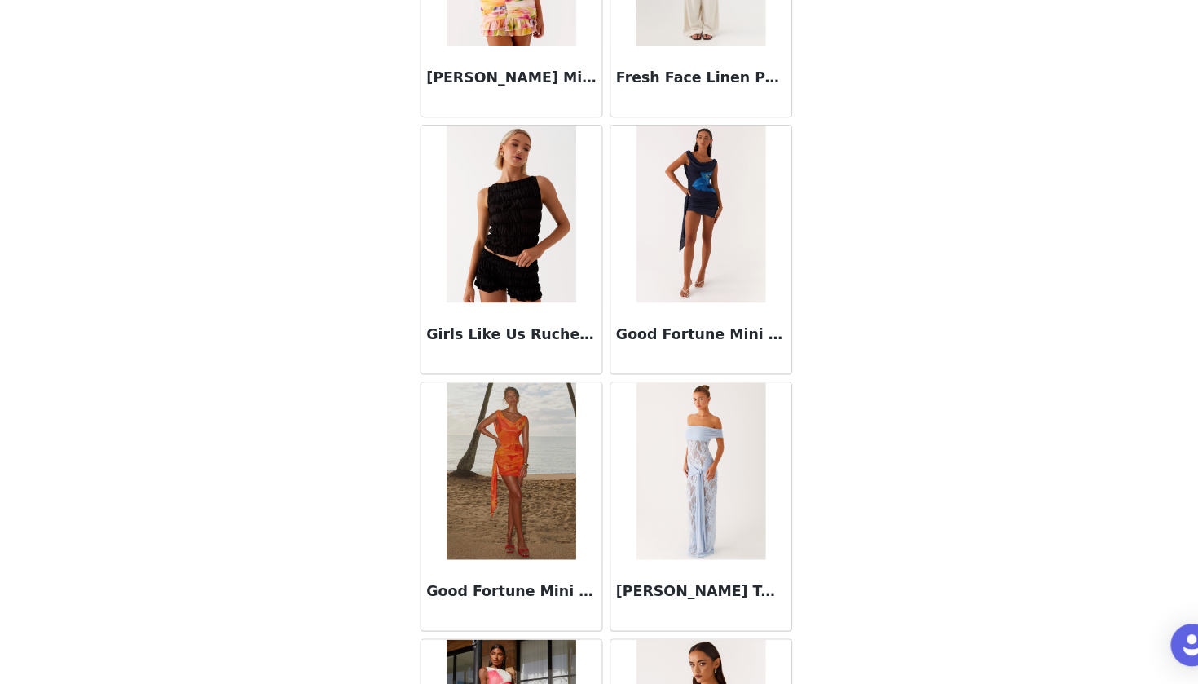
scroll to position [171, 0]
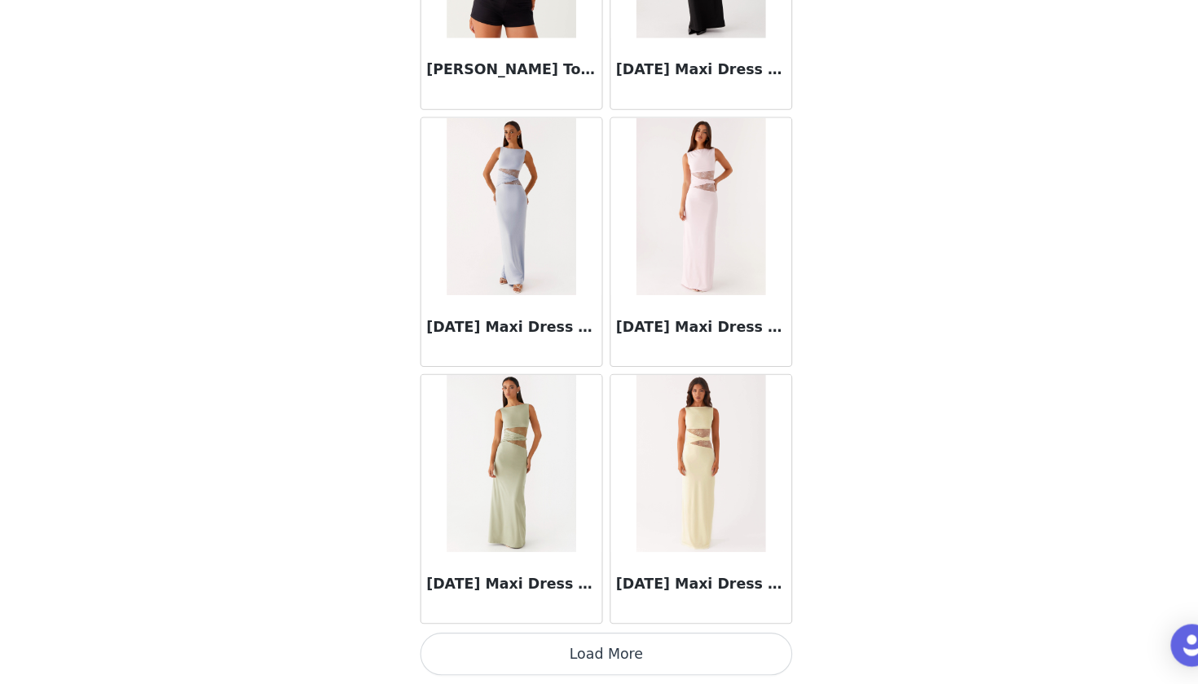
click at [553, 636] on button "Load More" at bounding box center [599, 656] width 342 height 39
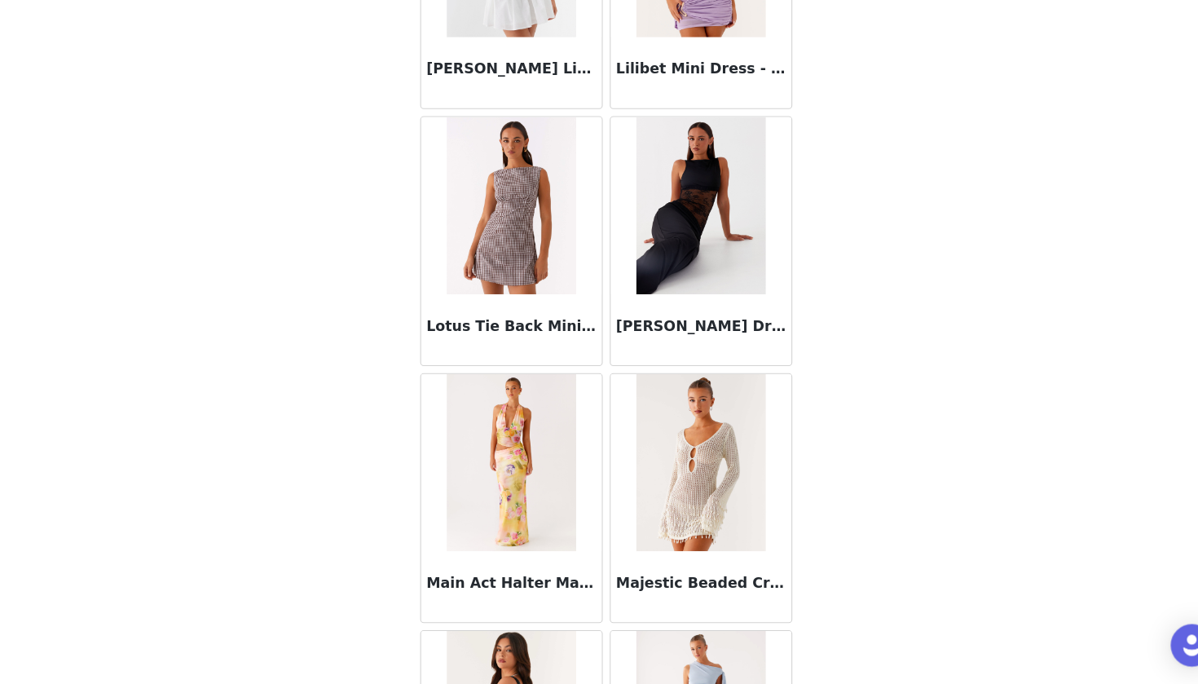
scroll to position [9849, 0]
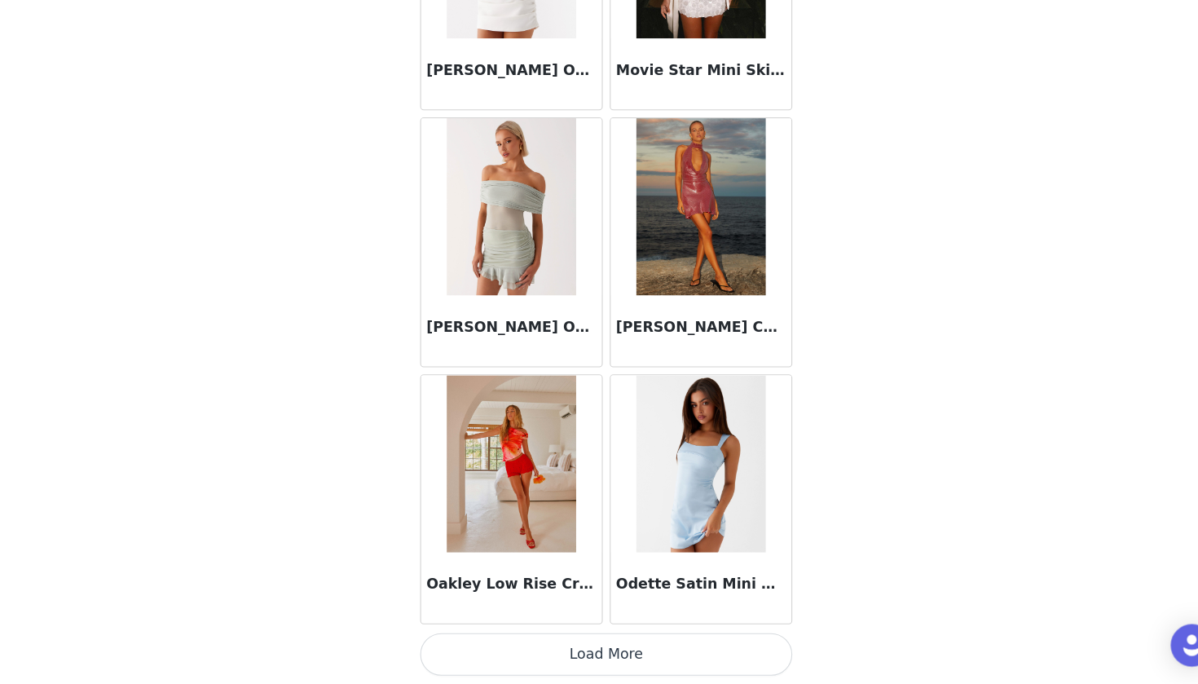
click at [552, 636] on button "Load More" at bounding box center [599, 656] width 342 height 39
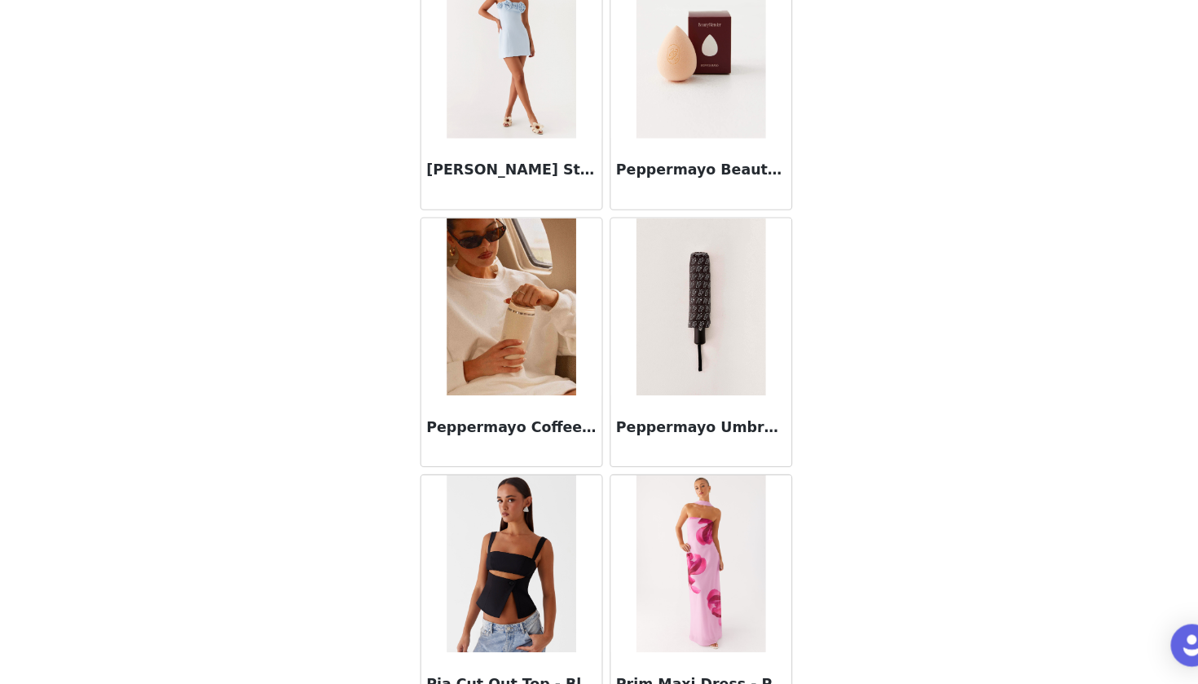
scroll to position [12626, 0]
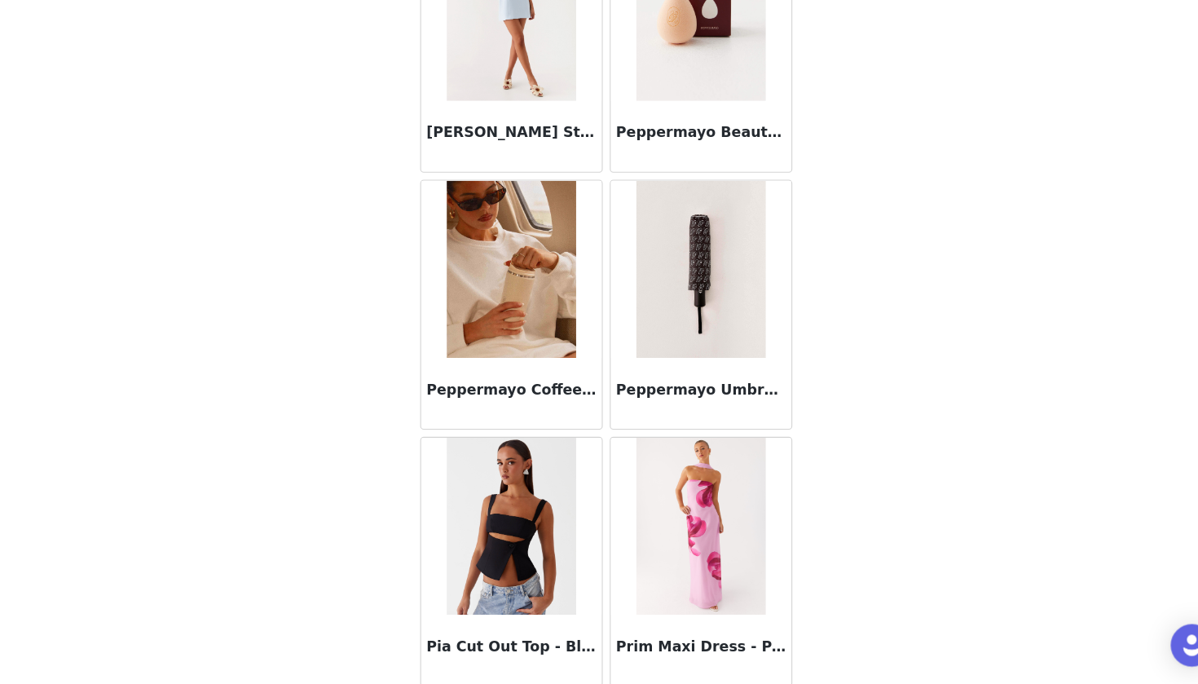
click at [513, 403] on h3 "Peppermayo Coffee Cup - Ivory" at bounding box center [512, 413] width 156 height 20
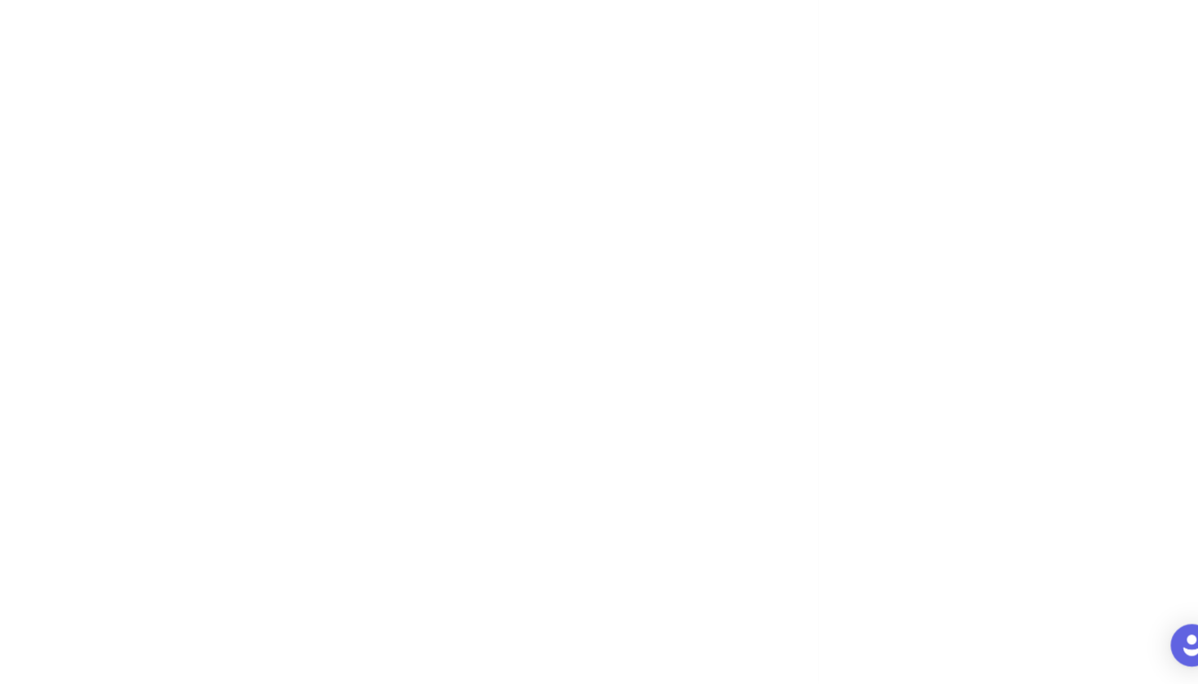
scroll to position [89, 0]
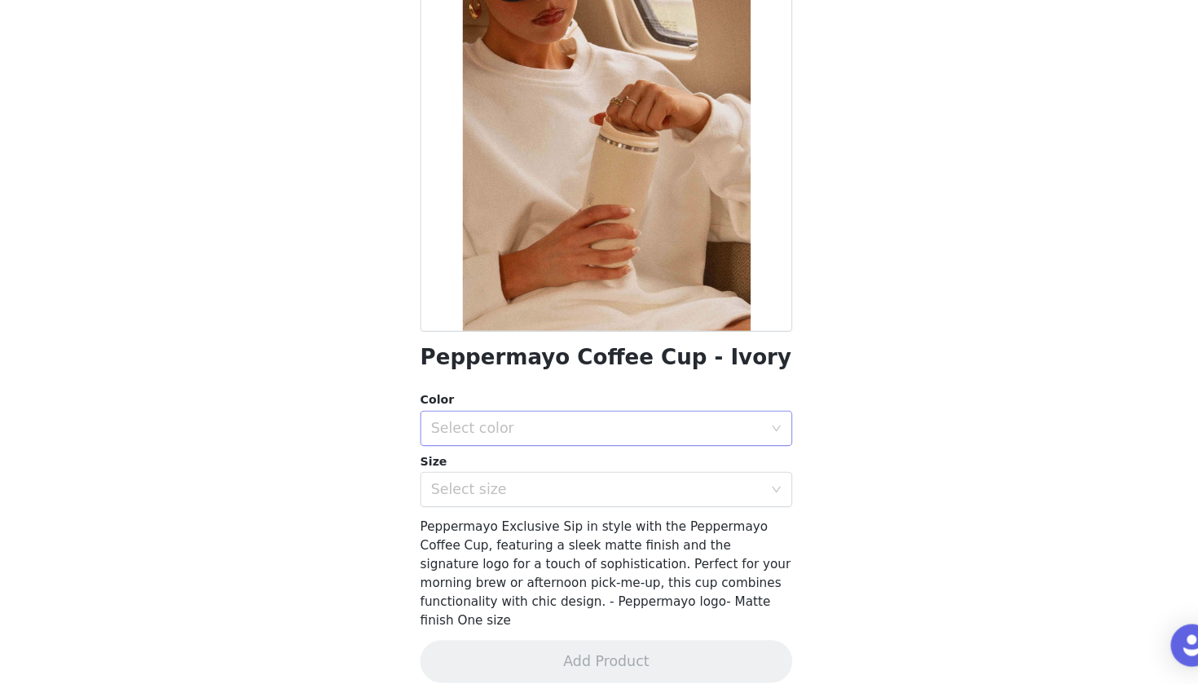
click at [528, 433] on div "Select color" at bounding box center [594, 448] width 312 height 31
click at [509, 470] on li "Ivory" at bounding box center [599, 483] width 342 height 26
click at [504, 496] on div "Select size" at bounding box center [590, 504] width 305 height 16
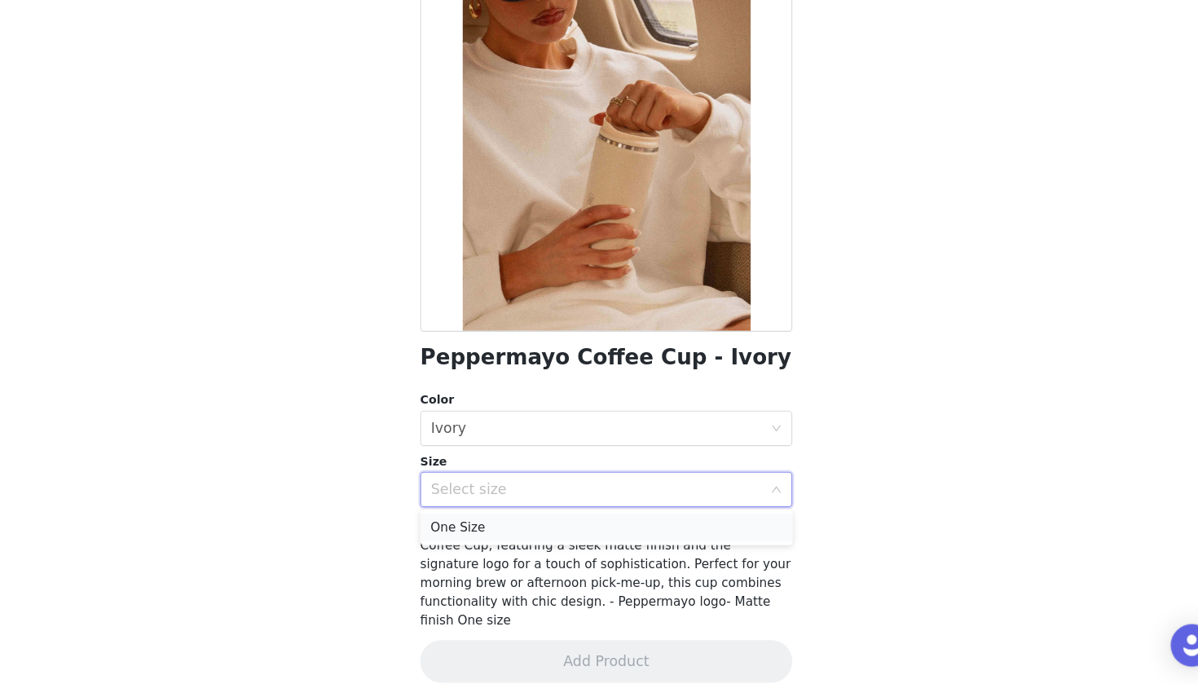
click at [497, 527] on li "One Size" at bounding box center [599, 540] width 342 height 26
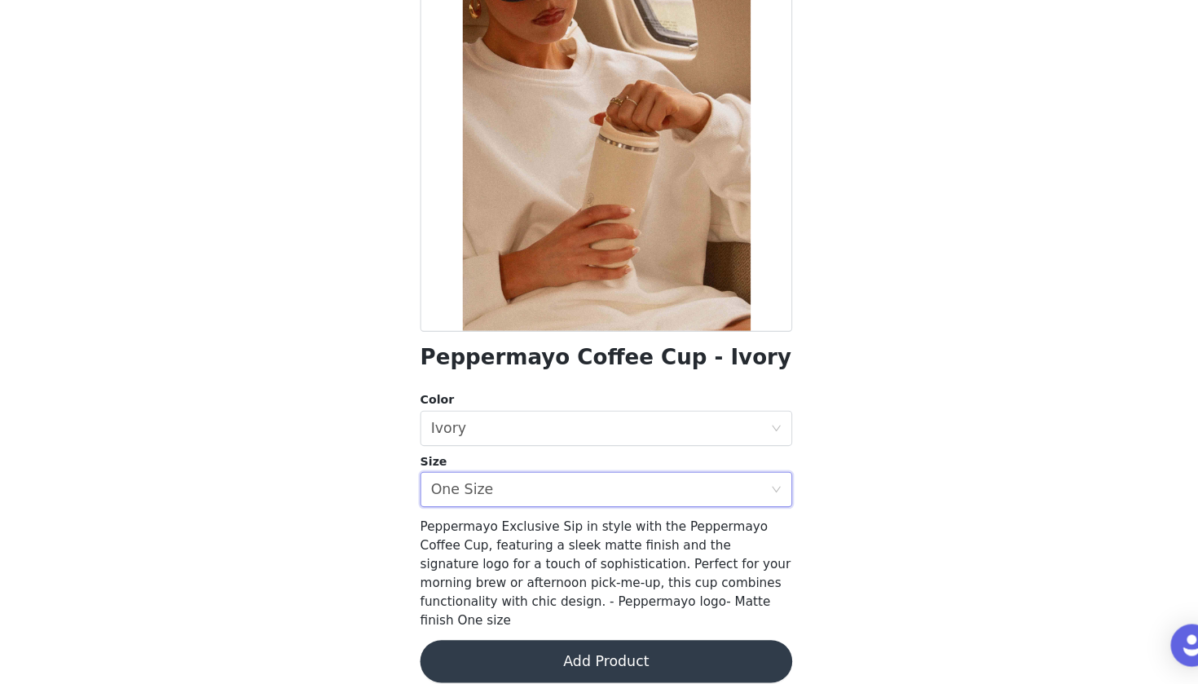
click at [505, 636] on button "Add Product" at bounding box center [599, 662] width 342 height 39
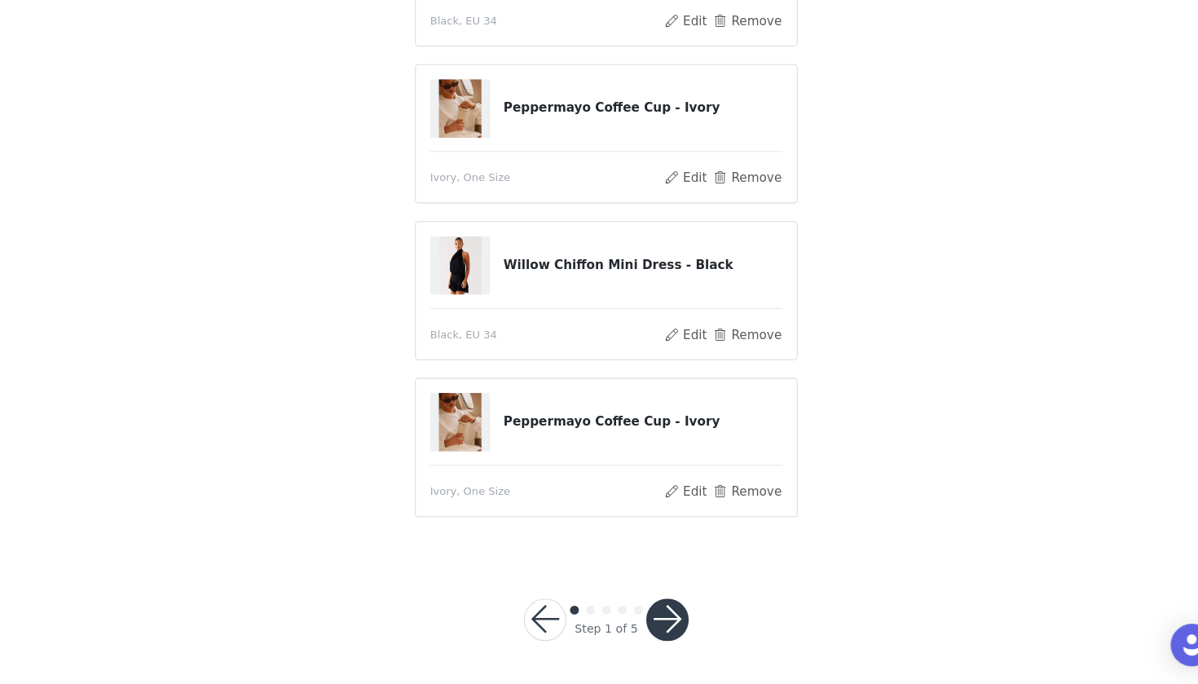
scroll to position [210, 0]
click at [636, 606] on button "button" at bounding box center [655, 625] width 39 height 39
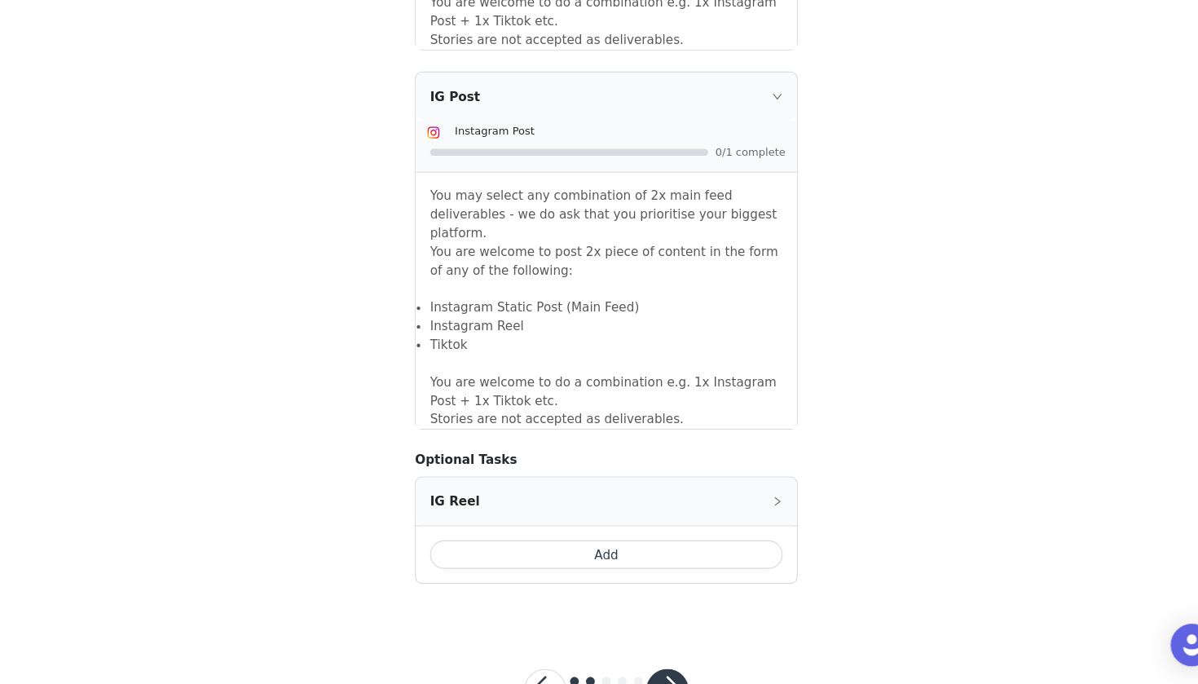
scroll to position [1338, 0]
click at [636, 636] on div at bounding box center [655, 689] width 39 height 39
click at [636, 636] on button "button" at bounding box center [655, 689] width 39 height 39
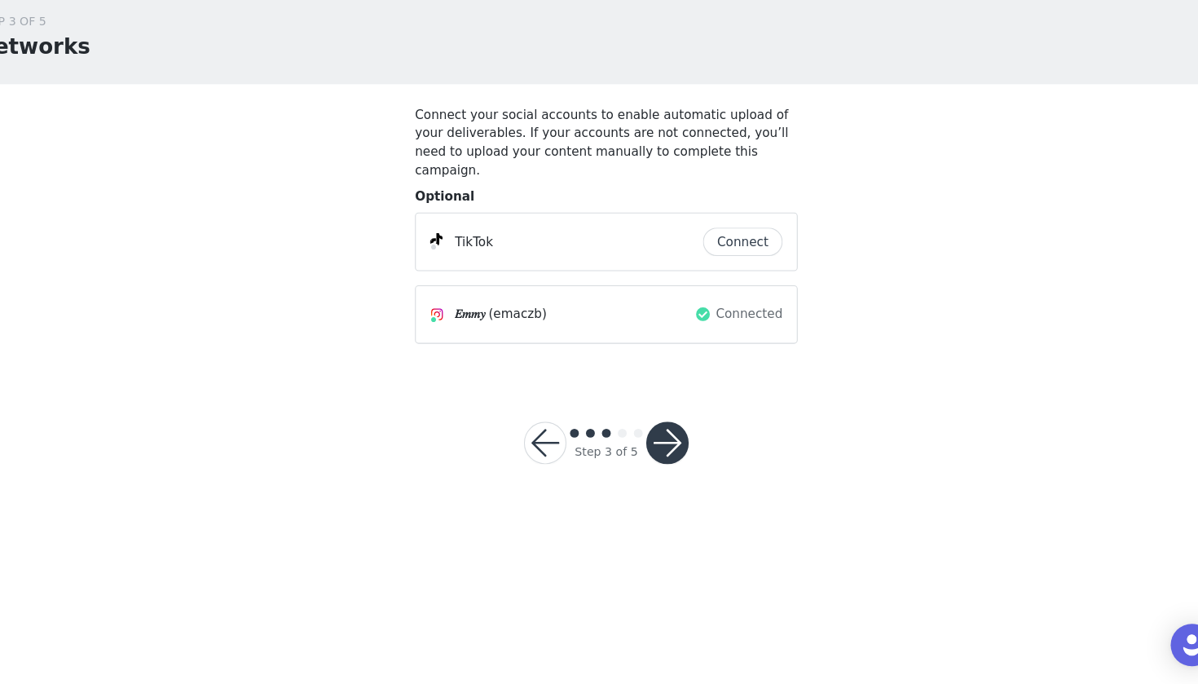
click at [636, 443] on button "button" at bounding box center [655, 462] width 39 height 39
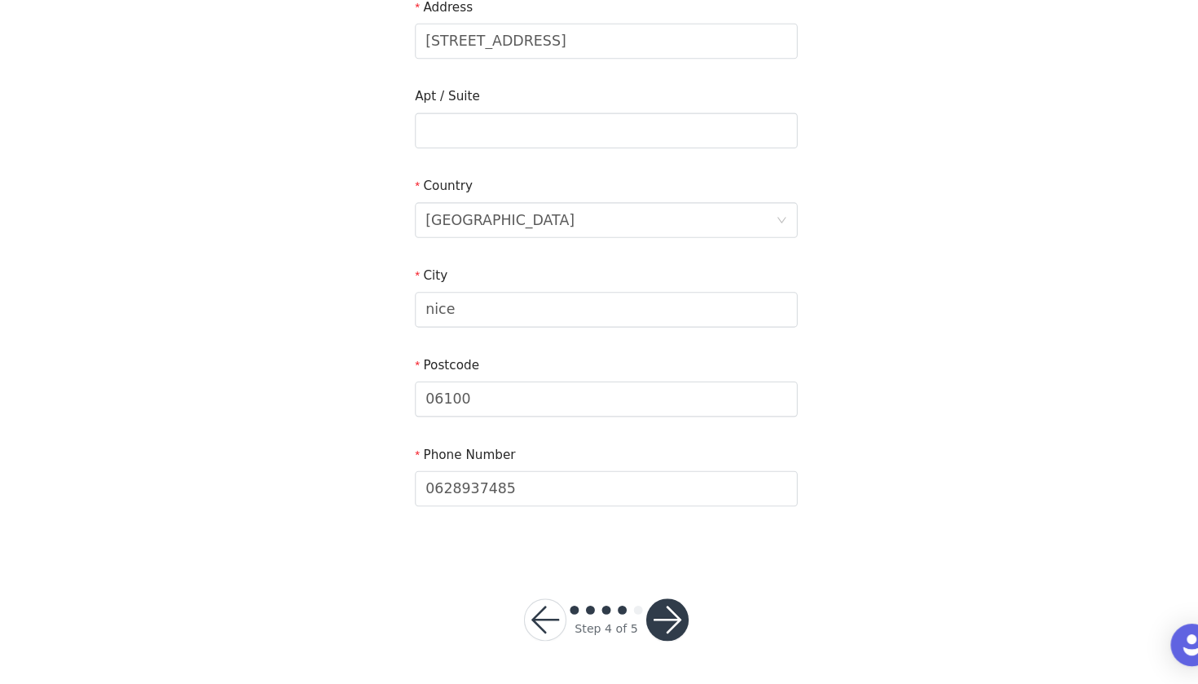
scroll to position [379, 0]
click at [636, 606] on button "button" at bounding box center [655, 625] width 39 height 39
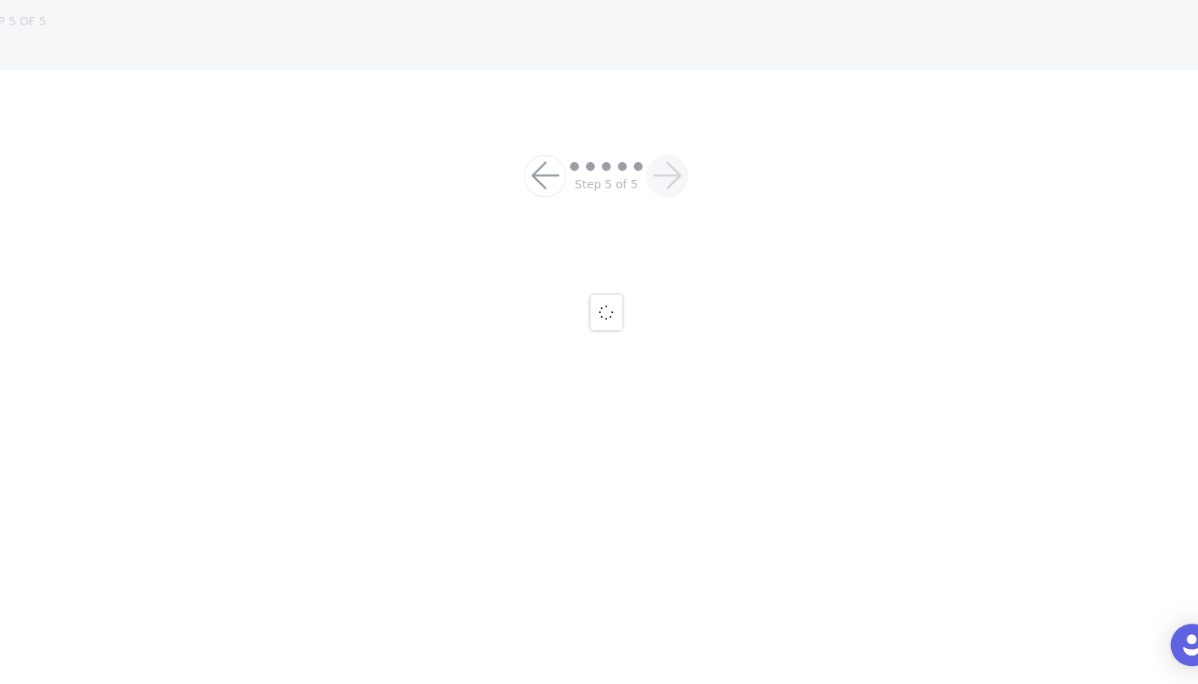
click at [614, 575] on div at bounding box center [599, 342] width 1198 height 684
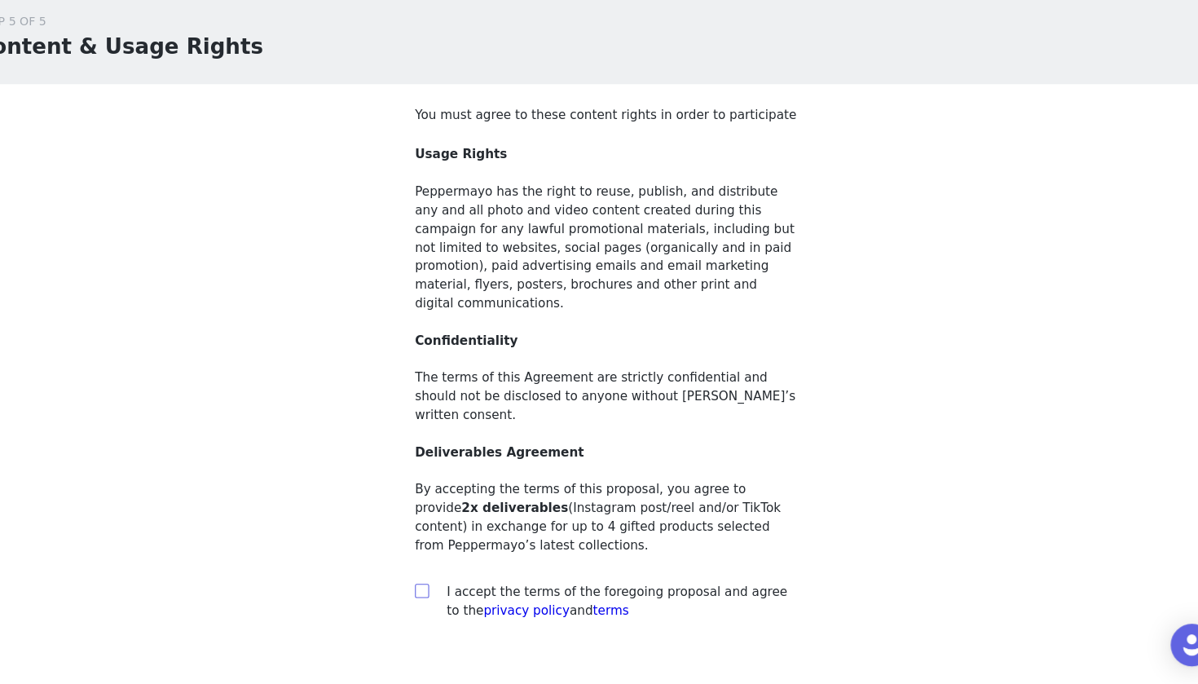
click at [423, 592] on input "checkbox" at bounding box center [428, 597] width 11 height 11
checkbox input "true"
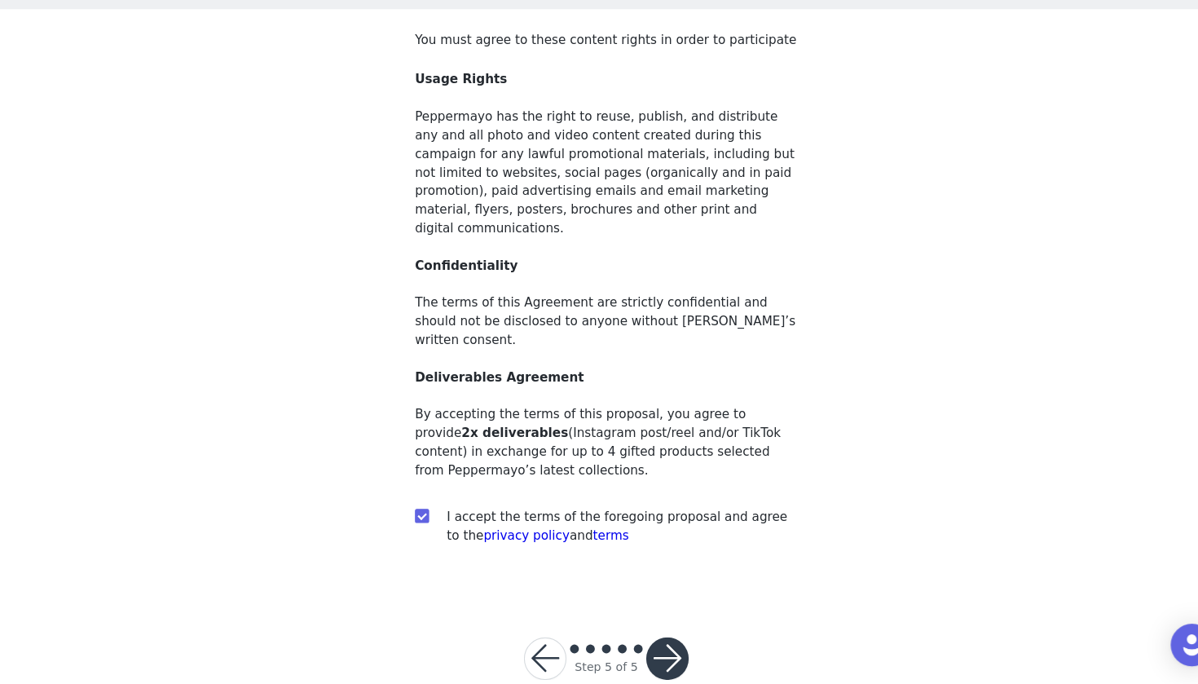
scroll to position [69, 0]
click at [636, 636] on button "button" at bounding box center [655, 660] width 39 height 39
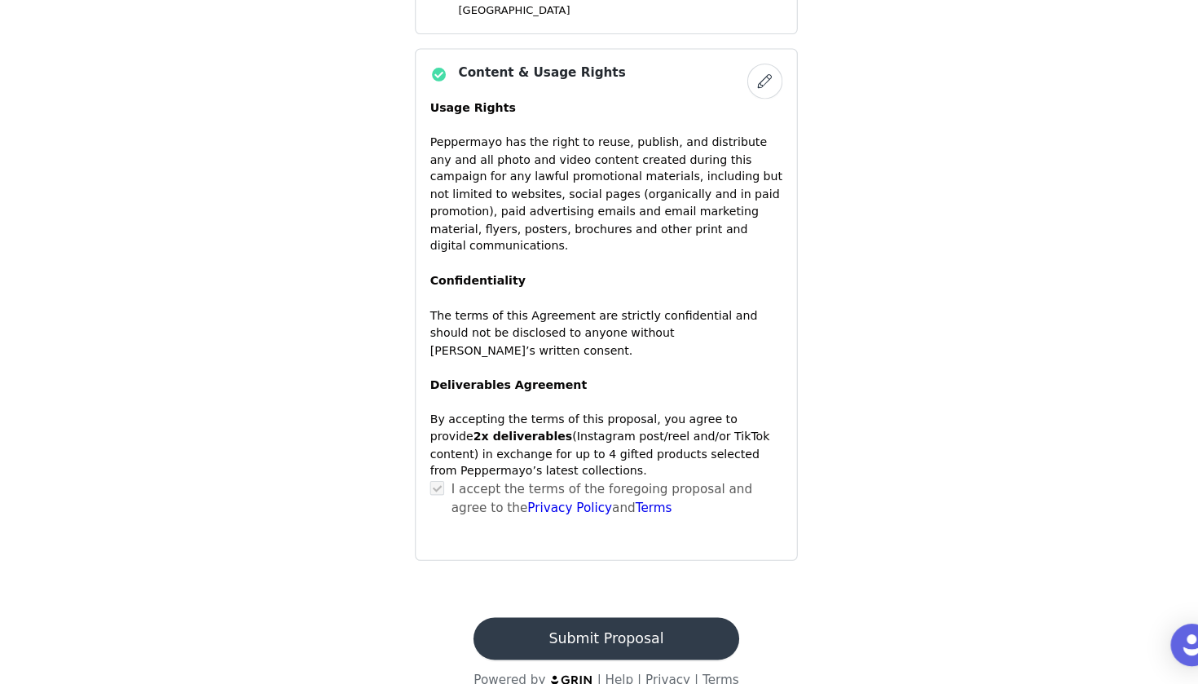
scroll to position [1188, 0]
click at [600, 623] on button "Submit Proposal" at bounding box center [599, 642] width 244 height 39
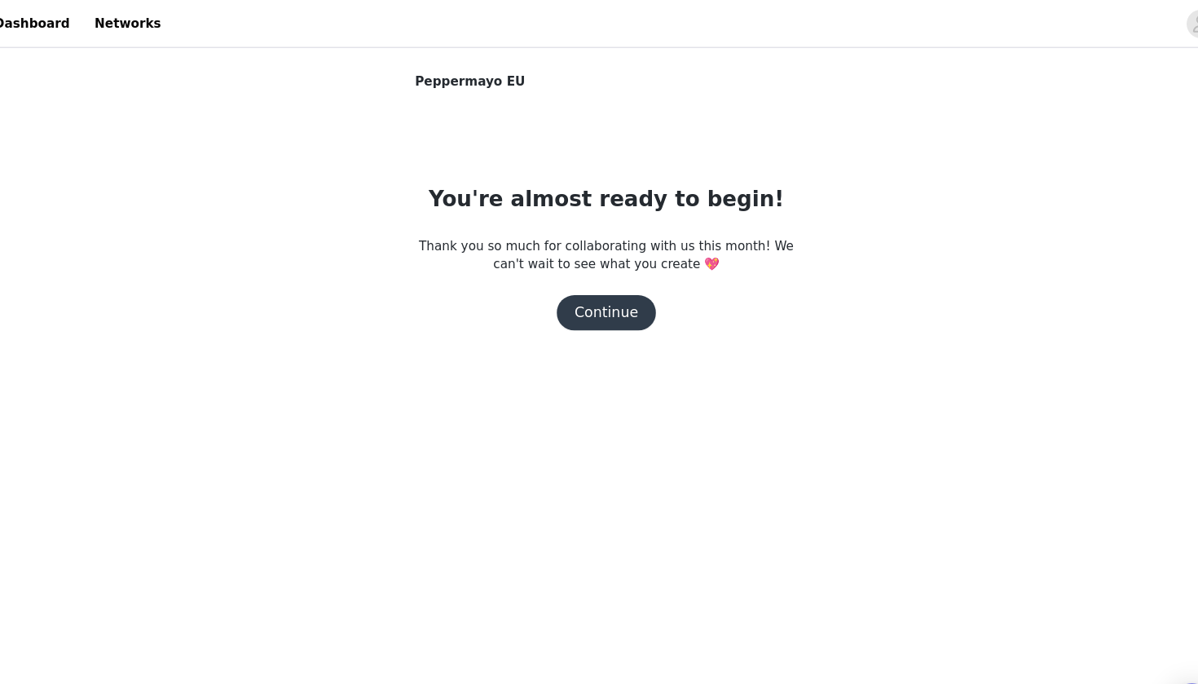
scroll to position [0, 0]
click at [580, 299] on button "Continue" at bounding box center [598, 287] width 91 height 33
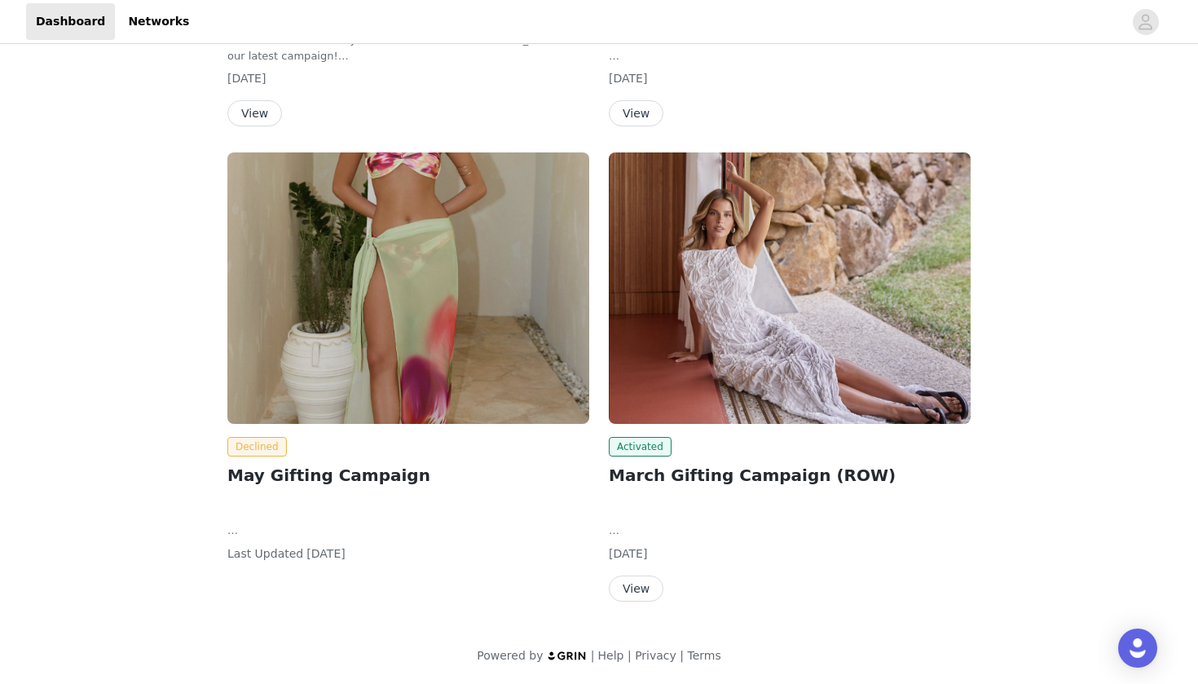
scroll to position [1060, 0]
